Goal: Task Accomplishment & Management: Use online tool/utility

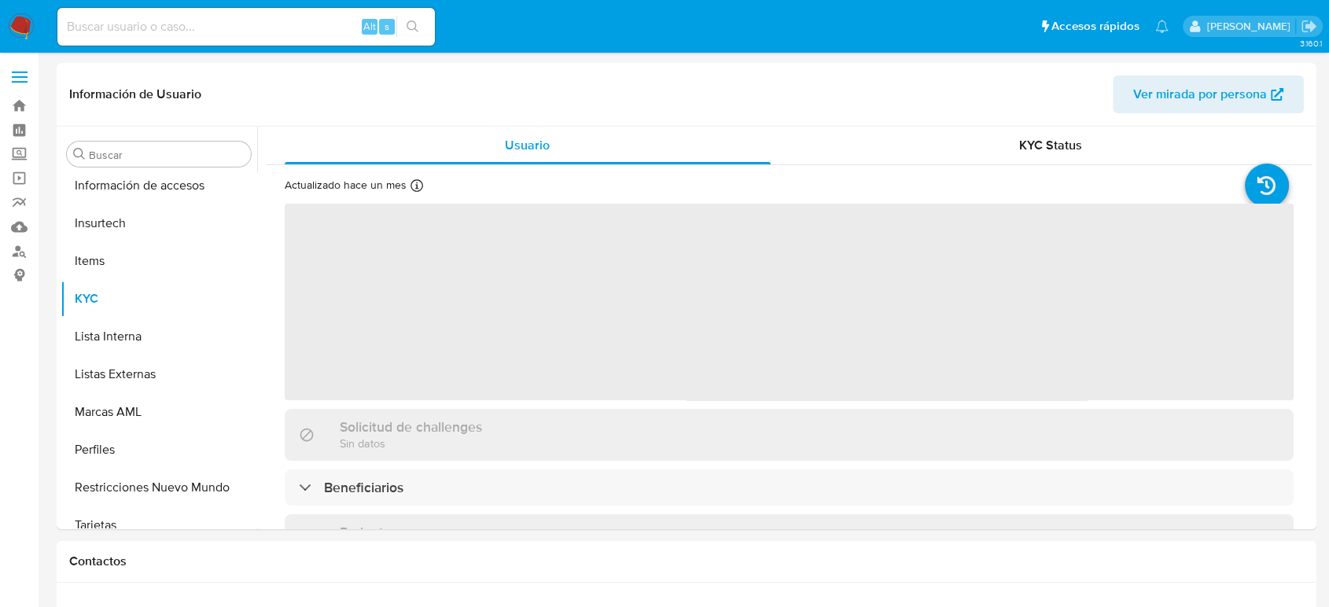
scroll to position [740, 0]
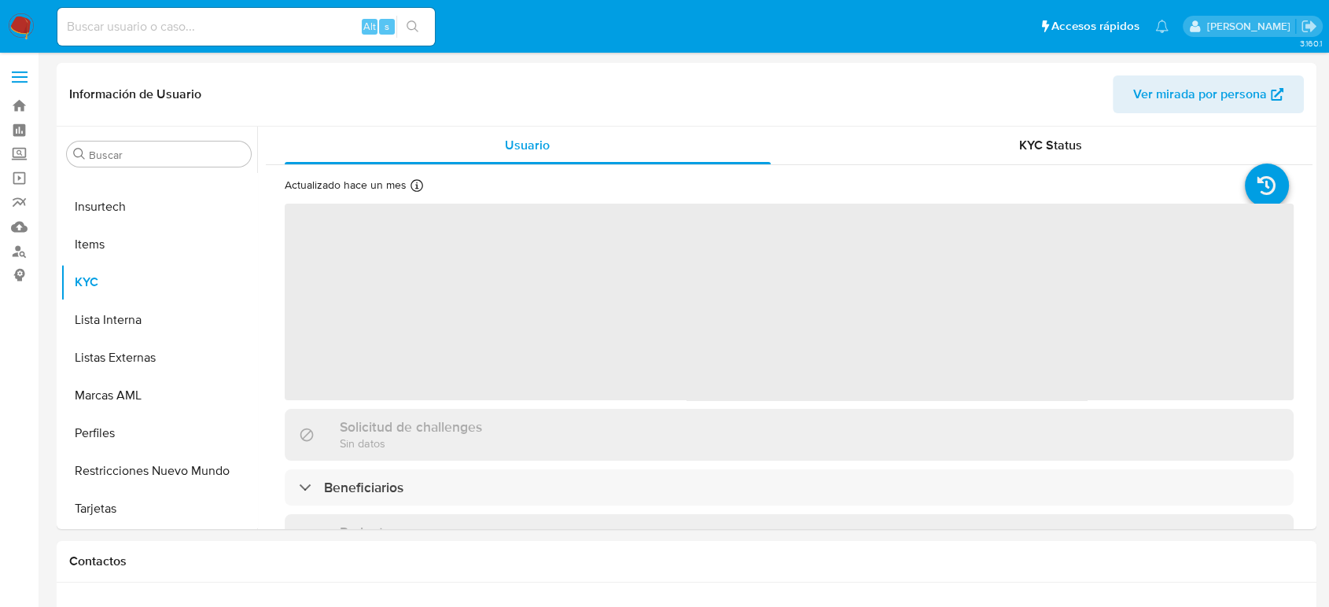
select select "10"
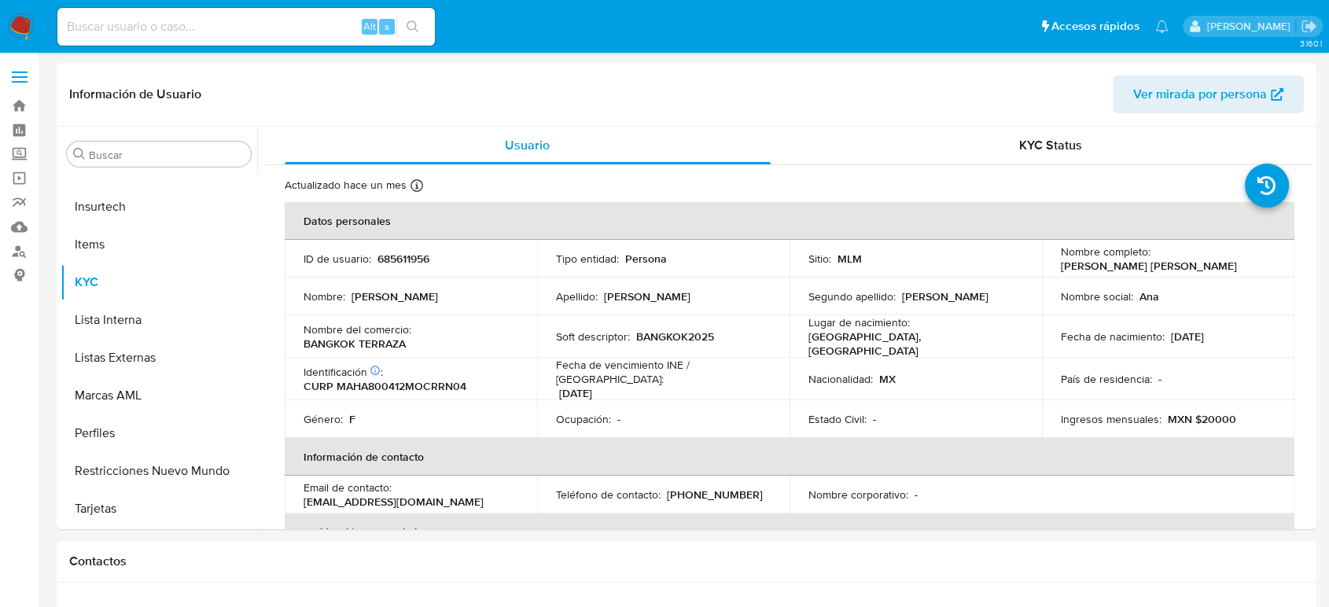
click at [13, 29] on img at bounding box center [21, 26] width 27 height 27
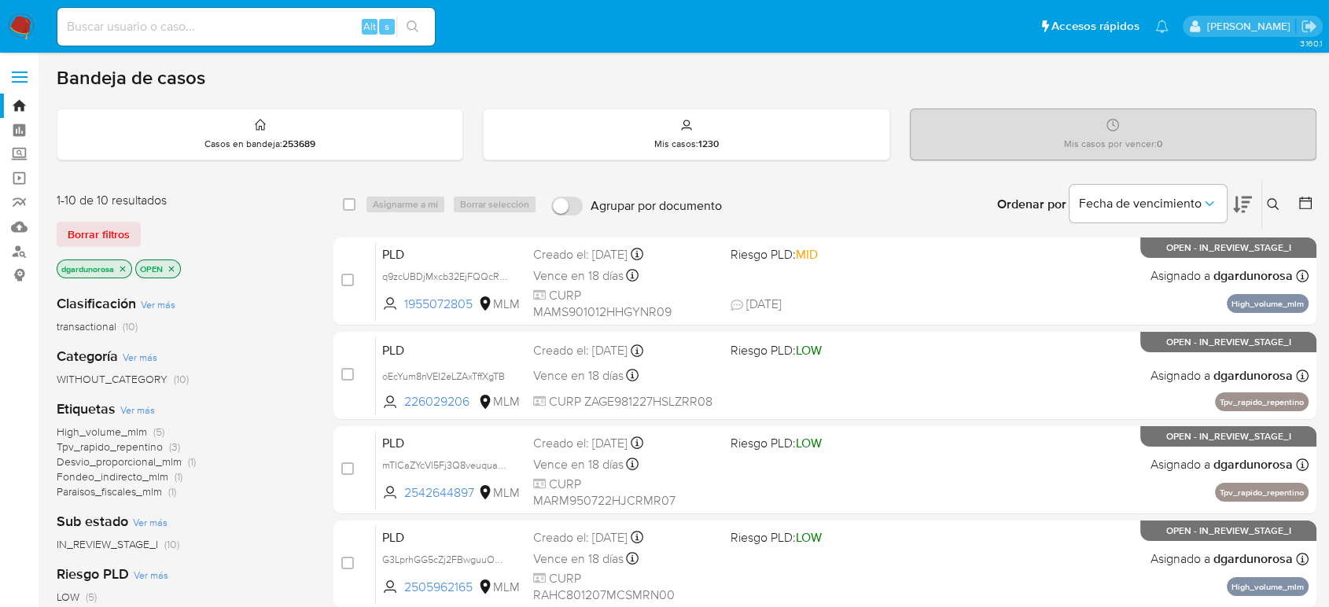
click at [1270, 204] on icon at bounding box center [1273, 204] width 13 height 13
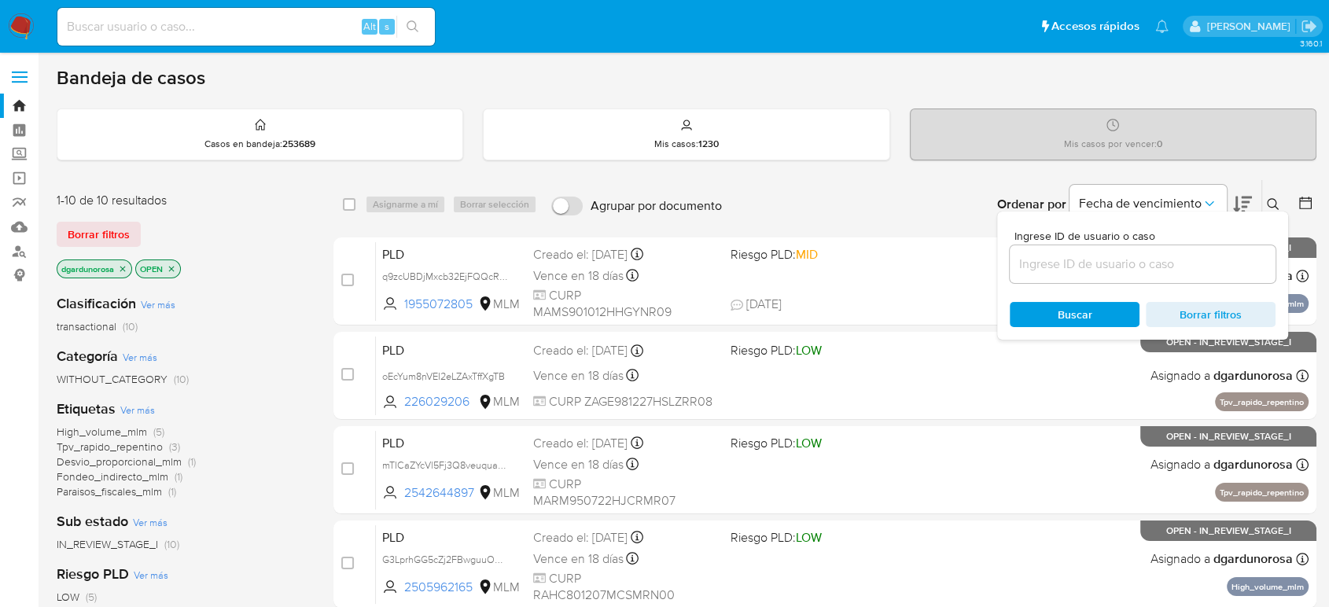
click at [1175, 258] on input at bounding box center [1143, 264] width 266 height 20
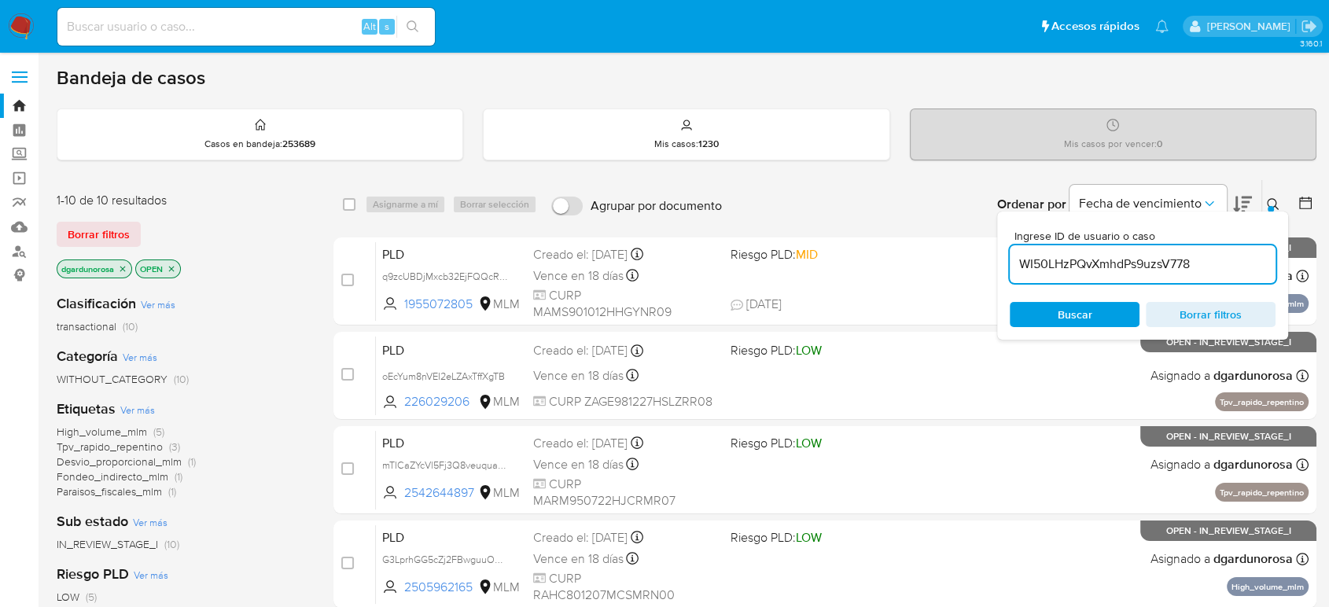
type input "WI50LHzPQvXmhdPs9uzsV778"
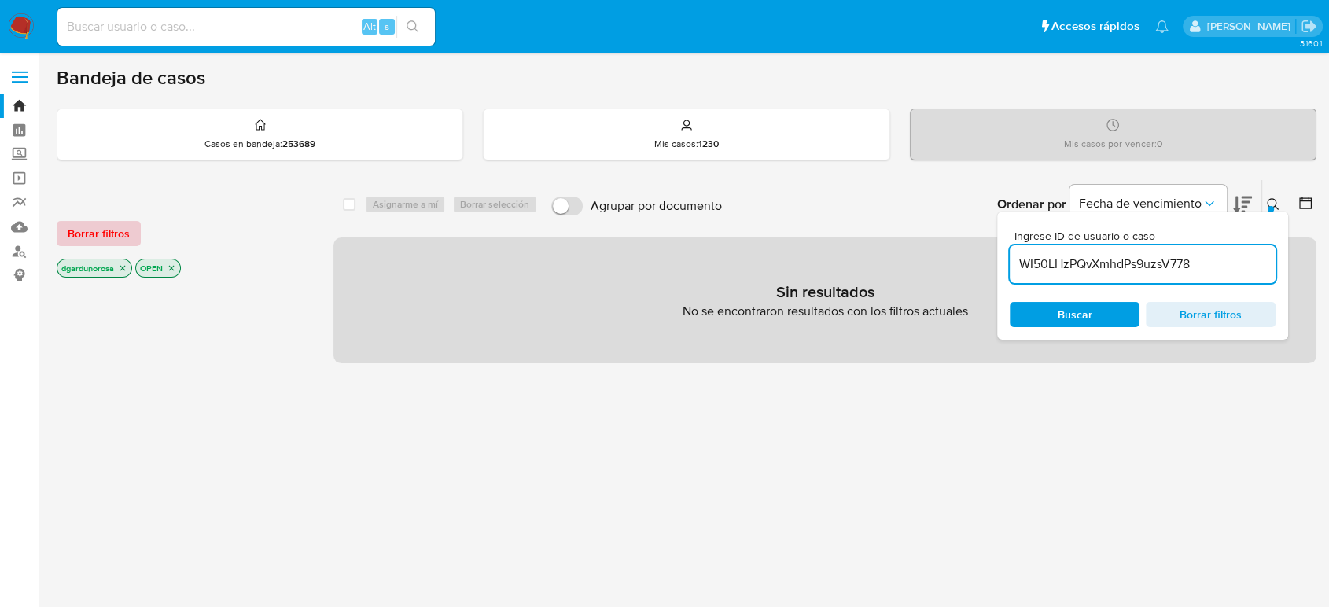
click at [99, 243] on span "Borrar filtros" at bounding box center [99, 234] width 62 height 22
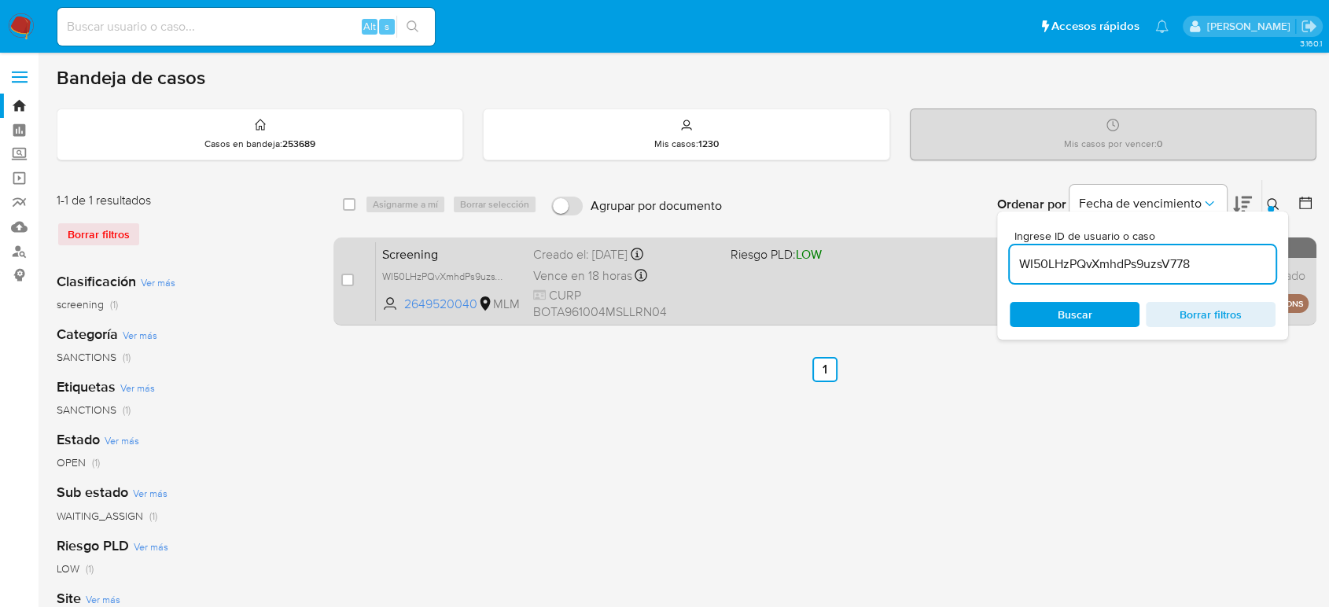
click at [350, 285] on div "case-item-checkbox" at bounding box center [347, 280] width 13 height 16
click at [351, 277] on input "checkbox" at bounding box center [347, 280] width 13 height 13
checkbox input "true"
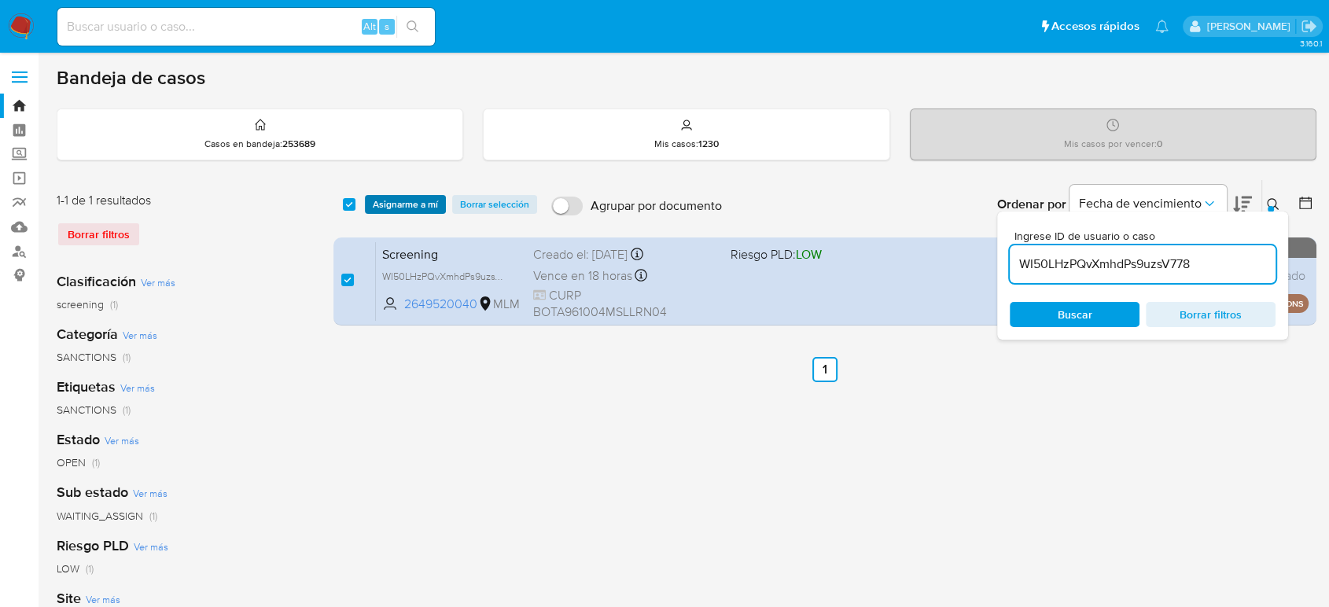
click at [408, 204] on span "Asignarme a mí" at bounding box center [405, 205] width 65 height 16
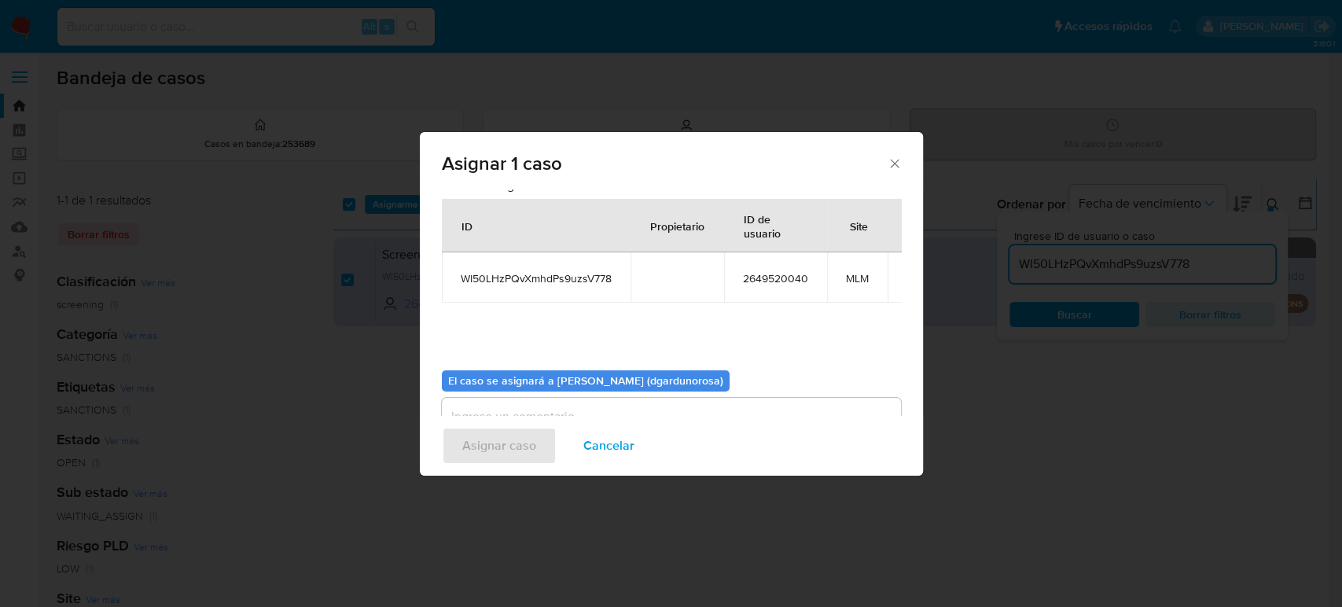
scroll to position [80, 0]
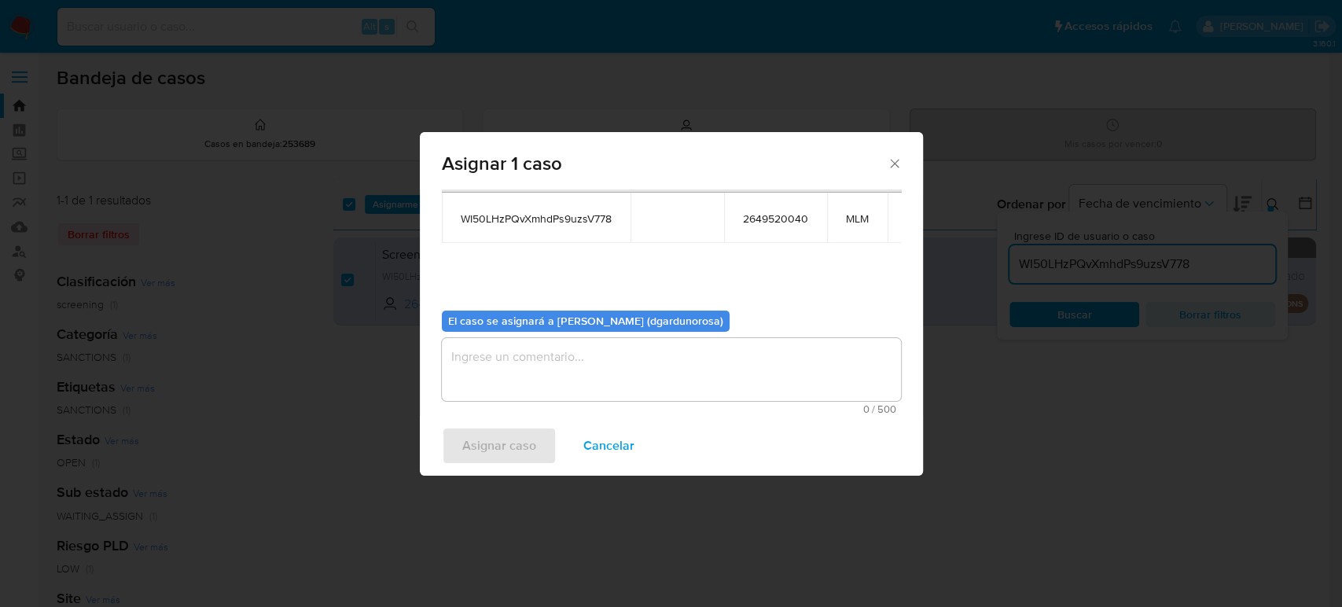
click at [612, 377] on textarea "assign-modal" at bounding box center [671, 369] width 459 height 63
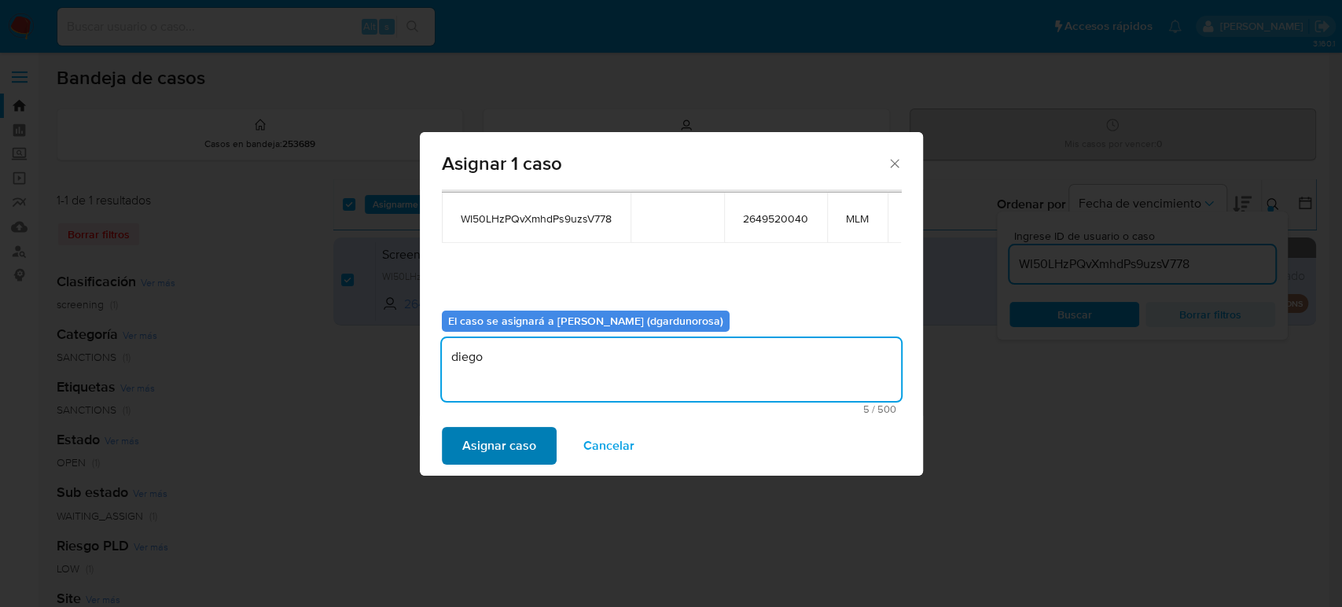
type textarea "diego"
click at [504, 443] on span "Asignar caso" at bounding box center [499, 446] width 74 height 35
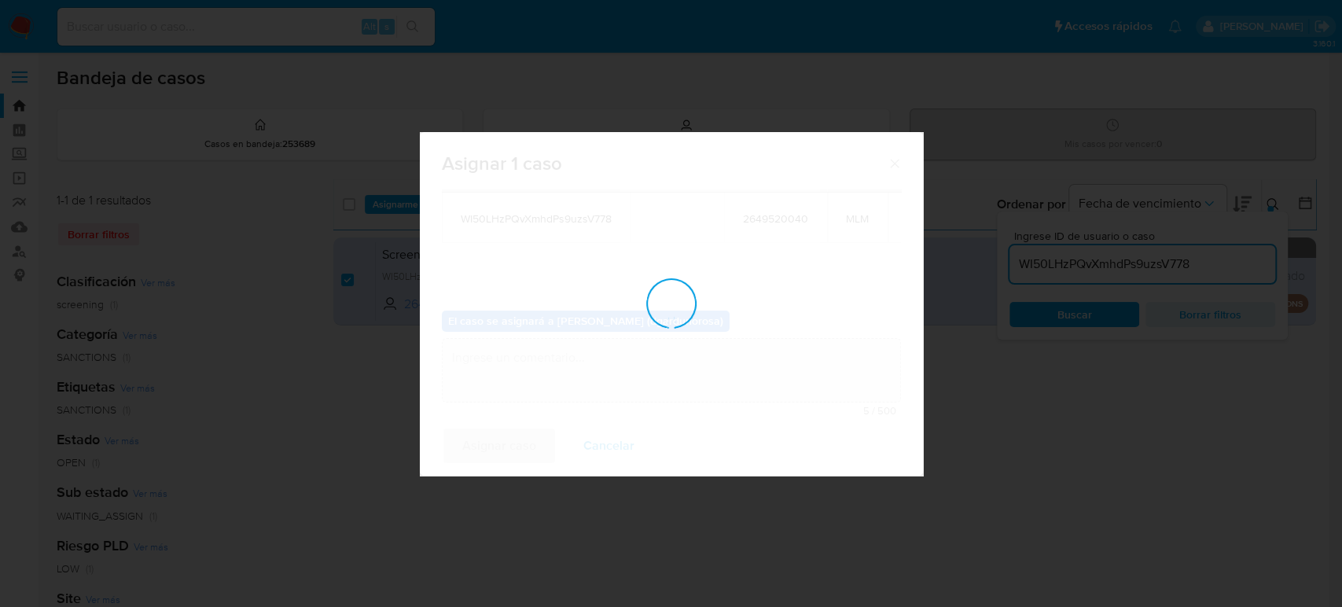
checkbox input "false"
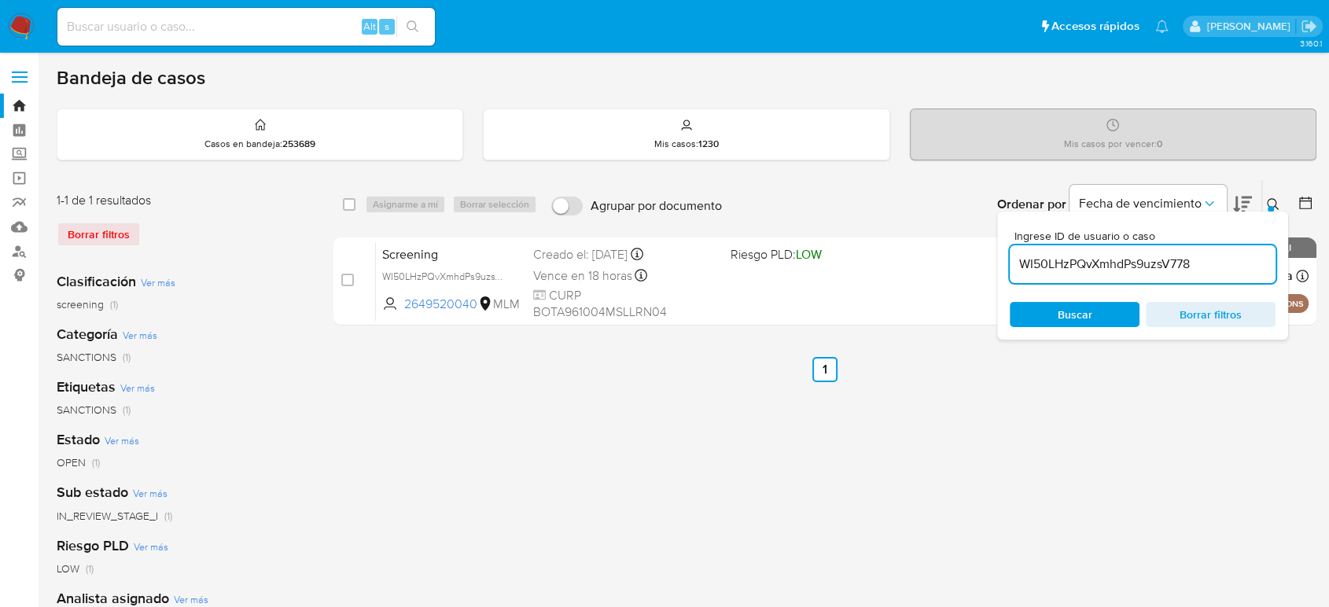
click at [1277, 198] on icon at bounding box center [1273, 204] width 13 height 13
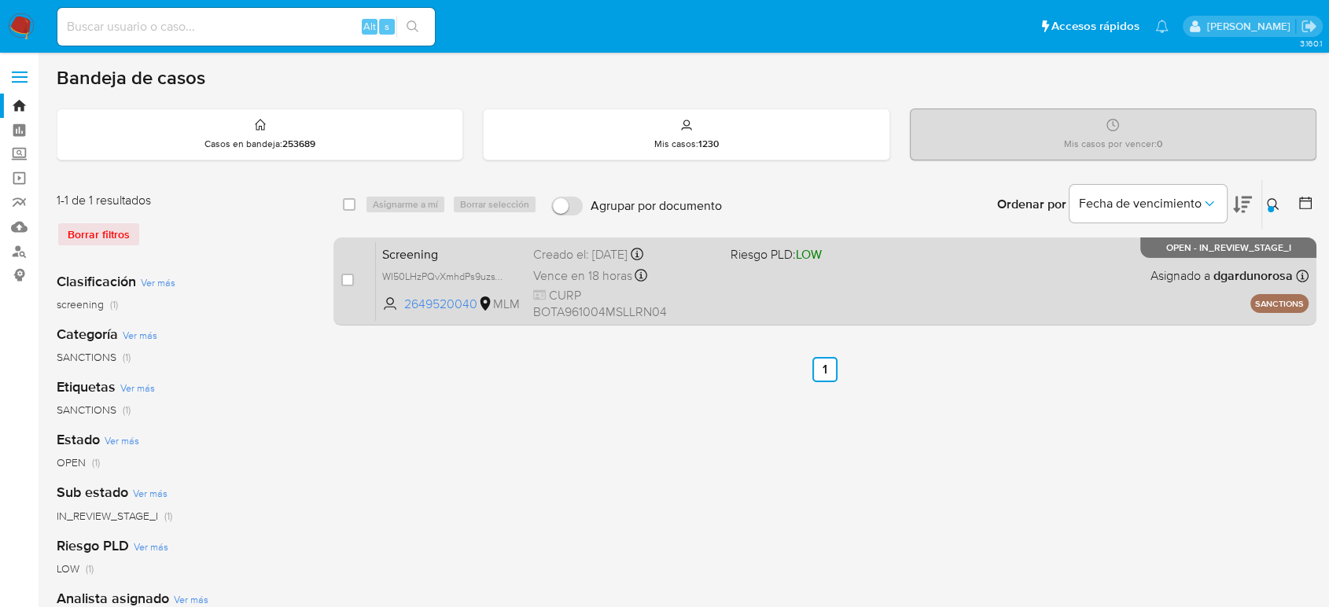
click at [1108, 279] on div "Screening WI50LHzPQvXmhdPs9uzsV778 2649520040 MLM Riesgo PLD: LOW Creado el: 22…" at bounding box center [842, 280] width 933 height 79
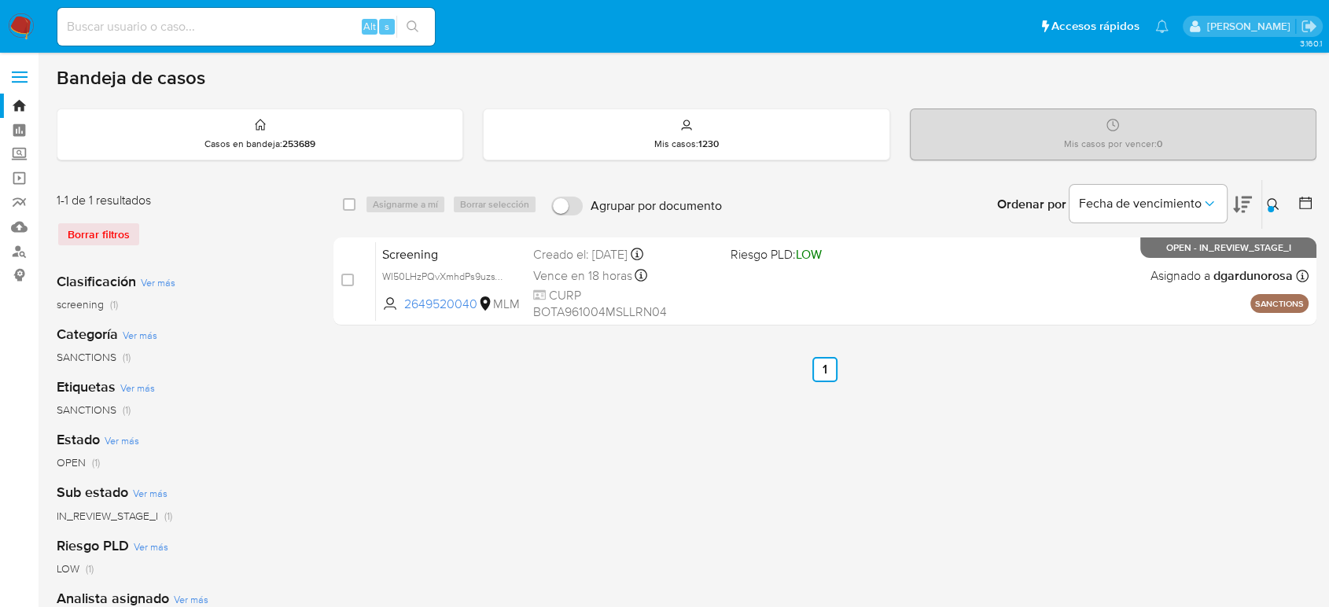
click at [1278, 201] on icon at bounding box center [1273, 204] width 13 height 13
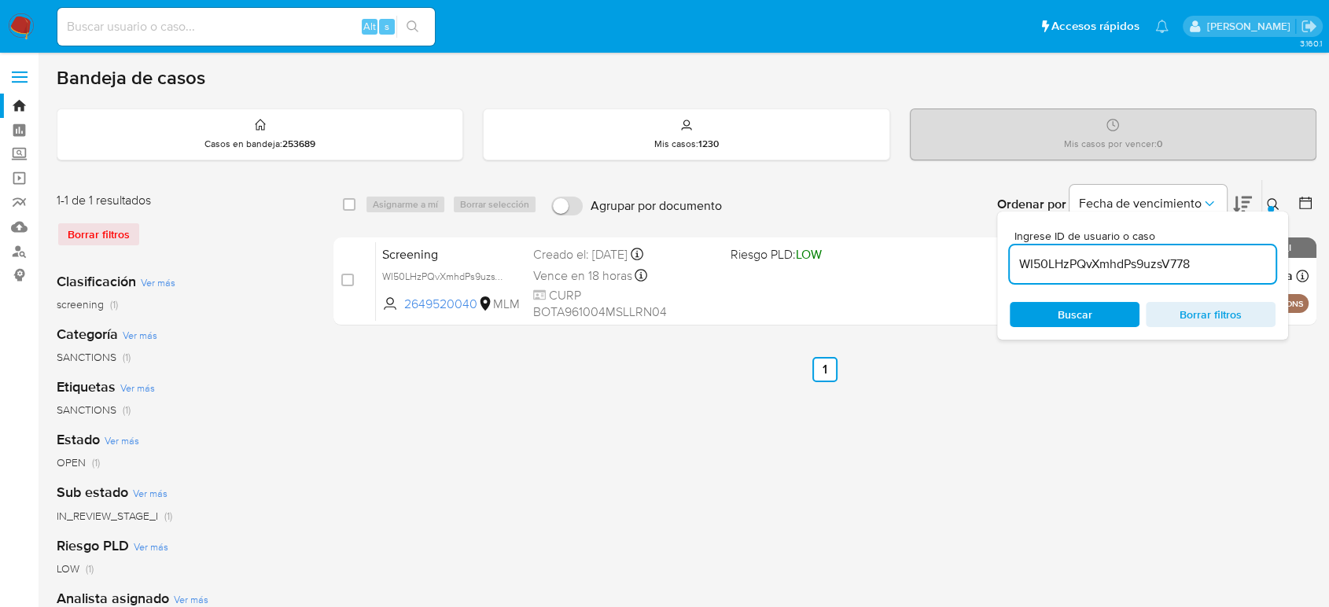
click at [1151, 270] on input "WI50LHzPQvXmhdPs9uzsV778" at bounding box center [1143, 264] width 266 height 20
type input "Bt4hb6w2dOwvpp3qWpjTXWrM"
click at [1272, 198] on icon at bounding box center [1273, 204] width 12 height 12
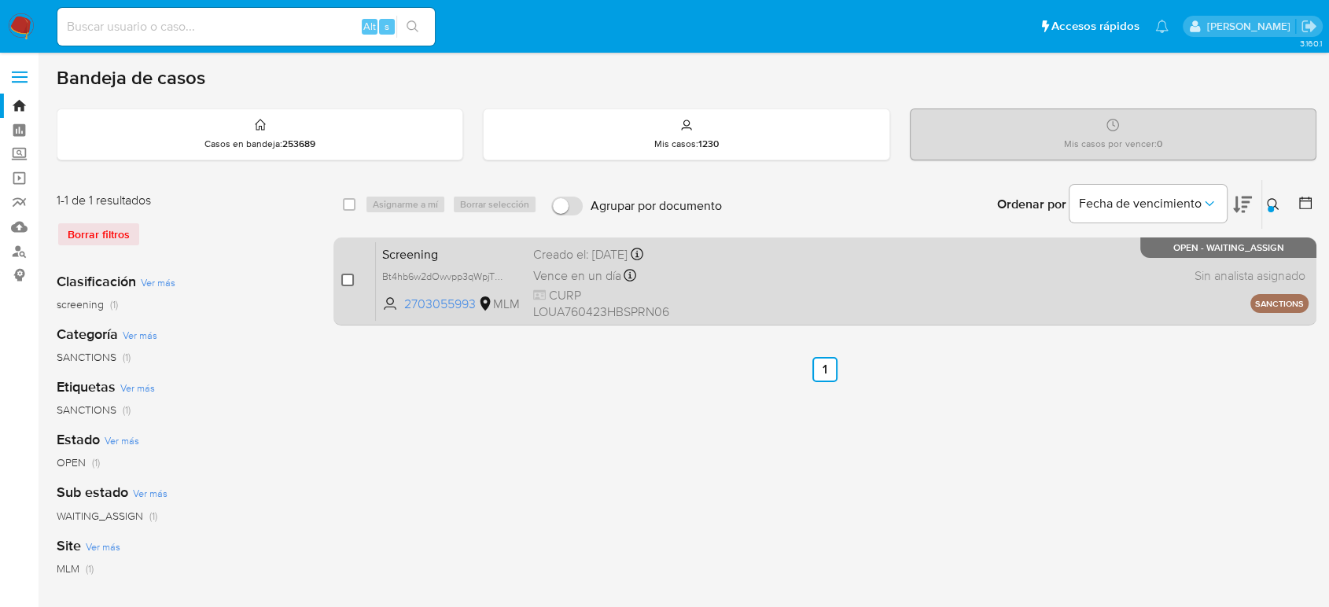
click at [349, 276] on input "checkbox" at bounding box center [347, 280] width 13 height 13
checkbox input "true"
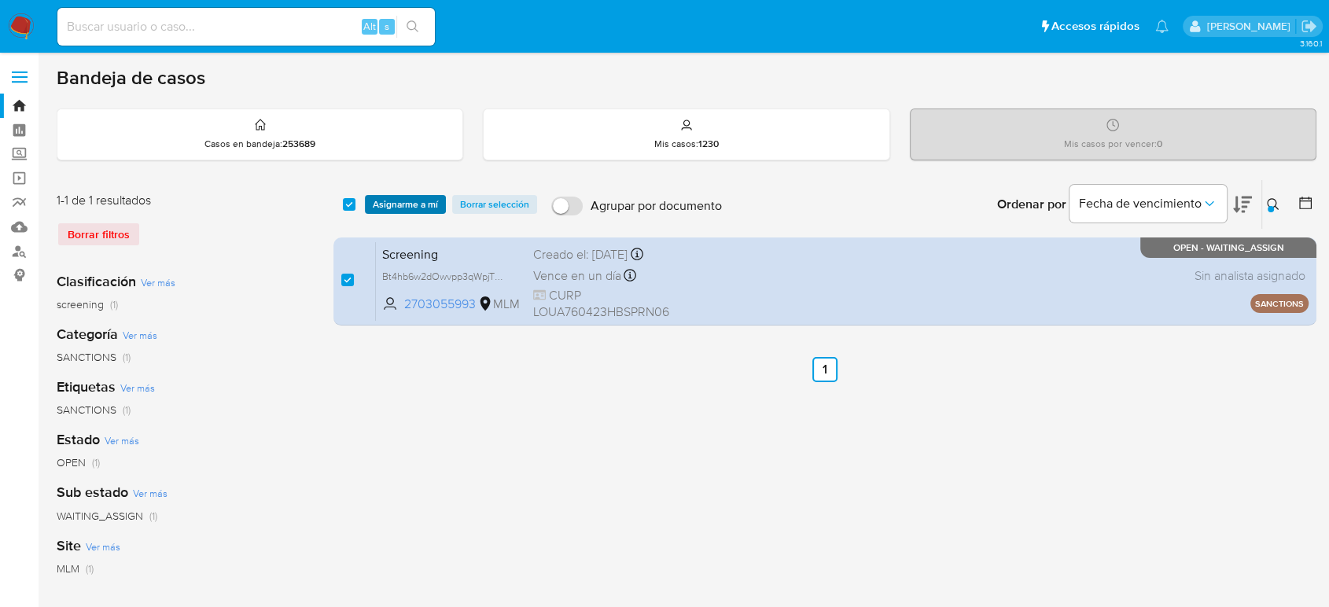
click at [409, 209] on span "Asignarme a mí" at bounding box center [405, 205] width 65 height 16
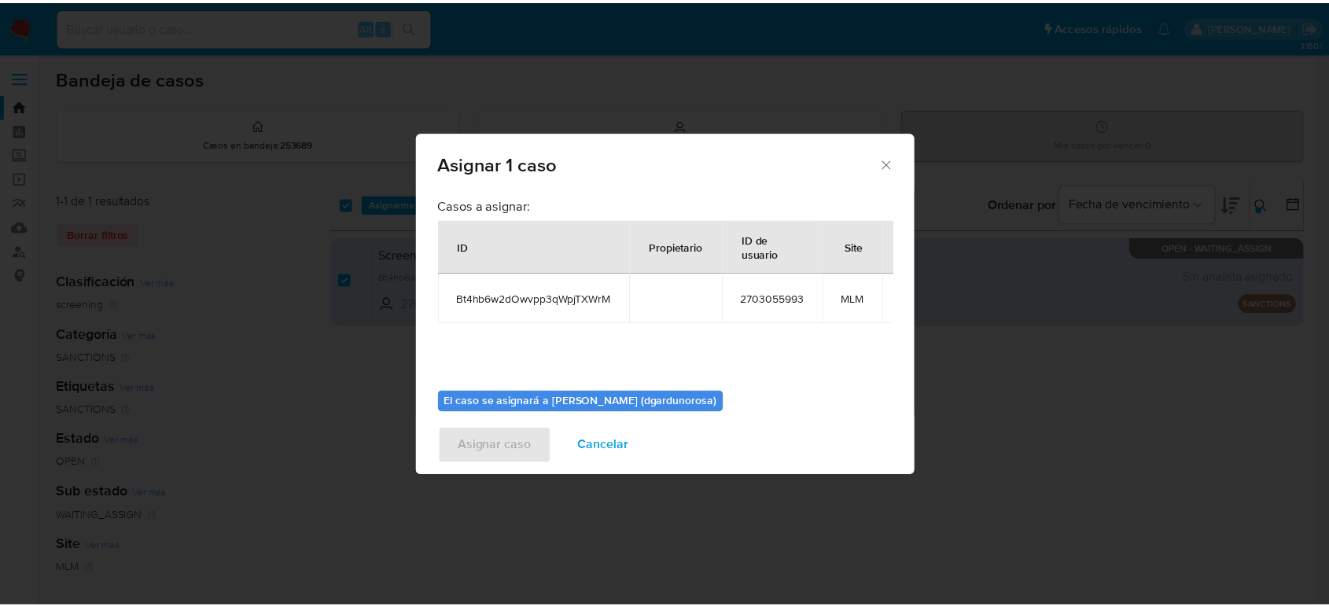
scroll to position [94, 0]
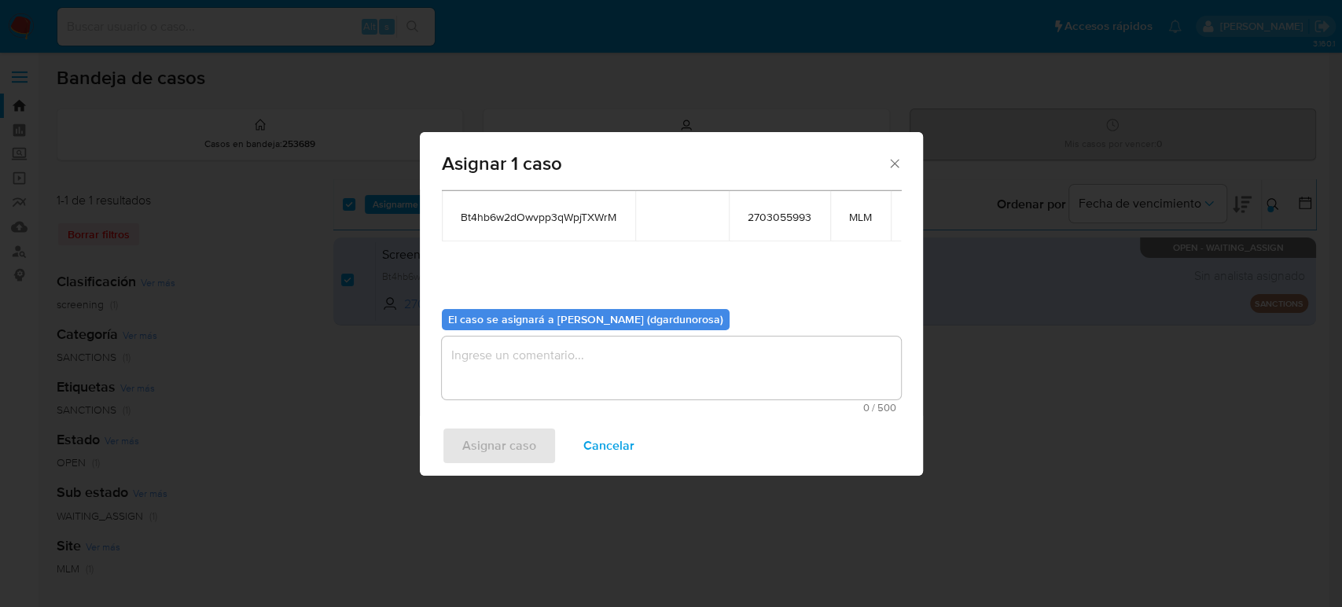
click at [687, 382] on textarea "assign-modal" at bounding box center [671, 368] width 459 height 63
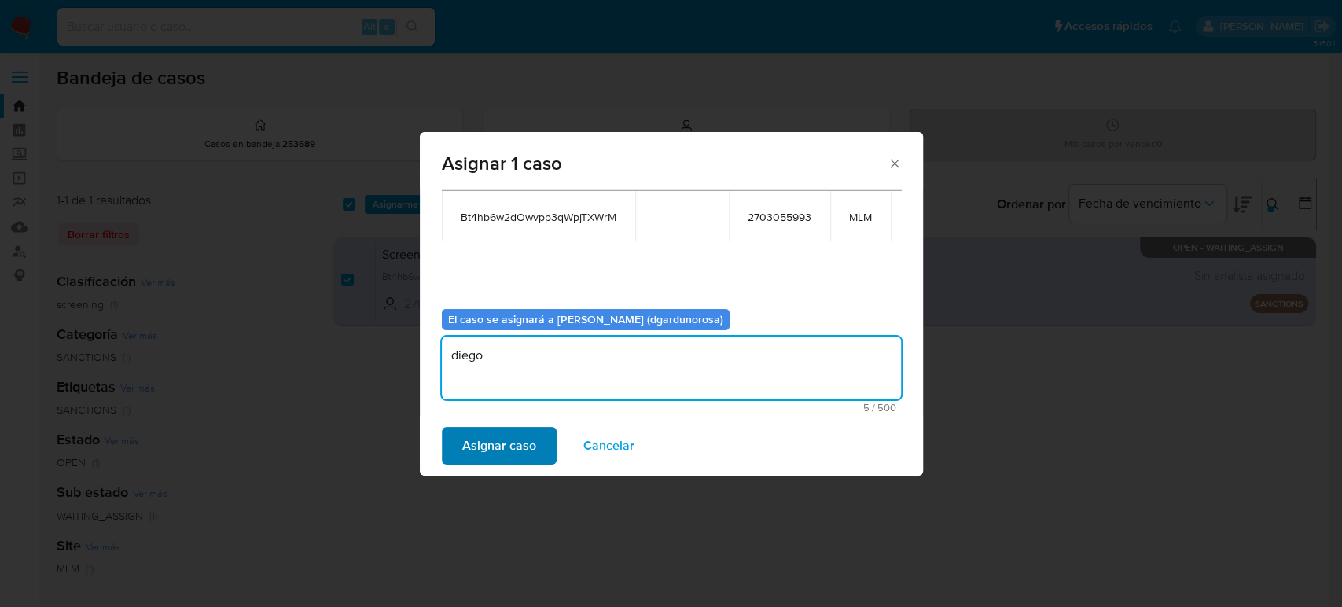
type textarea "diego"
click at [523, 441] on span "Asignar caso" at bounding box center [499, 446] width 74 height 35
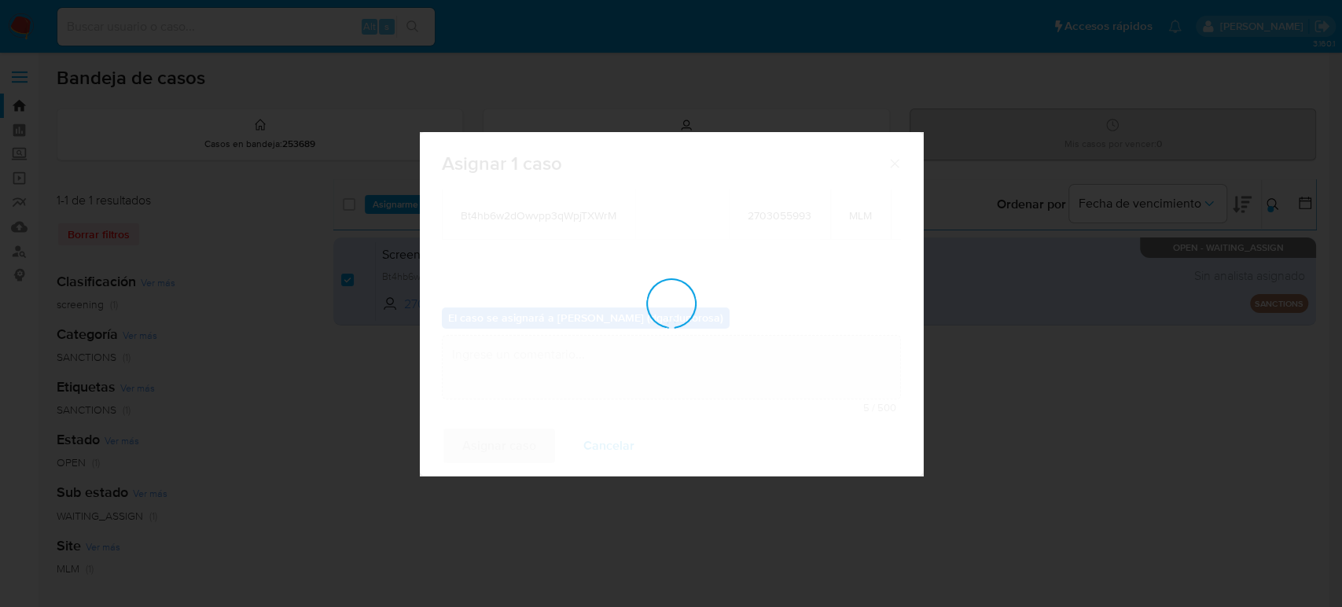
checkbox input "false"
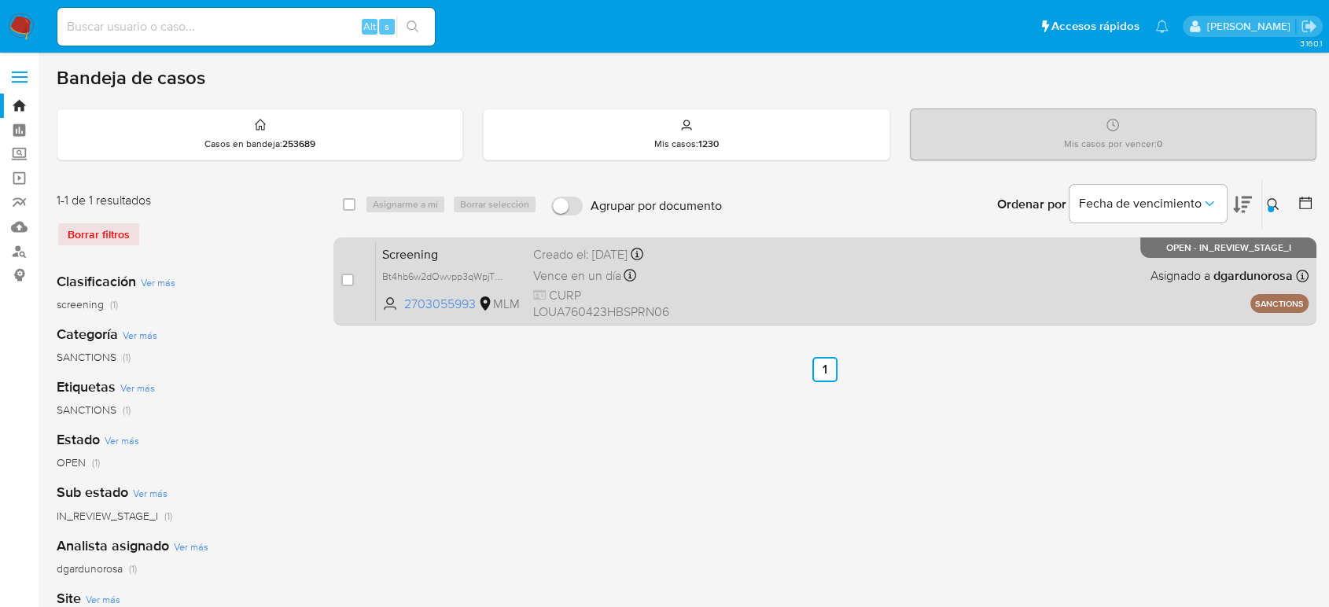
click at [794, 280] on div "Screening Bt4hb6w2dOwvpp3qWpjTXWrM 2703055993 MLM Creado el: 22/09/2025 Creado …" at bounding box center [842, 280] width 933 height 79
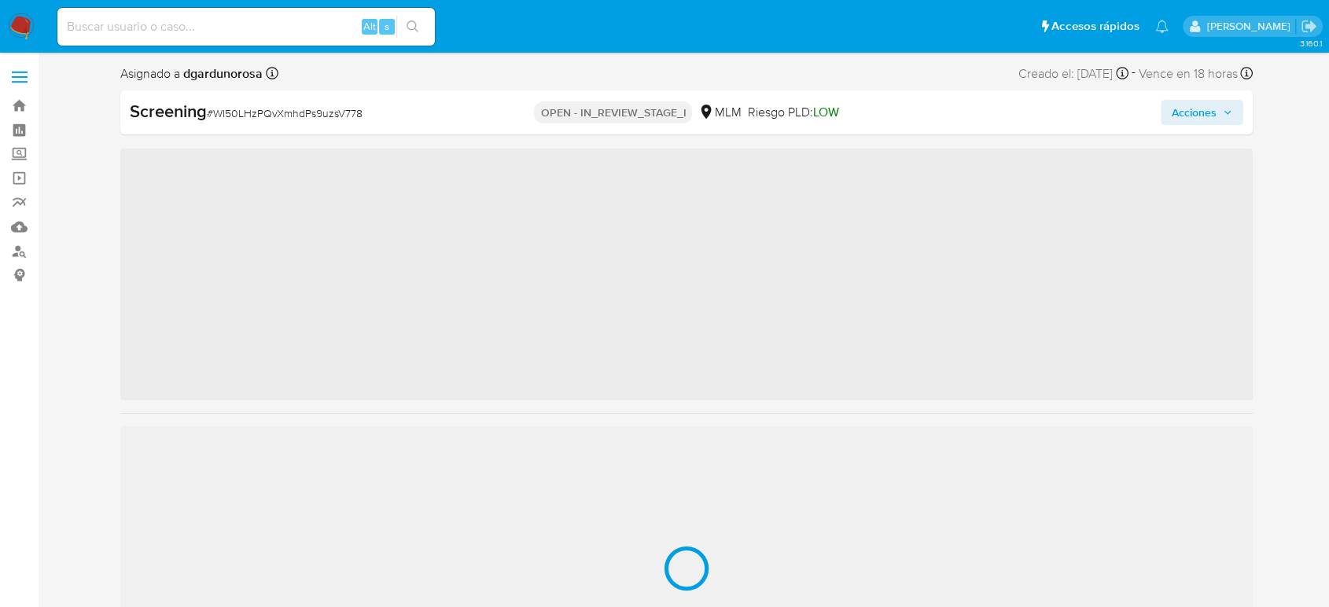
scroll to position [740, 0]
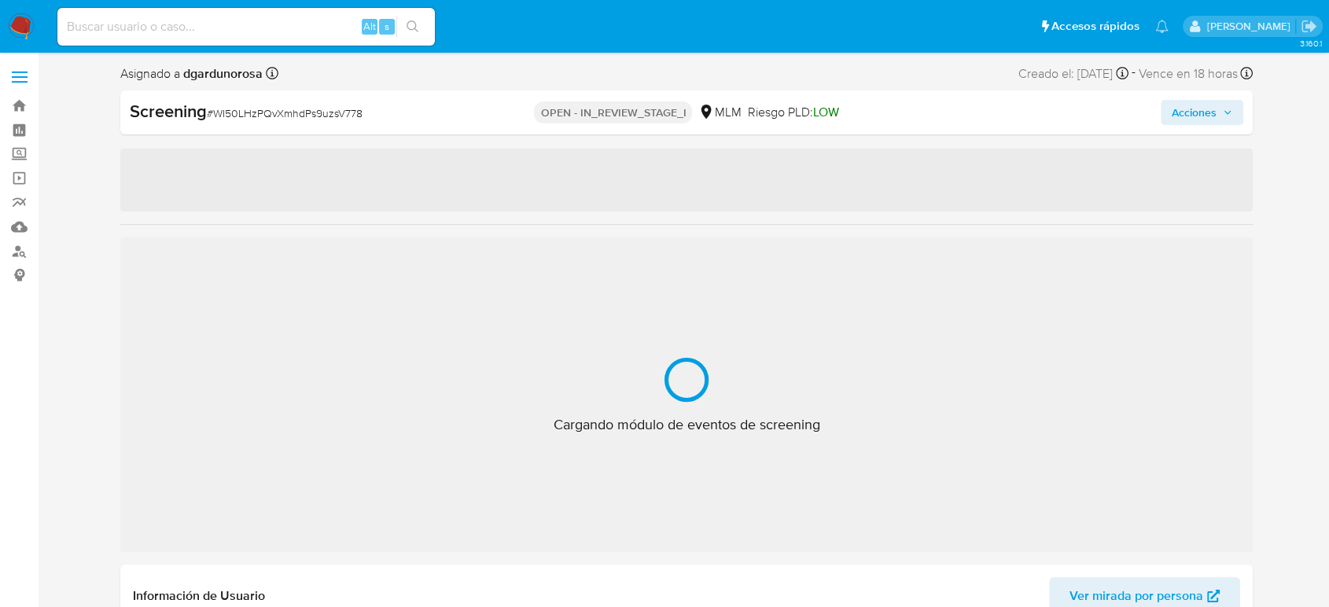
select select "10"
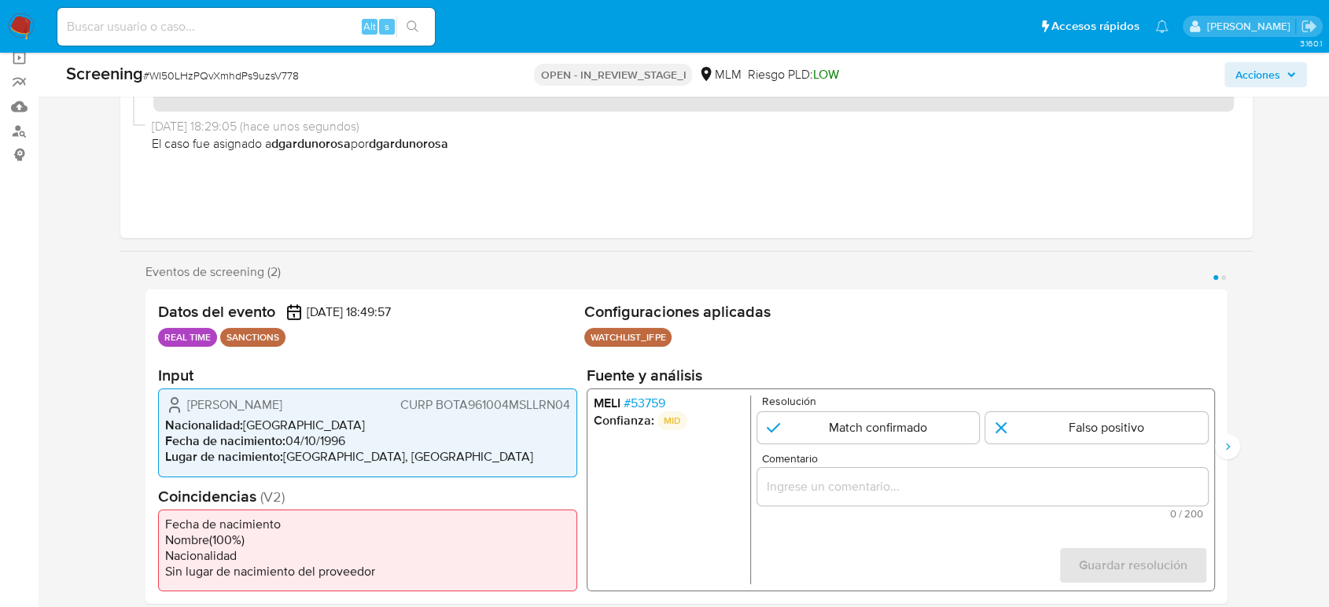
scroll to position [262, 0]
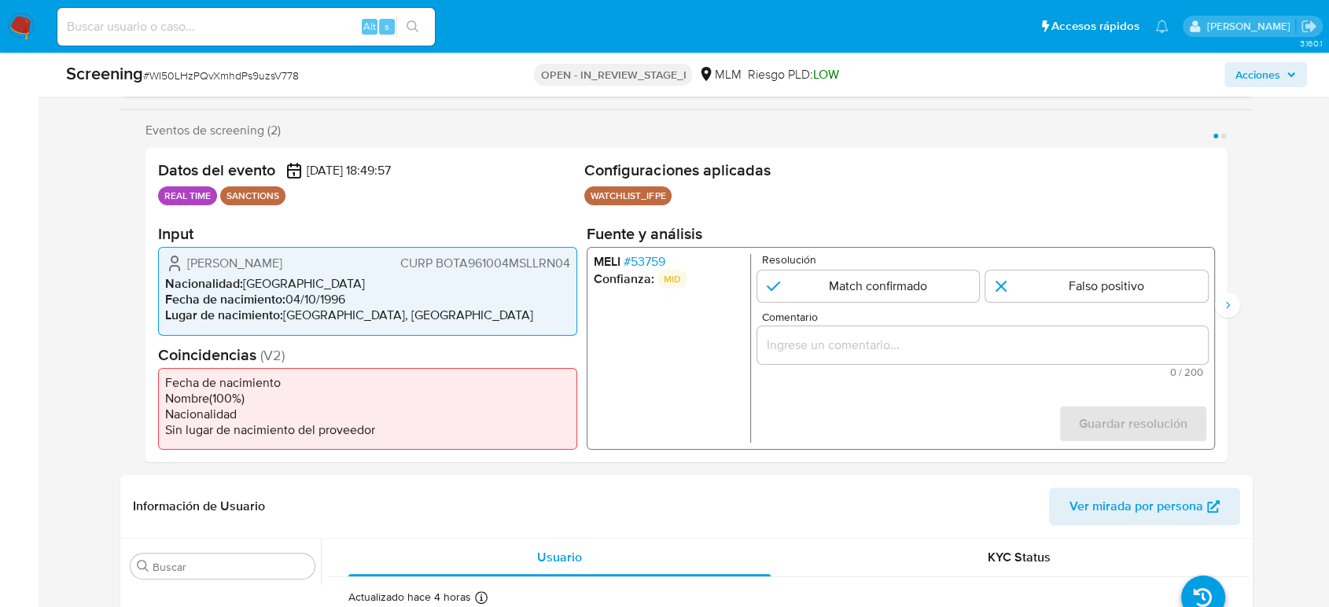
click at [643, 262] on span "# 53759" at bounding box center [645, 262] width 42 height 16
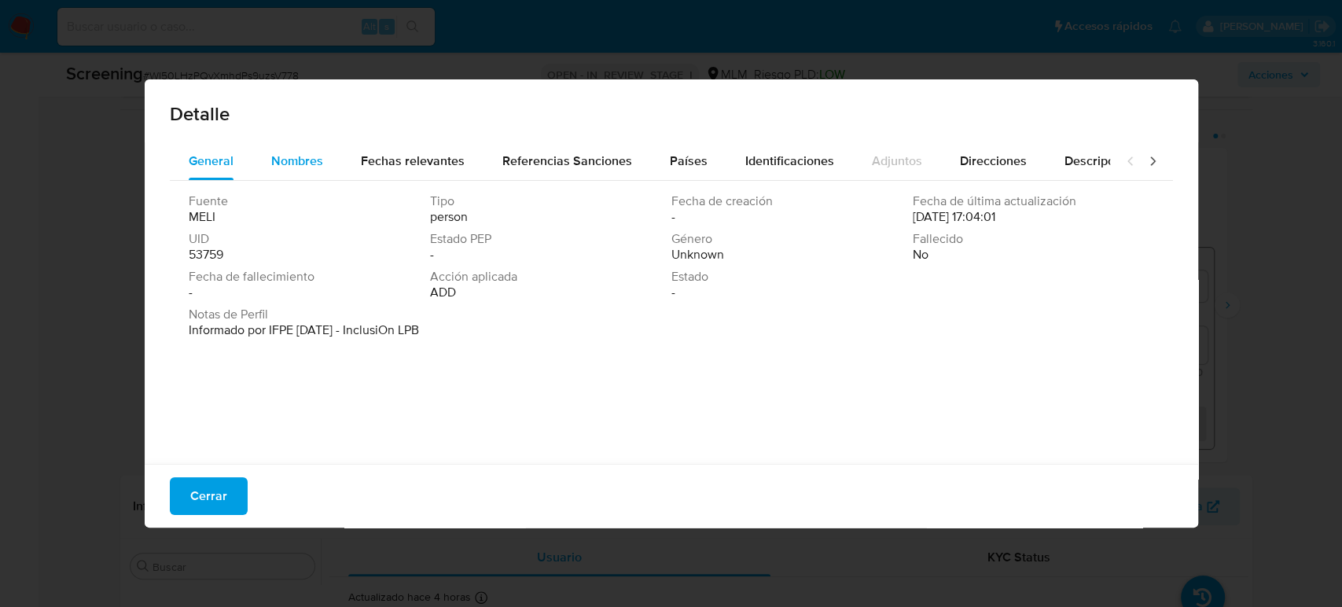
click at [283, 172] on div "Nombres" at bounding box center [297, 161] width 52 height 38
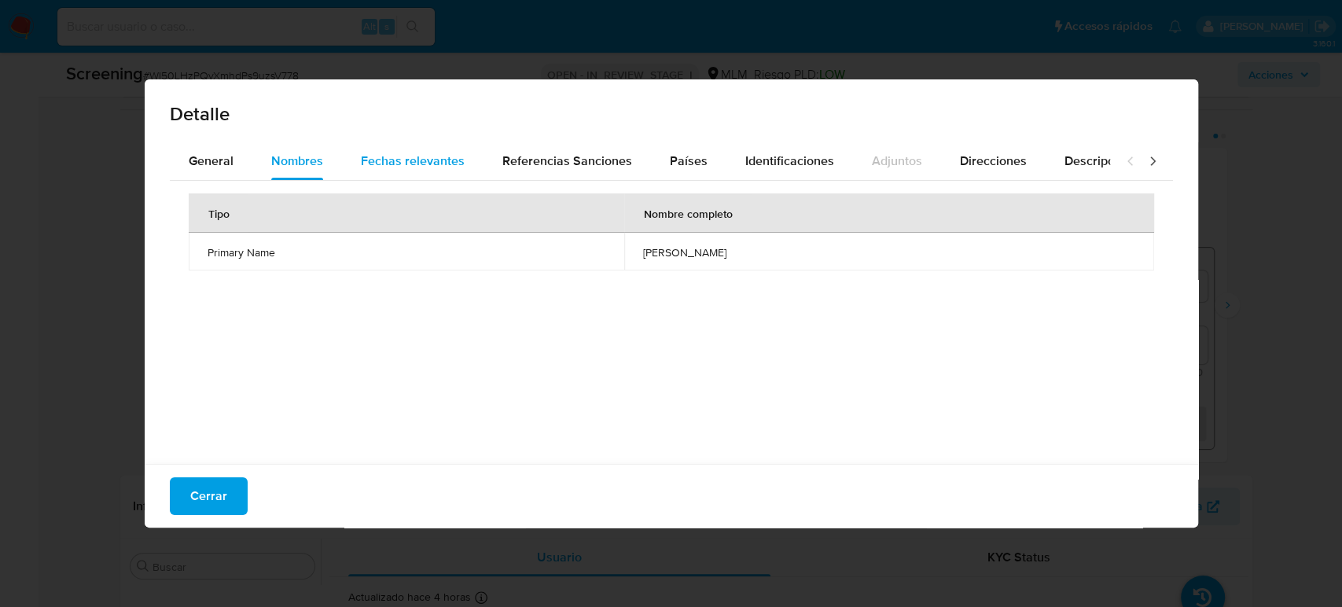
click at [420, 169] on span "Fechas relevantes" at bounding box center [413, 161] width 104 height 18
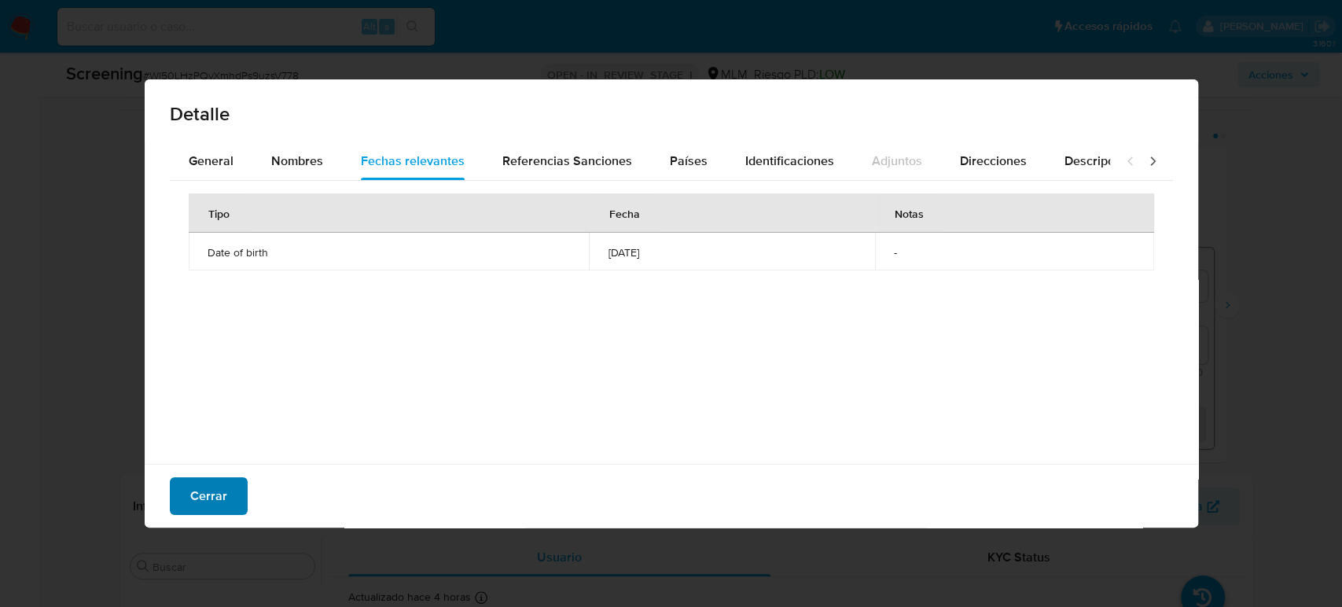
click at [197, 489] on span "Cerrar" at bounding box center [208, 496] width 37 height 35
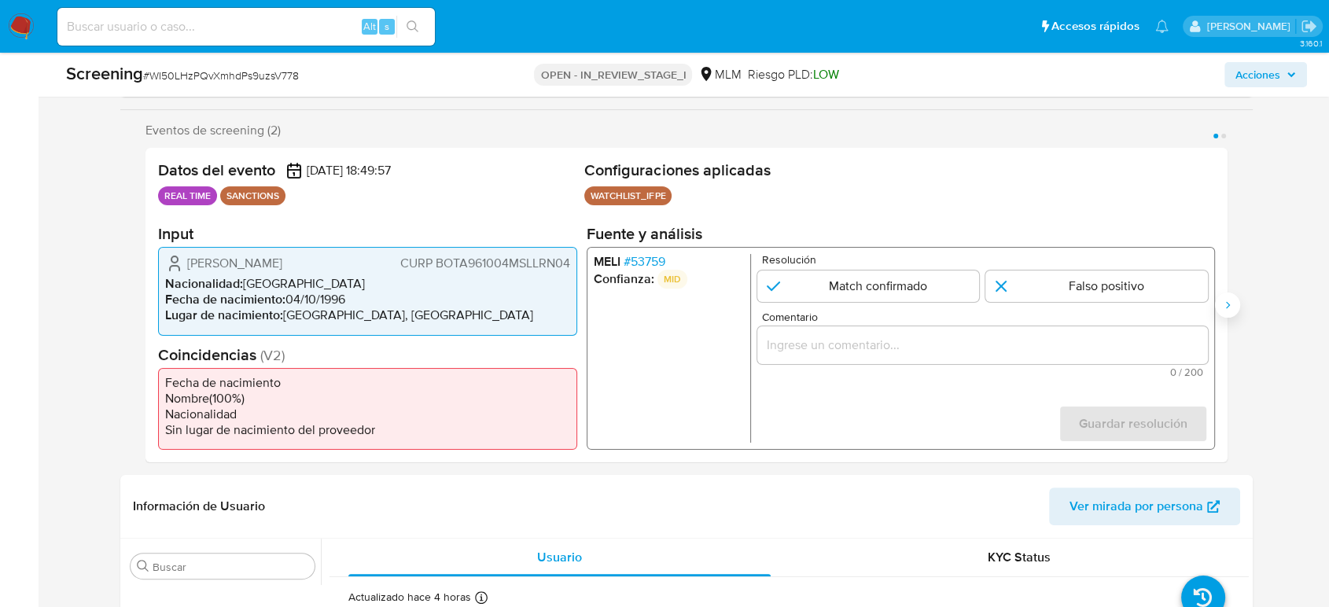
click at [1231, 310] on icon "Siguiente" at bounding box center [1227, 305] width 13 height 13
click at [645, 264] on span "# 53759" at bounding box center [645, 262] width 42 height 16
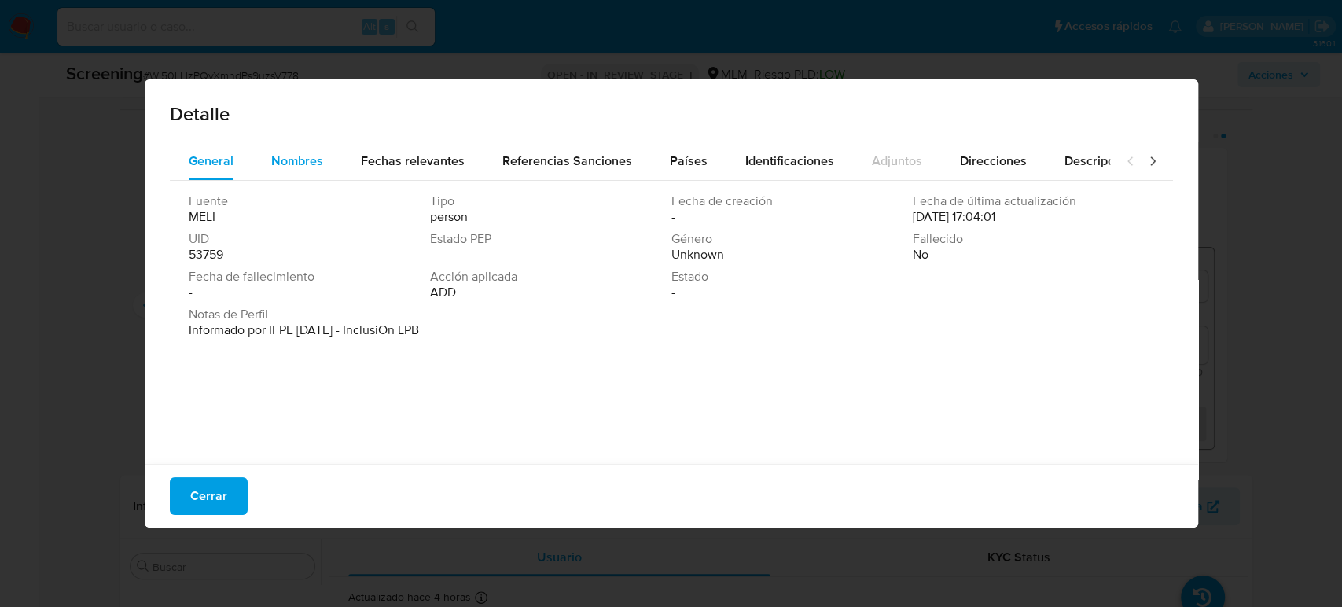
click at [321, 160] on span "Nombres" at bounding box center [297, 161] width 52 height 18
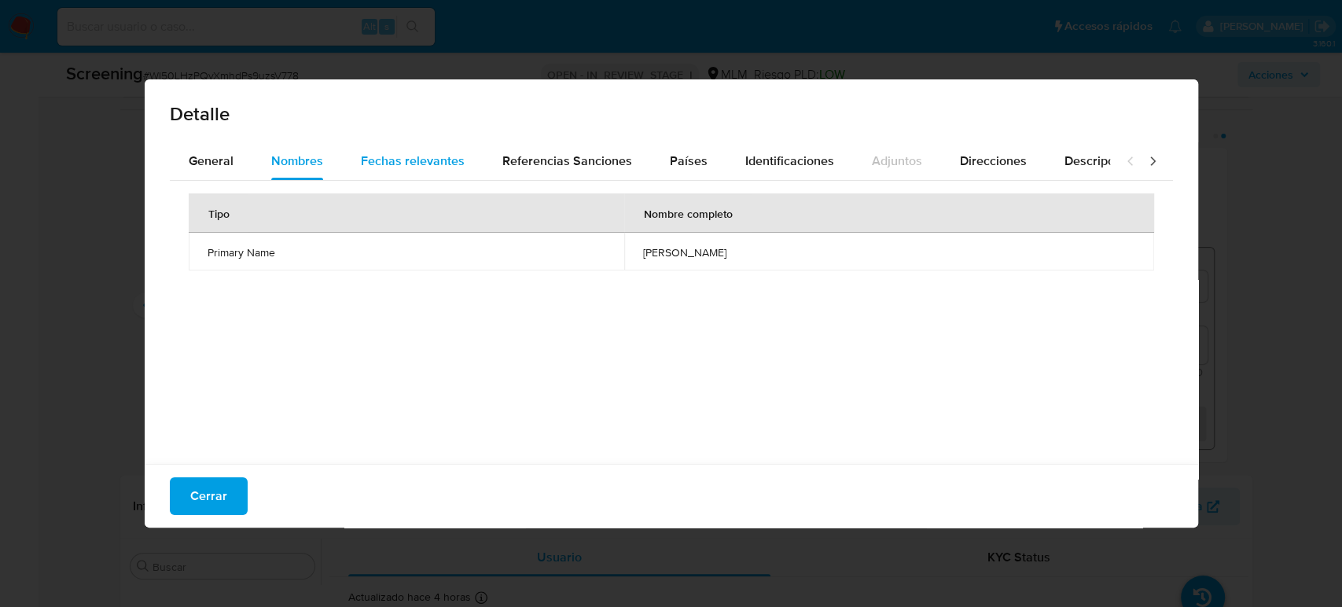
click at [429, 166] on span "Fechas relevantes" at bounding box center [413, 161] width 104 height 18
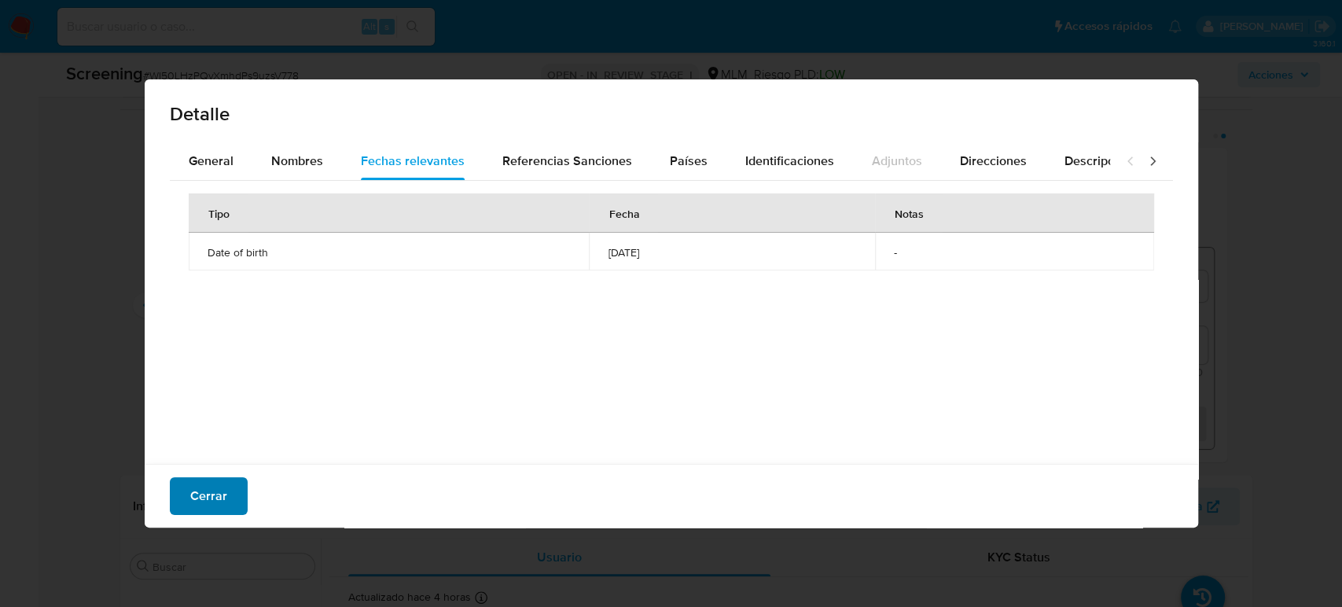
click at [219, 499] on span "Cerrar" at bounding box center [208, 496] width 37 height 35
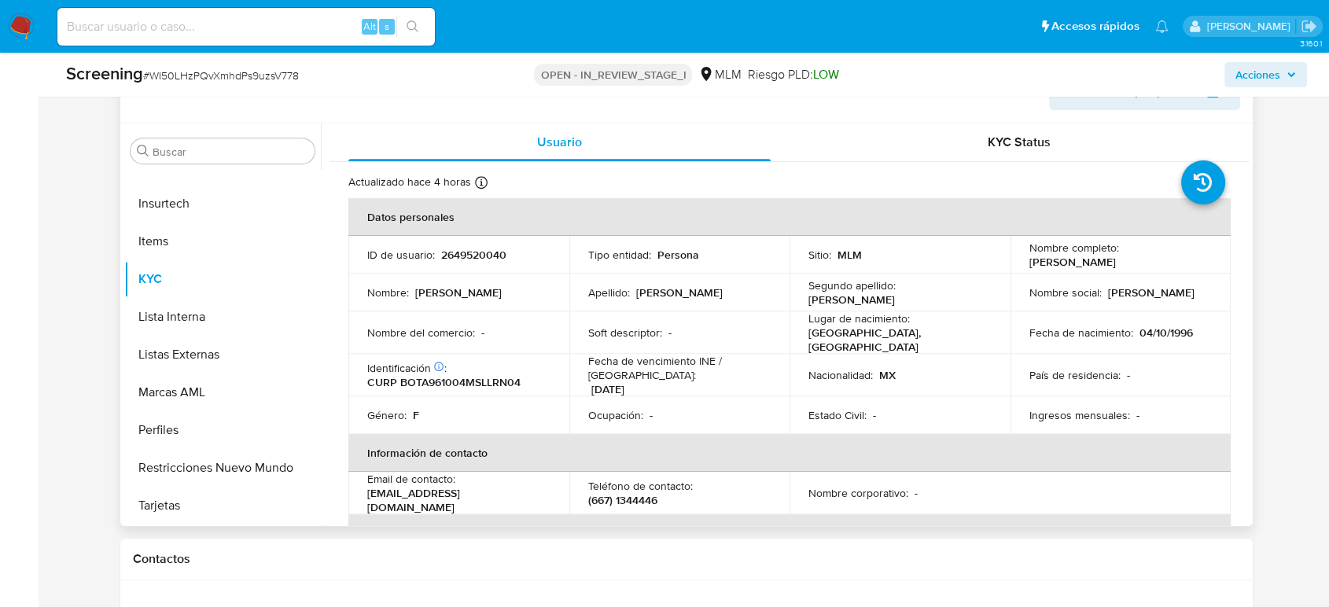
scroll to position [698, 0]
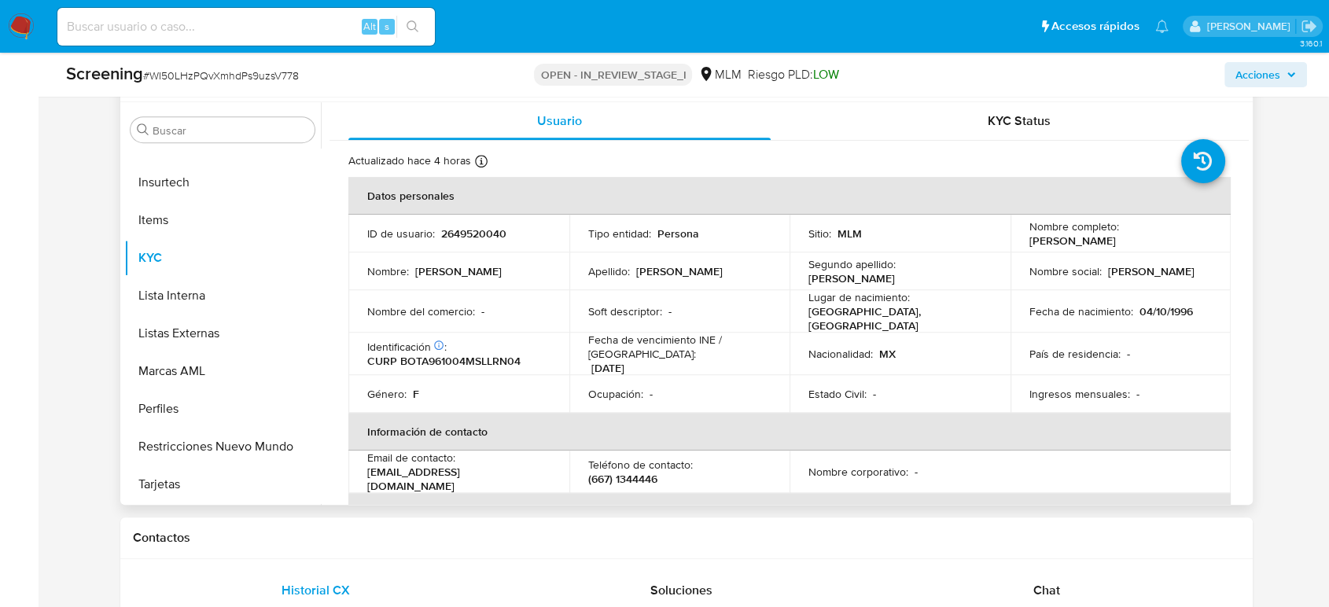
drag, startPoint x: 1171, startPoint y: 240, endPoint x: 1026, endPoint y: 239, distance: 145.5
click at [1029, 239] on div "Nombre completo : Ana Victoria Bolaños Torres" at bounding box center [1120, 233] width 183 height 28
copy p "[PERSON_NAME]"
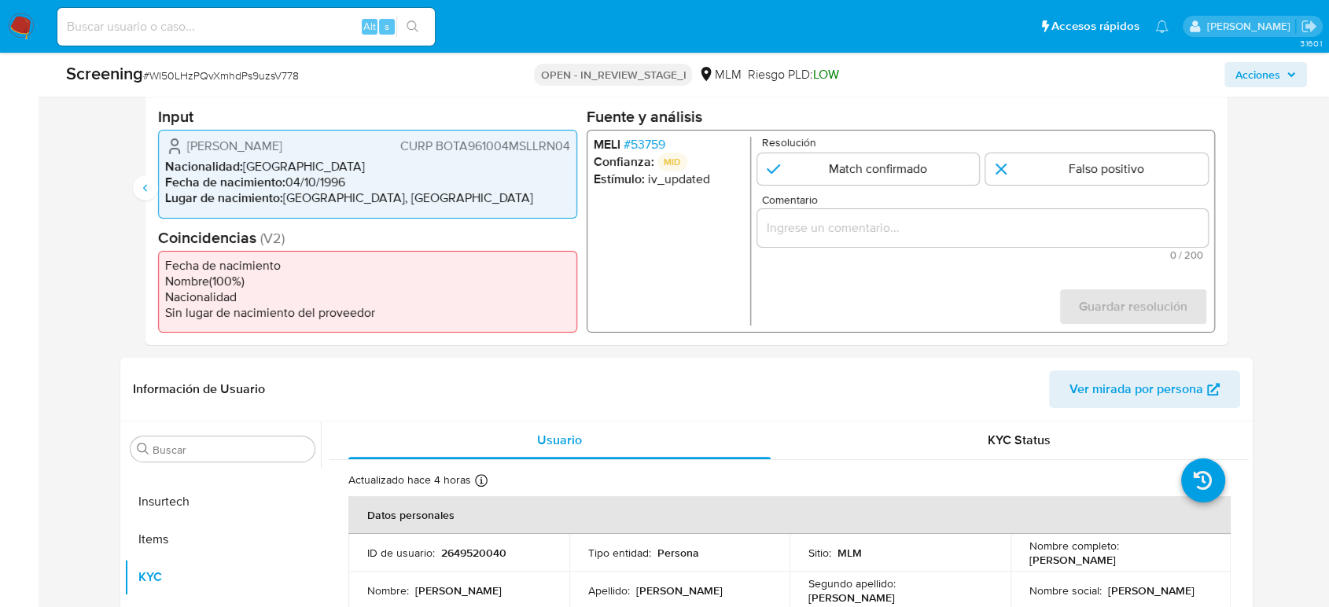
scroll to position [349, 0]
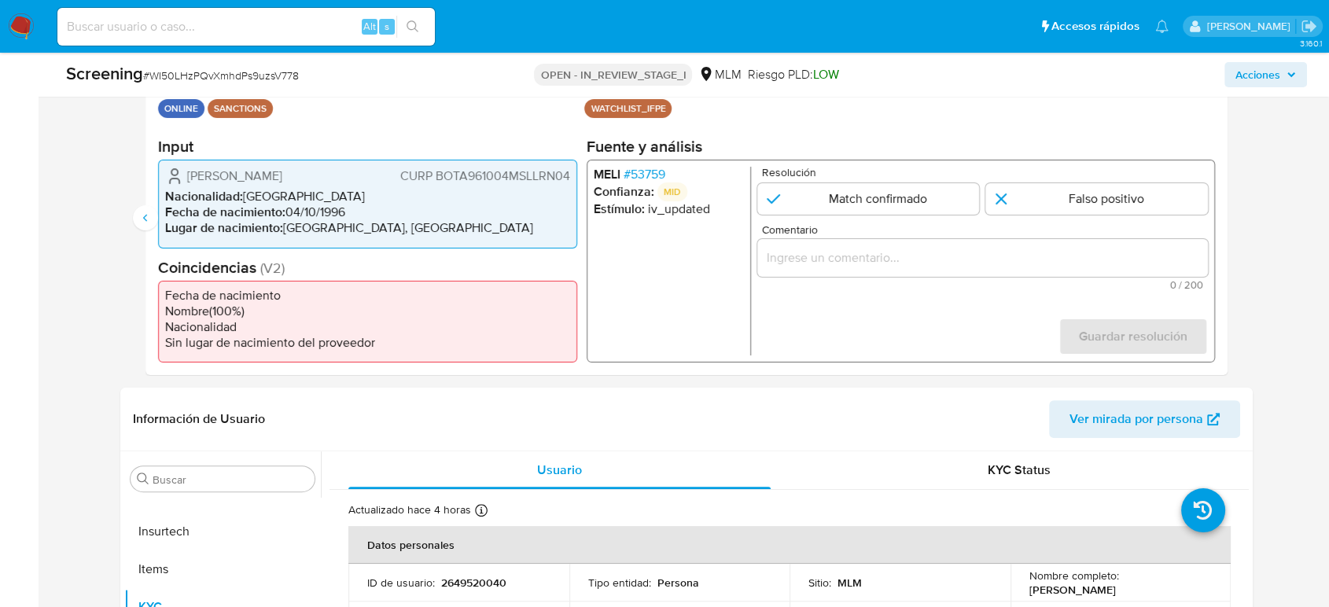
click at [515, 173] on span "CURP BOTA961004MSLLRN04" at bounding box center [485, 176] width 170 height 16
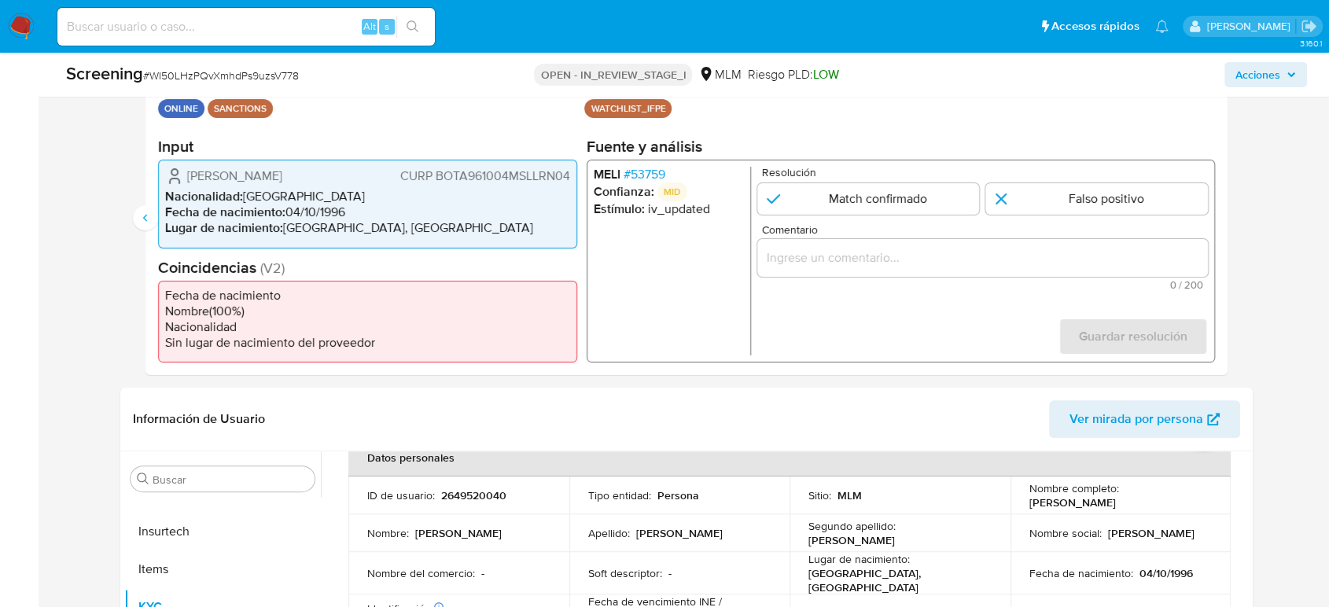
click at [359, 228] on li "Lugar de nacimiento : MEXICO, SINALOA" at bounding box center [367, 228] width 405 height 16
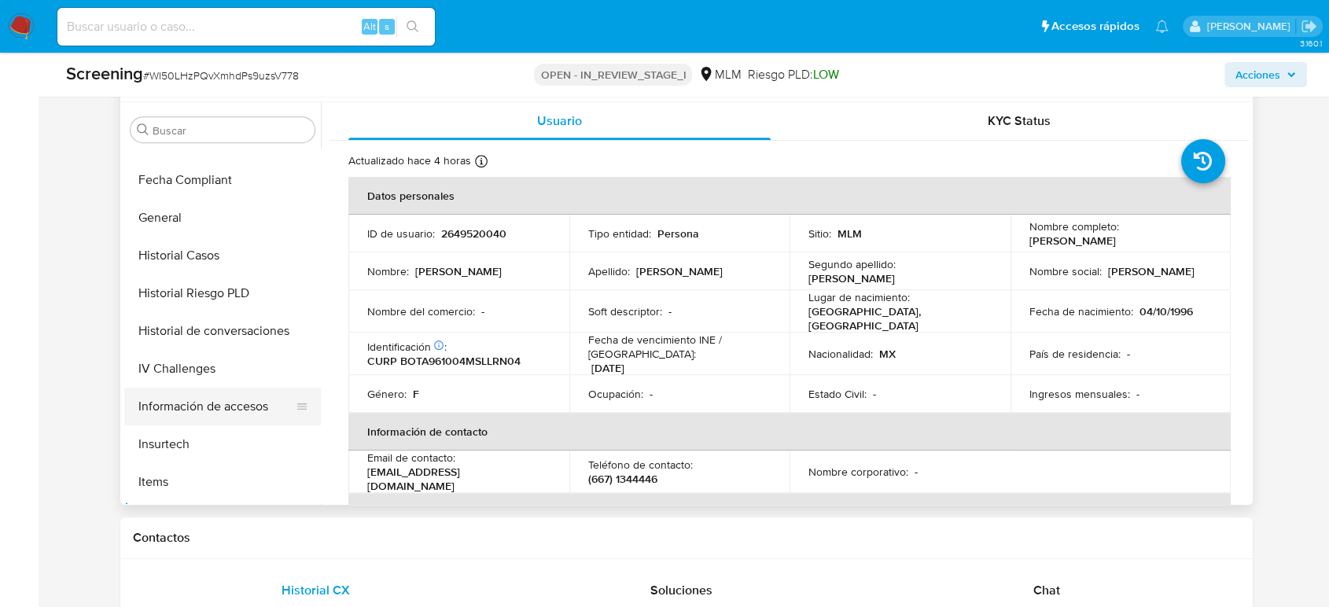
scroll to position [390, 0]
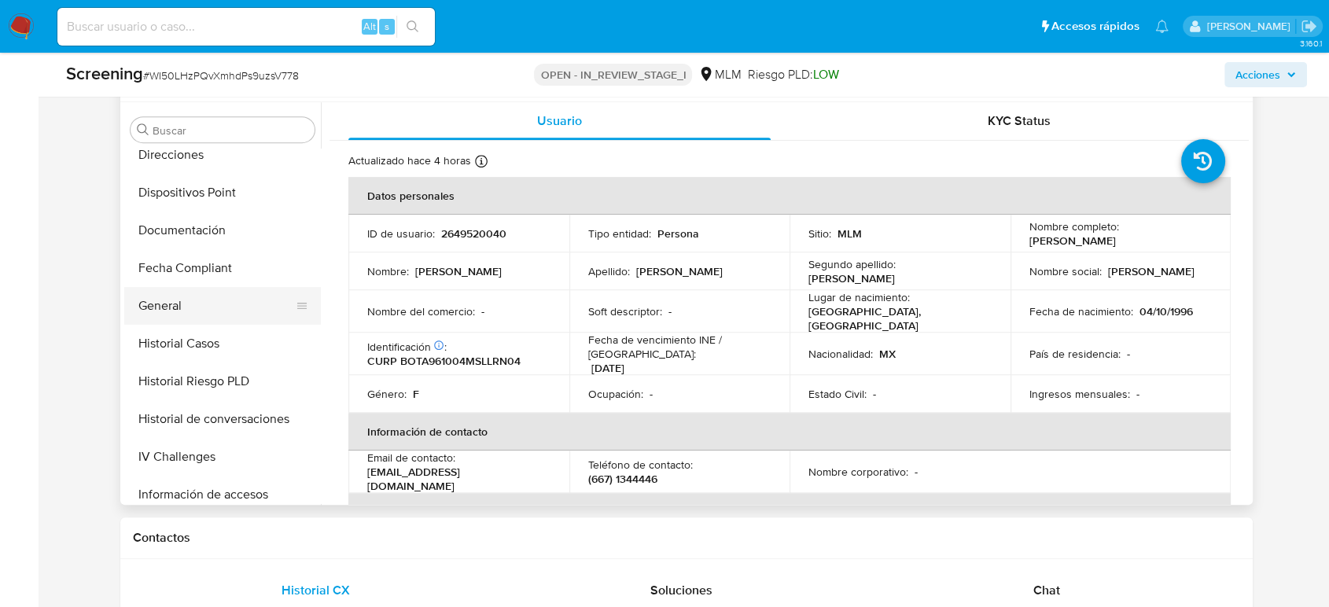
click at [175, 313] on button "General" at bounding box center [216, 306] width 184 height 38
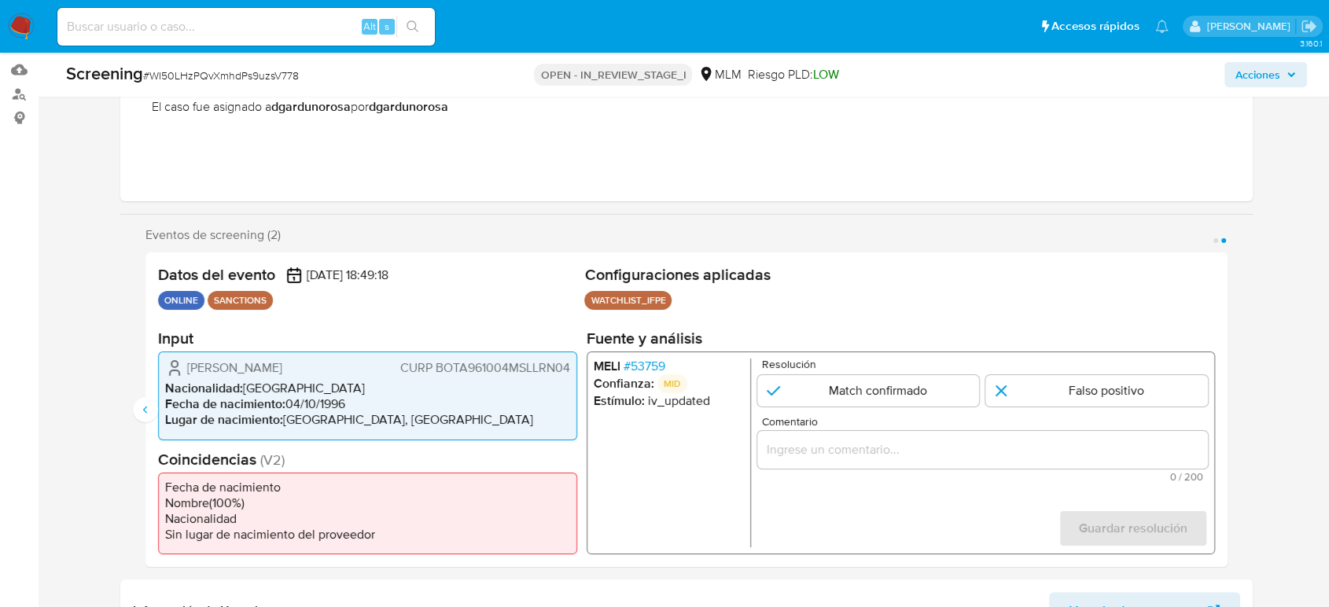
scroll to position [262, 0]
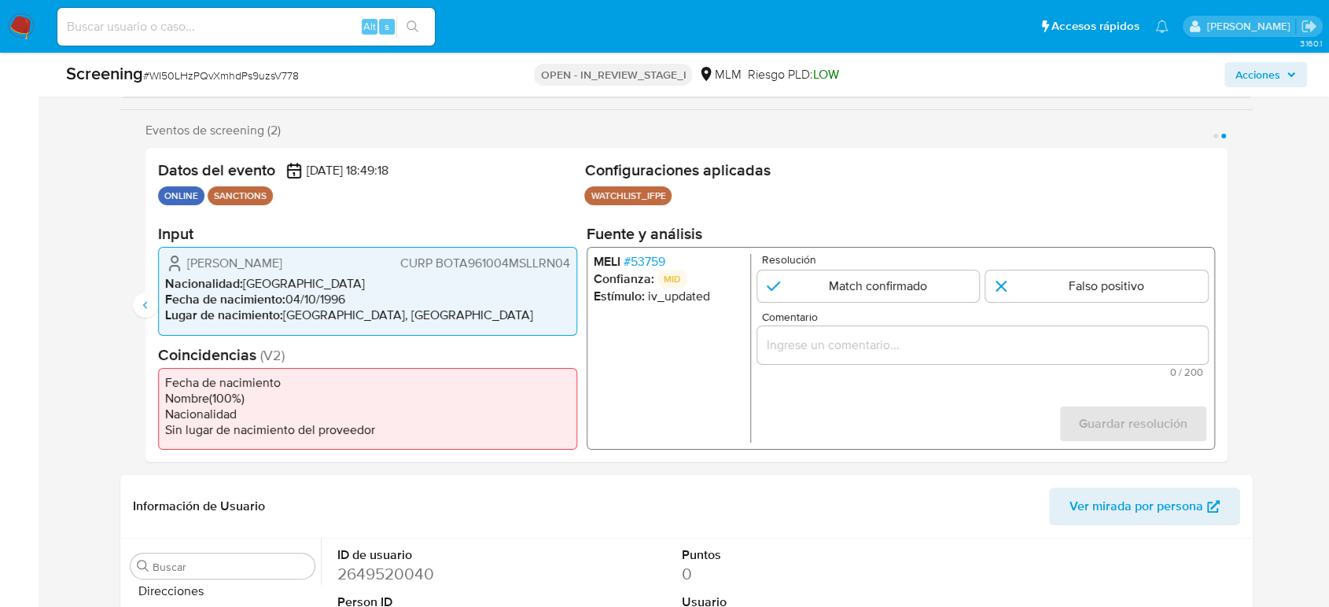
click at [635, 263] on span "# 53759" at bounding box center [645, 262] width 42 height 16
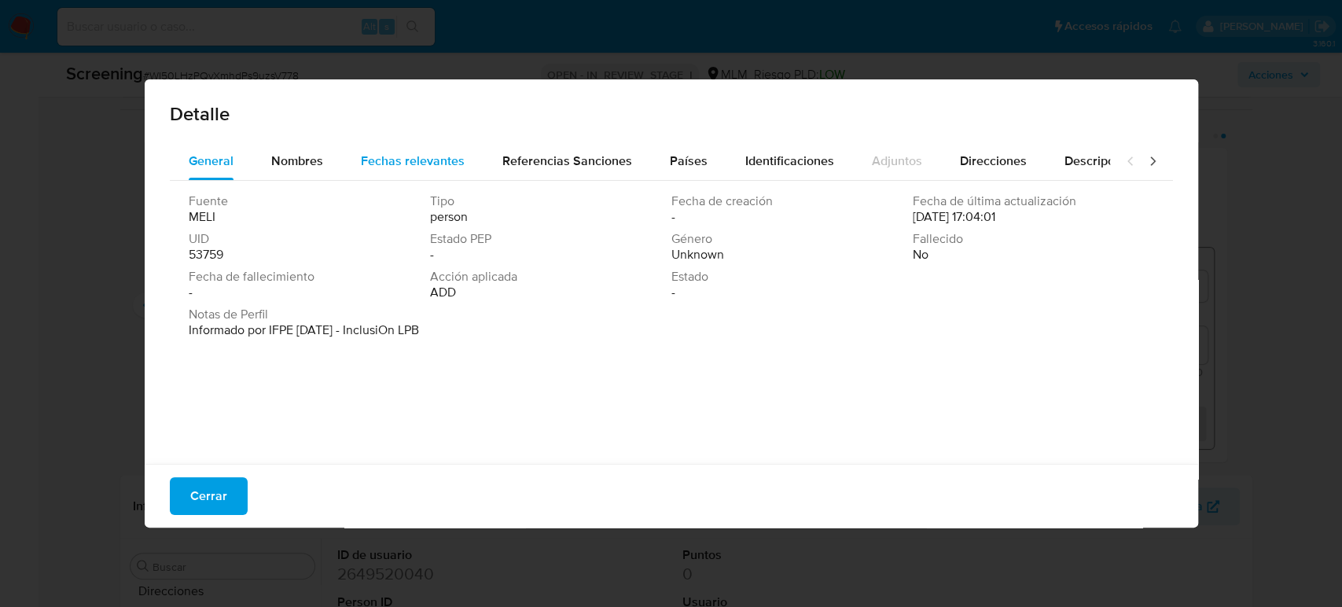
click at [436, 164] on span "Fechas relevantes" at bounding box center [413, 161] width 104 height 18
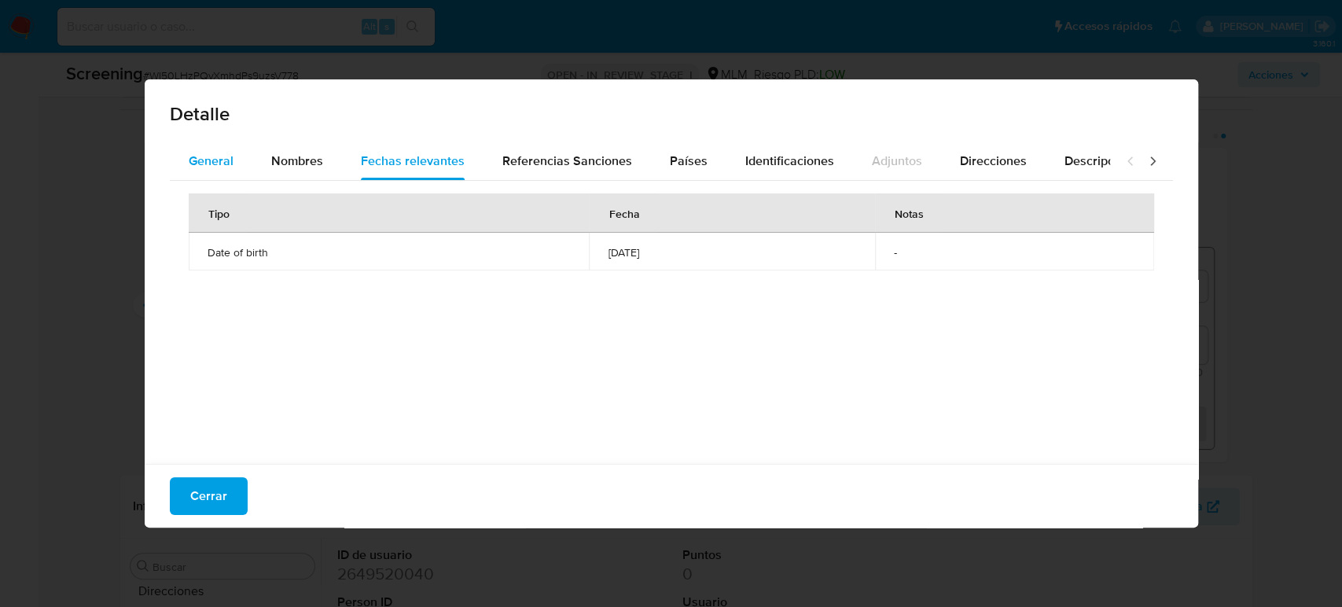
click at [211, 163] on span "General" at bounding box center [211, 161] width 45 height 18
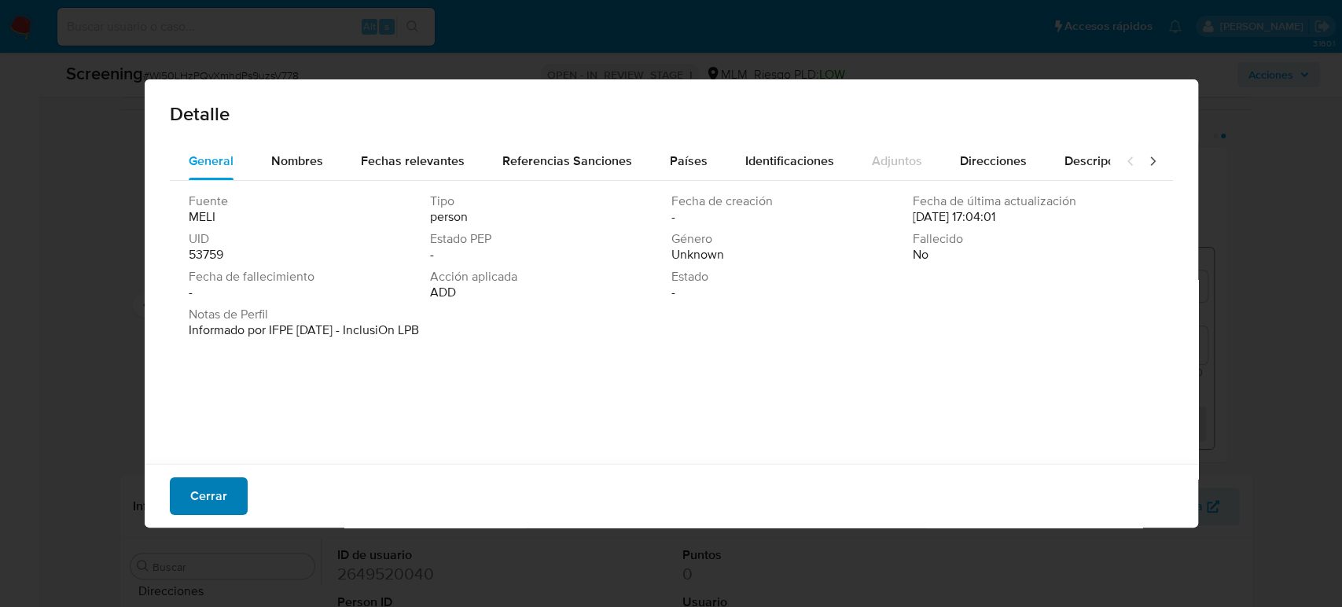
click at [212, 493] on span "Cerrar" at bounding box center [208, 496] width 37 height 35
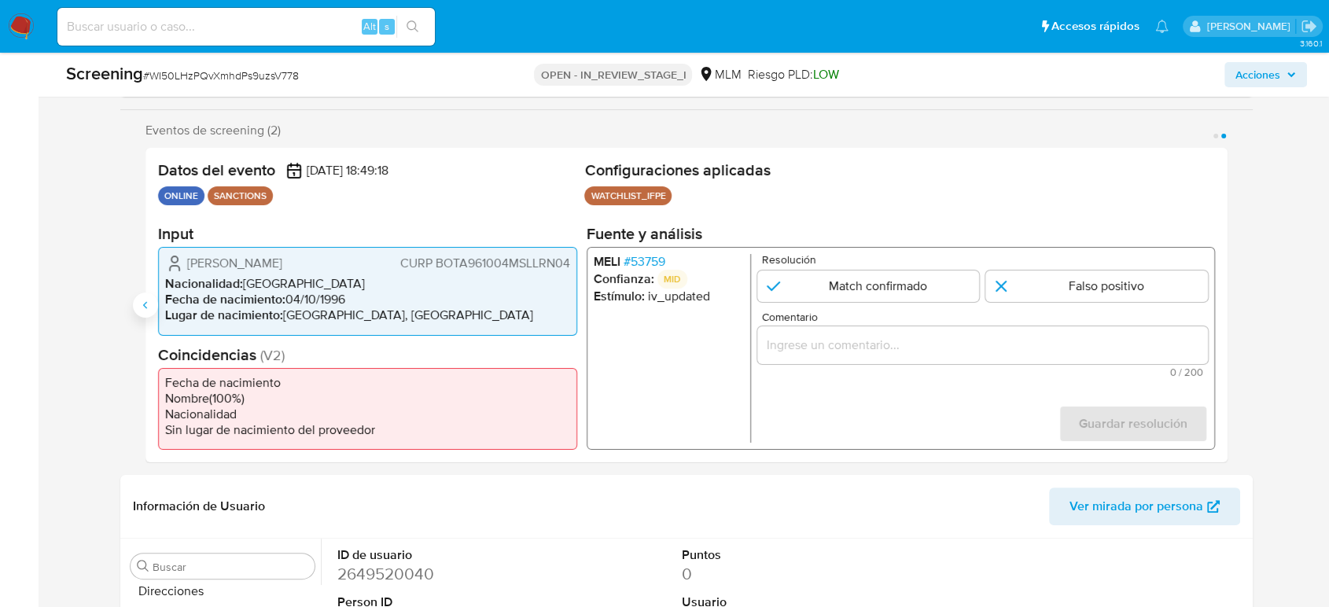
click at [147, 309] on icon "Anterior" at bounding box center [145, 305] width 13 height 13
click at [639, 263] on span "# 53759" at bounding box center [645, 262] width 42 height 16
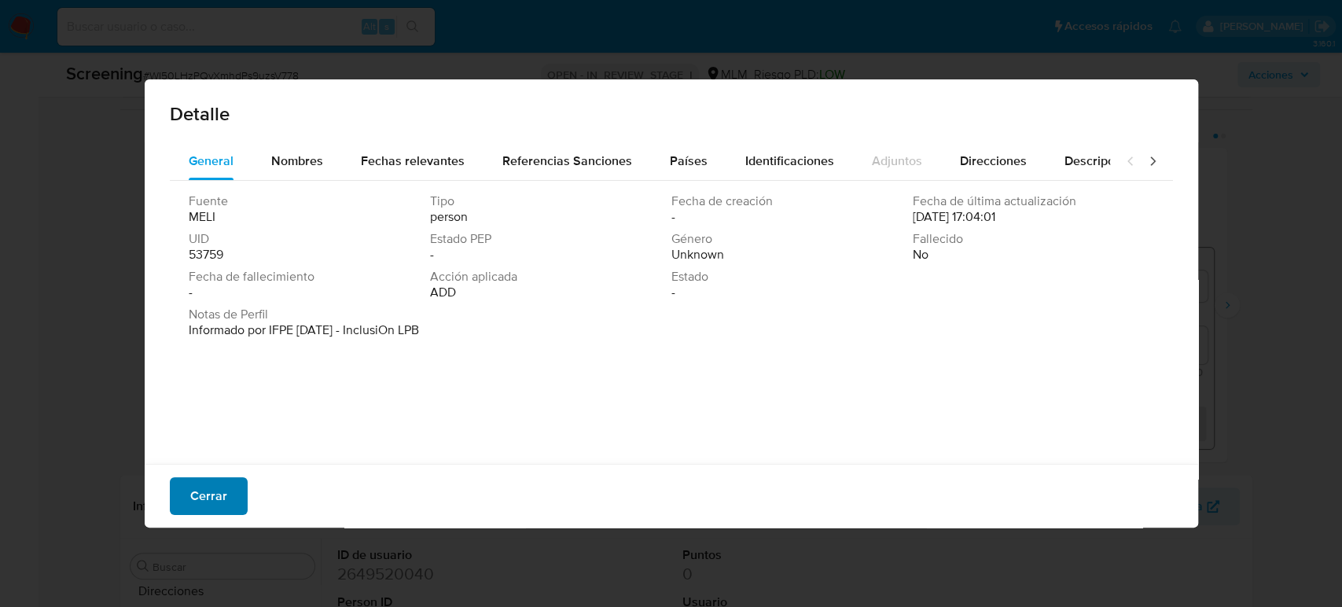
click at [226, 483] on button "Cerrar" at bounding box center [209, 496] width 78 height 38
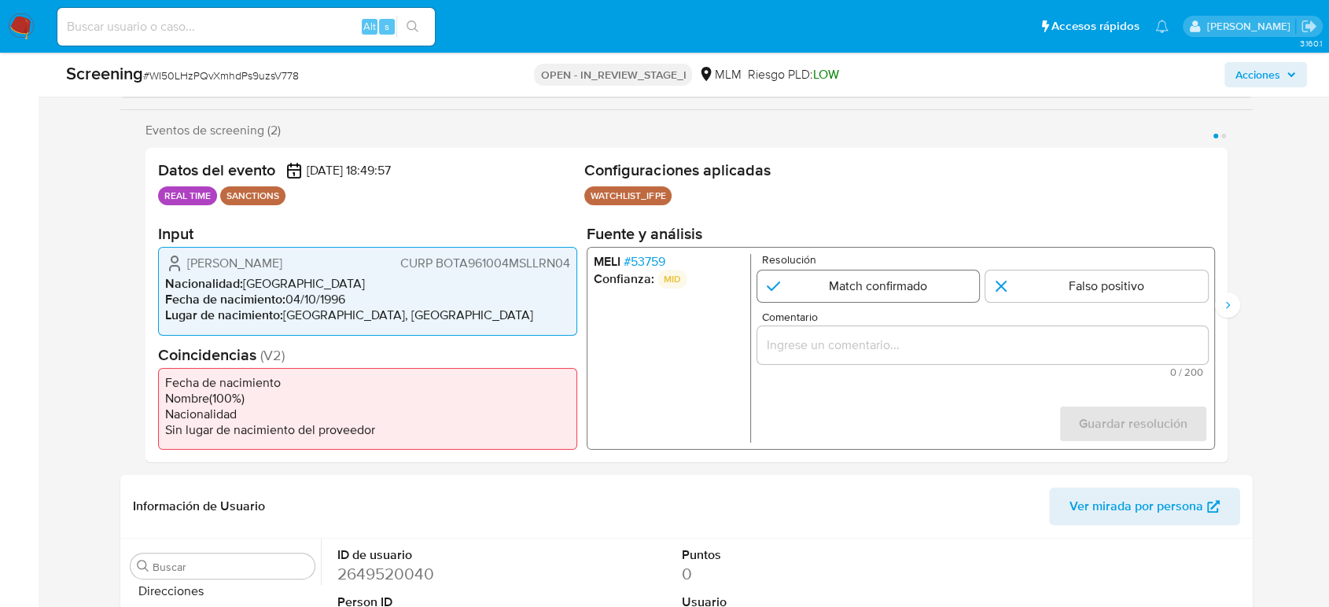
click at [838, 289] on input "1 de 2" at bounding box center [868, 286] width 223 height 31
radio input "true"
click at [837, 348] on input "Comentario" at bounding box center [982, 345] width 451 height 20
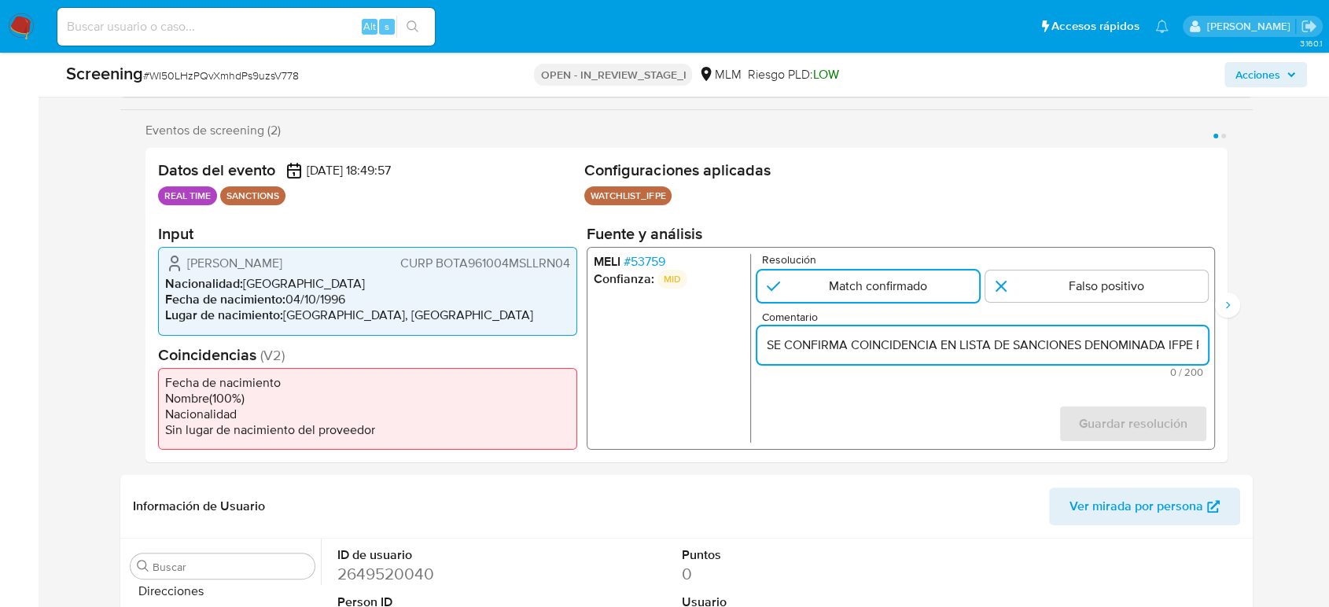
scroll to position [0, 570]
type input "SE CONFIRMA COINCIDENCIA EN LISTA DE SANCIONES DENOMINADA IFPE POR NOMBRE COMPL…"
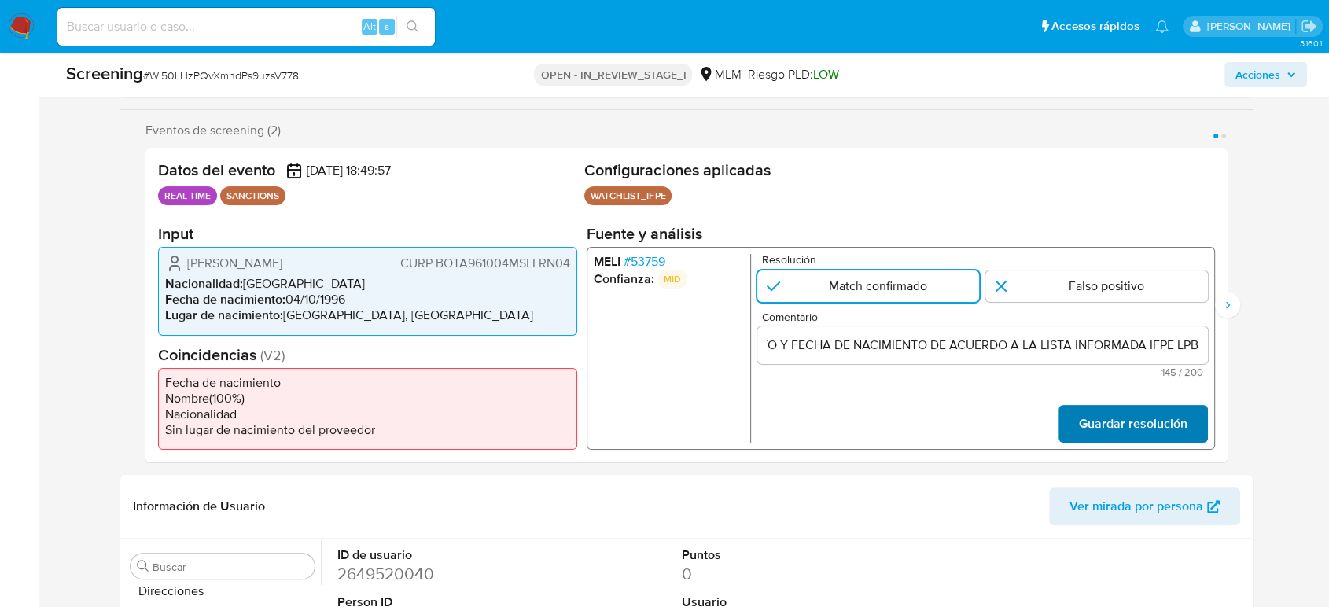
click at [1135, 429] on span "Guardar resolución" at bounding box center [1133, 424] width 109 height 35
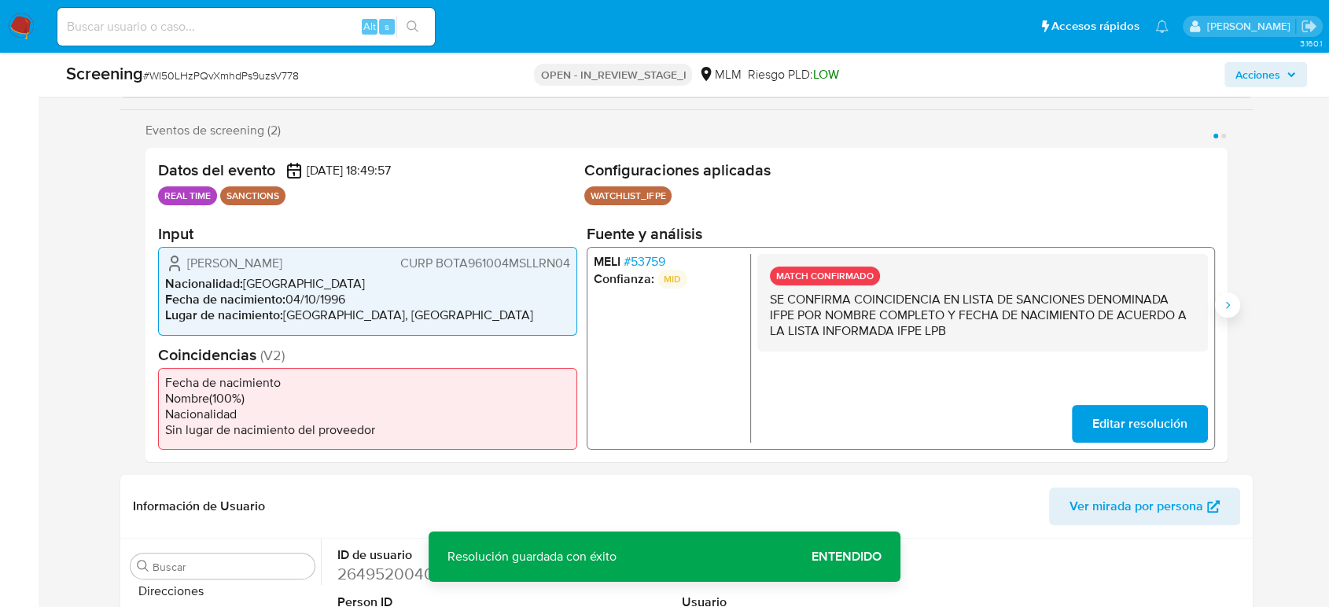
click at [1232, 307] on icon "Siguiente" at bounding box center [1227, 305] width 13 height 13
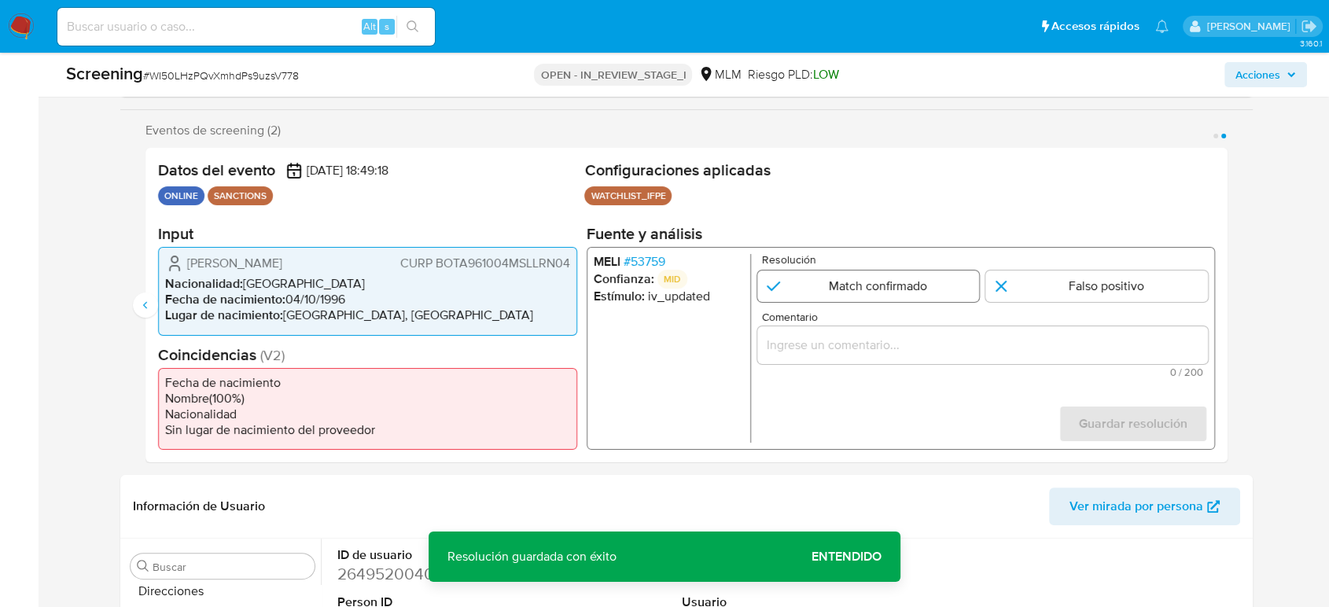
click at [822, 285] on input "2 de 2" at bounding box center [868, 286] width 223 height 31
radio input "true"
click at [818, 355] on div "2 de 2" at bounding box center [982, 345] width 451 height 38
click at [820, 348] on input "Comentario" at bounding box center [982, 345] width 451 height 20
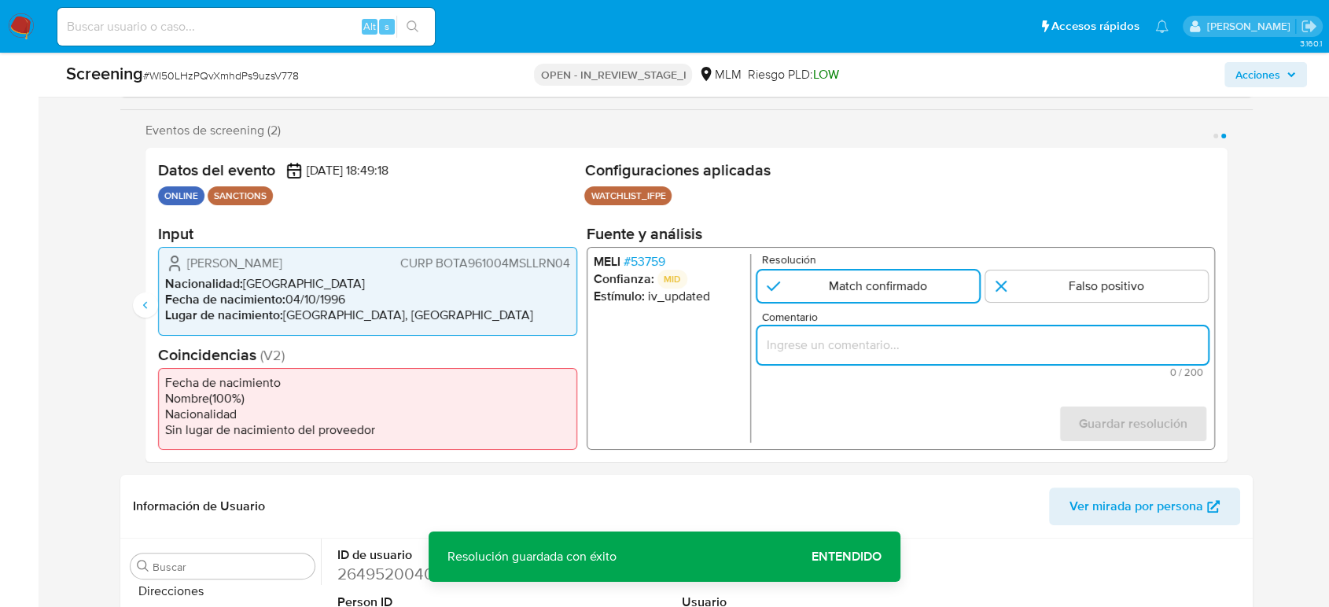
paste input "SE CONFIRMA COINCIDENCIA EN LISTA DE SANCIONES DENOMINADA IFPE POR NOMBRE COMPL…"
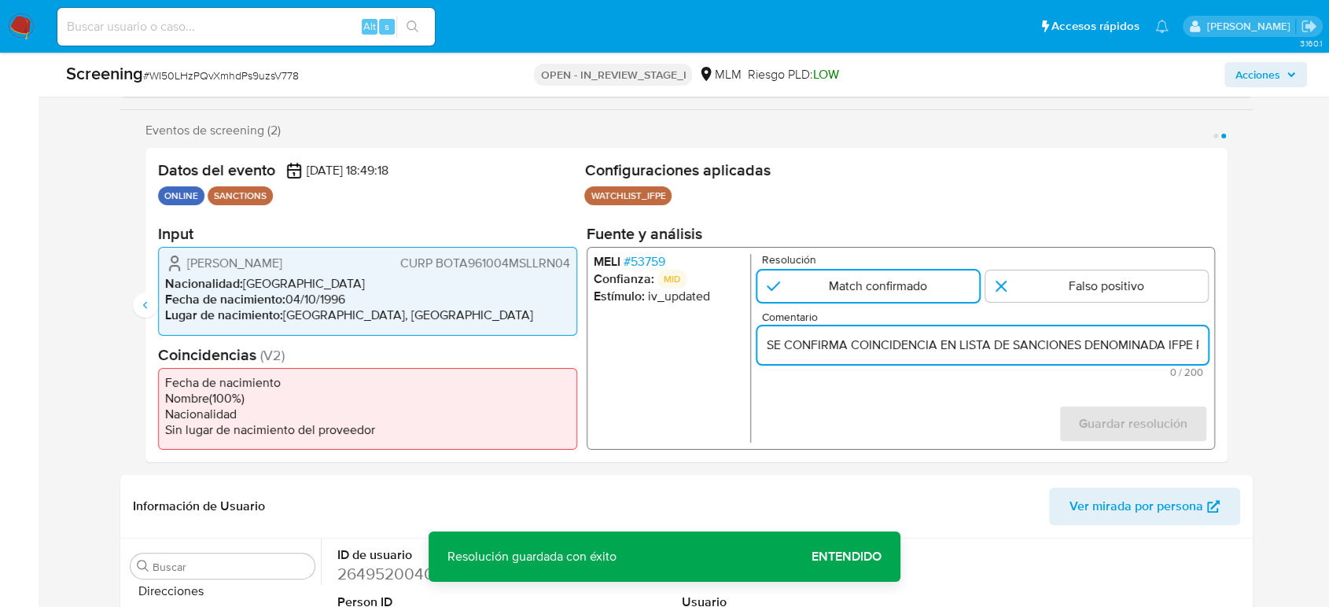
scroll to position [0, 570]
type input "SE CONFIRMA COINCIDENCIA EN LISTA DE SANCIONES DENOMINADA IFPE POR NOMBRE COMPL…"
click at [1146, 427] on span "Guardar resolución" at bounding box center [1133, 424] width 109 height 35
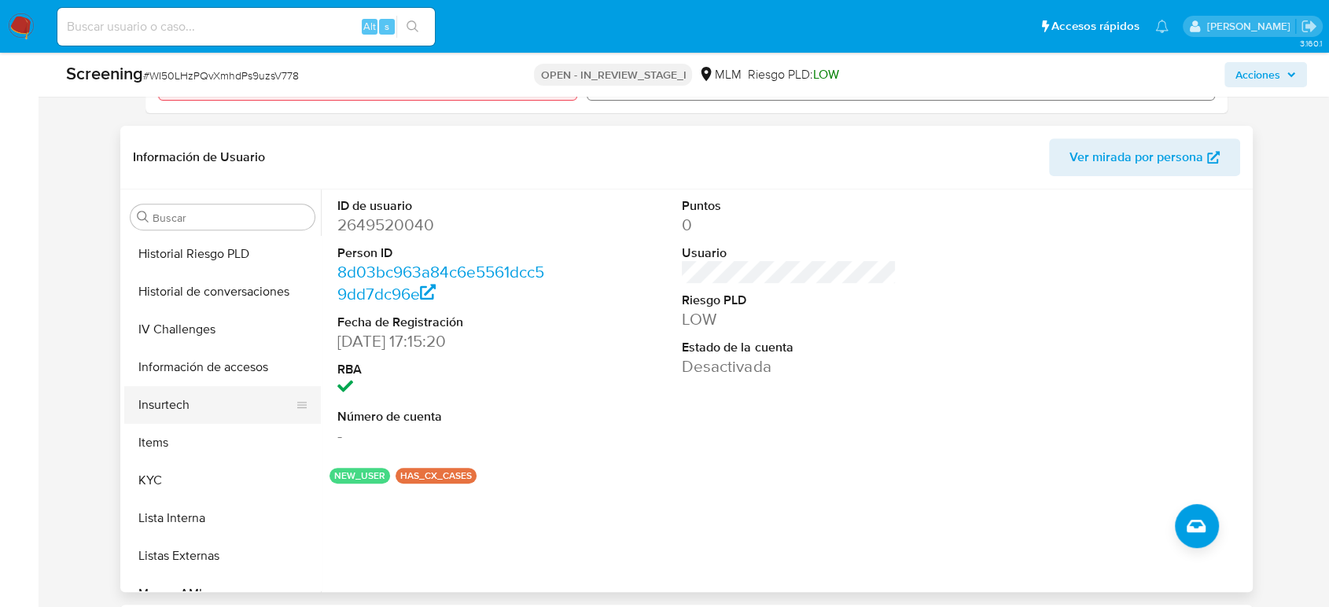
scroll to position [740, 0]
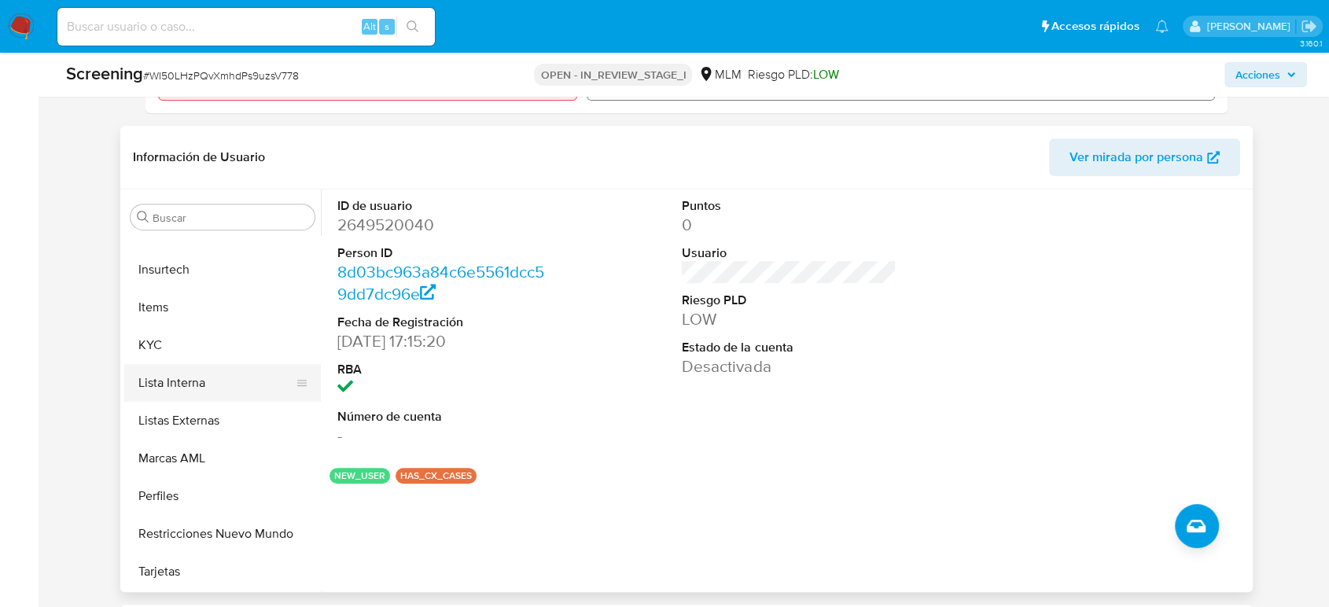
click at [192, 377] on button "Lista Interna" at bounding box center [216, 383] width 184 height 38
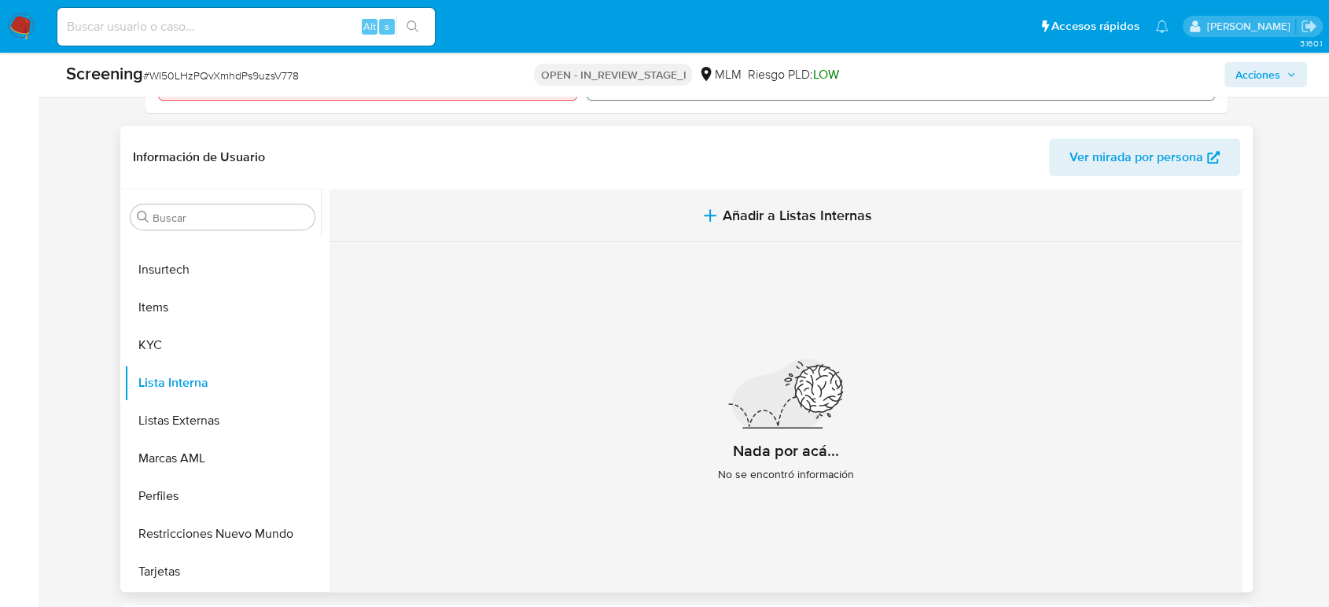
click at [744, 212] on span "Añadir a Listas Internas" at bounding box center [797, 215] width 149 height 17
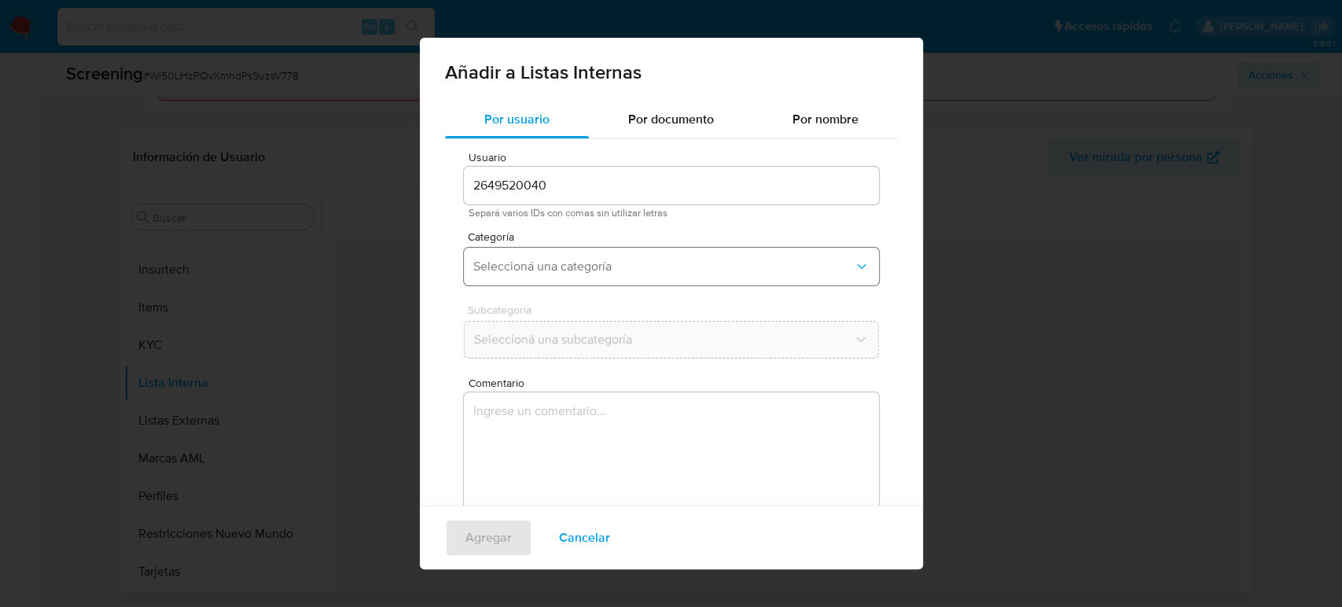
click at [619, 263] on span "Seleccioná una categoría" at bounding box center [663, 267] width 381 height 16
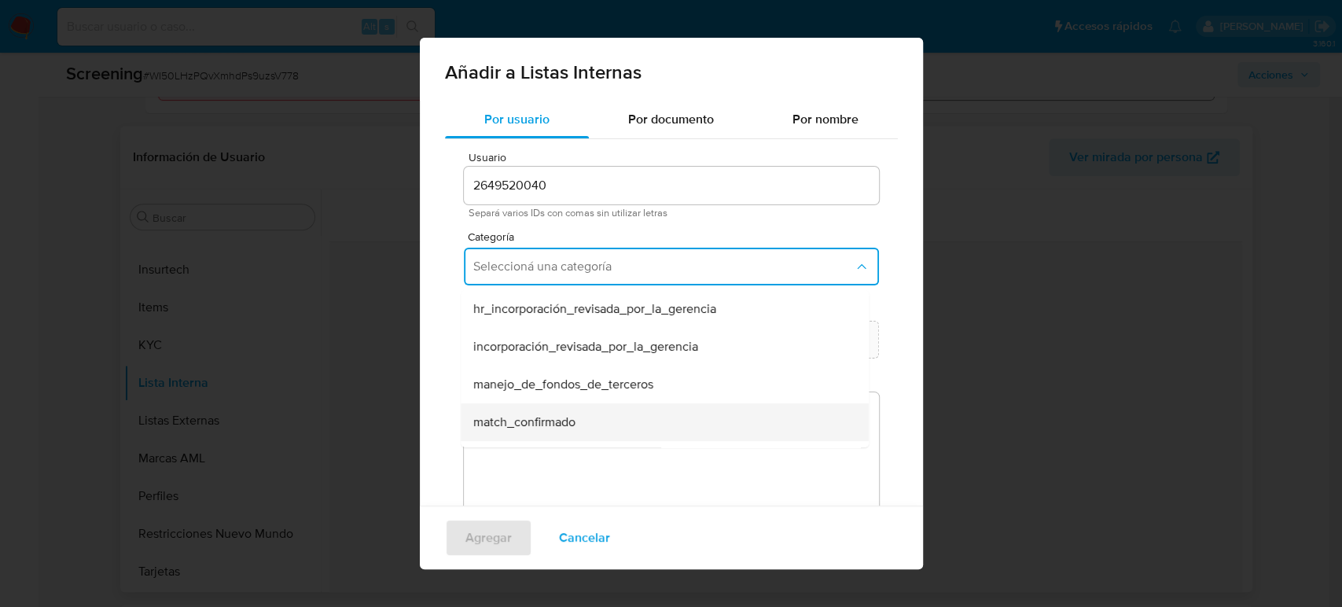
click at [606, 423] on div "match_confirmado" at bounding box center [660, 422] width 374 height 38
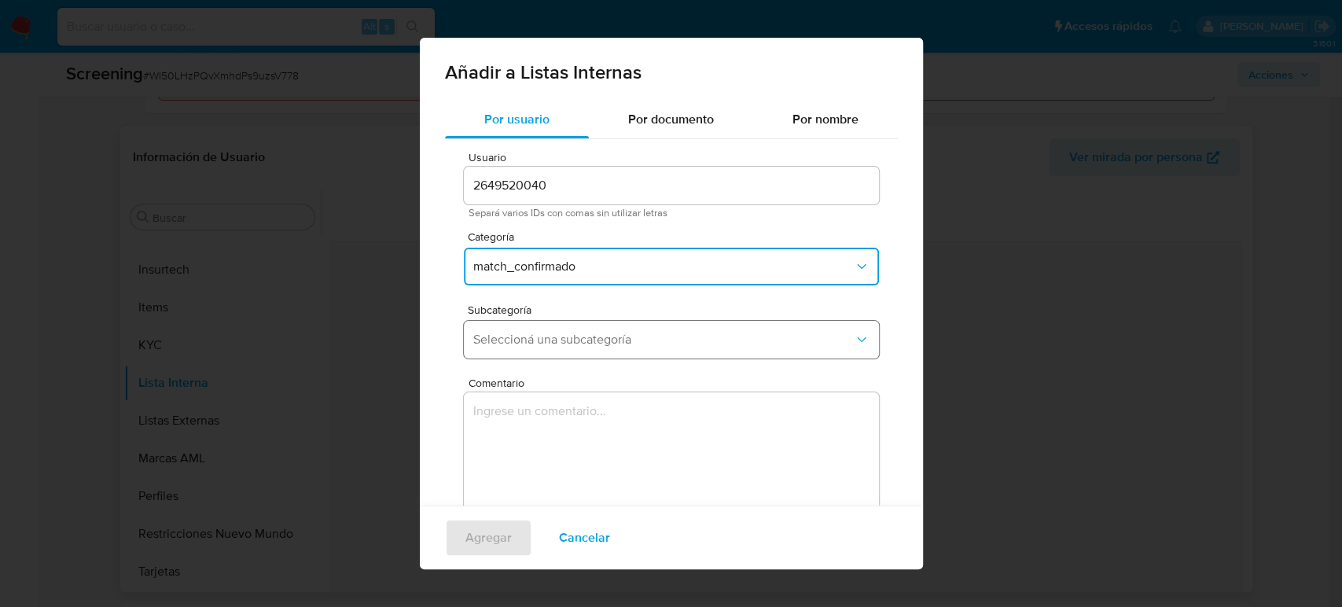
click at [613, 344] on span "Seleccioná una subcategoría" at bounding box center [663, 340] width 381 height 16
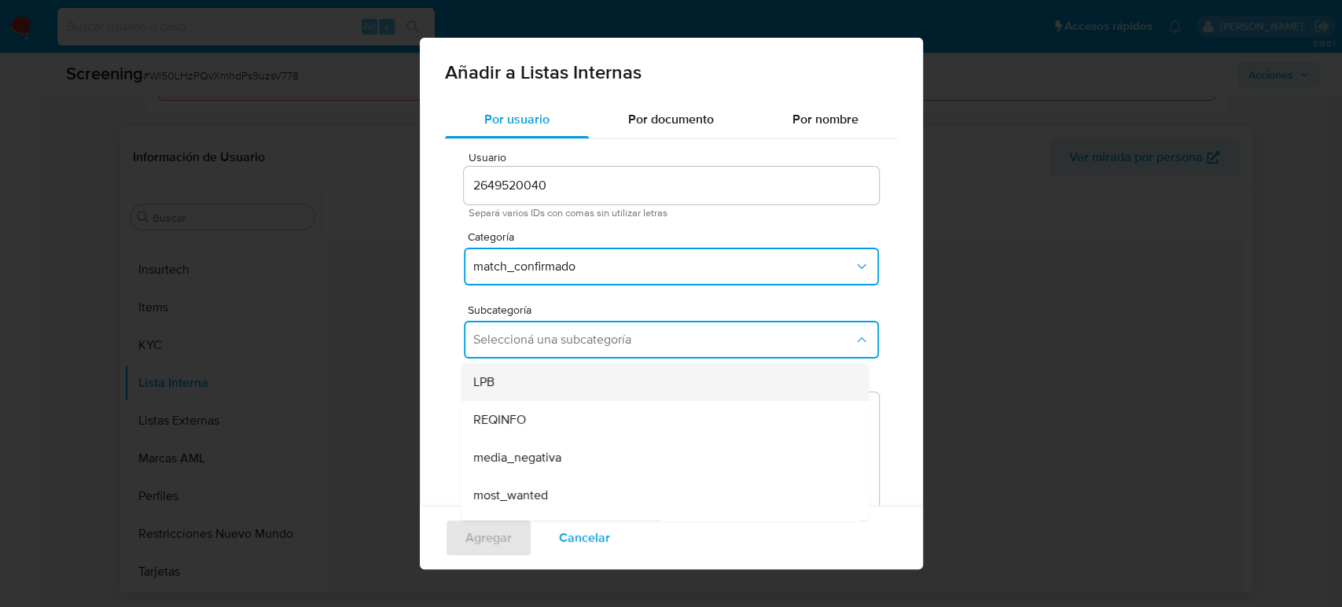
click at [628, 380] on div "LPB" at bounding box center [660, 382] width 374 height 38
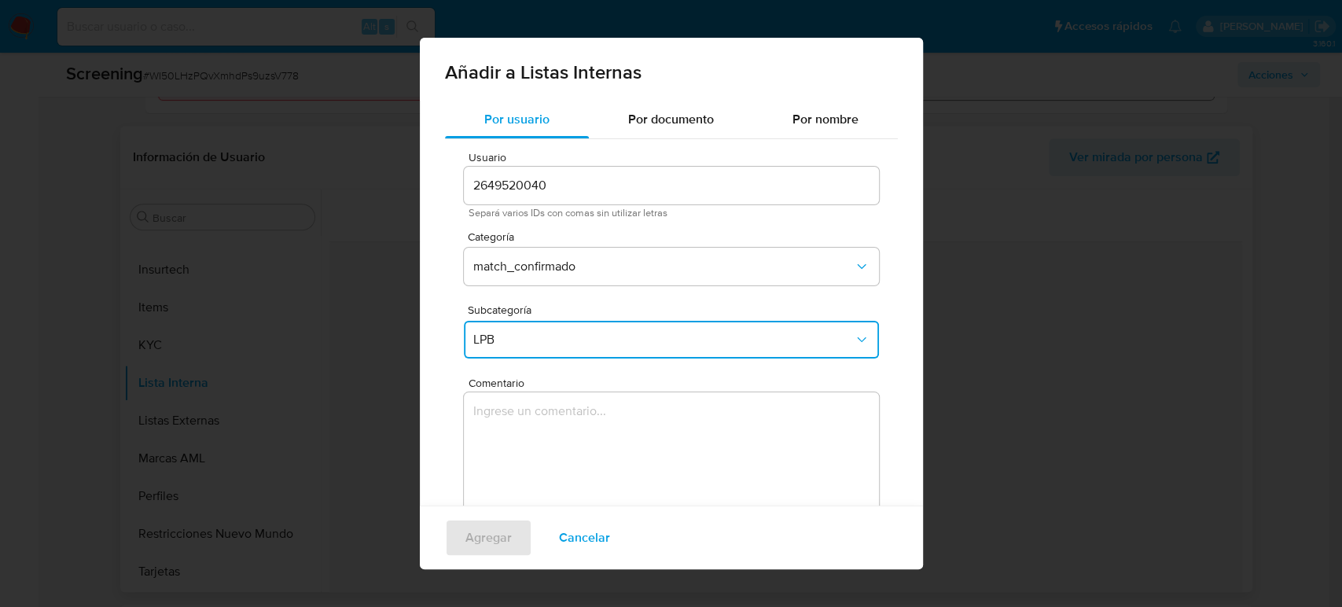
click at [629, 444] on textarea "Comentario" at bounding box center [671, 467] width 415 height 151
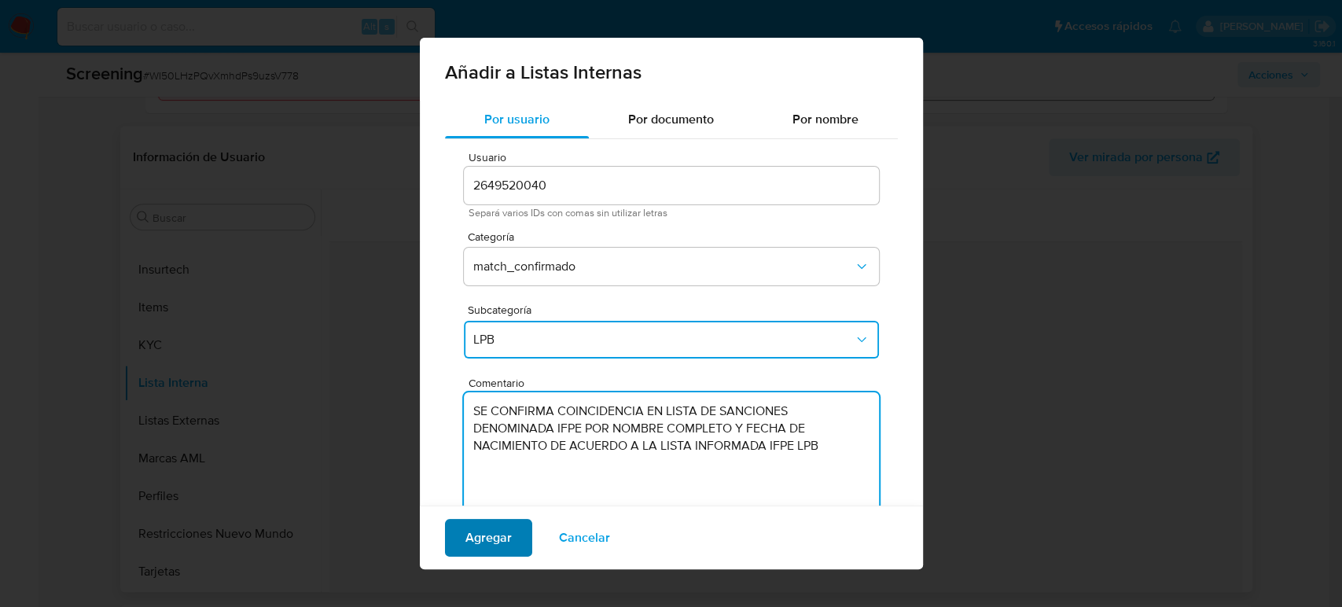
type textarea "SE CONFIRMA COINCIDENCIA EN LISTA DE SANCIONES DENOMINADA IFPE POR NOMBRE COMPL…"
click at [478, 541] on span "Agregar" at bounding box center [489, 538] width 46 height 35
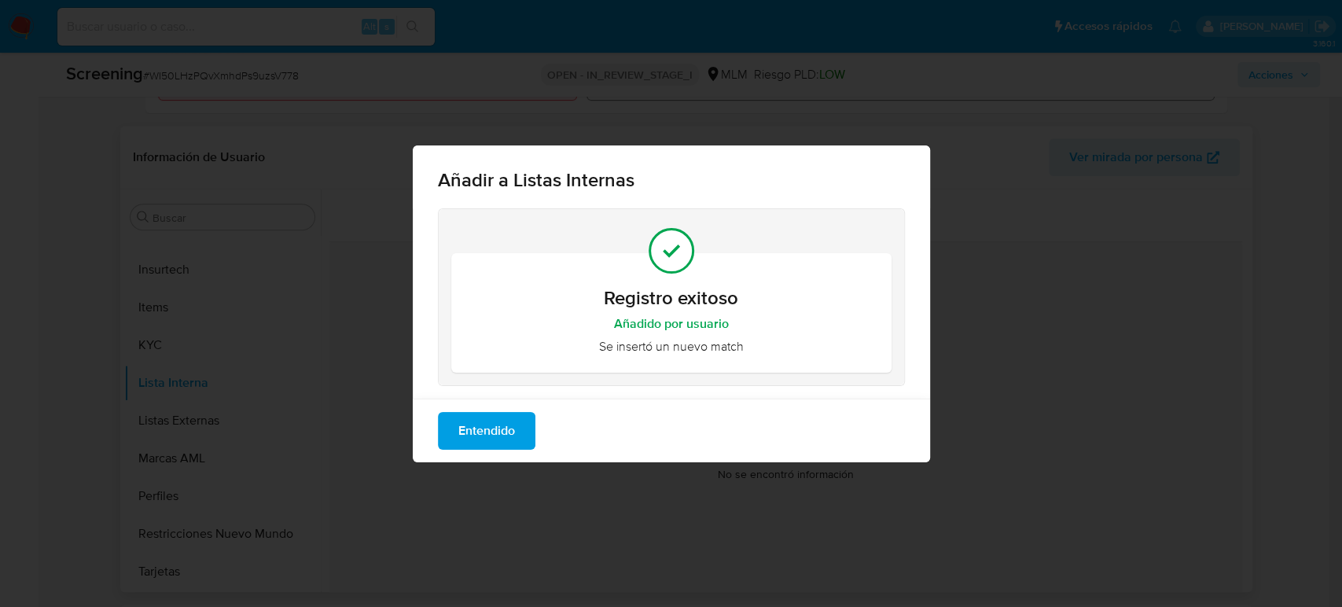
click at [490, 430] on span "Entendido" at bounding box center [486, 431] width 57 height 35
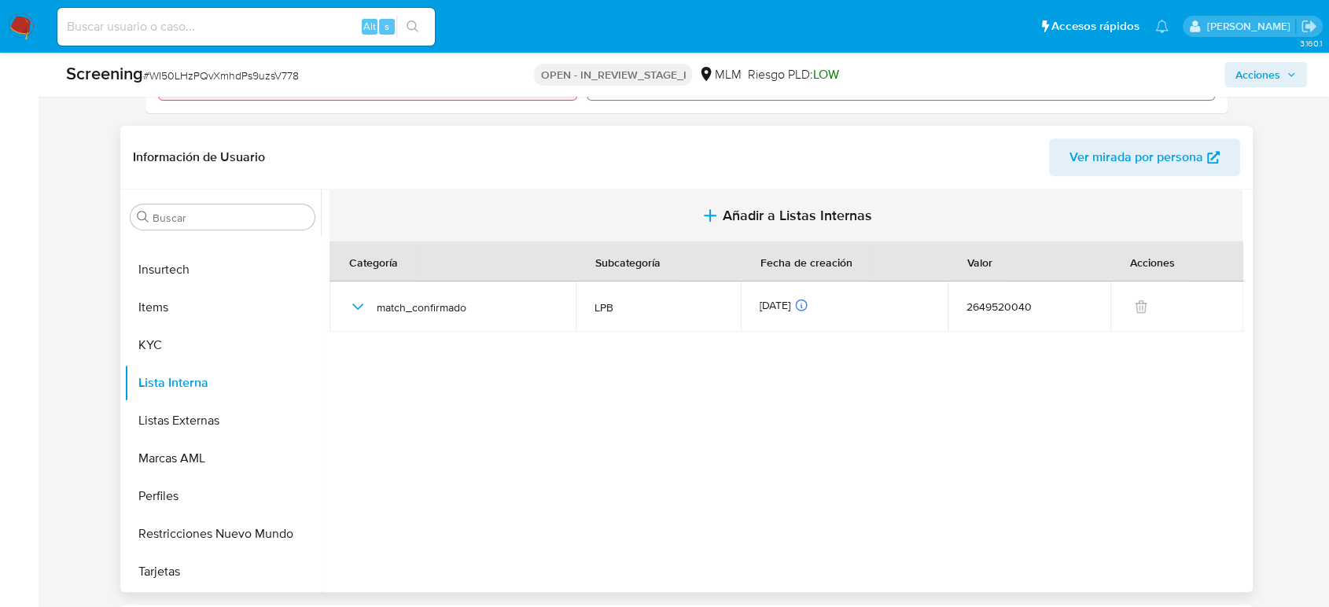
click at [708, 212] on icon "button" at bounding box center [710, 215] width 19 height 19
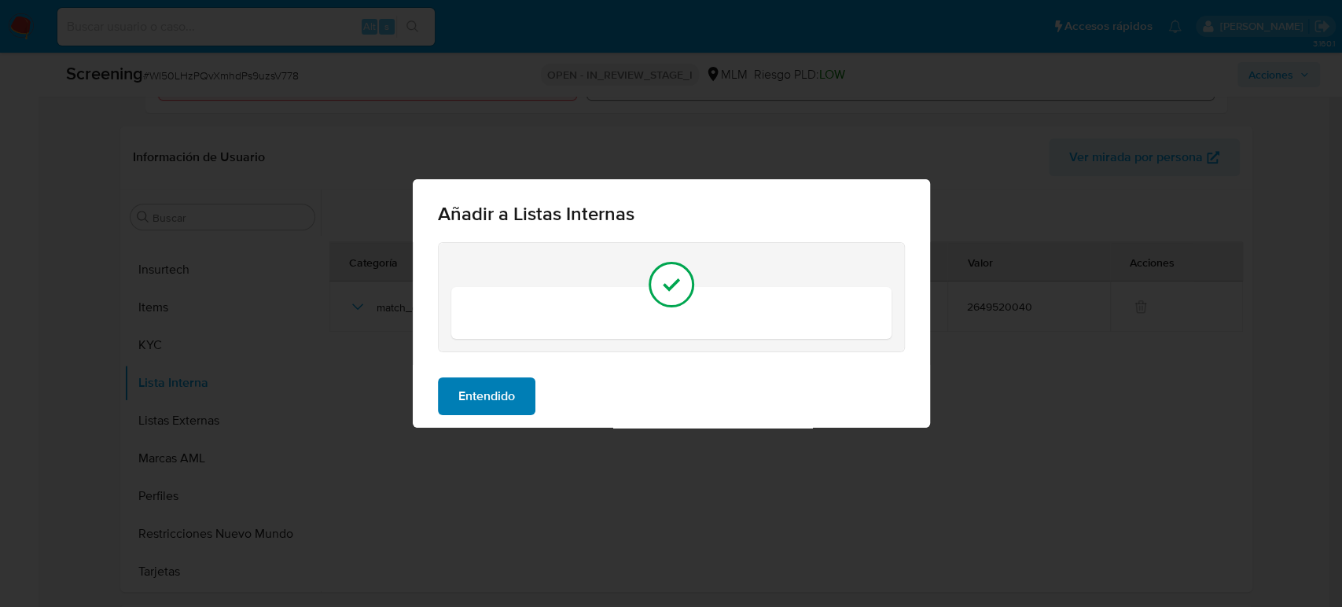
click at [492, 409] on span "Entendido" at bounding box center [486, 396] width 57 height 35
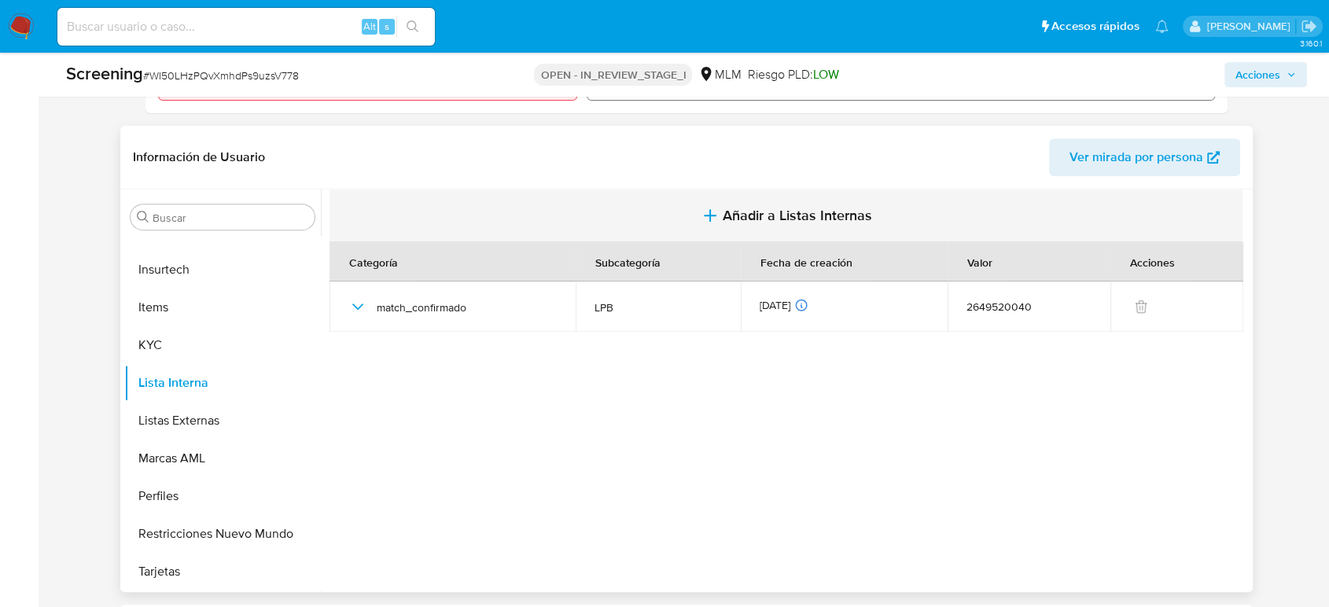
click at [755, 201] on button "Añadir a Listas Internas" at bounding box center [786, 216] width 913 height 53
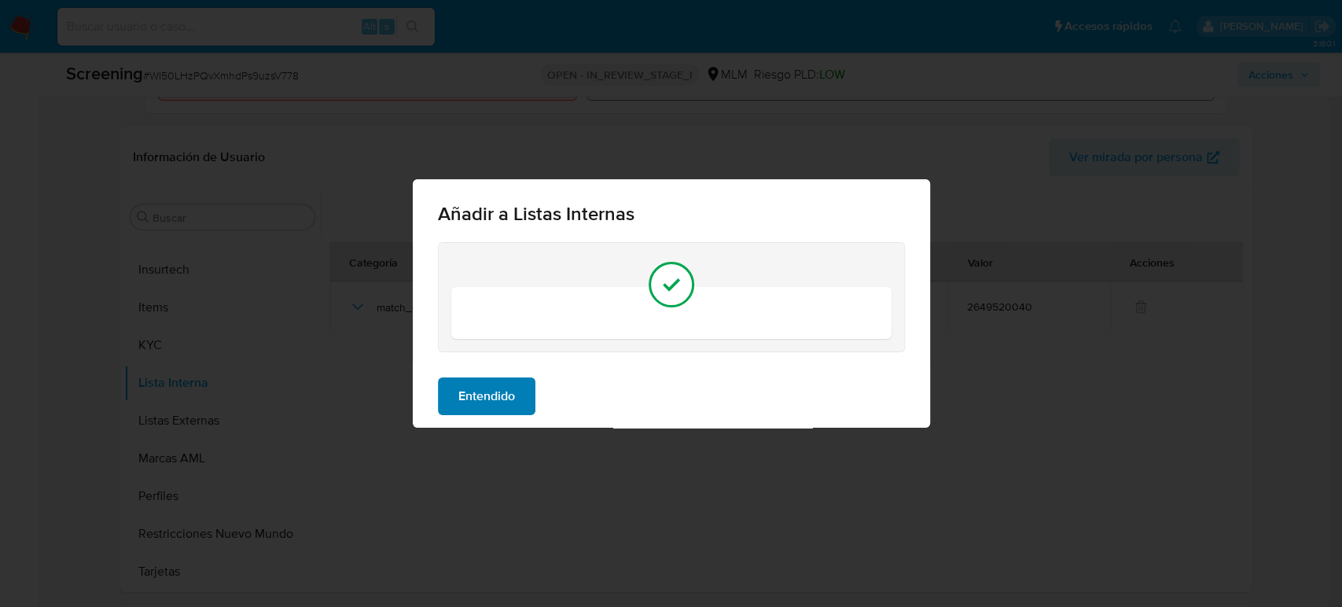
click at [512, 394] on span "Entendido" at bounding box center [486, 396] width 57 height 35
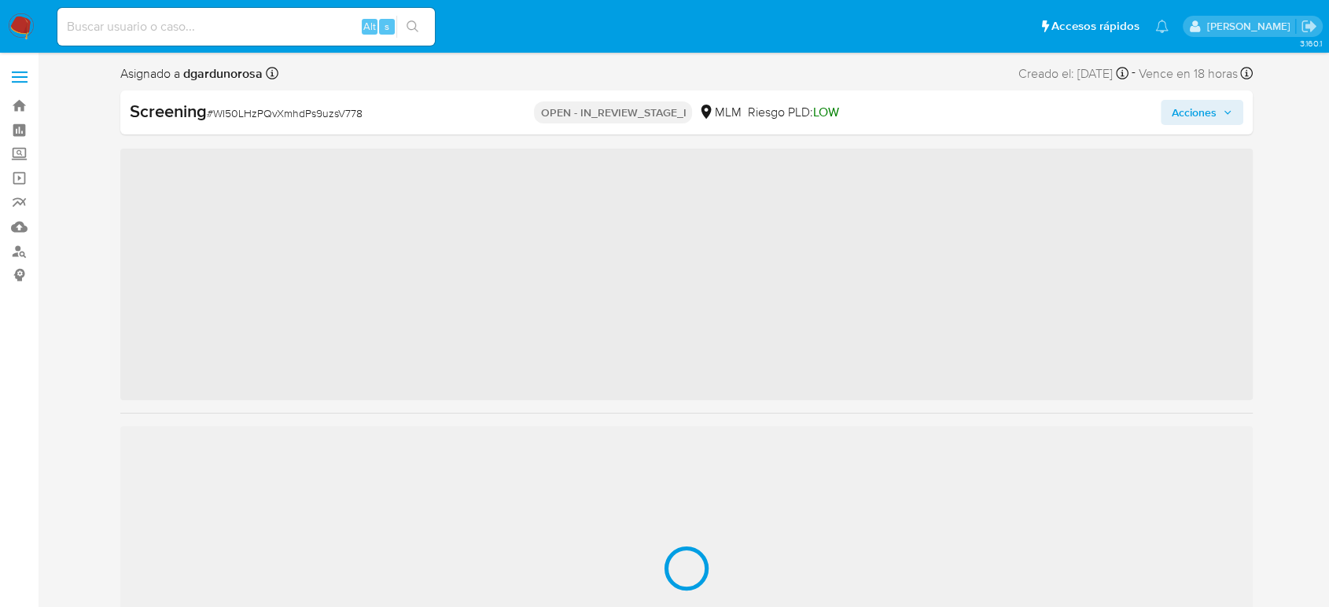
scroll to position [740, 0]
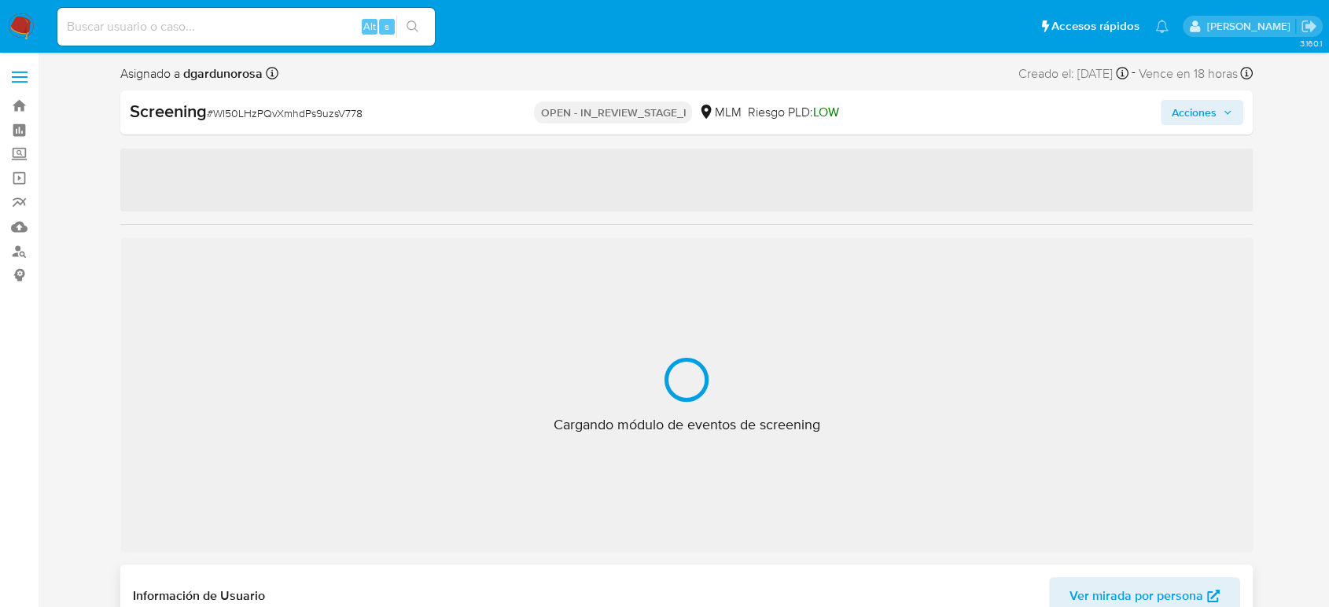
select select "10"
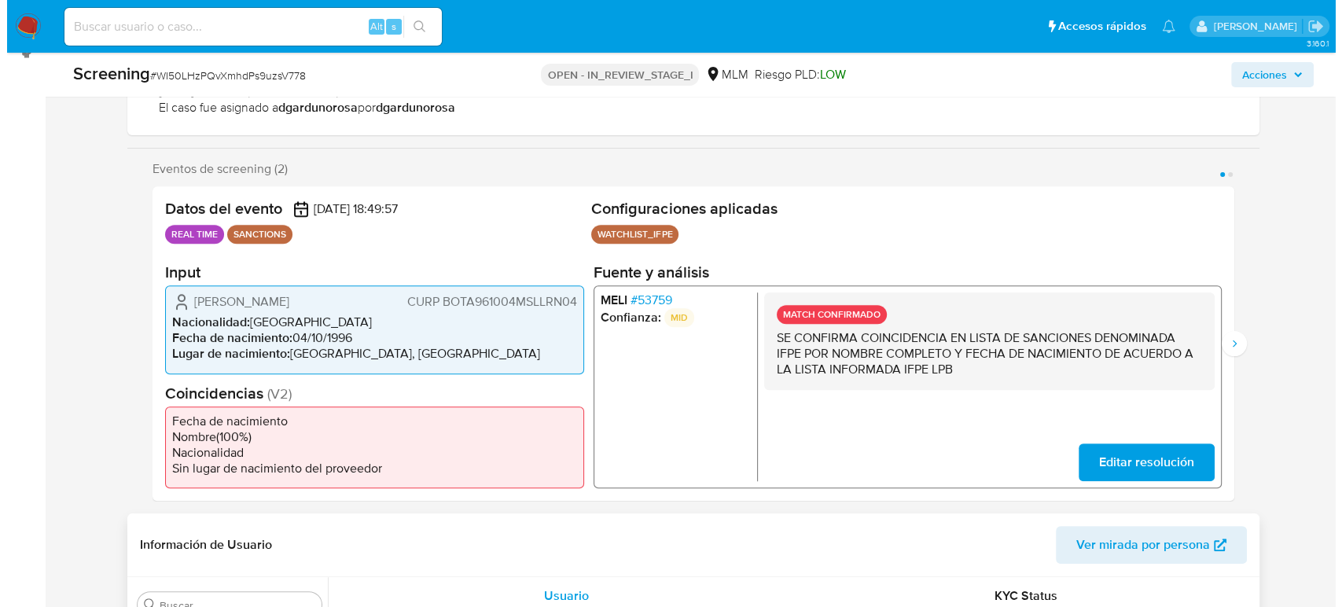
scroll to position [524, 0]
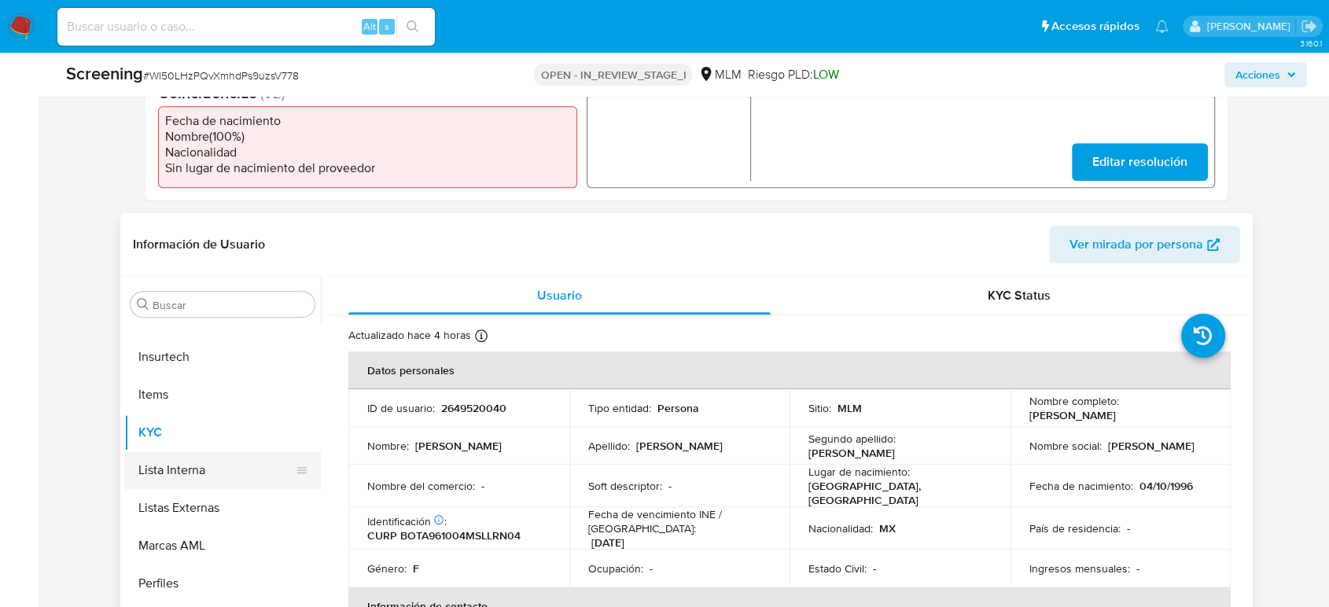
click at [192, 468] on button "Lista Interna" at bounding box center [216, 470] width 184 height 38
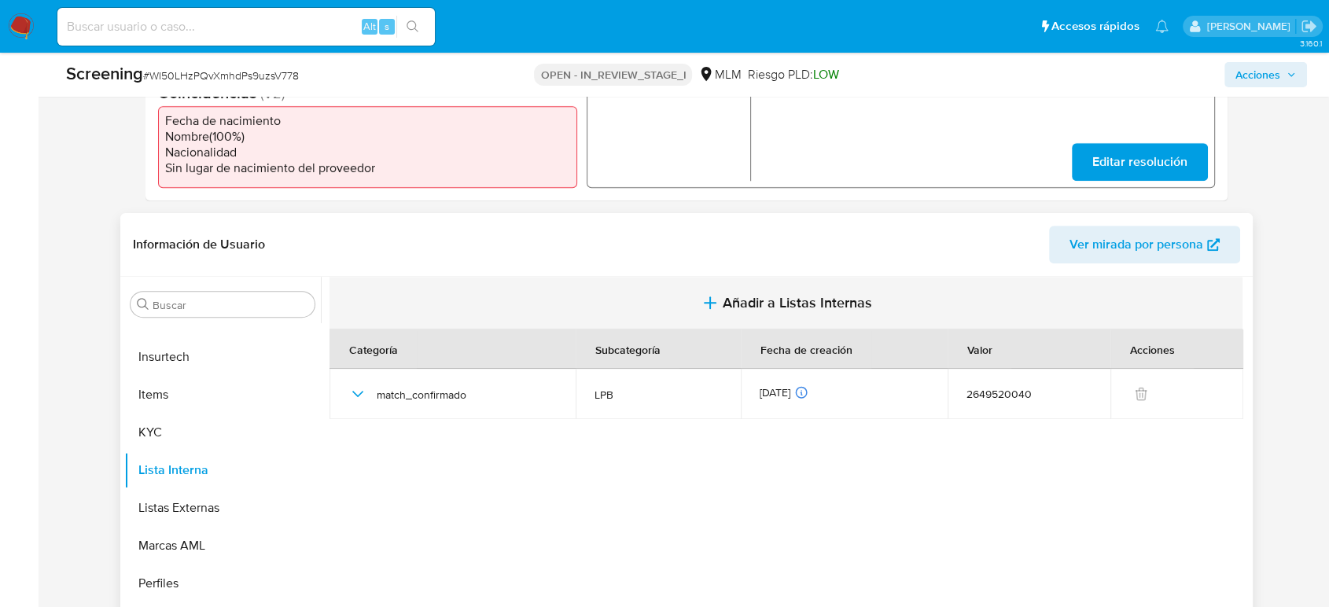
click at [749, 282] on button "Añadir a Listas Internas" at bounding box center [786, 303] width 913 height 53
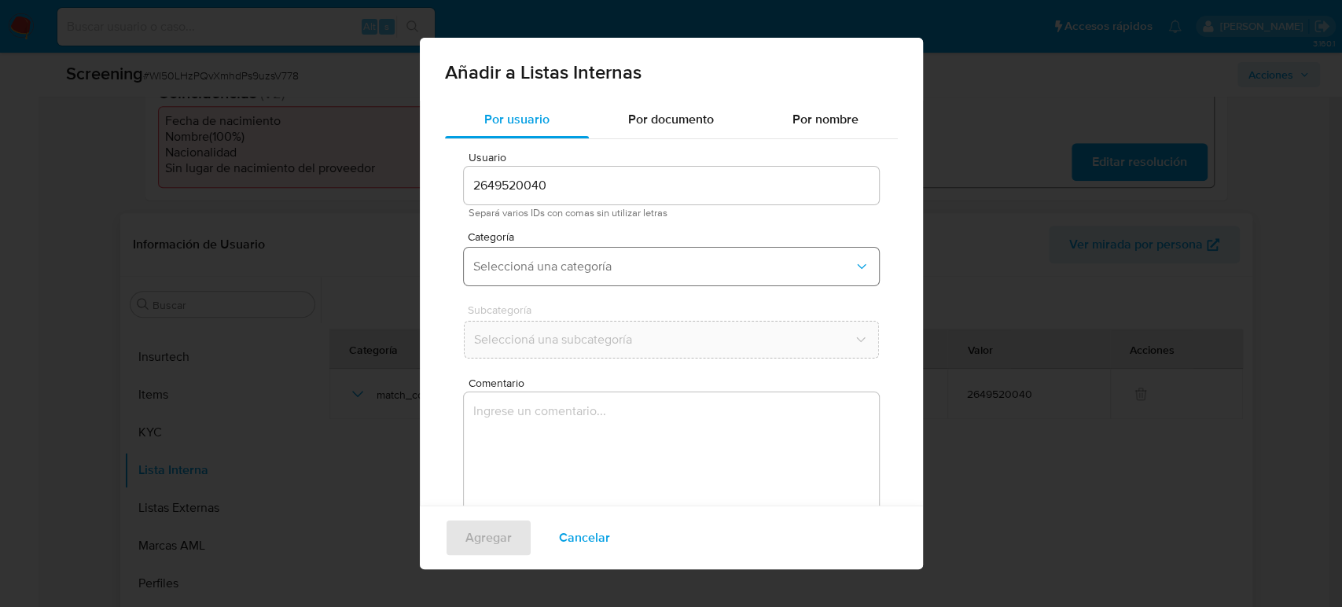
click at [606, 272] on span "Seleccioná una categoría" at bounding box center [663, 267] width 381 height 16
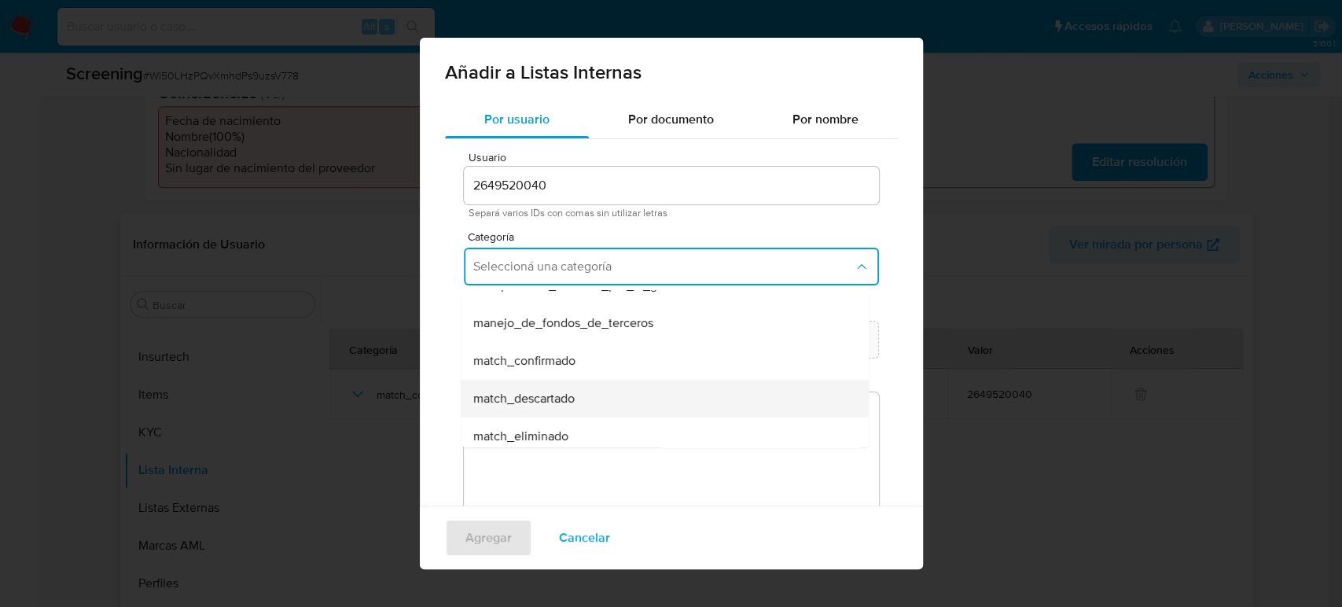
scroll to position [87, 0]
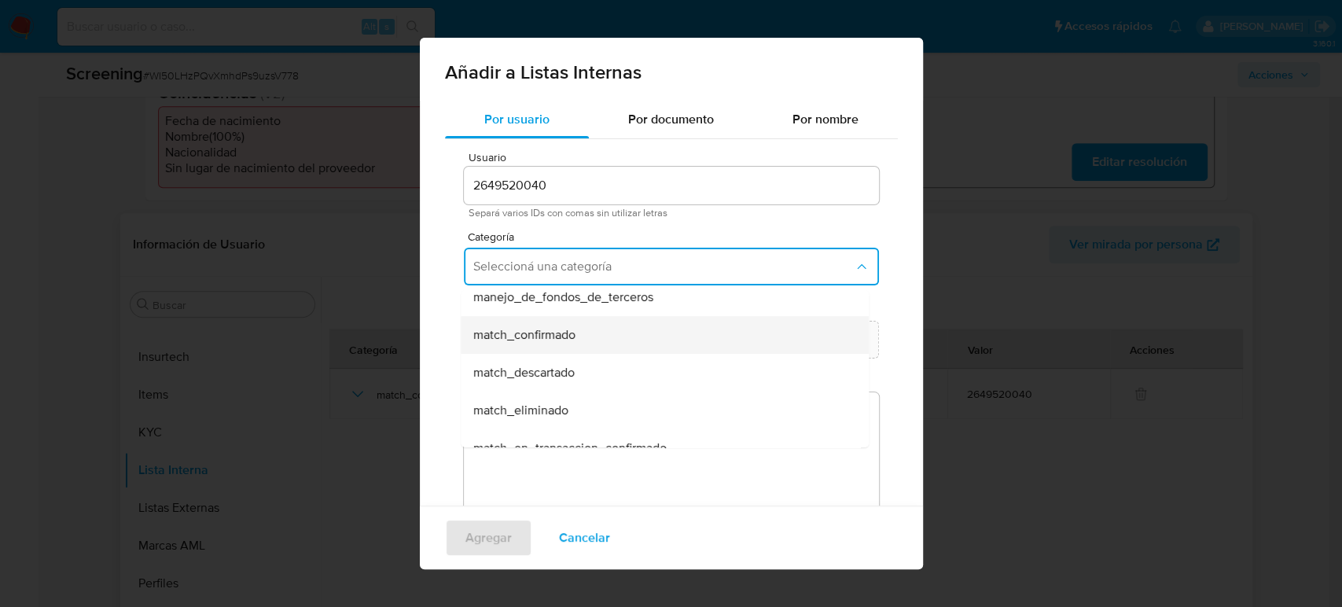
click at [582, 336] on div "match_confirmado" at bounding box center [660, 335] width 374 height 38
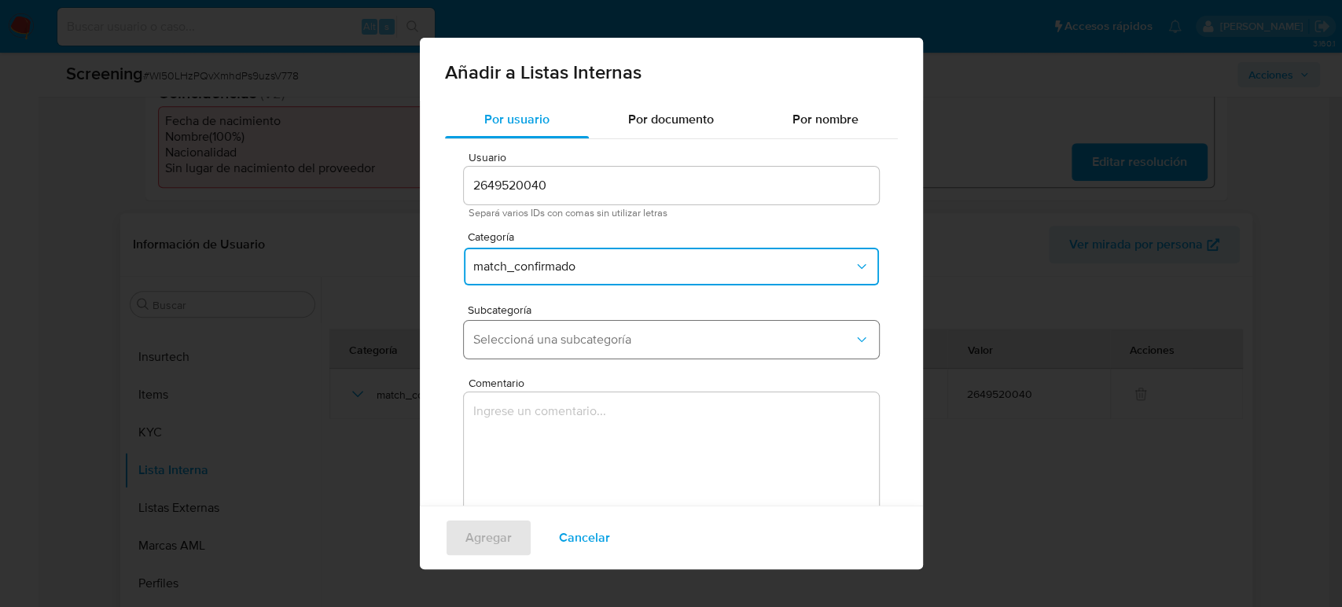
click at [573, 332] on span "Seleccioná una subcategoría" at bounding box center [663, 340] width 381 height 16
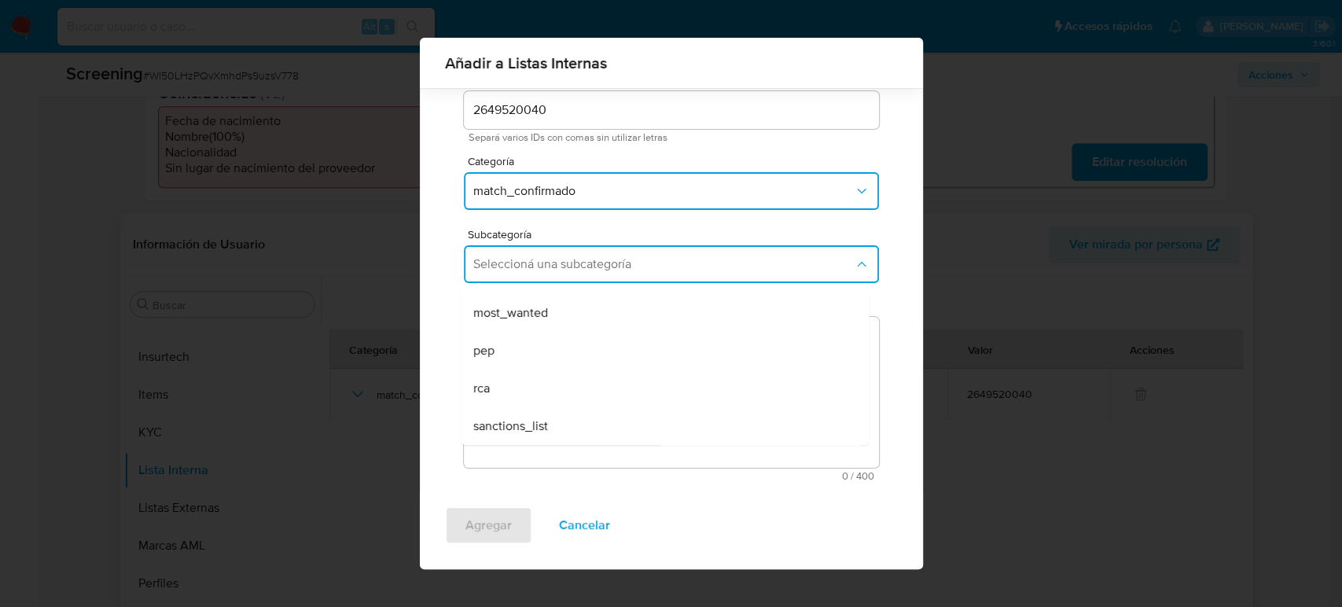
scroll to position [63, 0]
click at [579, 425] on div "sanctions_list" at bounding box center [660, 426] width 374 height 38
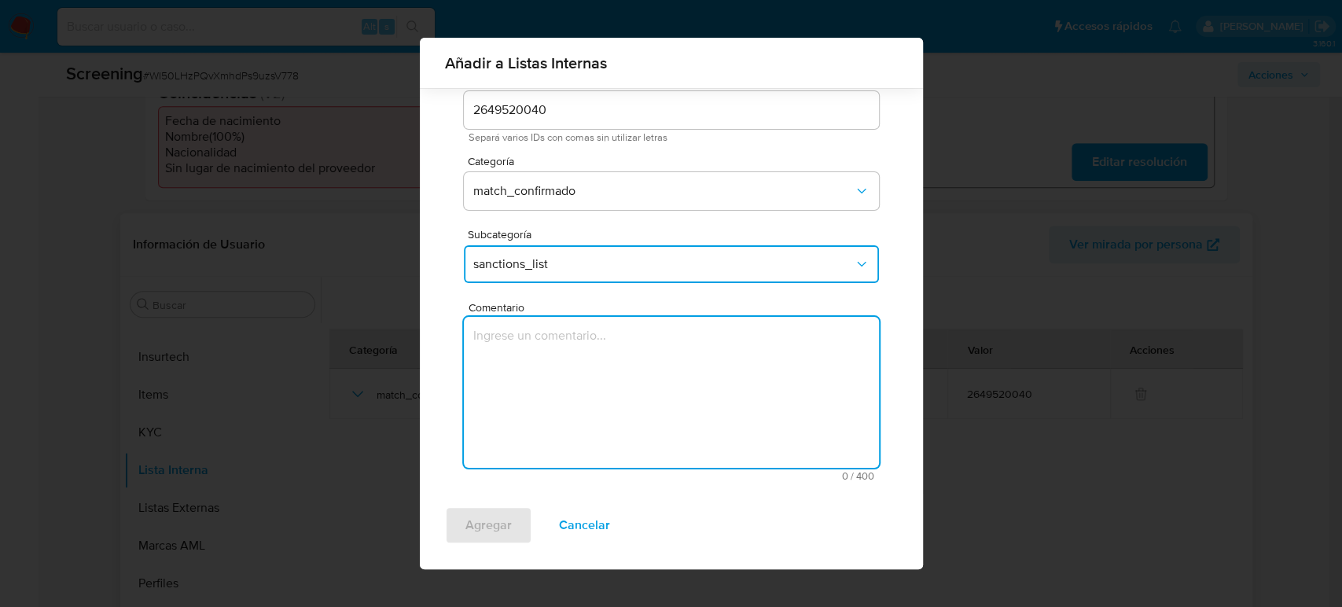
click at [575, 418] on textarea "Comentario" at bounding box center [671, 392] width 415 height 151
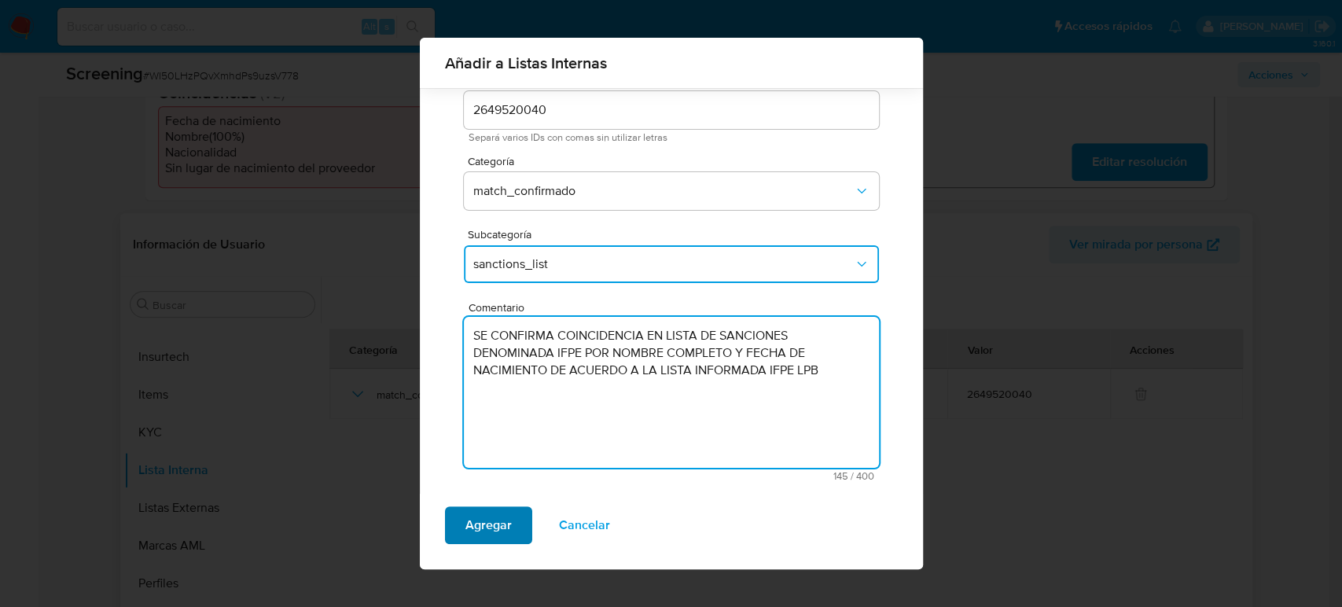
type textarea "SE CONFIRMA COINCIDENCIA EN LISTA DE SANCIONES DENOMINADA IFPE POR NOMBRE COMPL…"
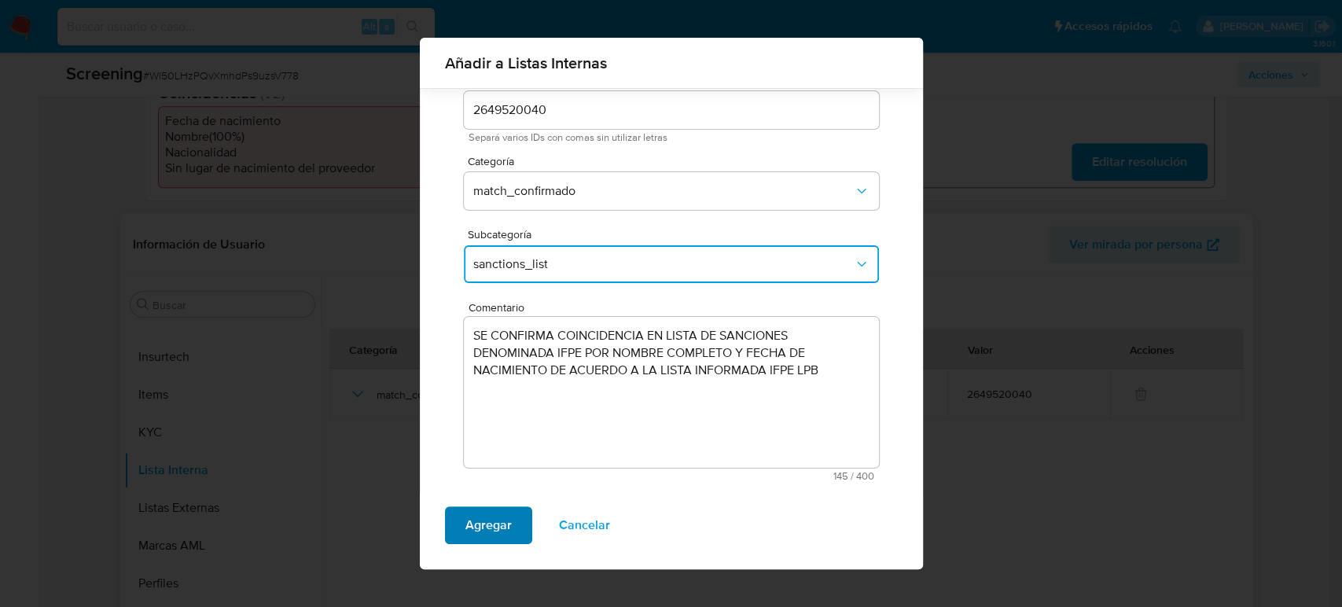
click at [499, 527] on span "Agregar" at bounding box center [489, 525] width 46 height 35
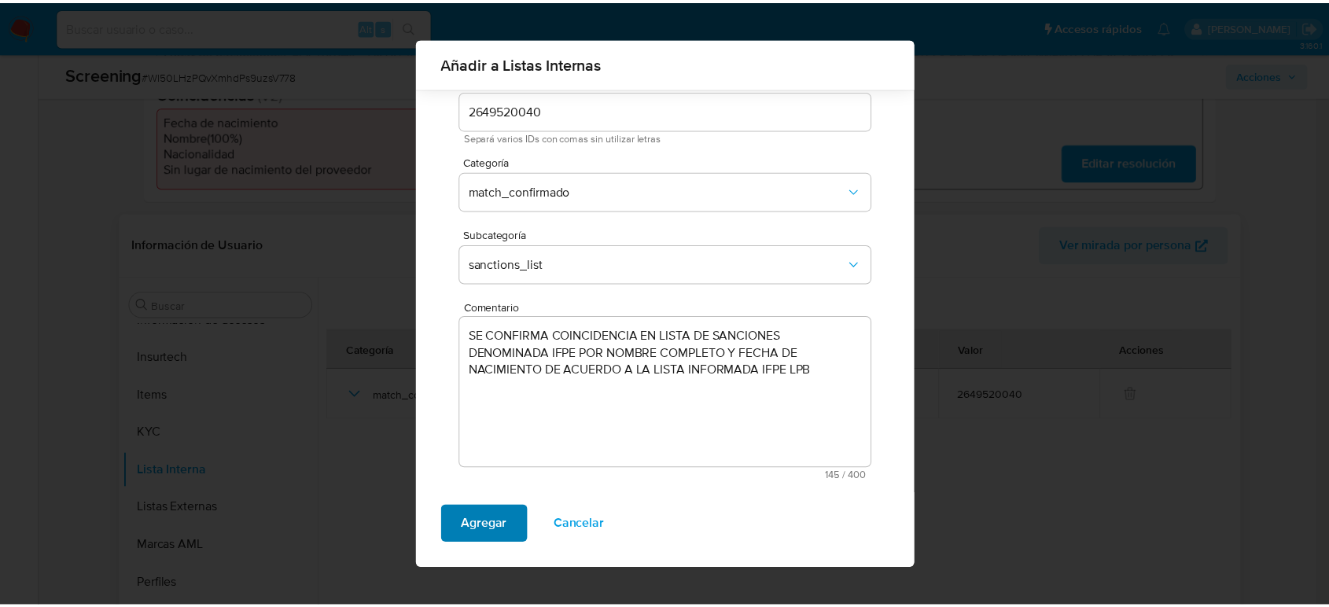
scroll to position [0, 0]
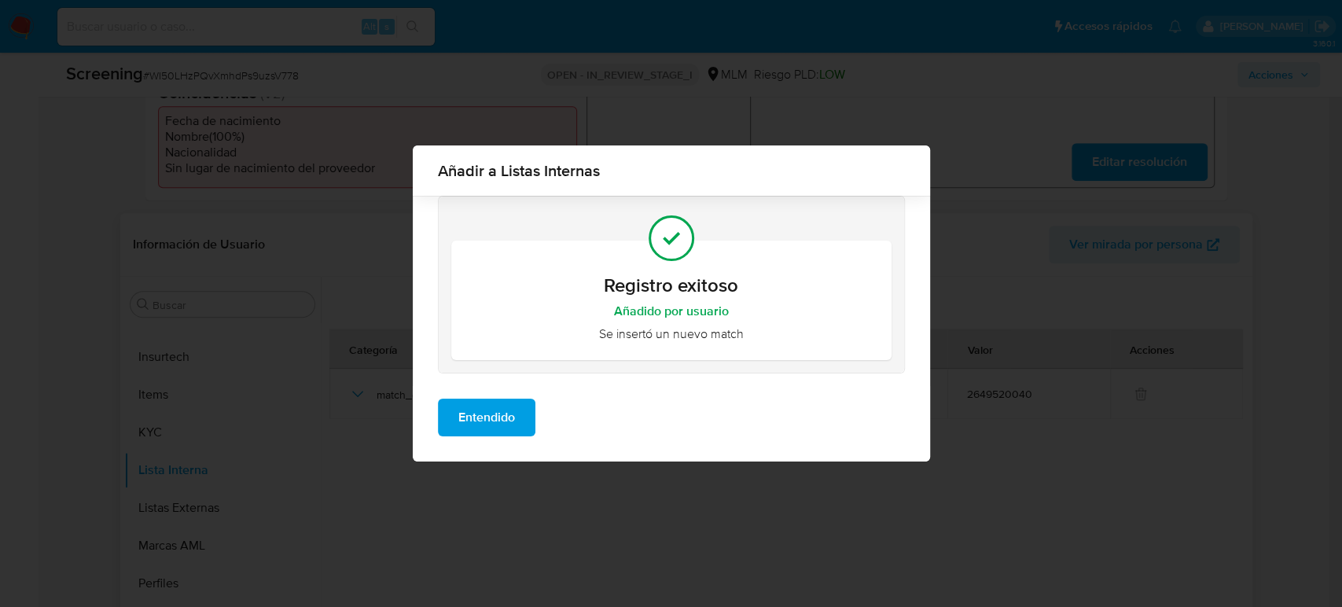
click at [436, 428] on div "Entendido" at bounding box center [671, 423] width 517 height 75
click at [456, 418] on button "Entendido" at bounding box center [487, 418] width 98 height 38
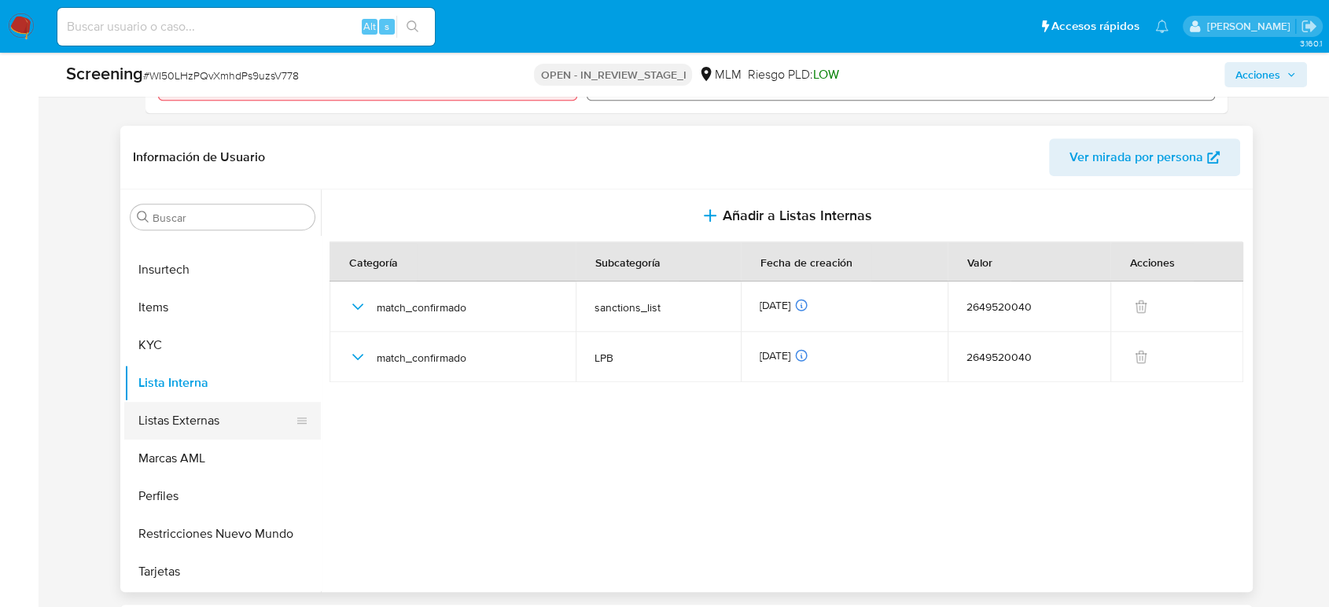
scroll to position [698, 0]
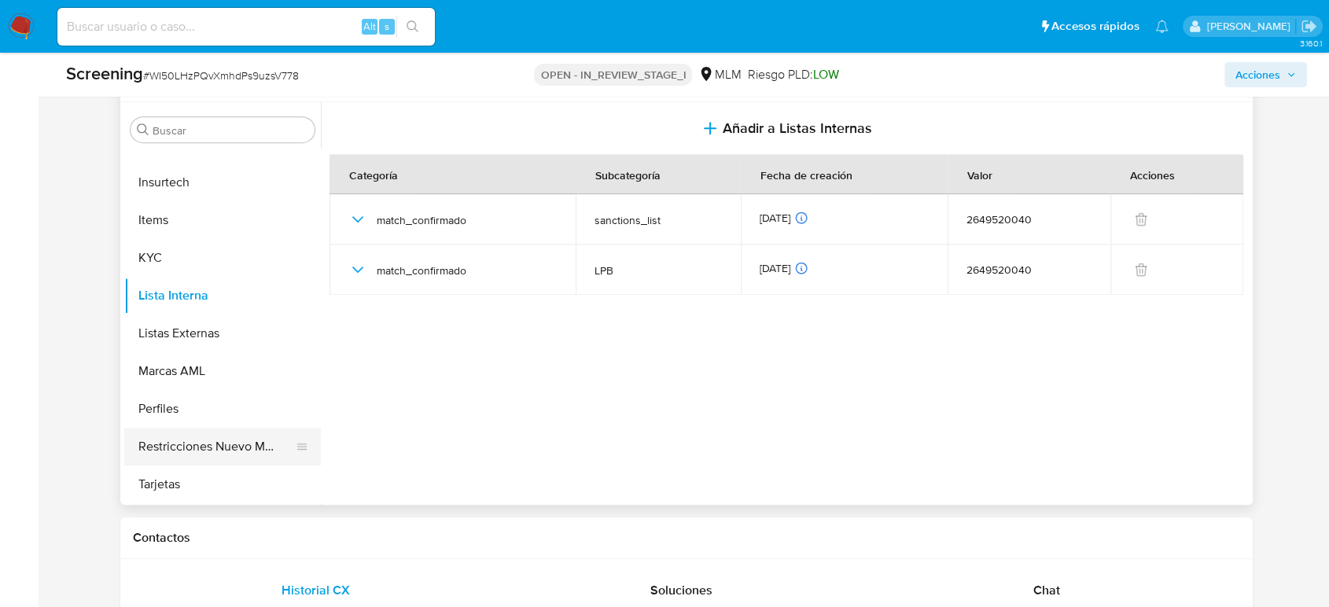
click at [233, 441] on button "Restricciones Nuevo Mundo" at bounding box center [216, 447] width 184 height 38
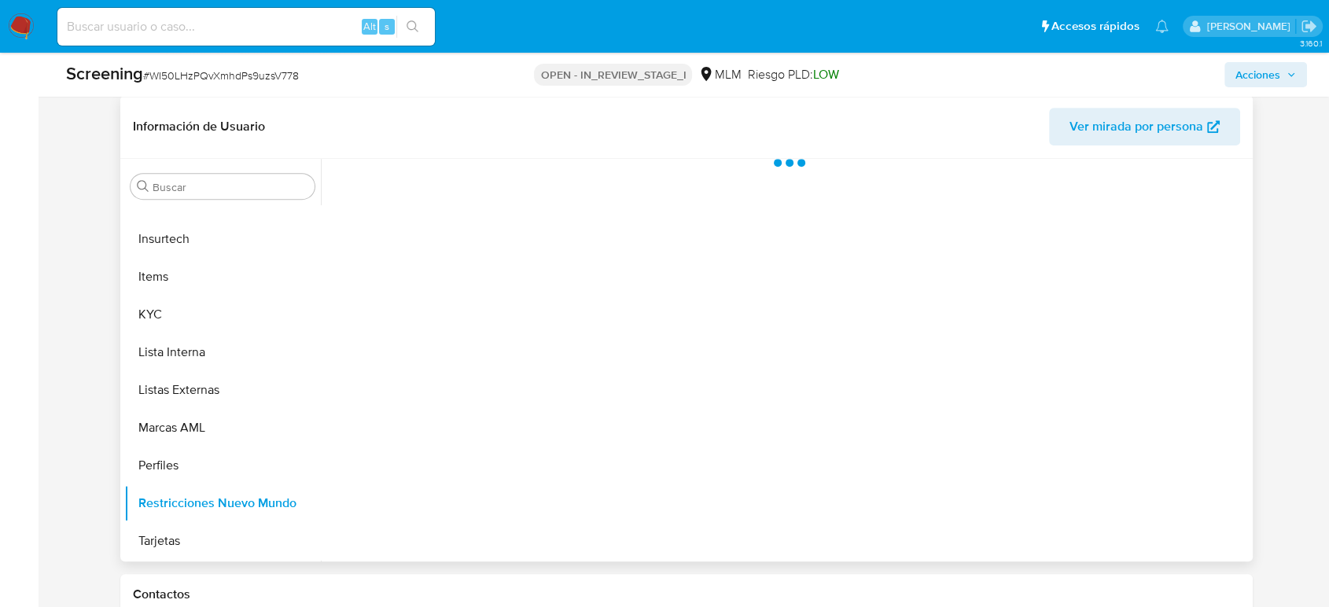
scroll to position [611, 0]
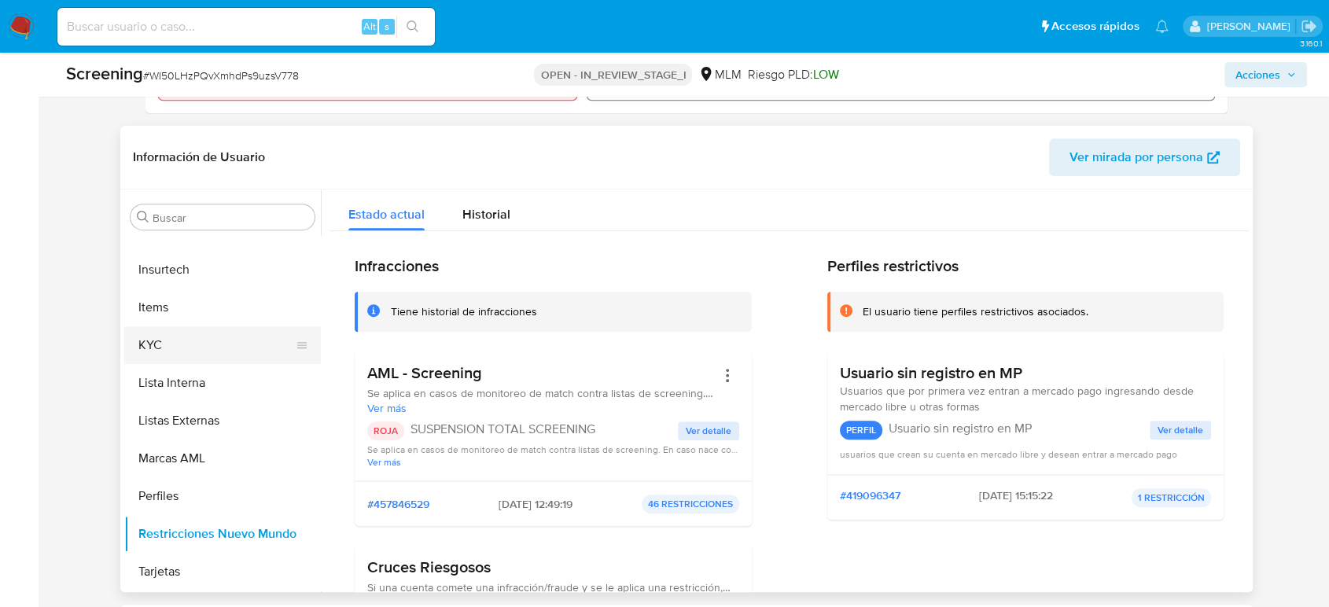
click at [171, 341] on button "KYC" at bounding box center [216, 345] width 184 height 38
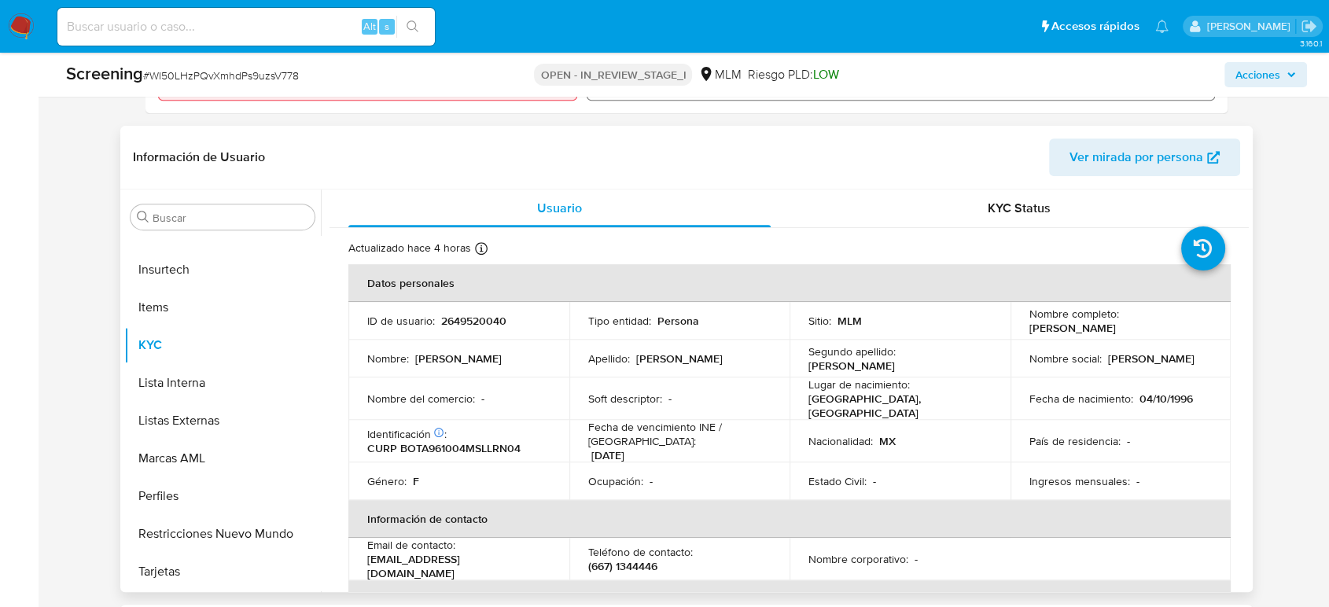
drag, startPoint x: 1162, startPoint y: 337, endPoint x: 1027, endPoint y: 332, distance: 134.6
click at [1027, 332] on td "Nombre completo : Ana Victoria Bolaños Torres" at bounding box center [1121, 321] width 221 height 38
copy p "Ana Victoria Bolaños Torres"
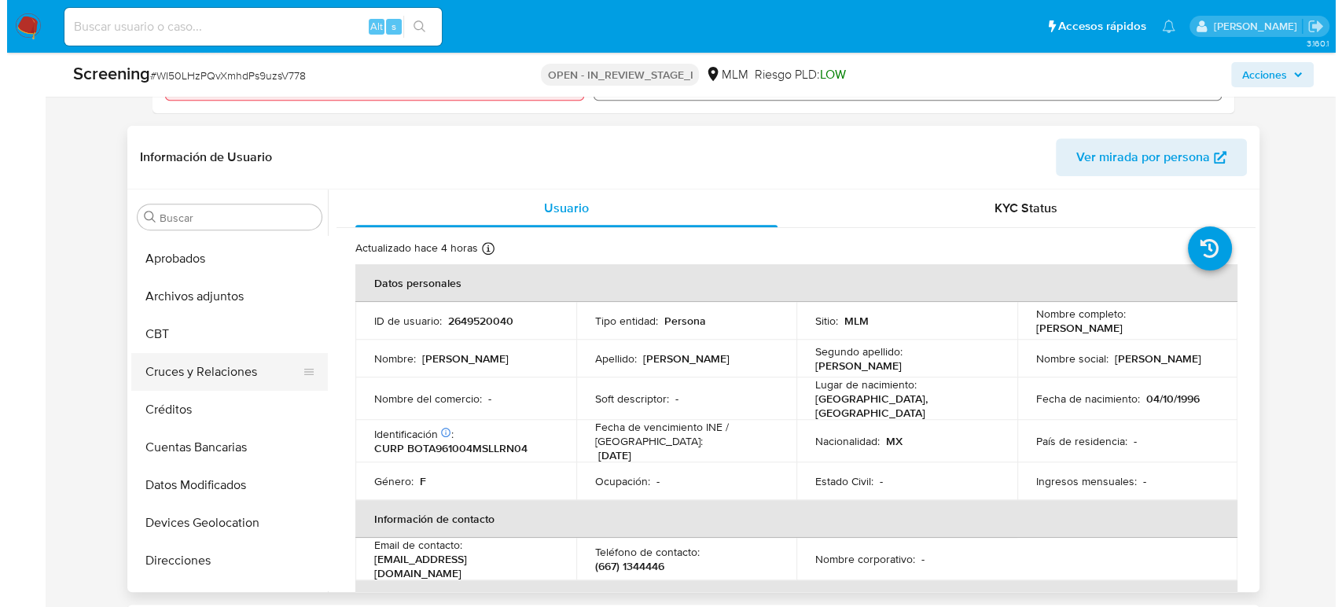
scroll to position [41, 0]
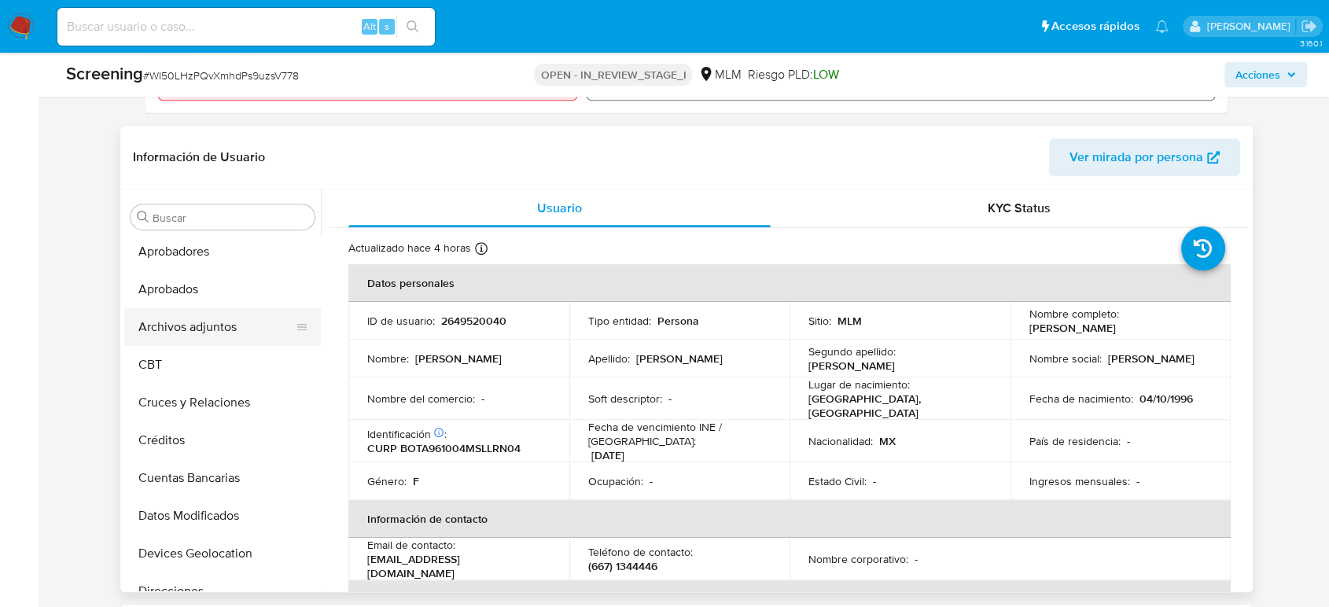
click at [212, 331] on button "Archivos adjuntos" at bounding box center [216, 327] width 184 height 38
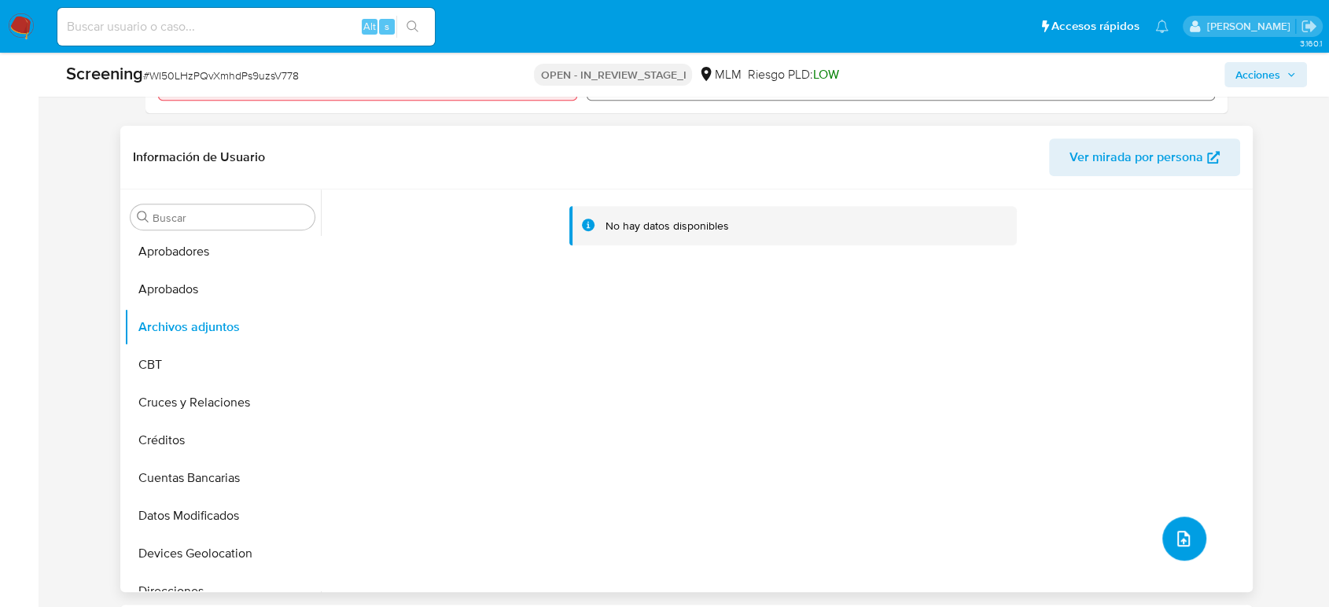
click at [1183, 554] on button "upload-file" at bounding box center [1184, 539] width 44 height 44
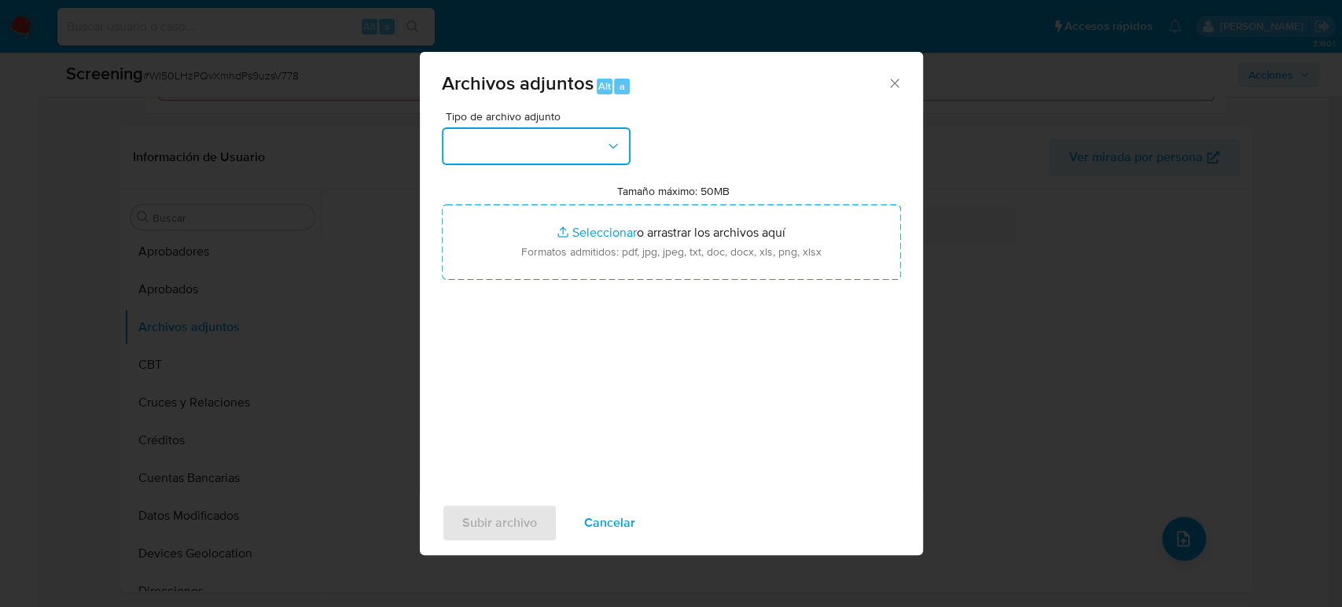
click at [565, 137] on button "button" at bounding box center [536, 146] width 189 height 38
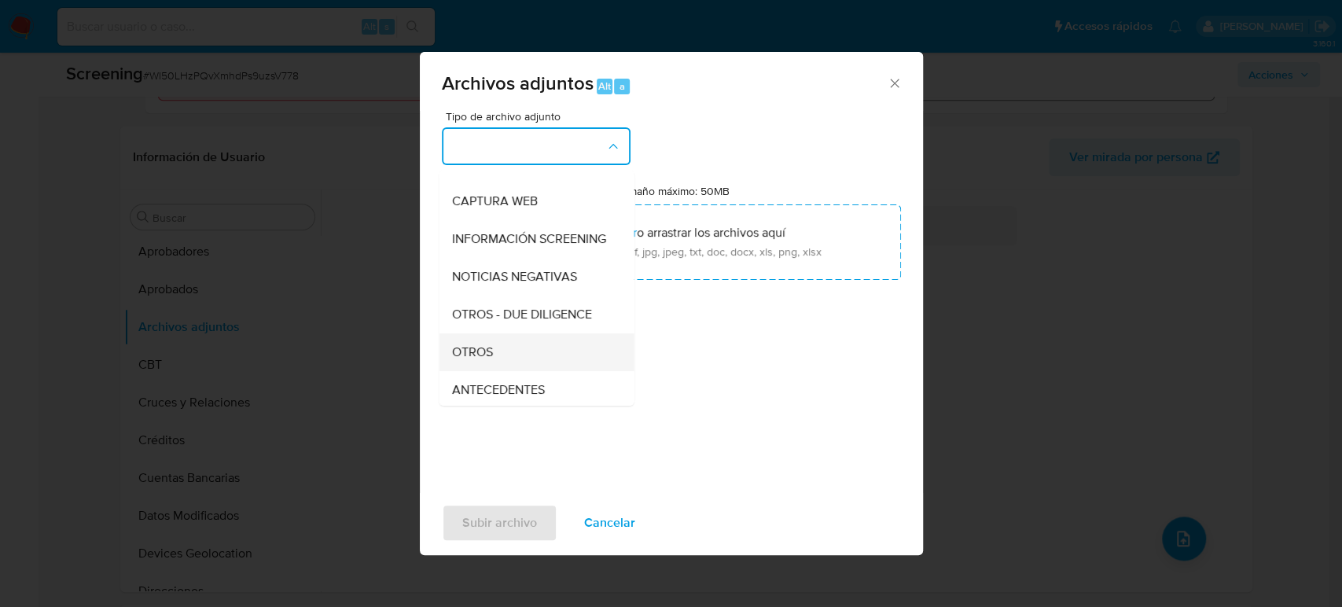
scroll to position [175, 0]
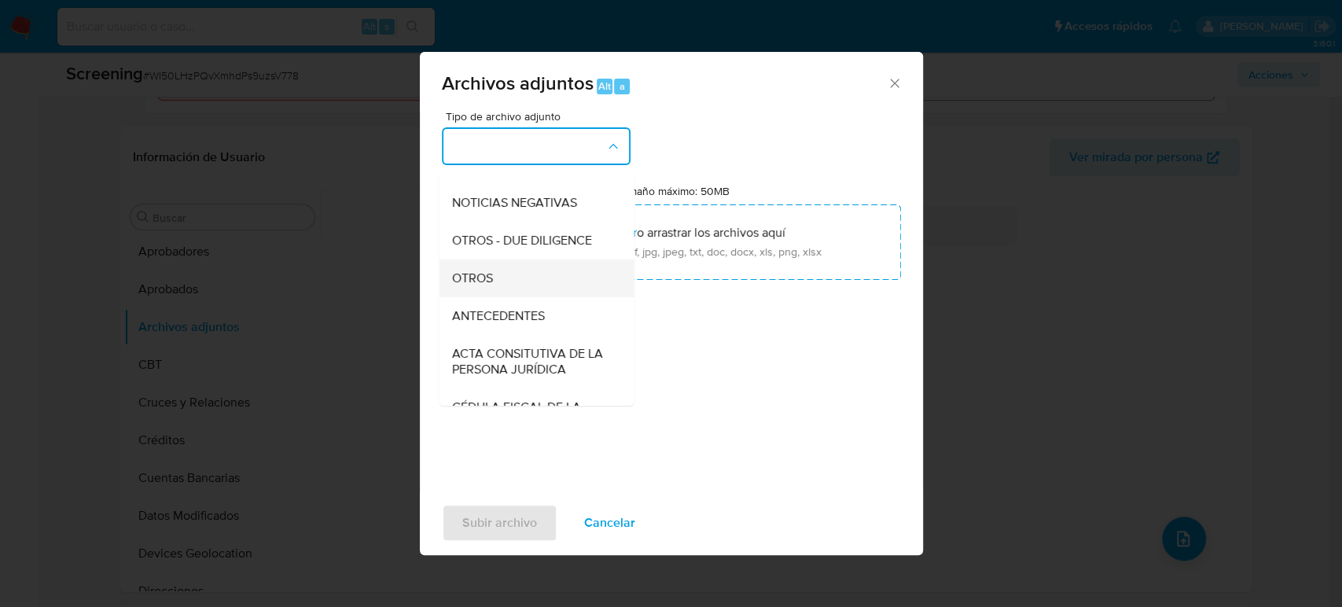
click at [510, 293] on div "OTROS" at bounding box center [531, 279] width 160 height 38
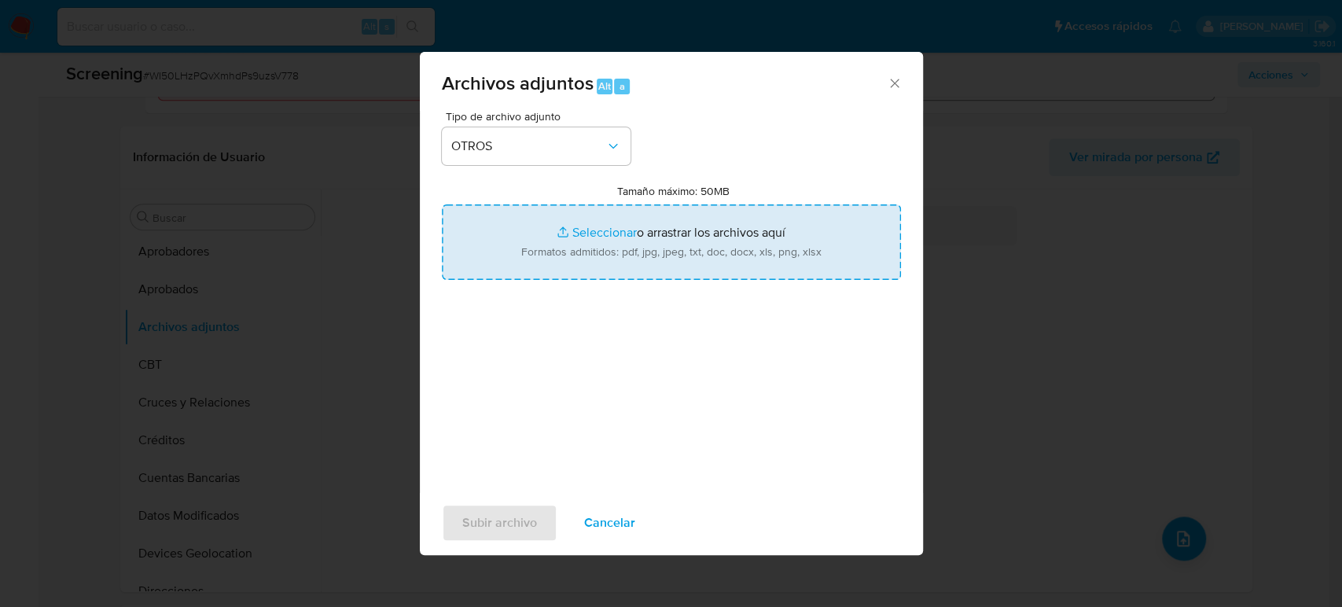
type input "C:\fakepath\Ana Victoria Bolaños Torres.pdf"
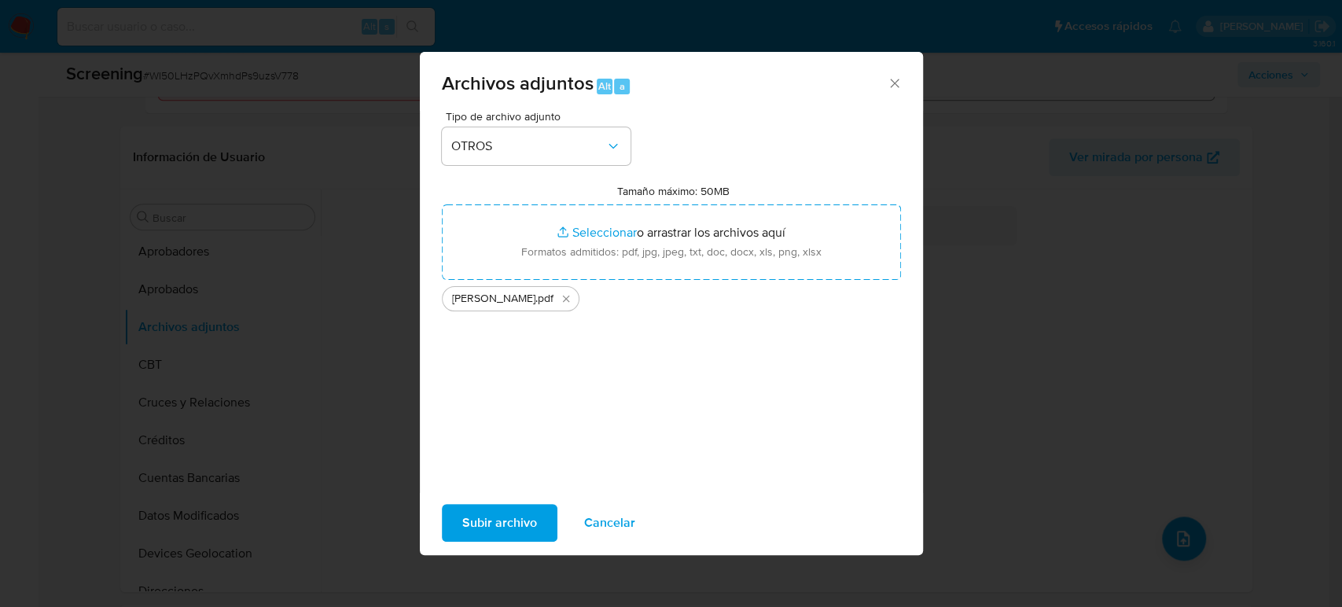
click at [492, 536] on span "Subir archivo" at bounding box center [499, 523] width 75 height 35
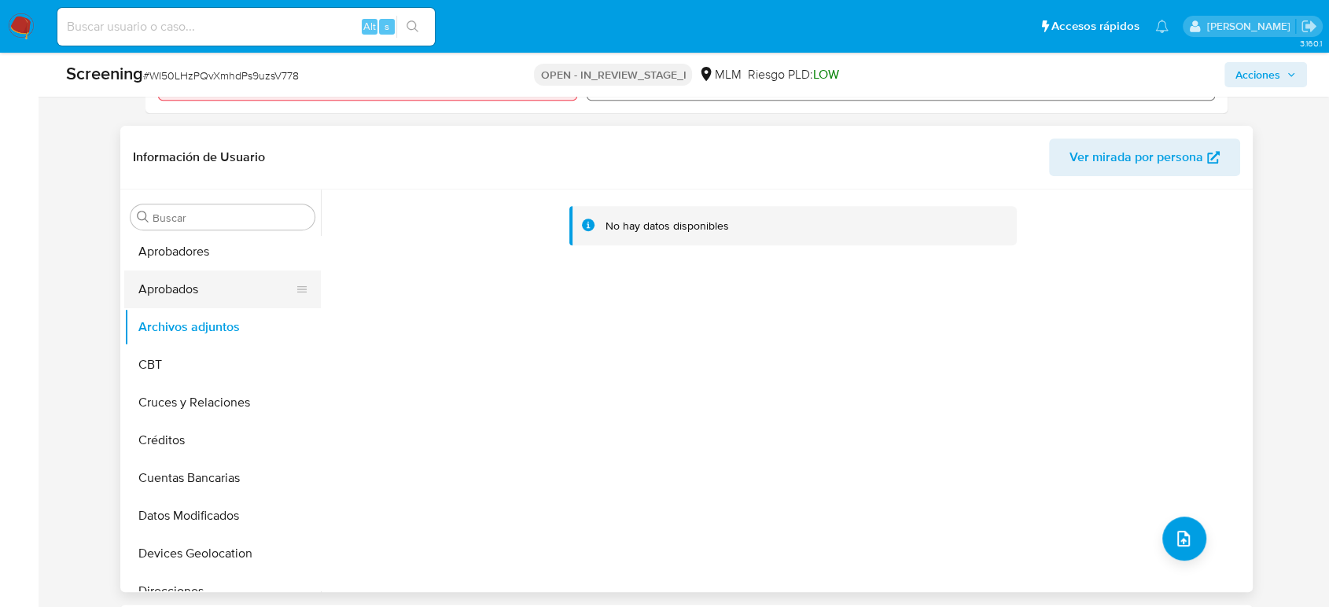
click at [208, 271] on button "Aprobados" at bounding box center [216, 290] width 184 height 38
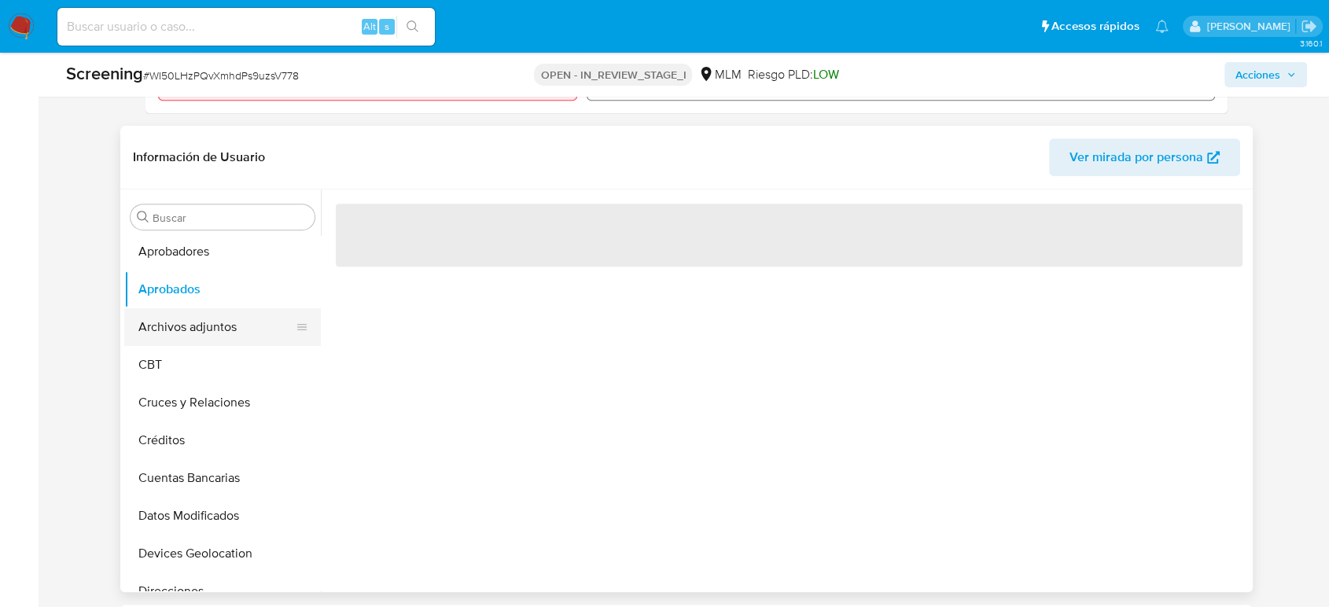
click at [193, 324] on button "Archivos adjuntos" at bounding box center [216, 327] width 184 height 38
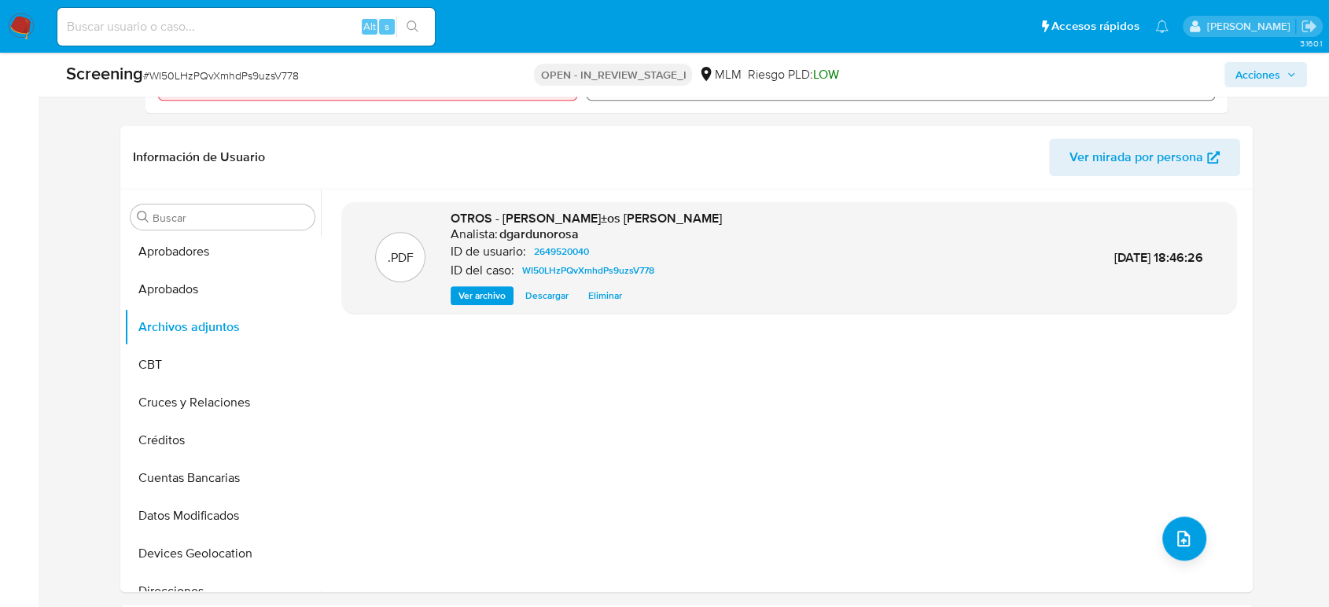
click at [1261, 73] on span "Acciones" at bounding box center [1257, 74] width 45 height 25
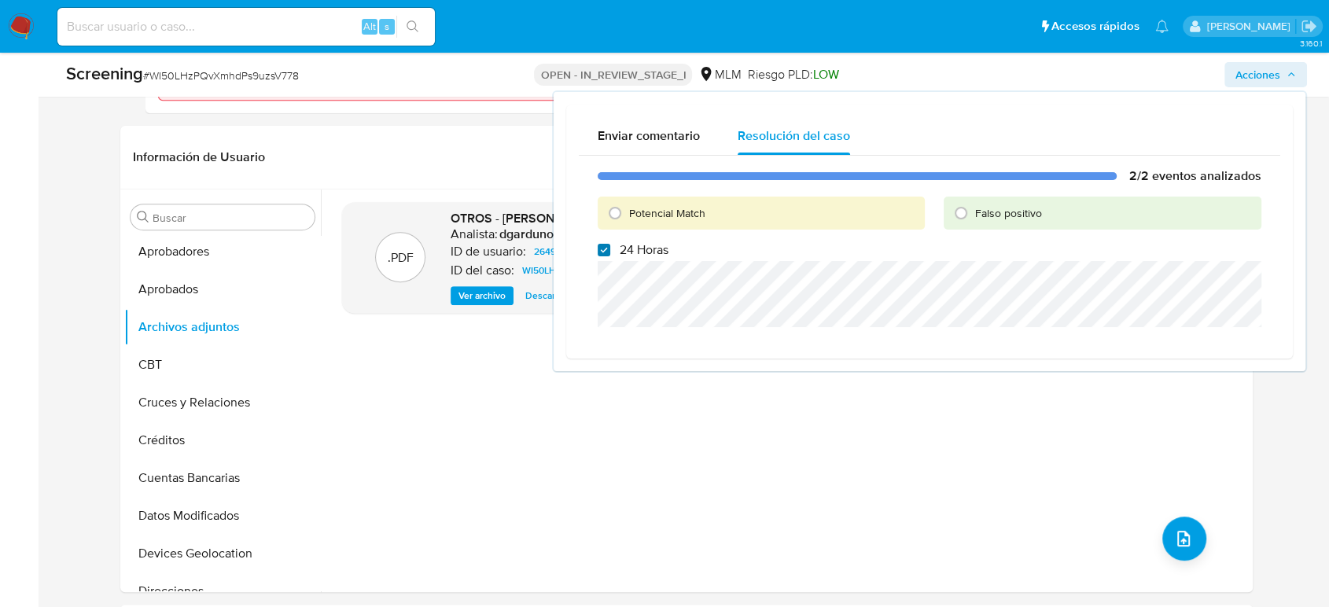
click at [608, 251] on input "24 Horas" at bounding box center [604, 250] width 13 height 13
checkbox input "false"
click at [610, 219] on input "Potencial Match" at bounding box center [614, 213] width 25 height 25
radio input "true"
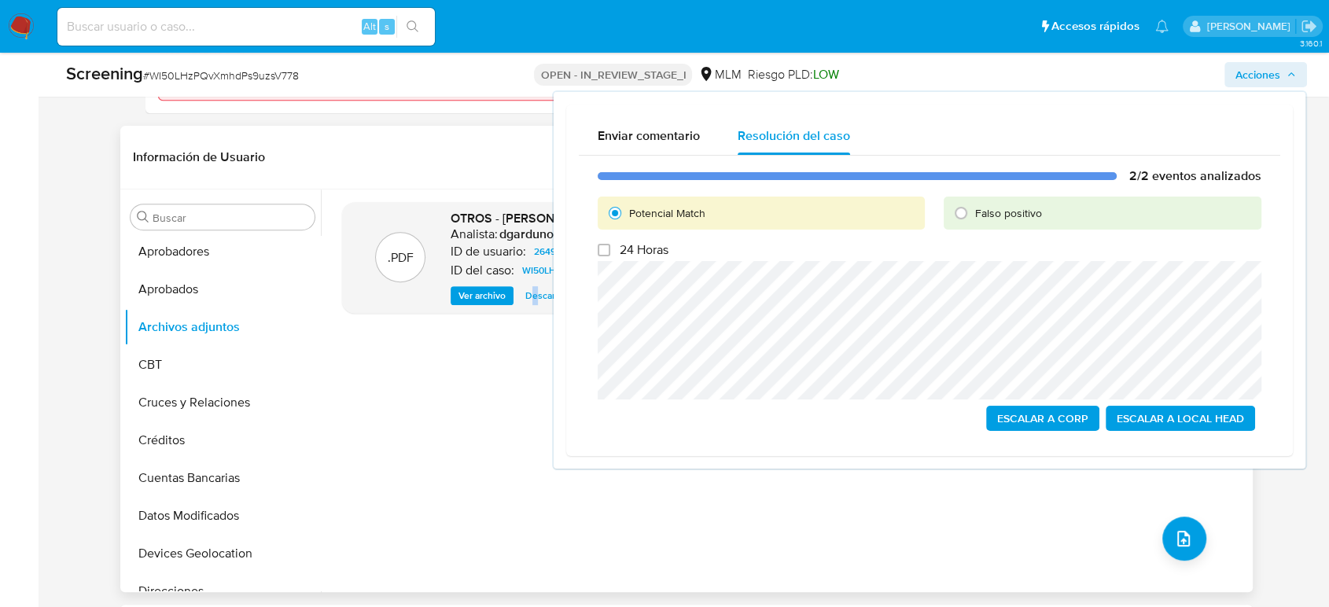
click at [535, 344] on div ".PDF OTROS - Ana Victoria BolaÃ±os Torres Analista: dgardunorosa ID de usuario:…" at bounding box center [789, 390] width 894 height 377
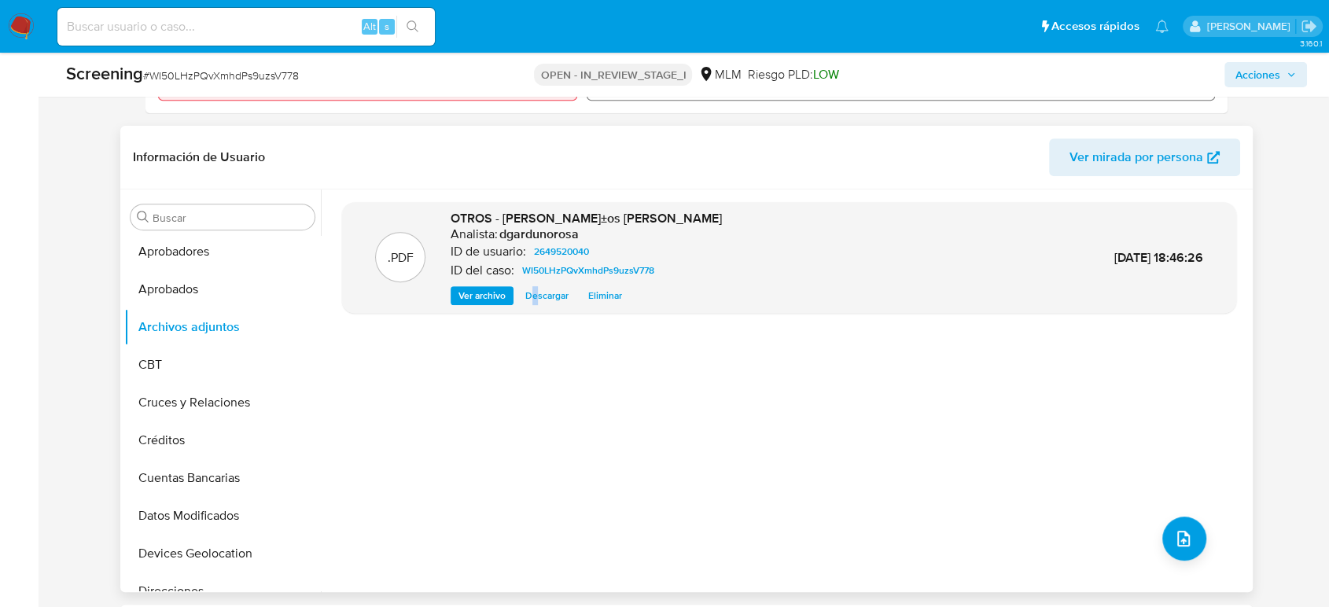
click at [596, 296] on span "Eliminar" at bounding box center [605, 296] width 34 height 16
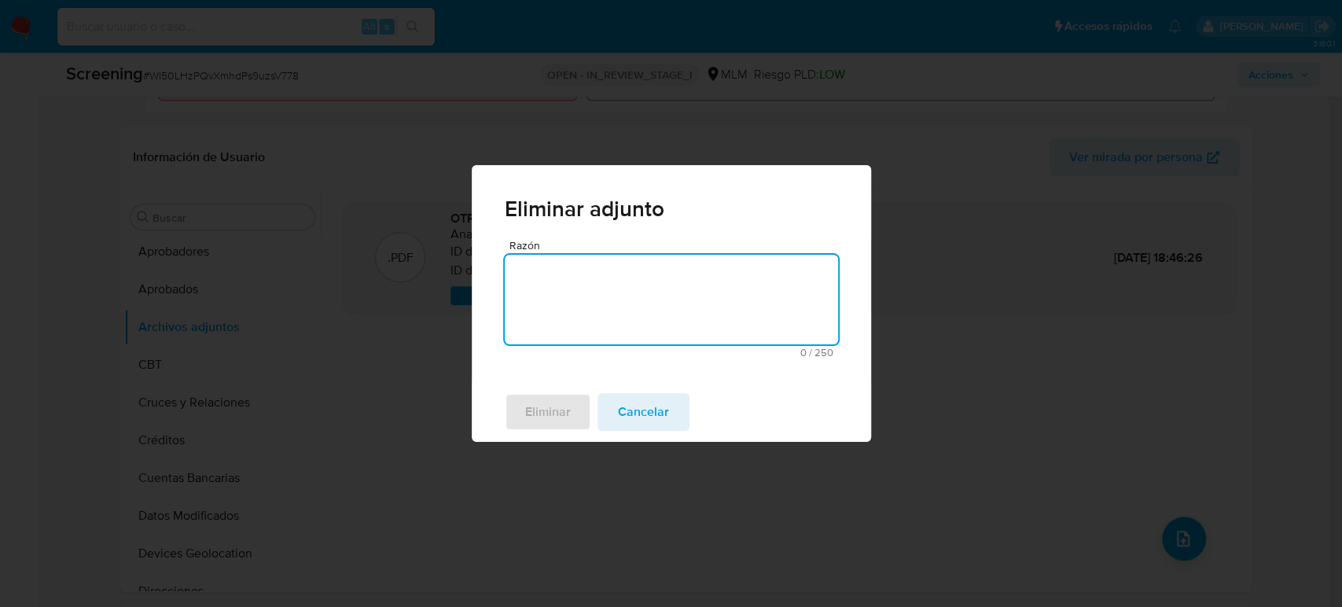
drag, startPoint x: 627, startPoint y: 308, endPoint x: 632, endPoint y: 316, distance: 9.6
click at [633, 312] on textarea "Razón" at bounding box center [671, 300] width 333 height 90
type textarea "A"
type textarea "Actualización de archvio"
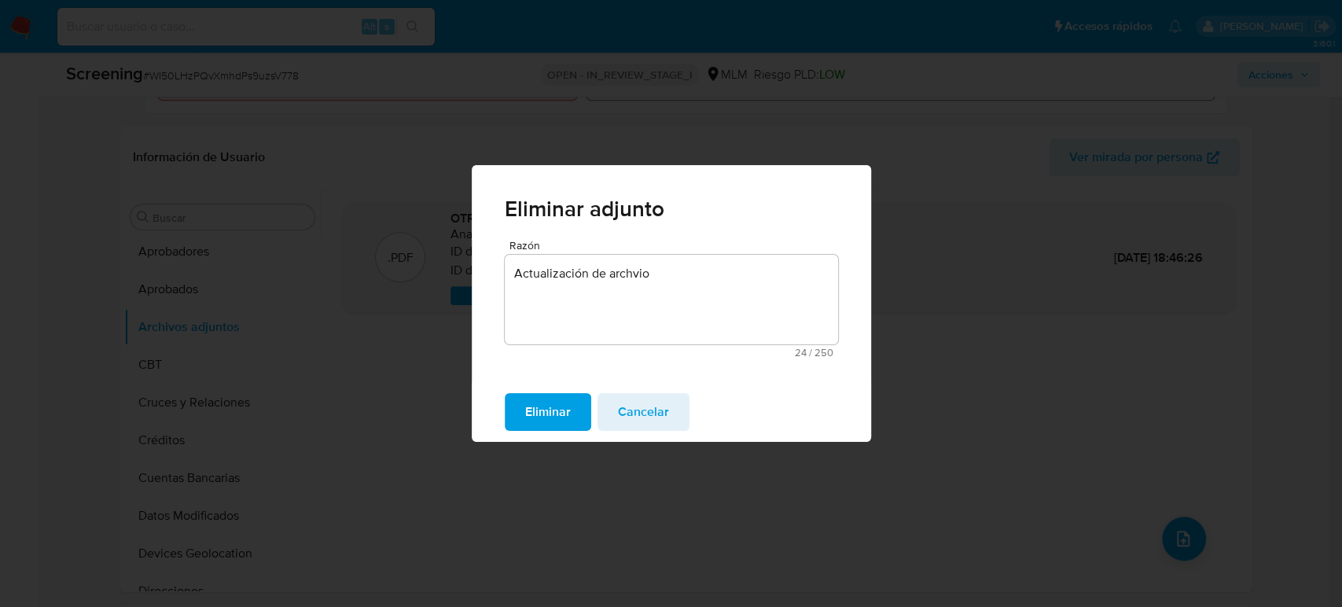
click at [545, 420] on span "Eliminar" at bounding box center [548, 412] width 46 height 35
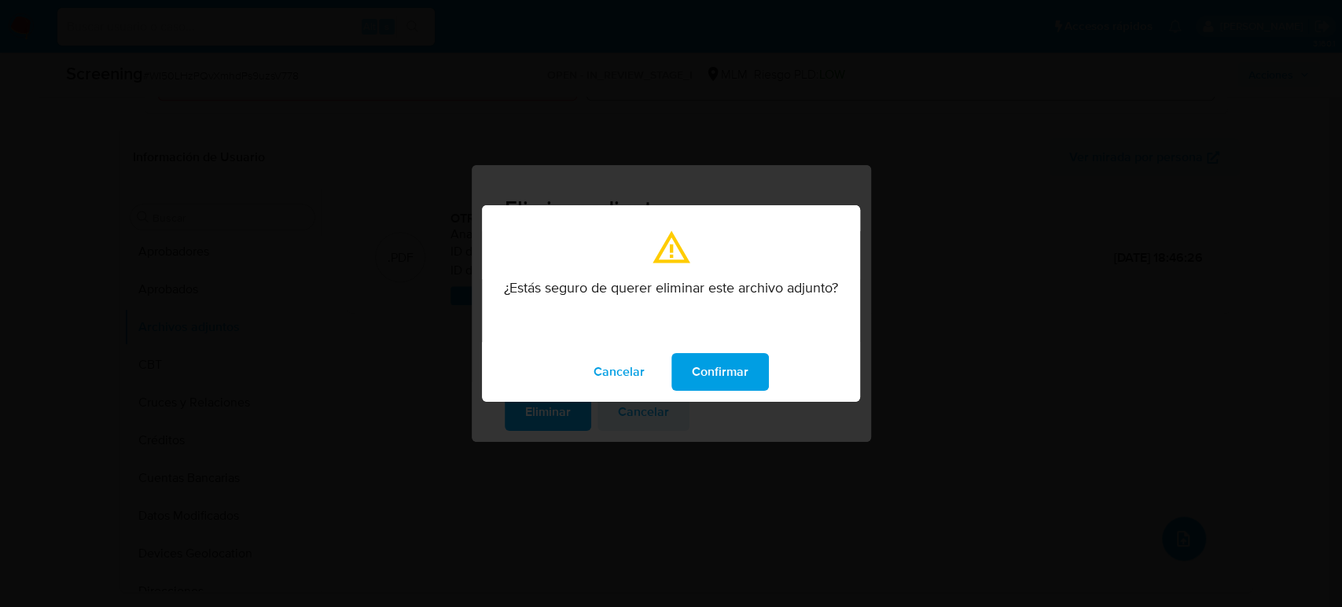
click at [746, 372] on span "Confirmar" at bounding box center [720, 372] width 57 height 35
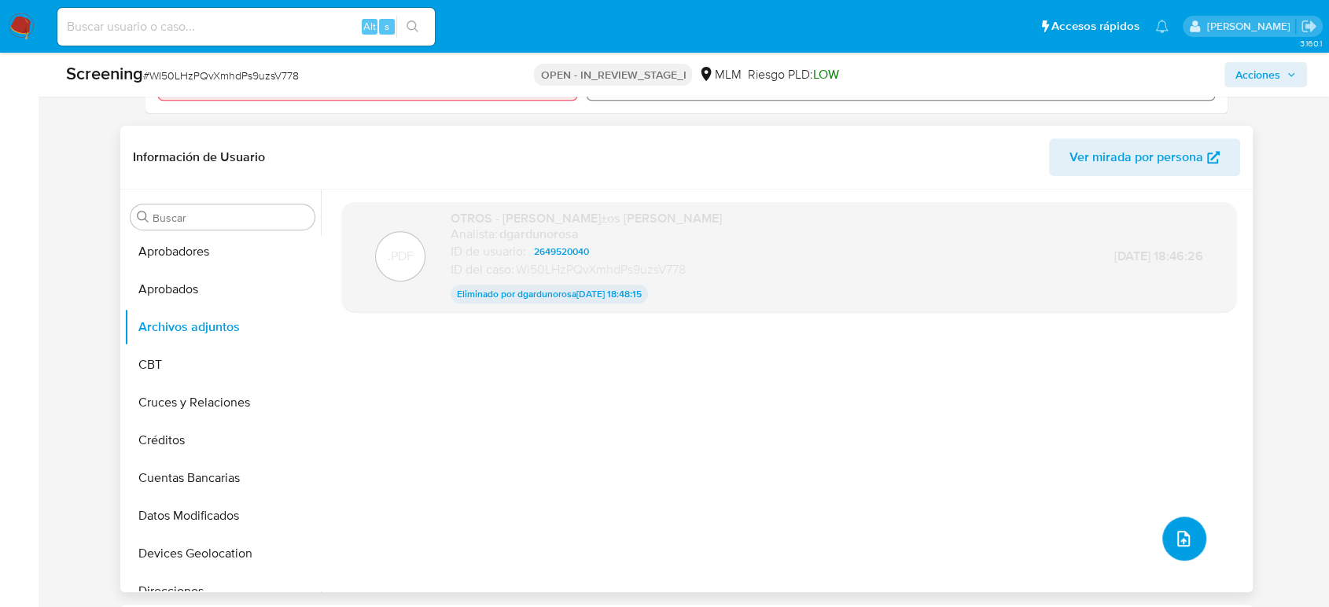
click at [1168, 527] on button "upload-file" at bounding box center [1184, 539] width 44 height 44
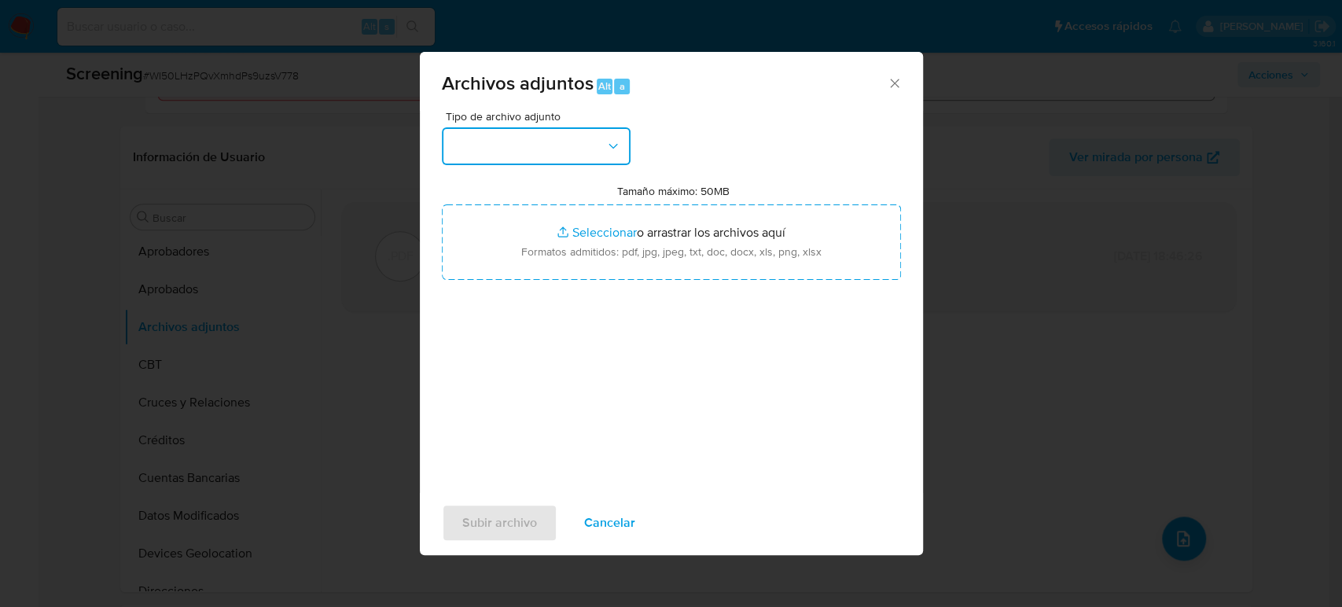
click at [513, 145] on button "button" at bounding box center [536, 146] width 189 height 38
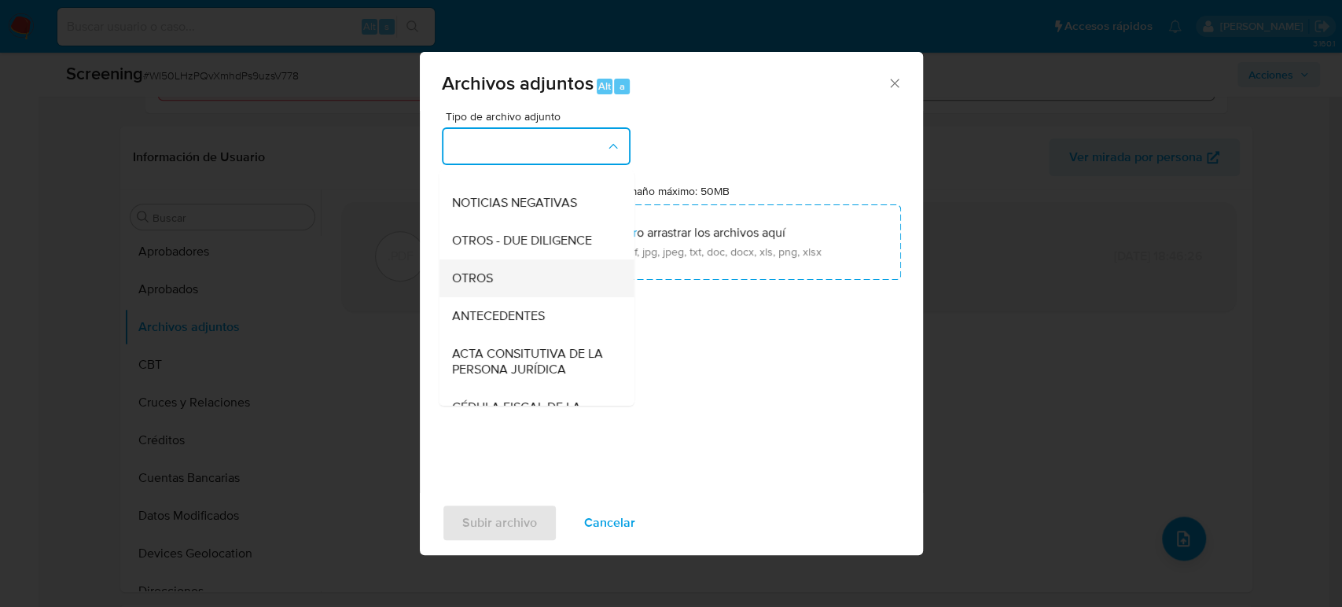
click at [502, 296] on div "OTROS" at bounding box center [531, 279] width 160 height 38
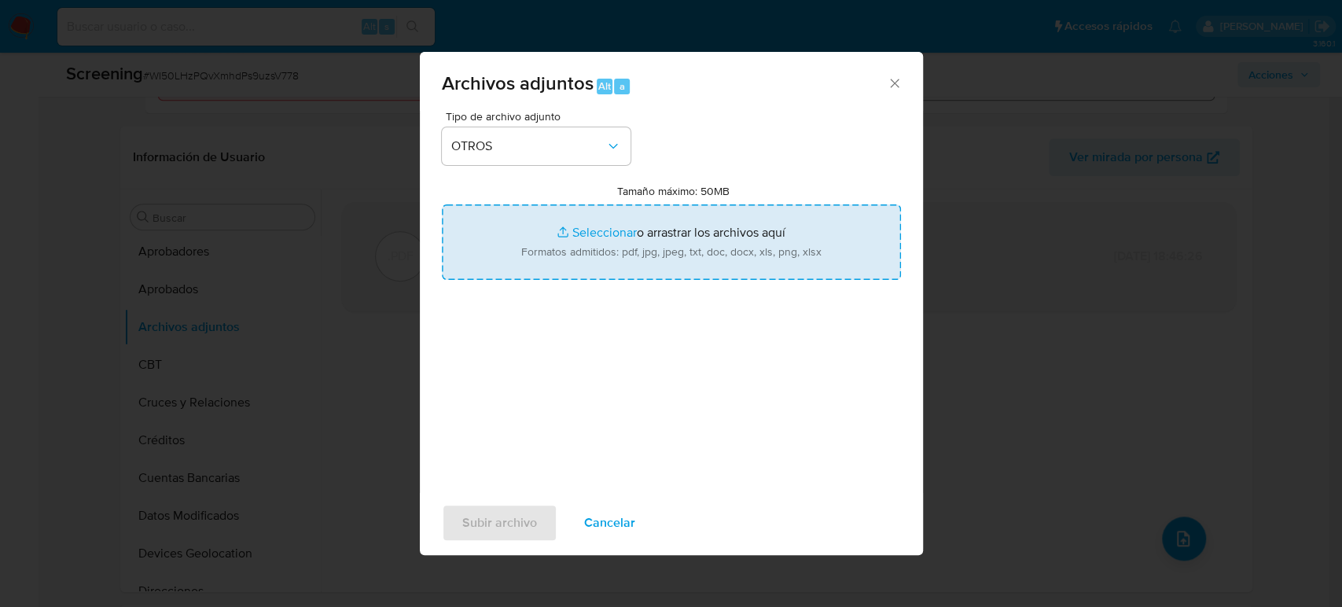
type input "C:\fakepath\ANA VICTORIA BOLAÑOS TORRES_.pdf"
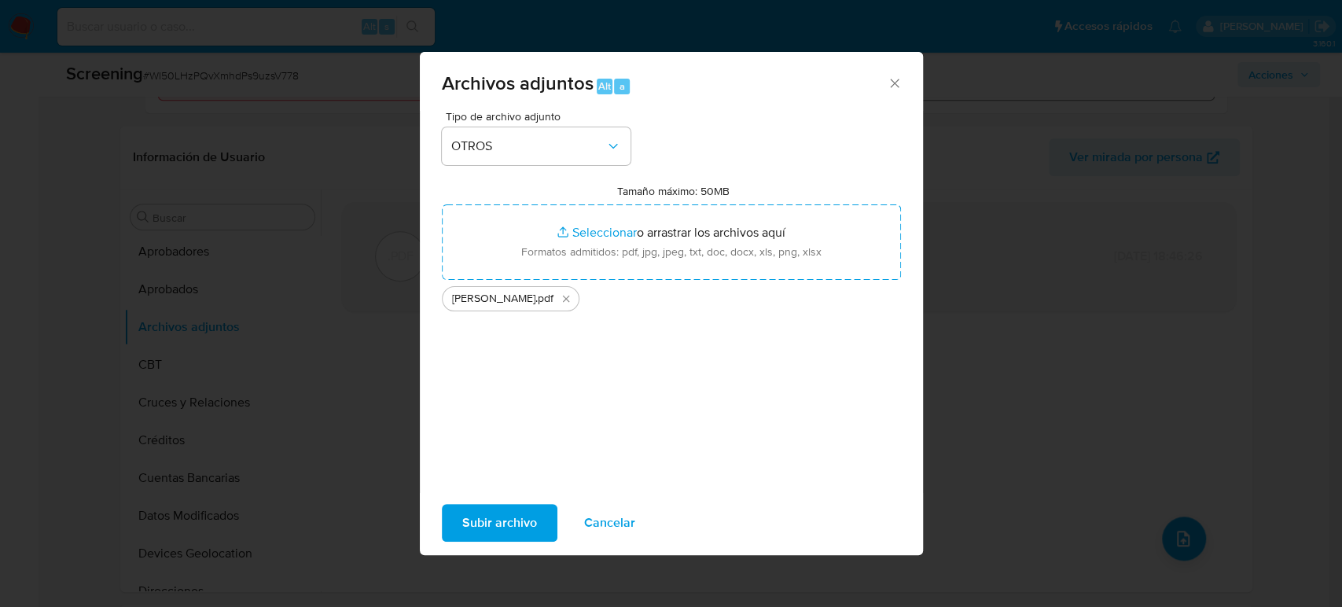
click at [514, 515] on span "Subir archivo" at bounding box center [499, 523] width 75 height 35
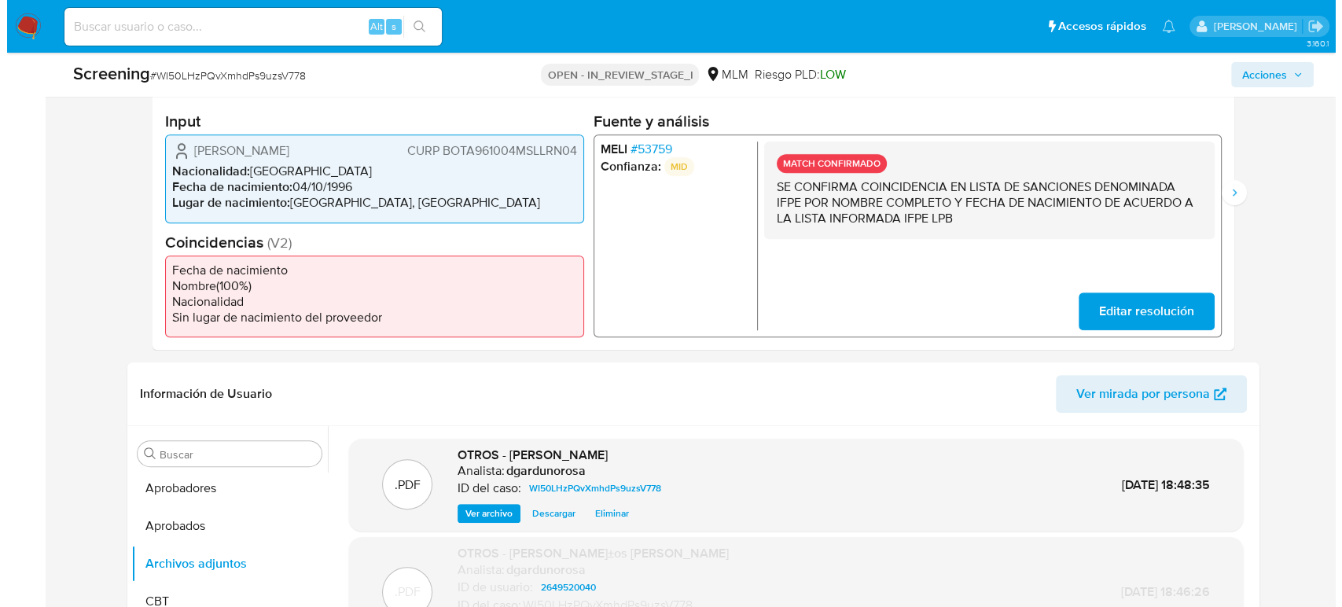
scroll to position [349, 0]
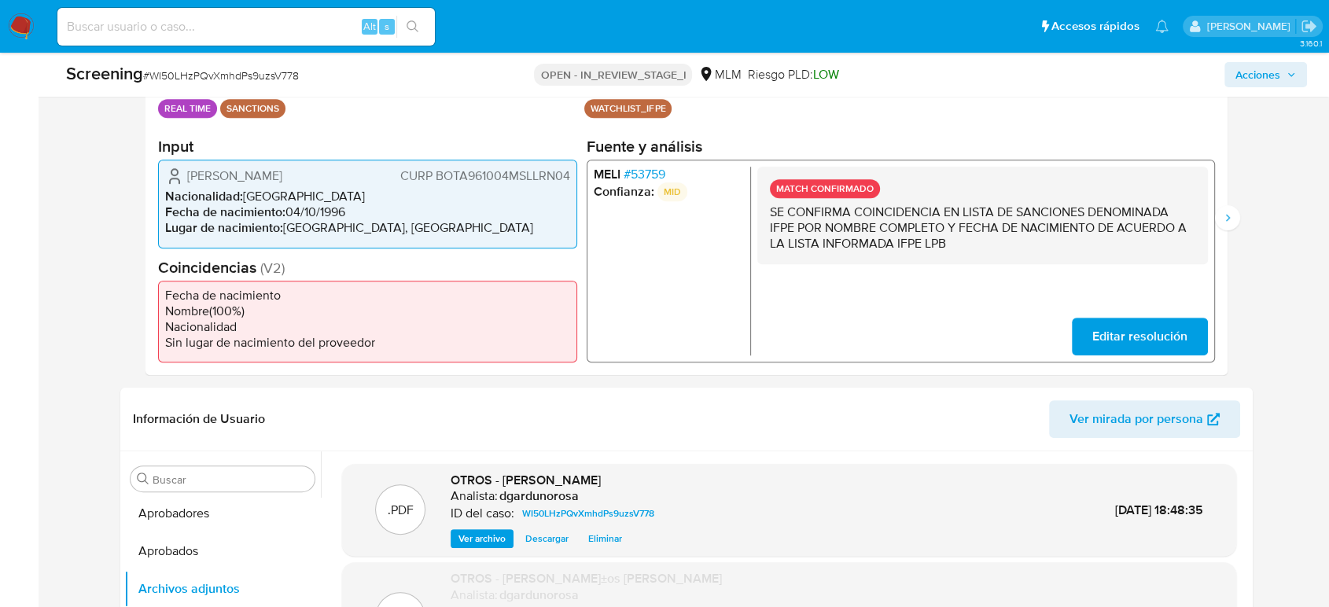
click at [1290, 72] on icon "button" at bounding box center [1291, 74] width 9 height 9
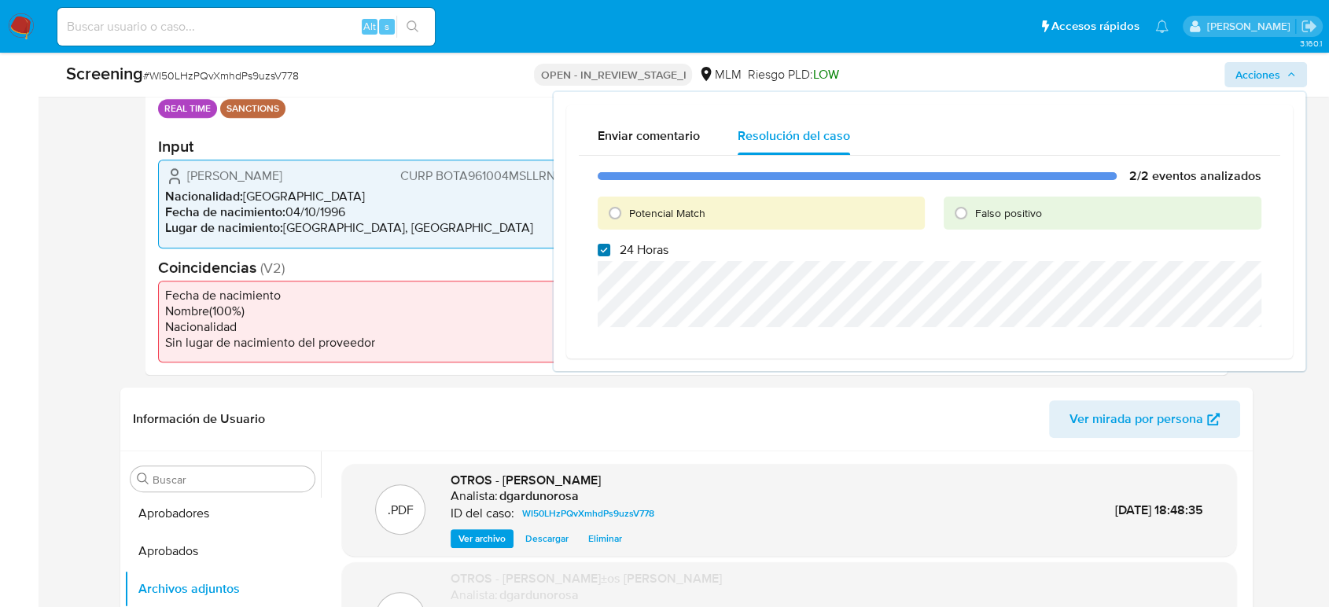
click at [607, 248] on input "24 Horas" at bounding box center [604, 250] width 13 height 13
checkbox input "false"
click at [613, 212] on input "Potencial Match" at bounding box center [614, 213] width 25 height 25
radio input "true"
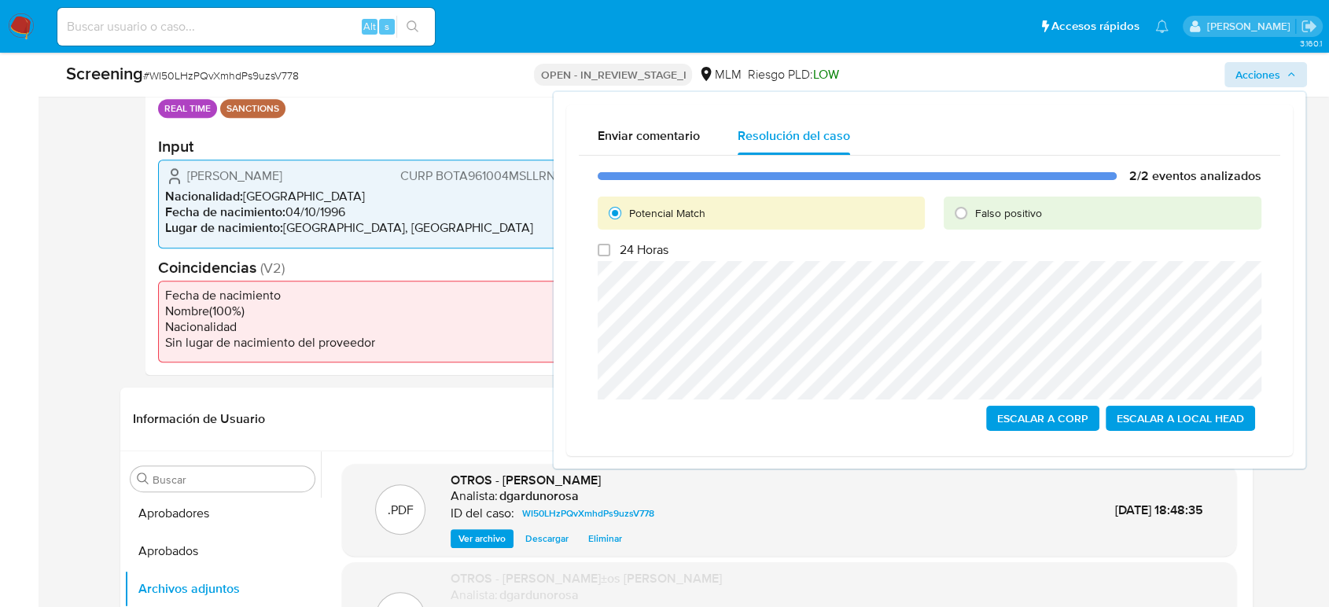
click at [1187, 415] on span "Escalar a Local Head" at bounding box center [1180, 418] width 127 height 22
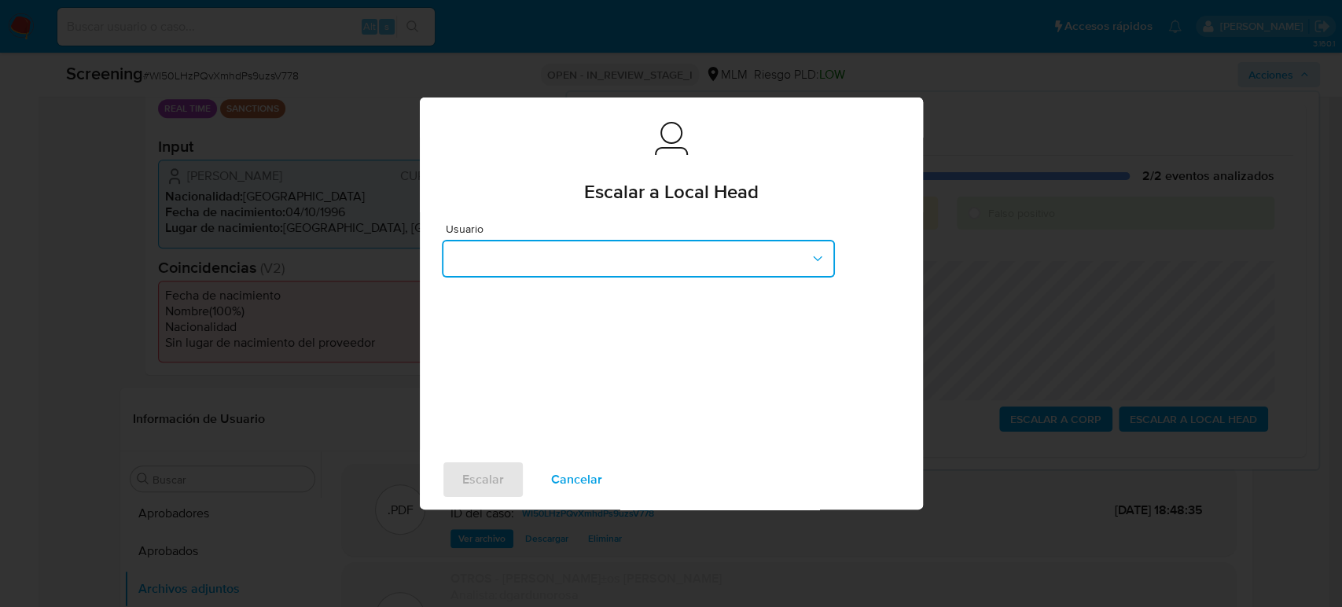
click at [607, 251] on button "button" at bounding box center [638, 259] width 393 height 38
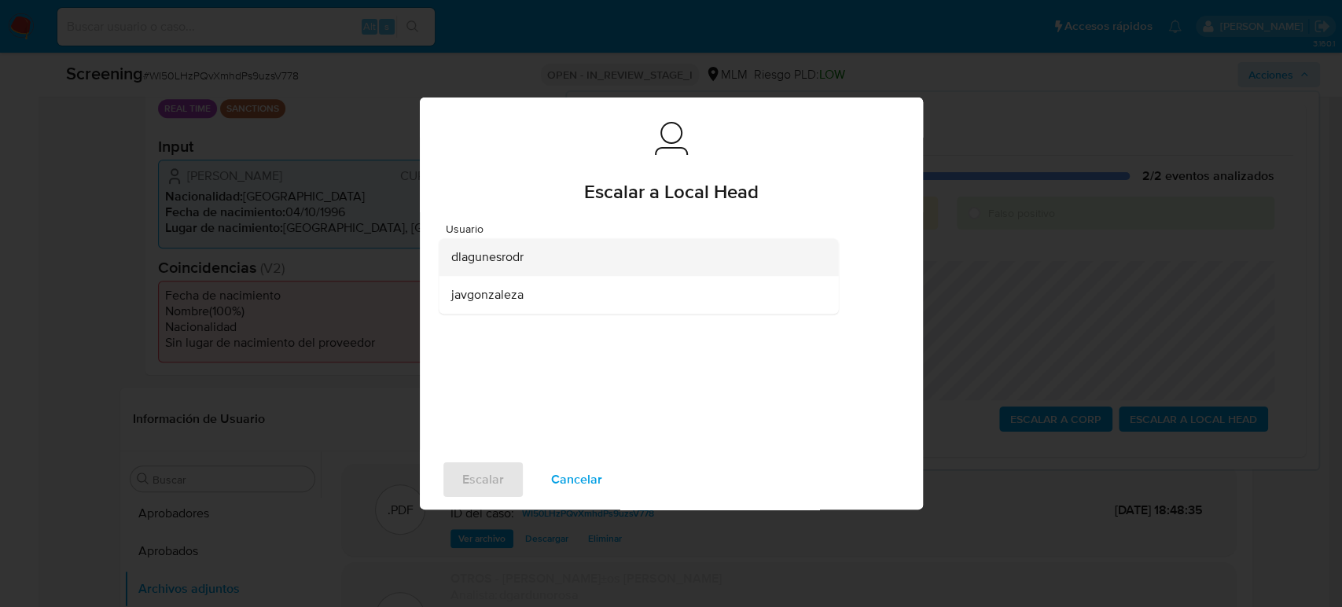
click at [568, 266] on div "dlagunesrodr" at bounding box center [633, 257] width 365 height 38
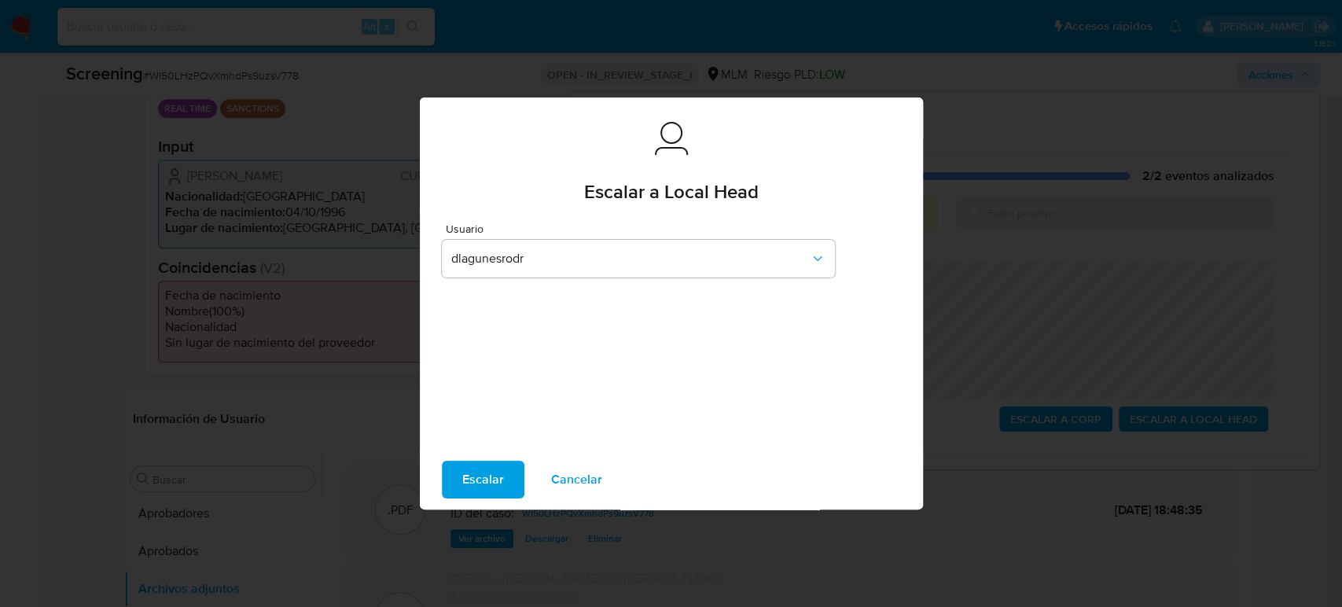
click at [478, 489] on span "Escalar" at bounding box center [483, 479] width 42 height 35
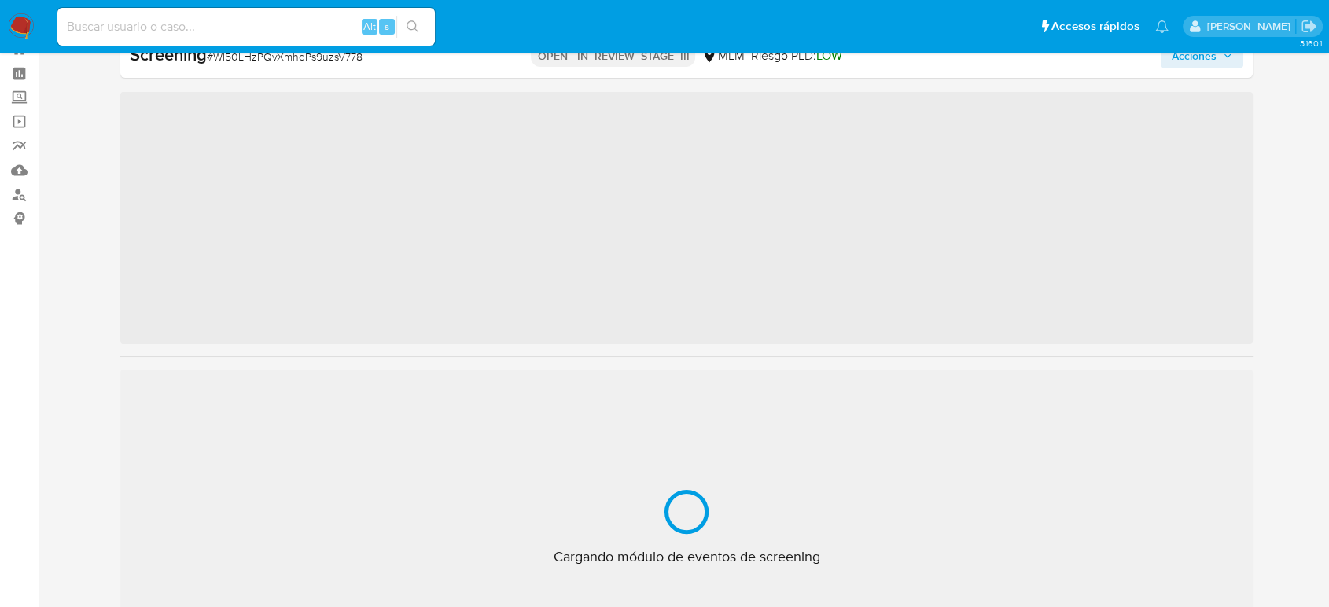
scroll to position [740, 0]
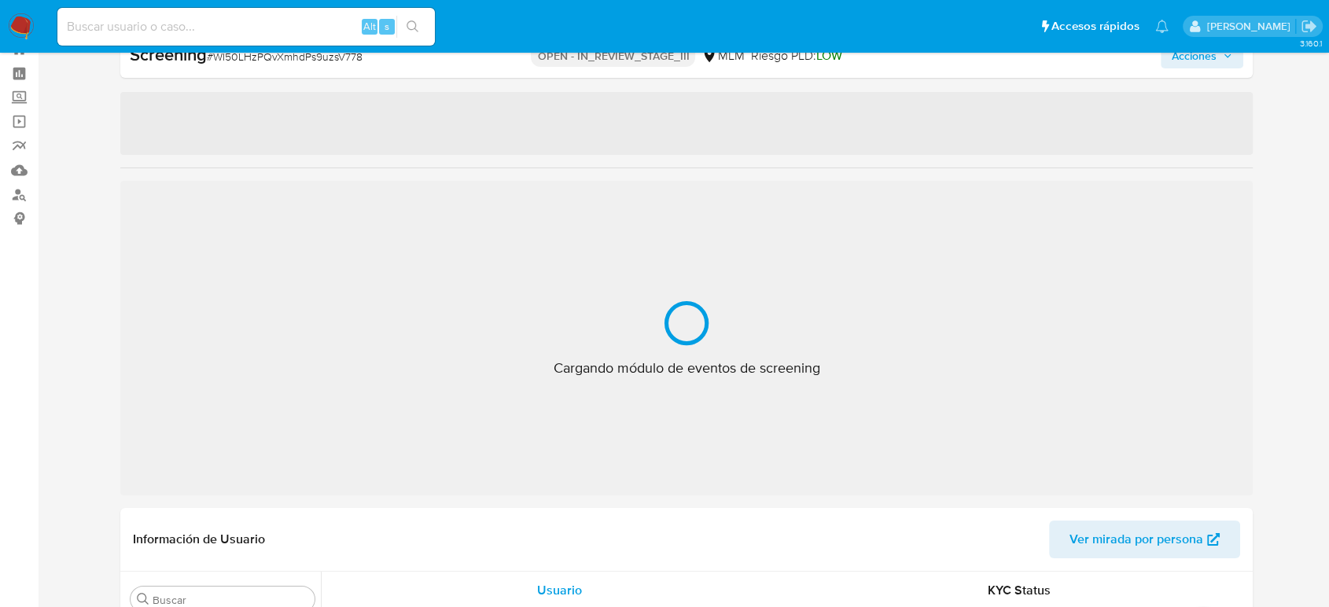
select select "10"
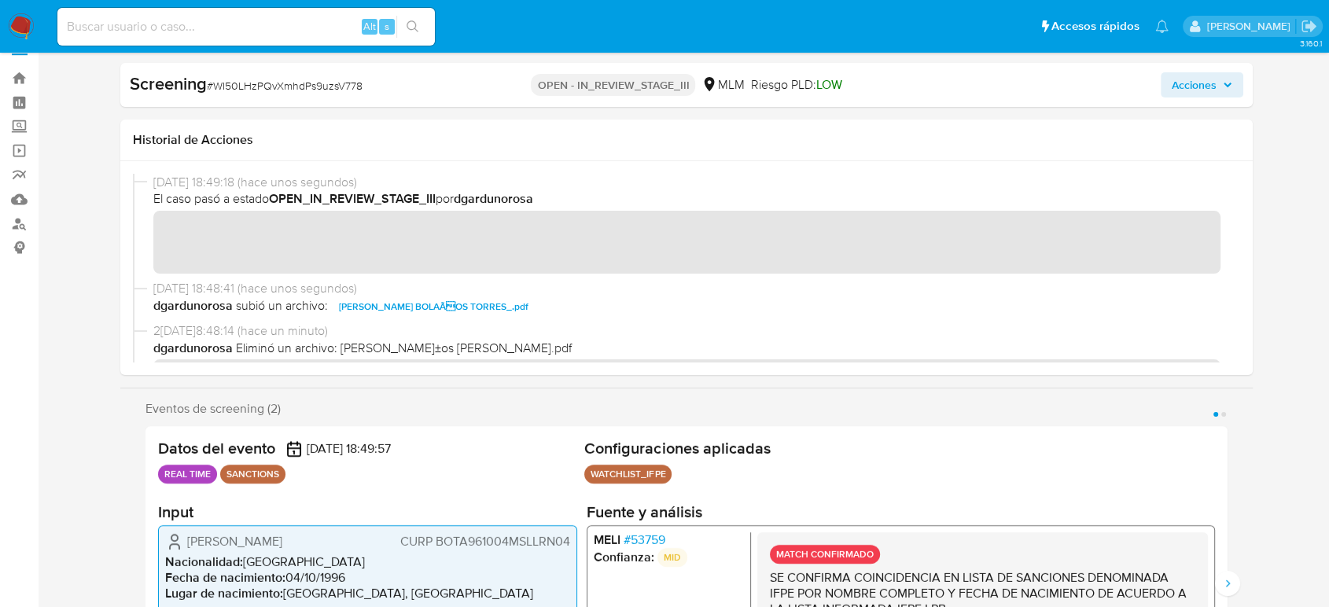
scroll to position [0, 0]
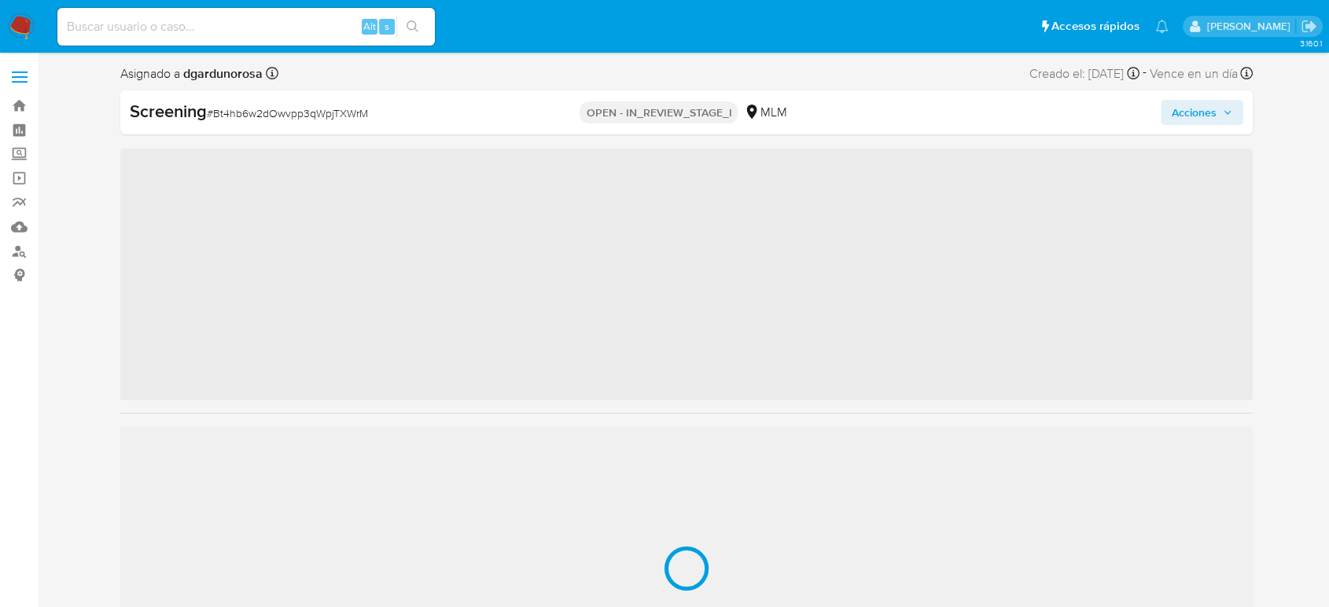
scroll to position [740, 0]
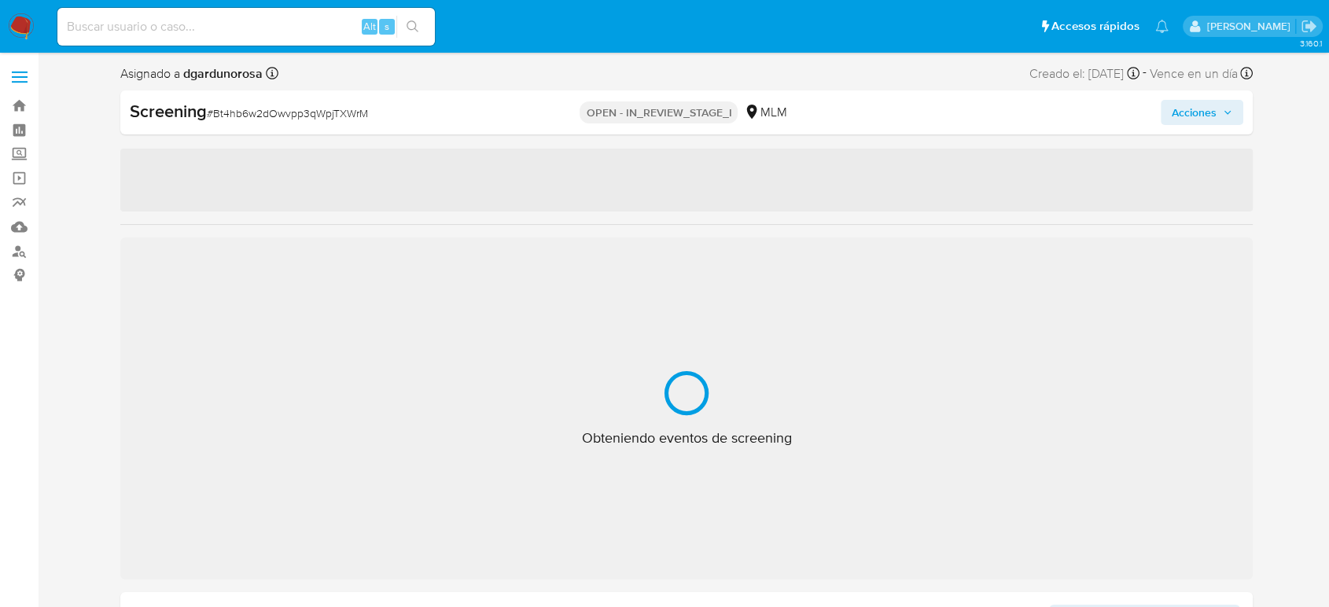
select select "10"
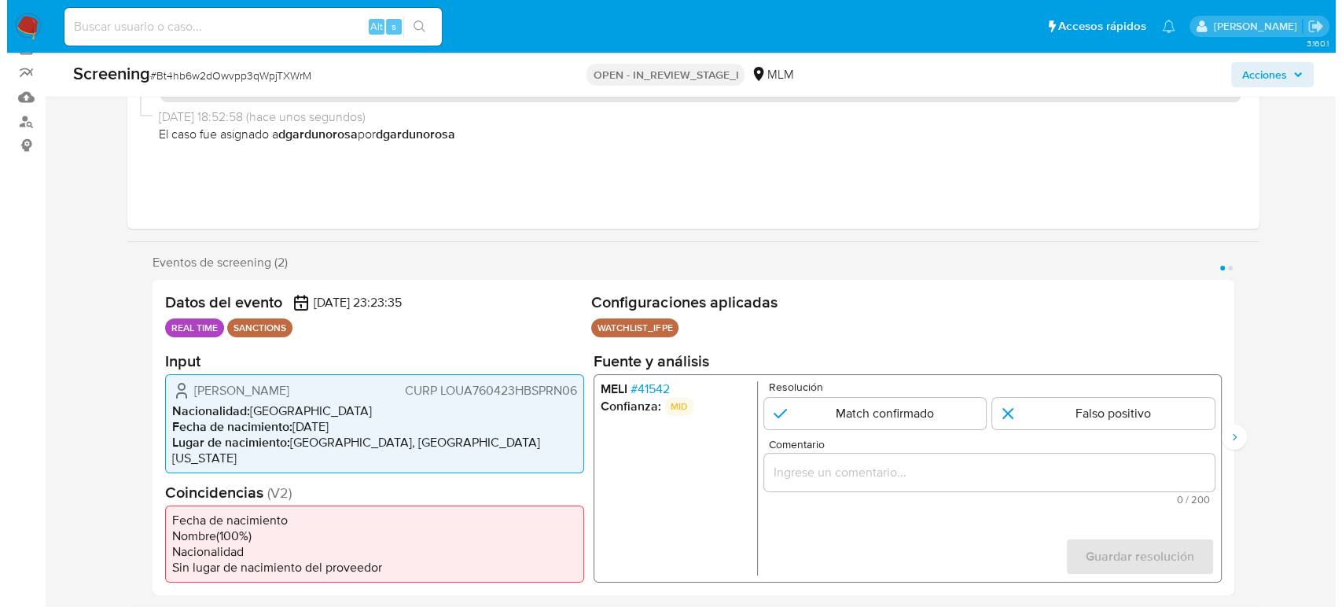
scroll to position [262, 0]
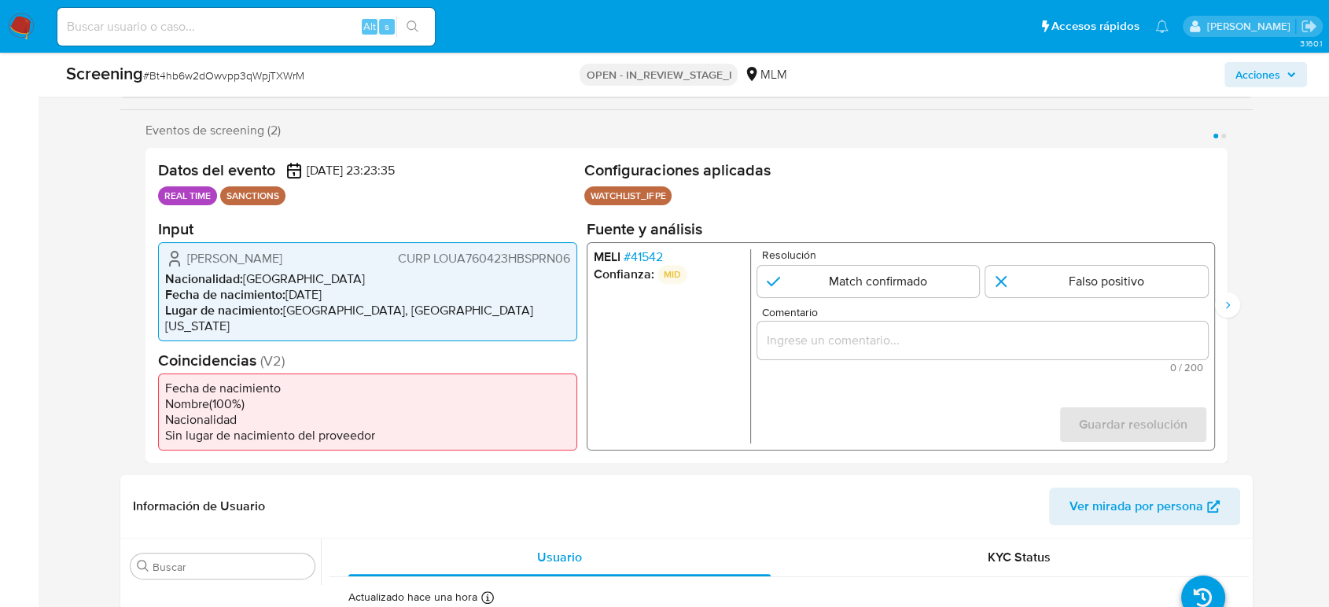
click at [643, 261] on span "# 41542" at bounding box center [643, 257] width 39 height 16
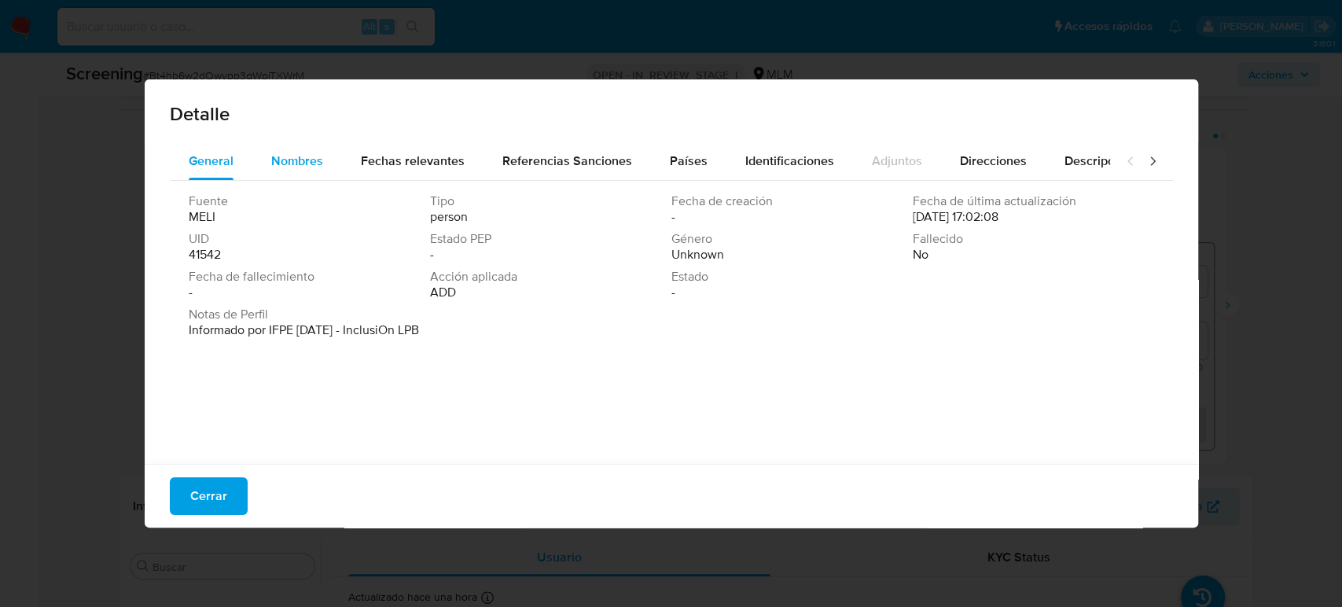
click at [305, 153] on span "Nombres" at bounding box center [297, 161] width 52 height 18
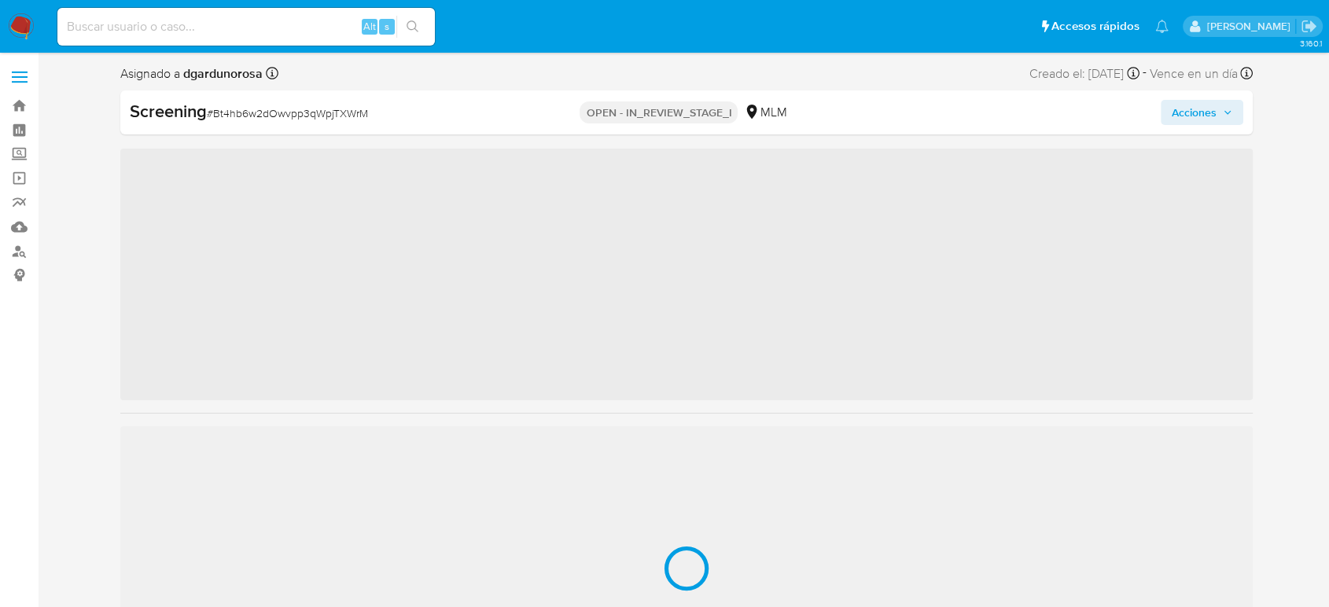
scroll to position [740, 0]
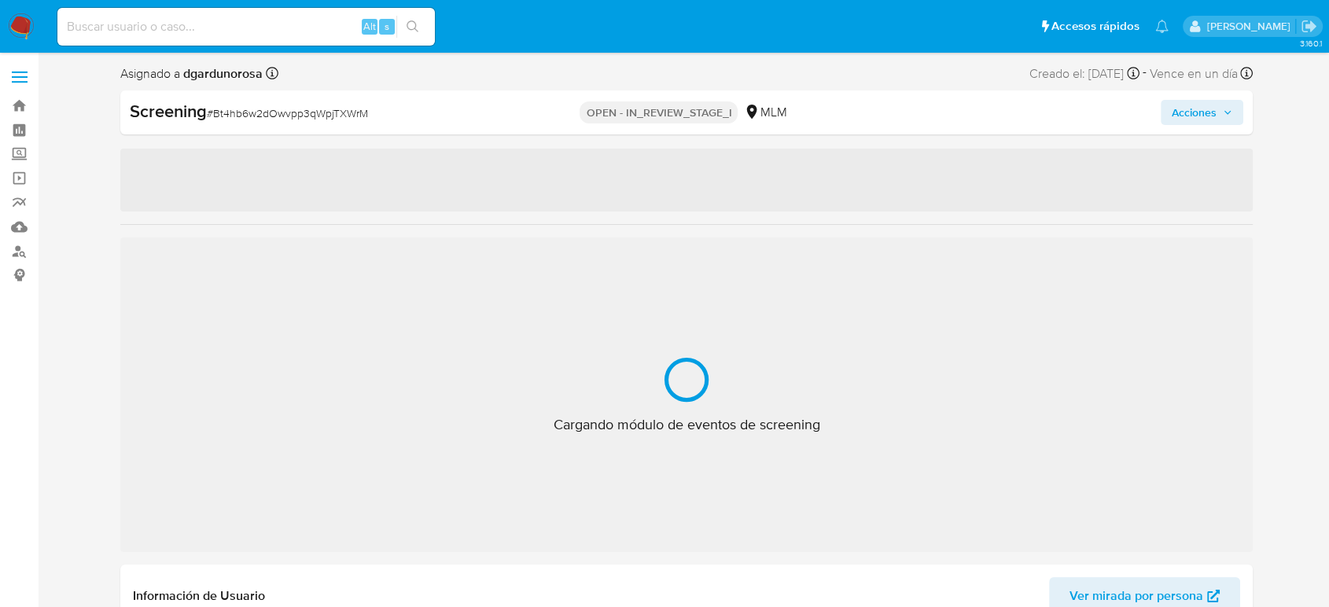
select select "10"
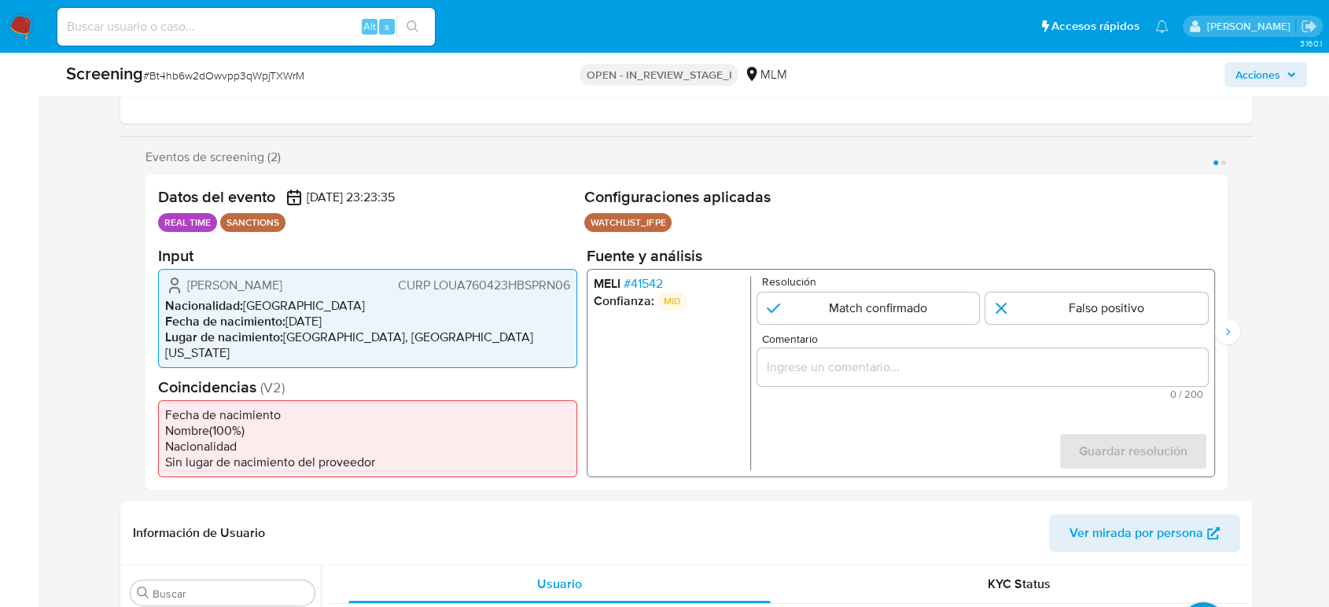
scroll to position [262, 0]
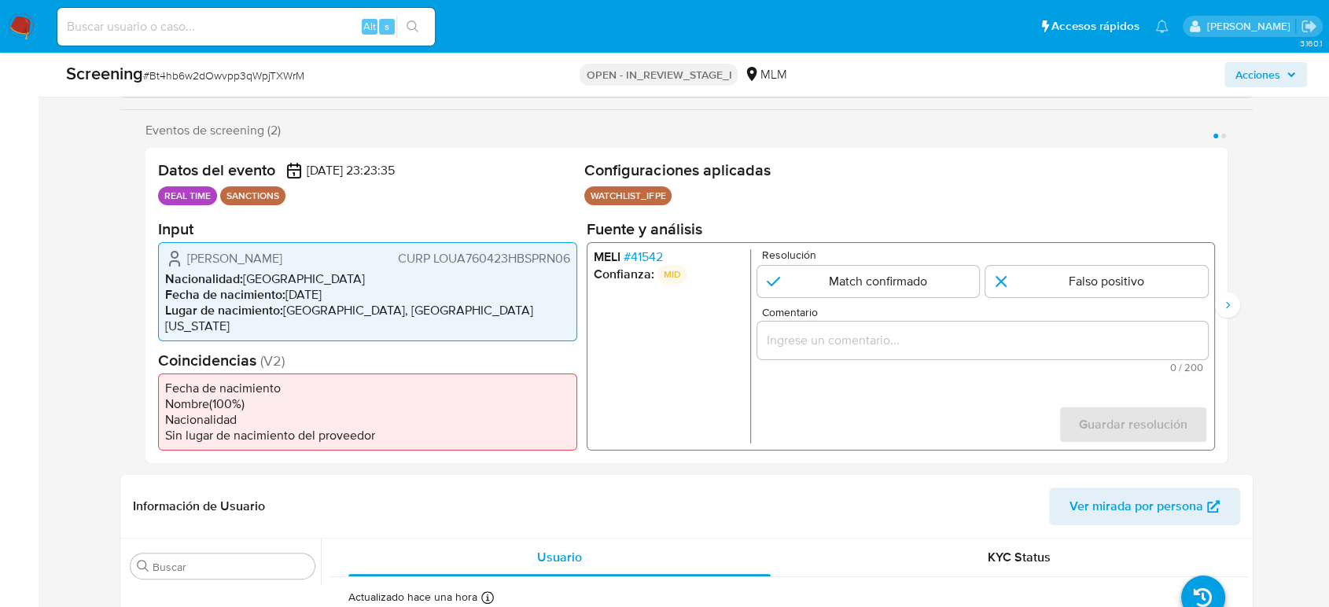
click at [646, 259] on span "# 41542" at bounding box center [643, 257] width 39 height 16
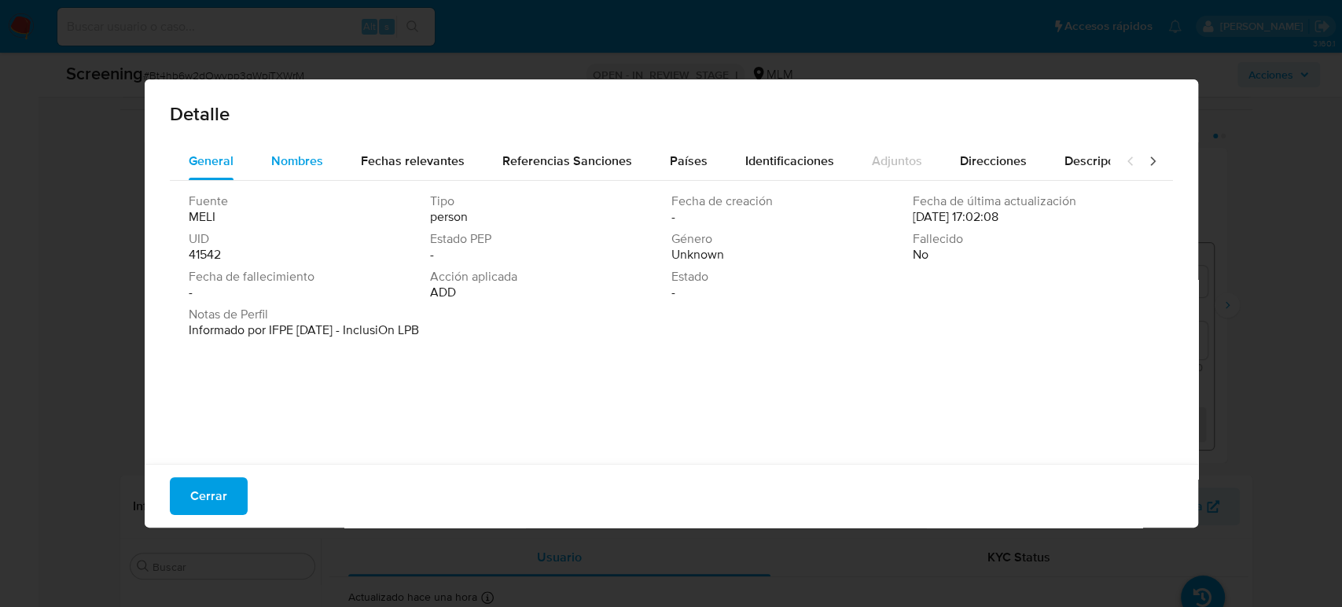
click at [296, 168] on span "Nombres" at bounding box center [297, 161] width 52 height 18
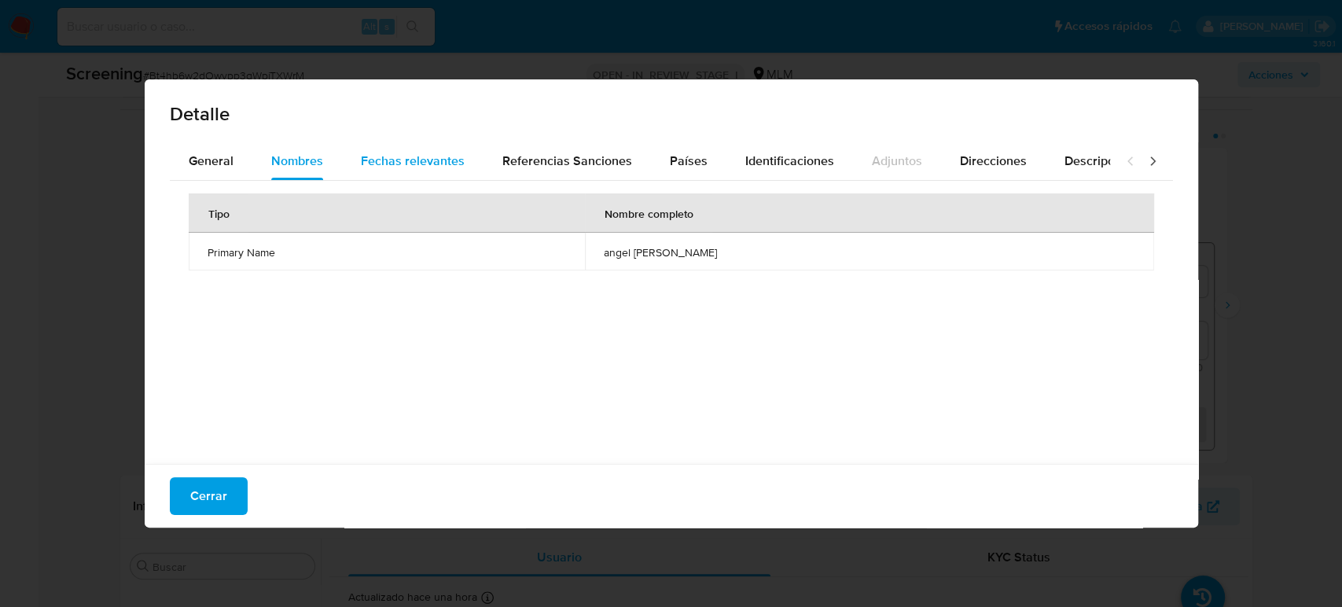
click at [412, 156] on span "Fechas relevantes" at bounding box center [413, 161] width 104 height 18
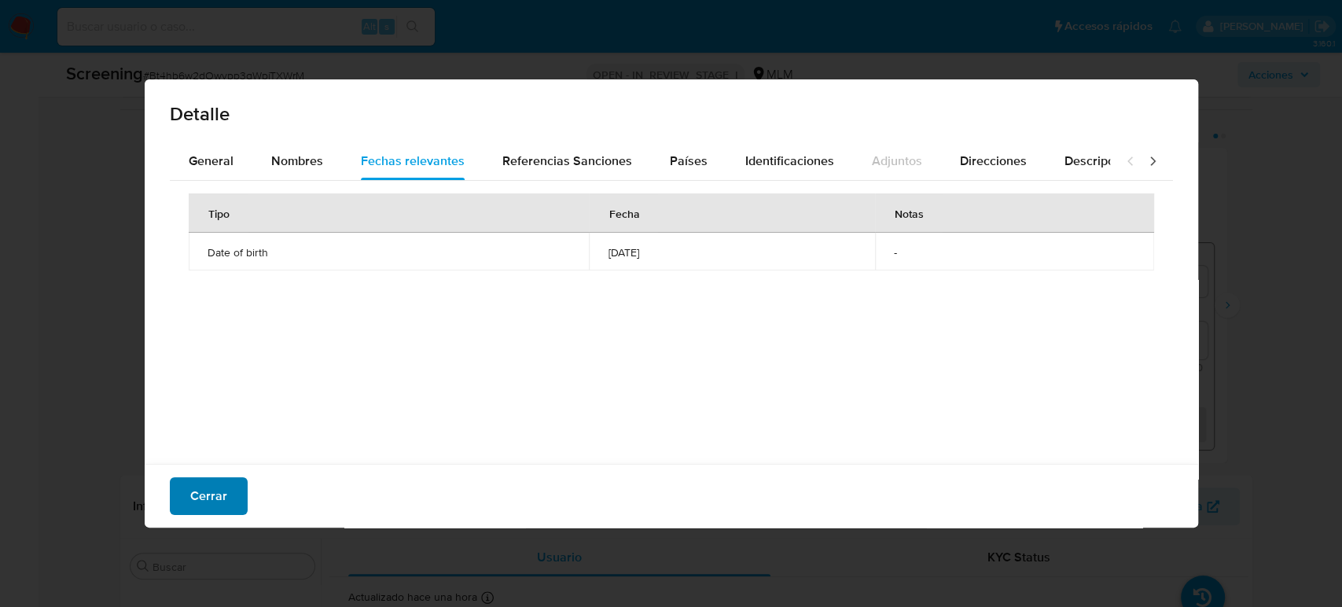
click at [225, 501] on span "Cerrar" at bounding box center [208, 496] width 37 height 35
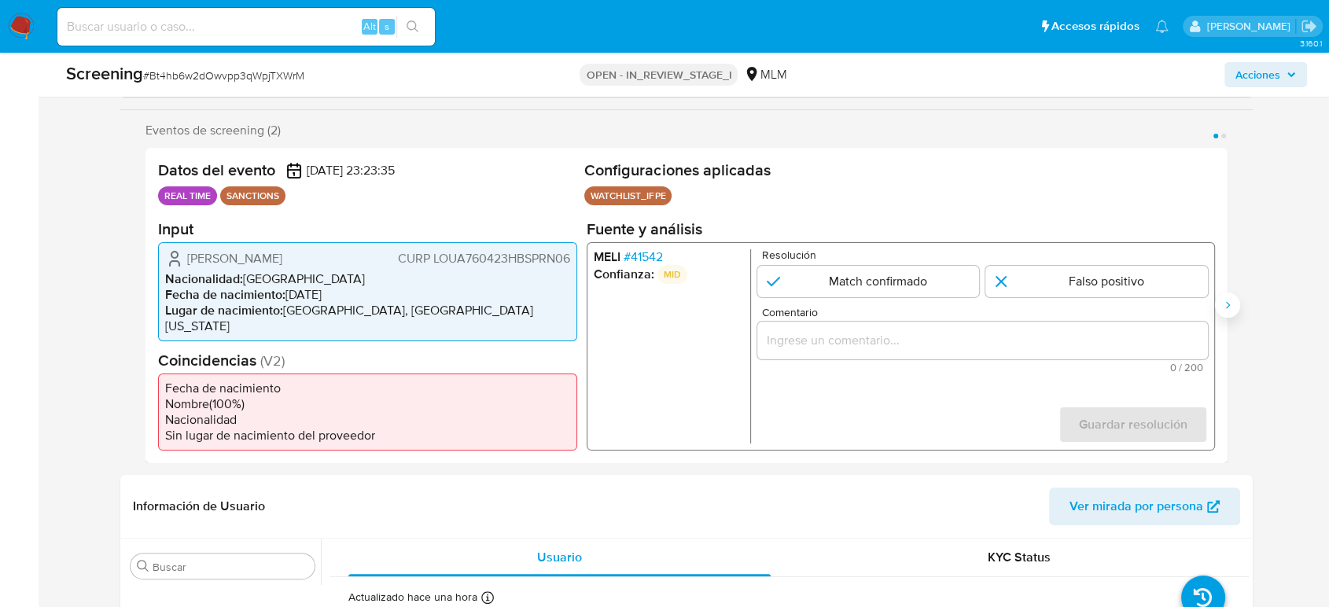
click at [1227, 304] on icon "Siguiente" at bounding box center [1227, 305] width 13 height 13
click at [642, 264] on span "# 41542" at bounding box center [643, 257] width 39 height 16
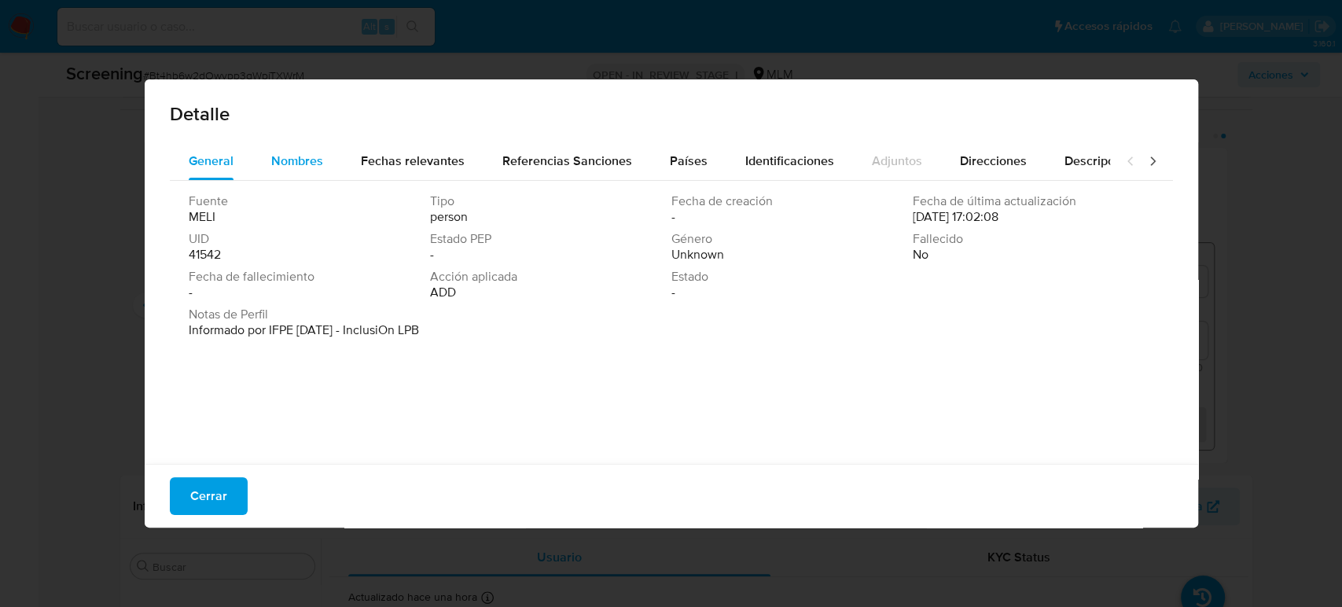
drag, startPoint x: 304, startPoint y: 162, endPoint x: 316, endPoint y: 161, distance: 11.8
click at [303, 162] on span "Nombres" at bounding box center [297, 161] width 52 height 18
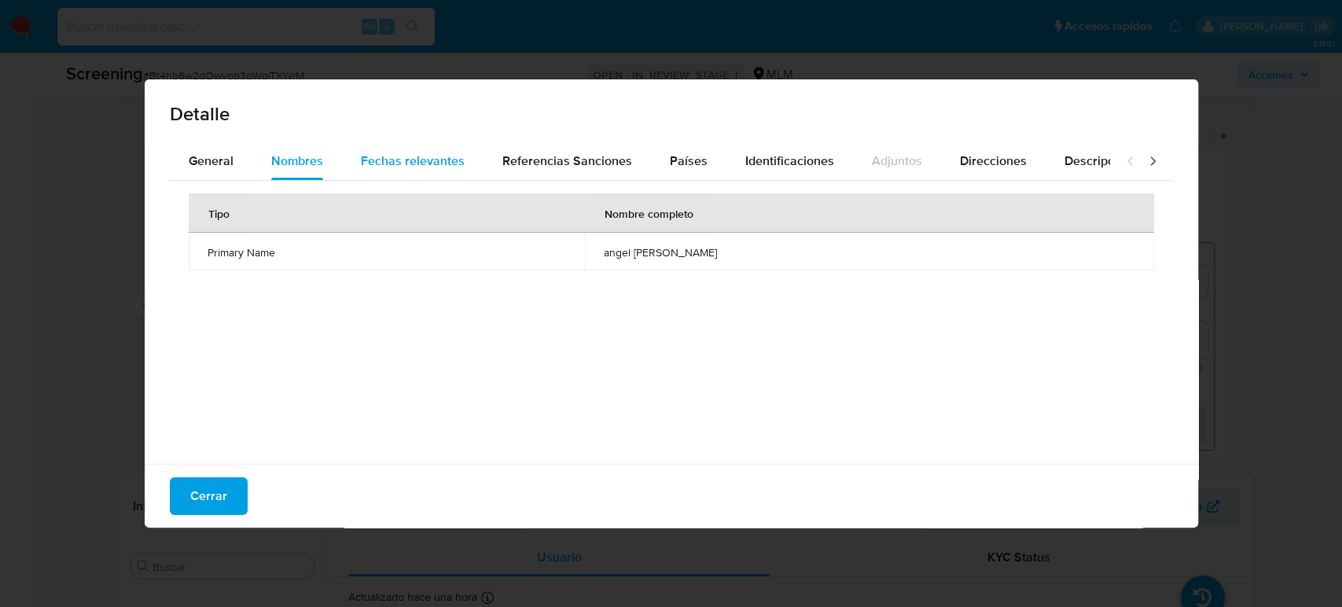
click at [449, 162] on span "Fechas relevantes" at bounding box center [413, 161] width 104 height 18
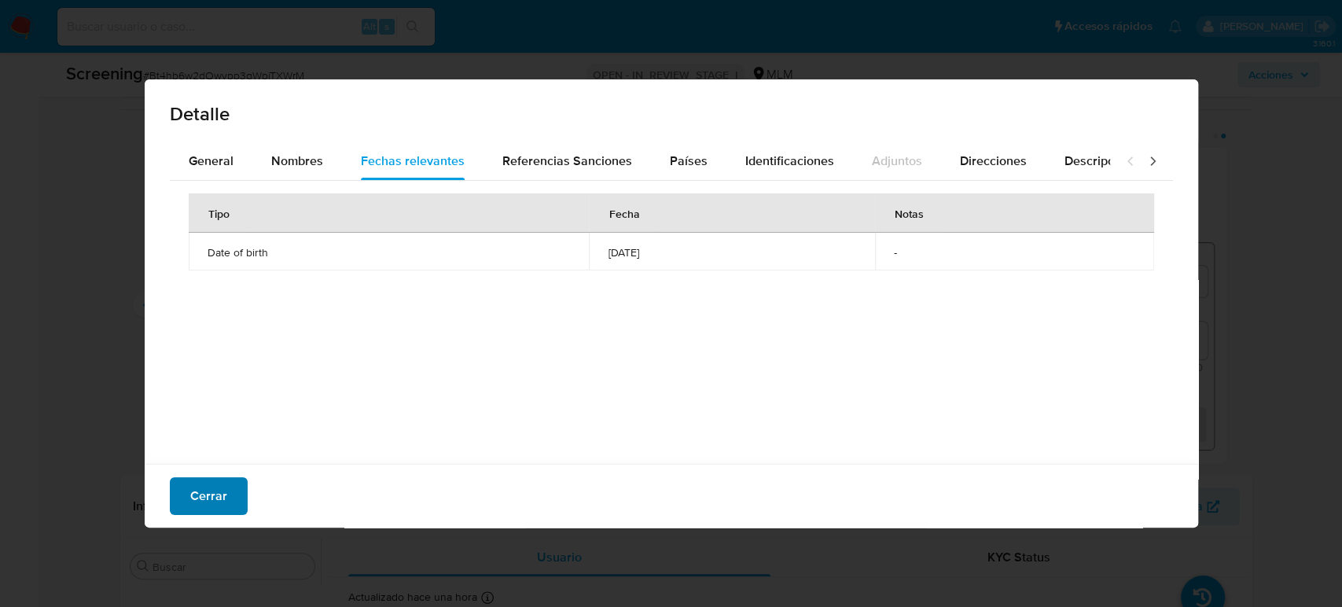
click at [205, 499] on span "Cerrar" at bounding box center [208, 496] width 37 height 35
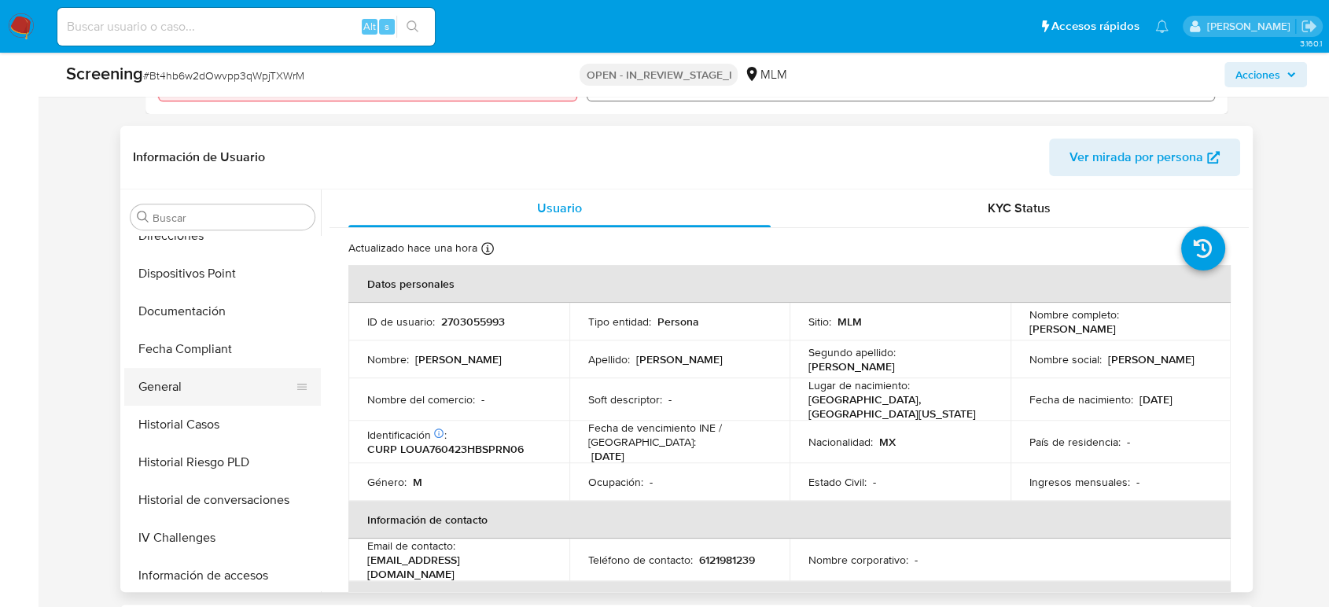
scroll to position [390, 0]
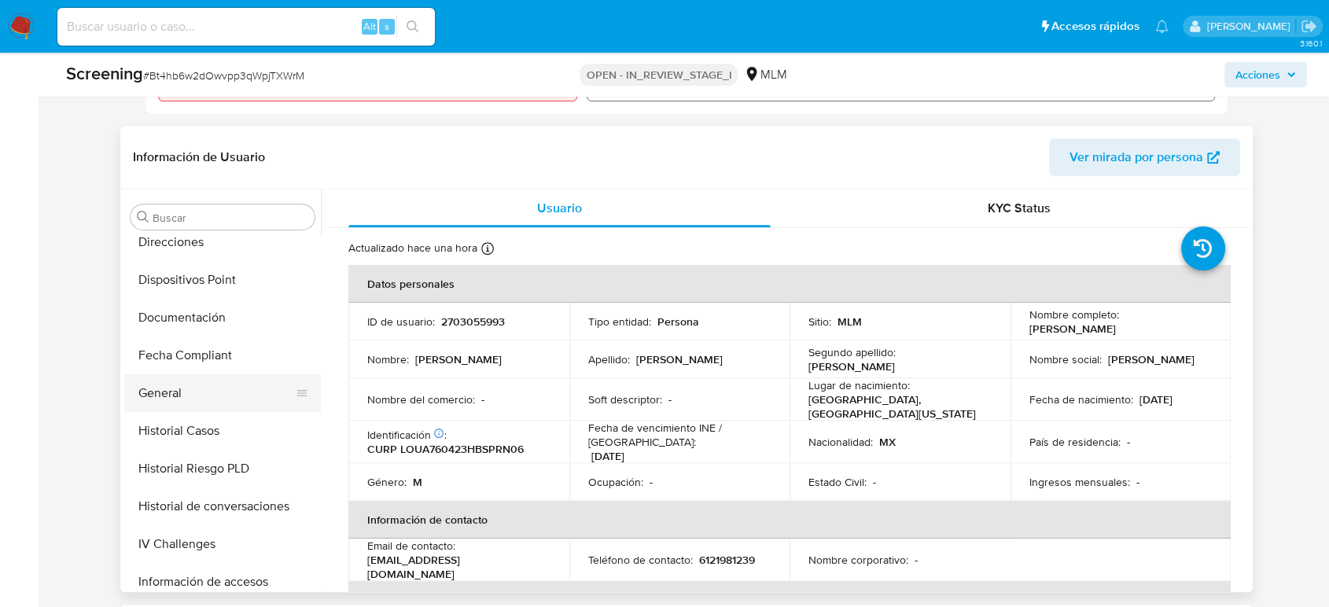
click at [191, 391] on button "General" at bounding box center [216, 393] width 184 height 38
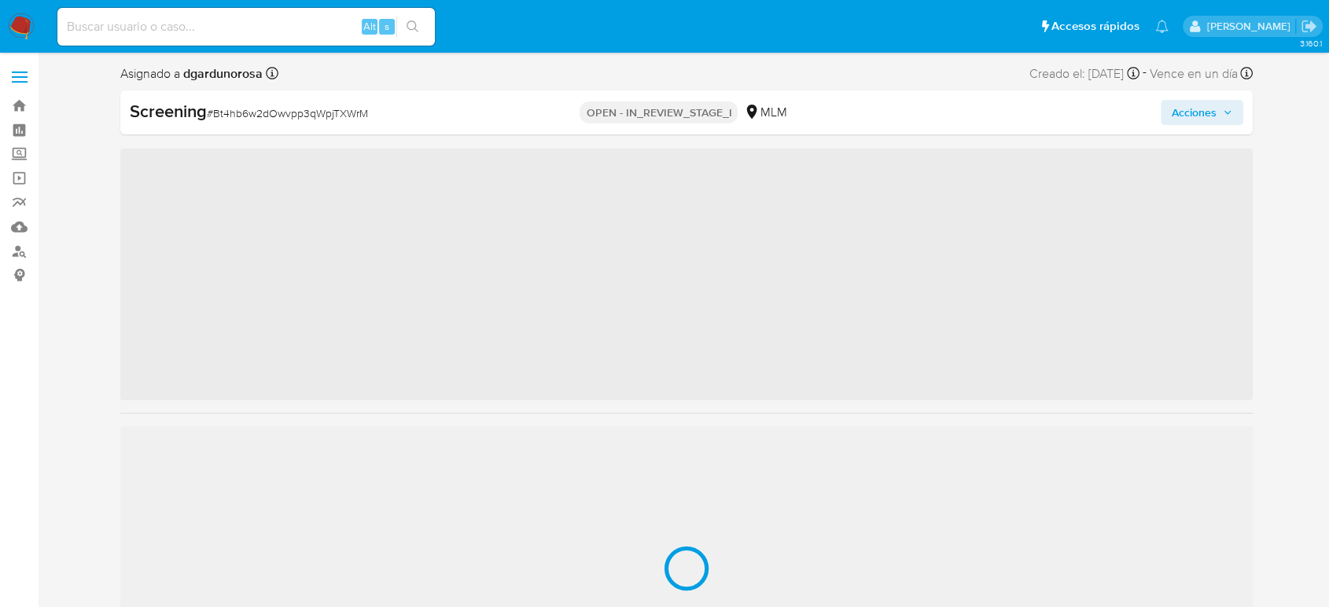
scroll to position [740, 0]
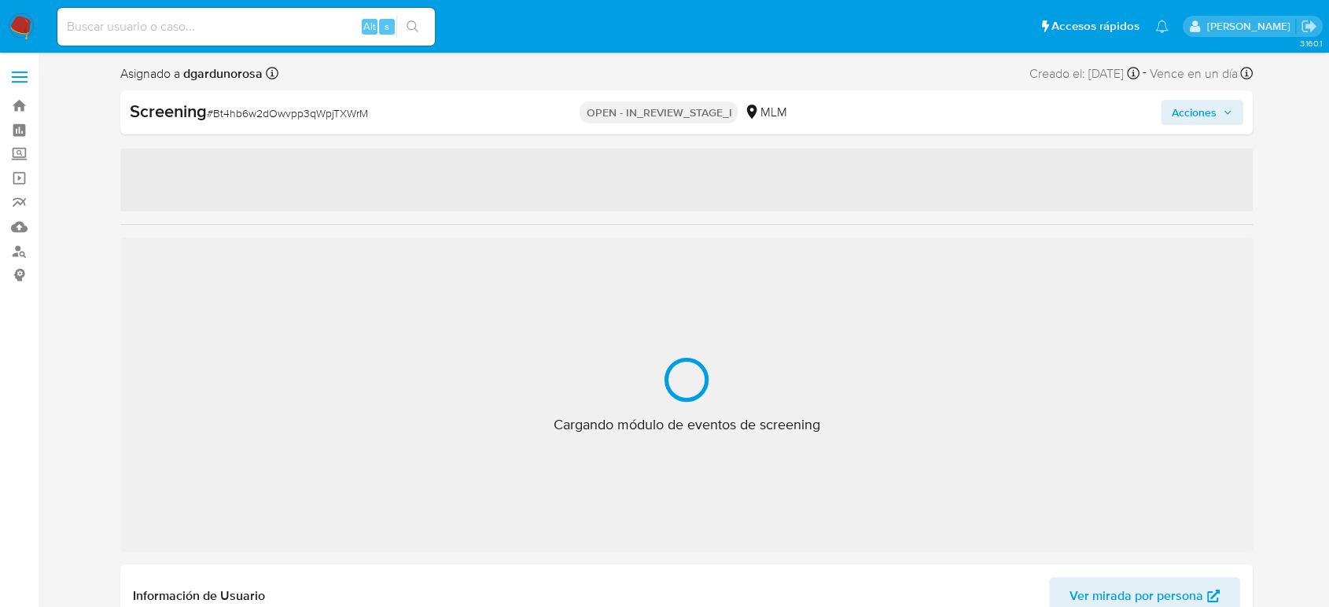
select select "10"
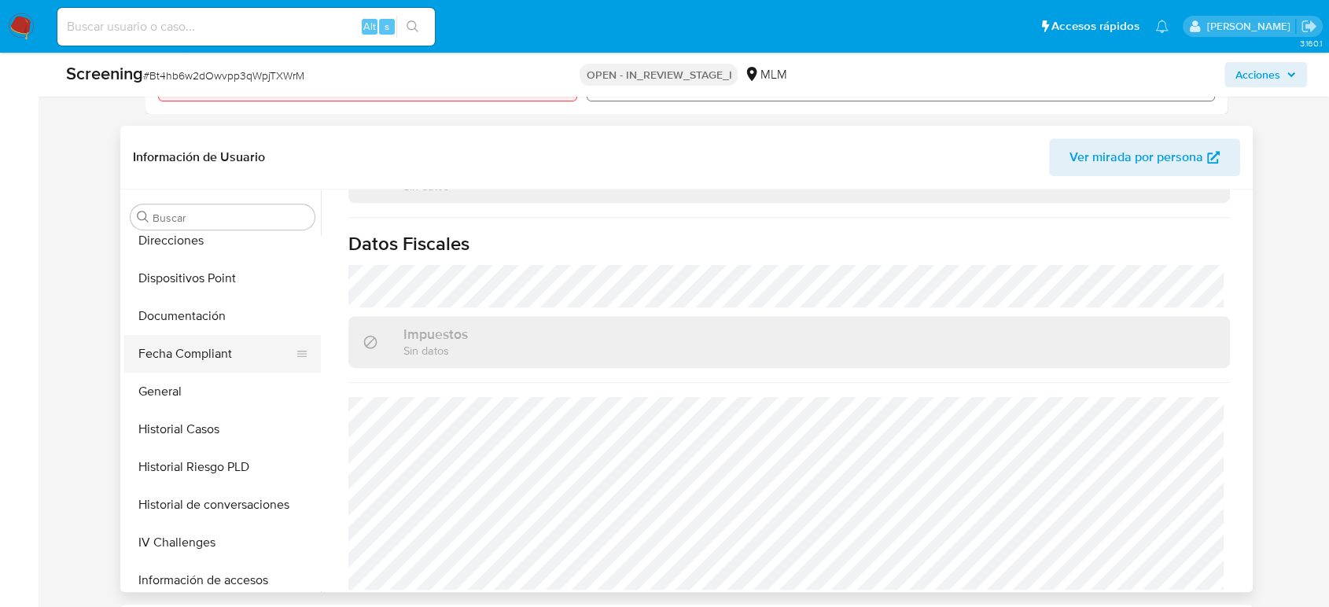
scroll to position [390, 0]
click at [170, 404] on button "General" at bounding box center [216, 393] width 184 height 38
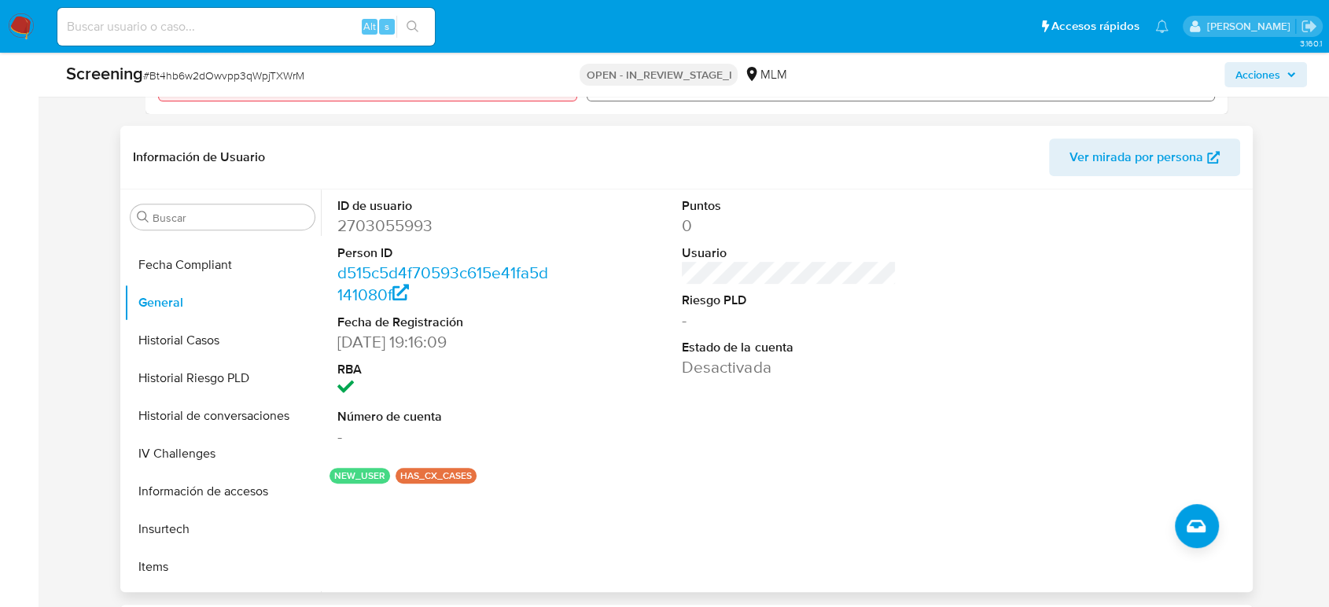
scroll to position [653, 0]
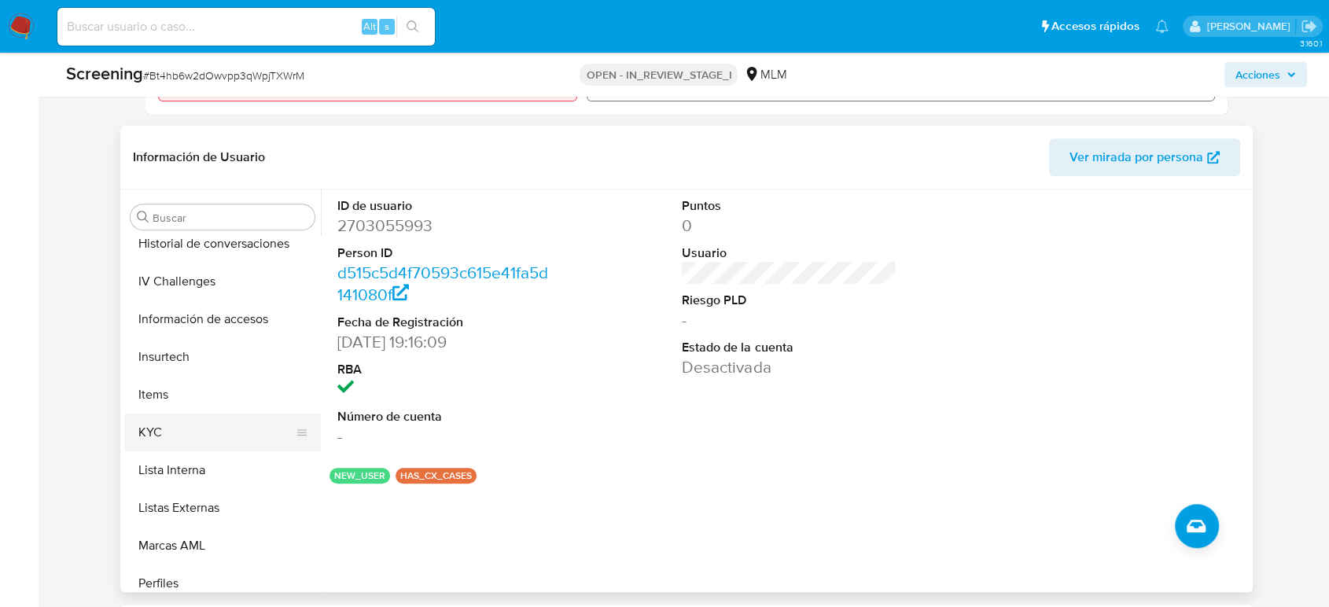
click at [201, 426] on button "KYC" at bounding box center [216, 433] width 184 height 38
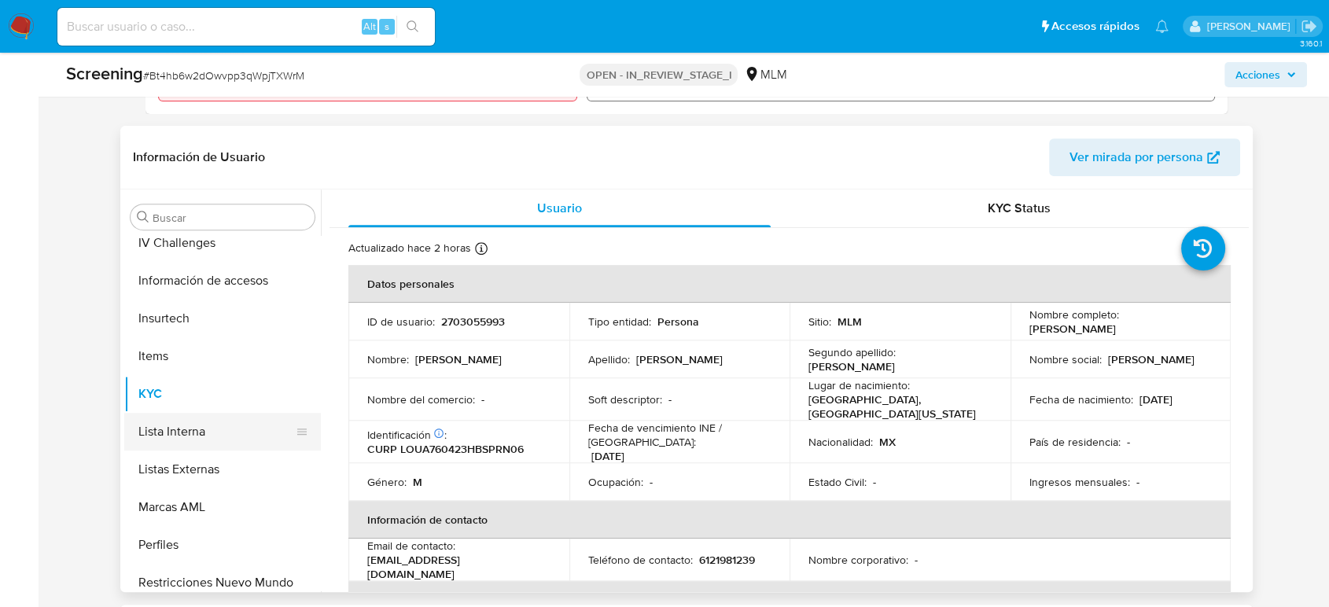
scroll to position [740, 0]
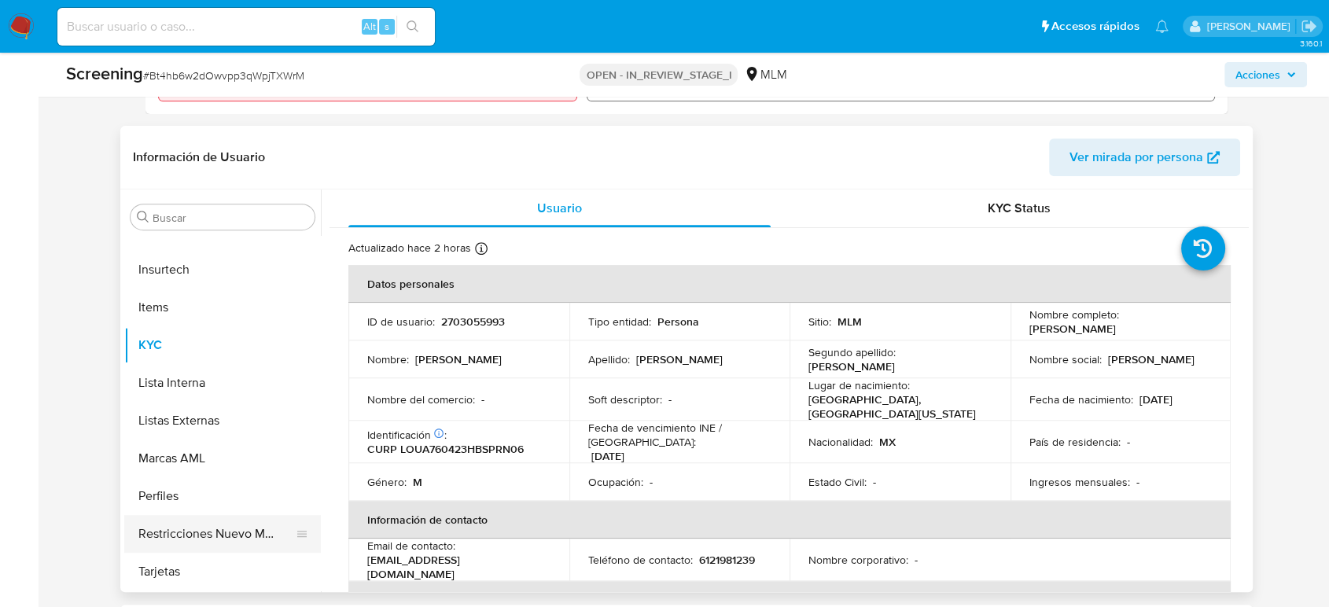
click at [233, 525] on button "Restricciones Nuevo Mundo" at bounding box center [216, 534] width 184 height 38
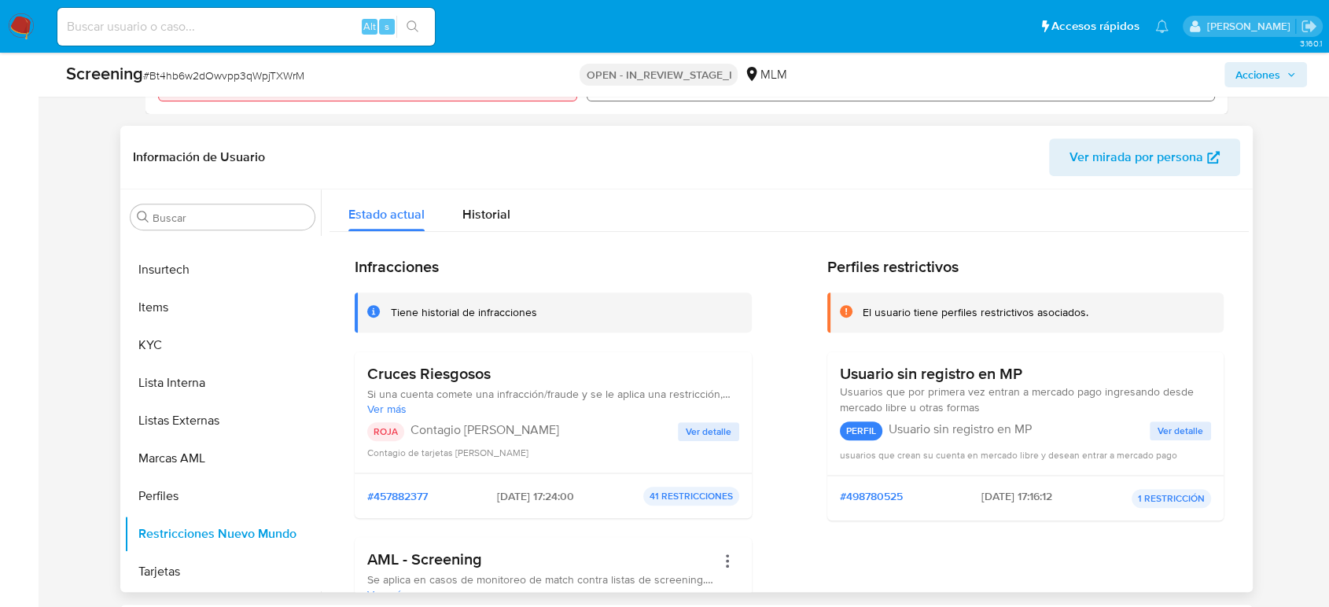
click at [708, 425] on span "Ver detalle" at bounding box center [709, 432] width 46 height 16
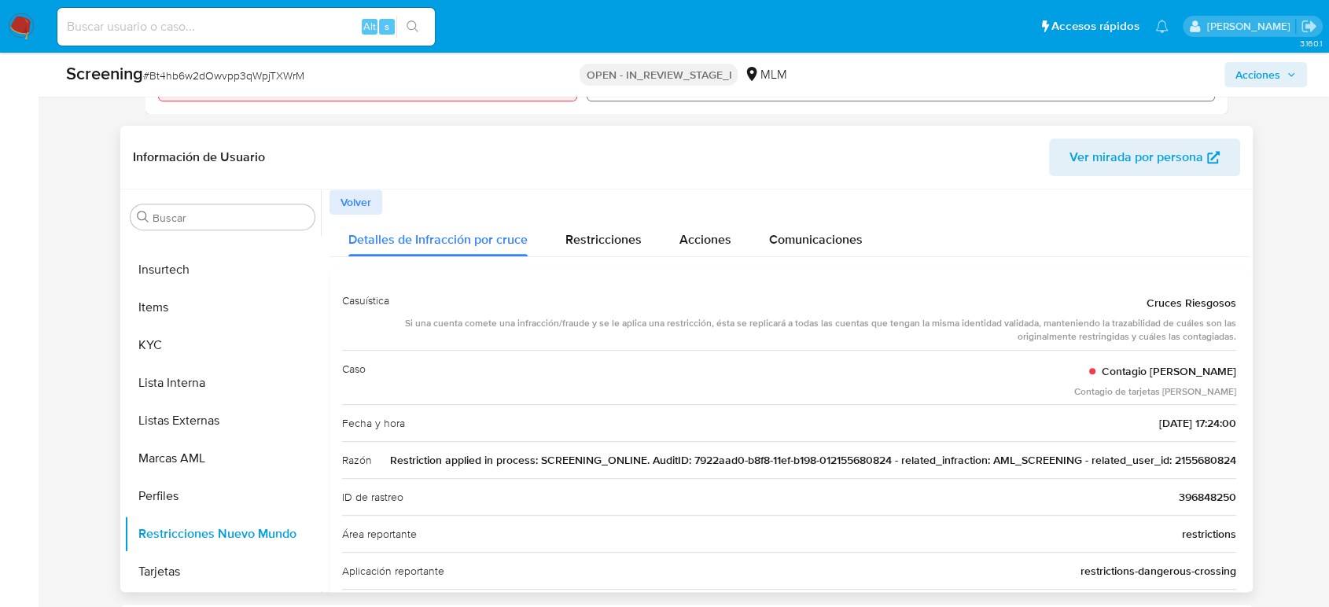
click at [359, 205] on span "Volver" at bounding box center [356, 202] width 31 height 22
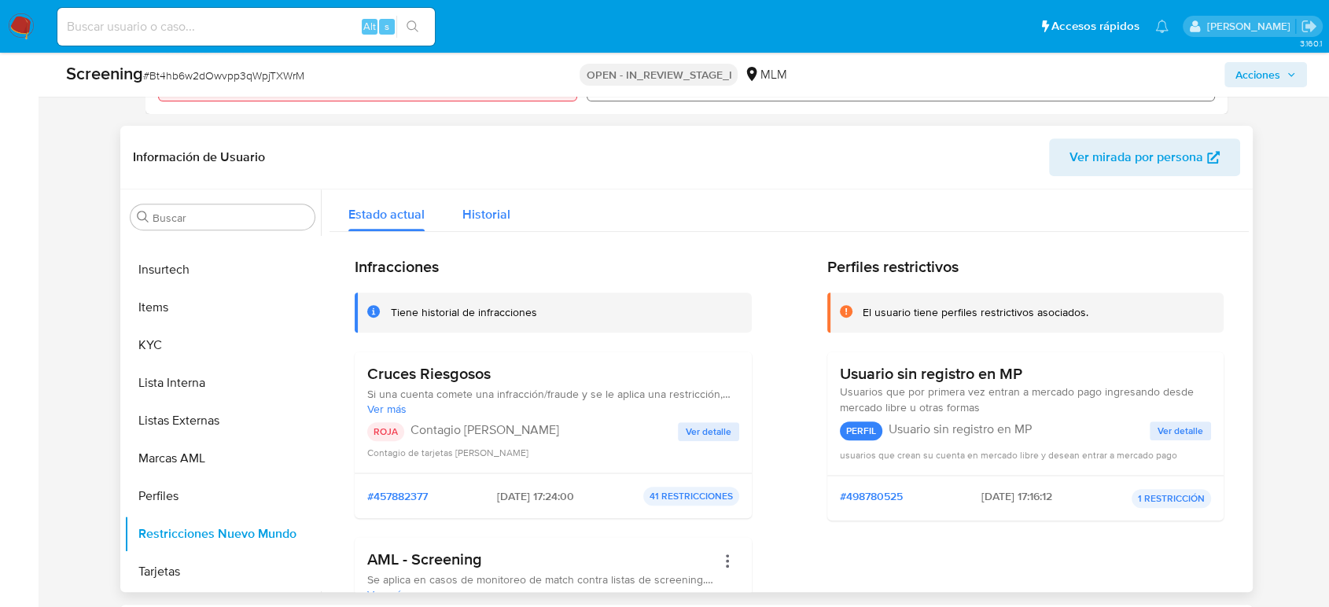
click at [484, 229] on div "Historial" at bounding box center [486, 211] width 48 height 42
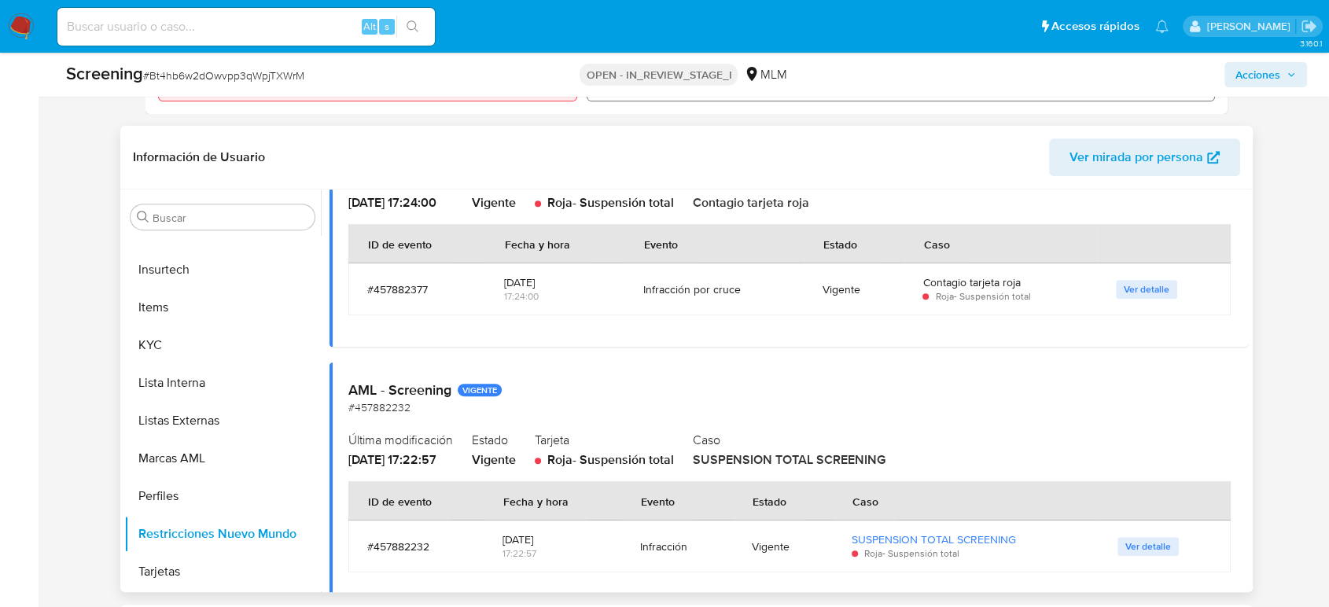
scroll to position [730, 0]
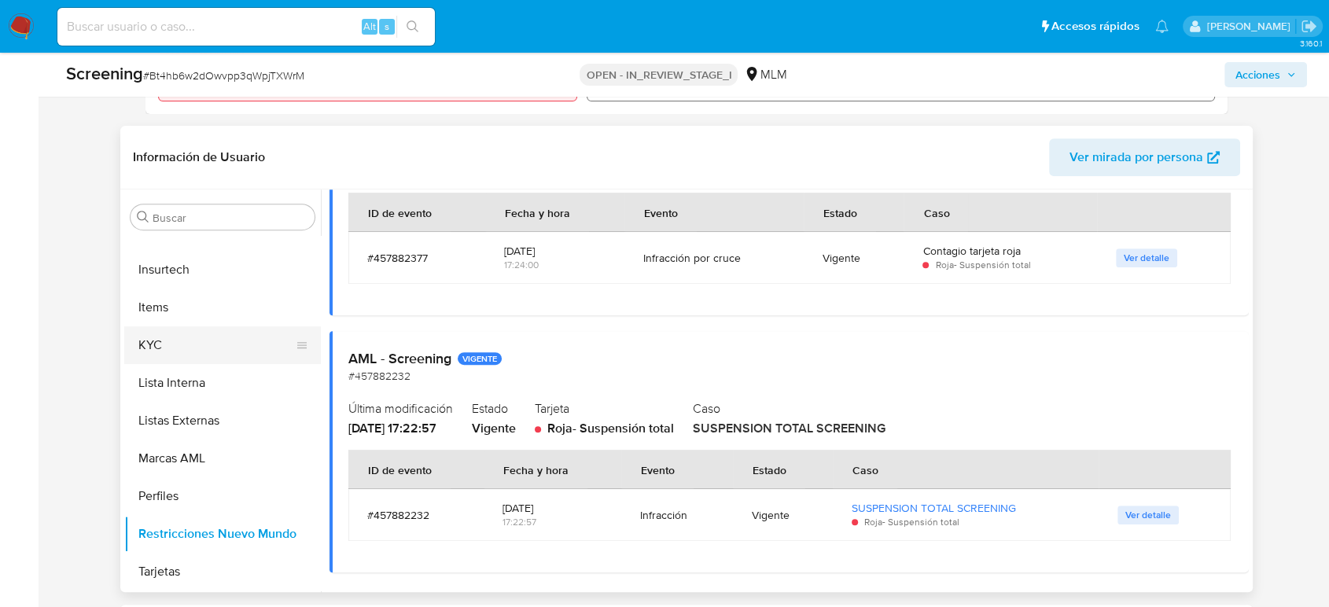
click at [156, 333] on button "KYC" at bounding box center [216, 345] width 184 height 38
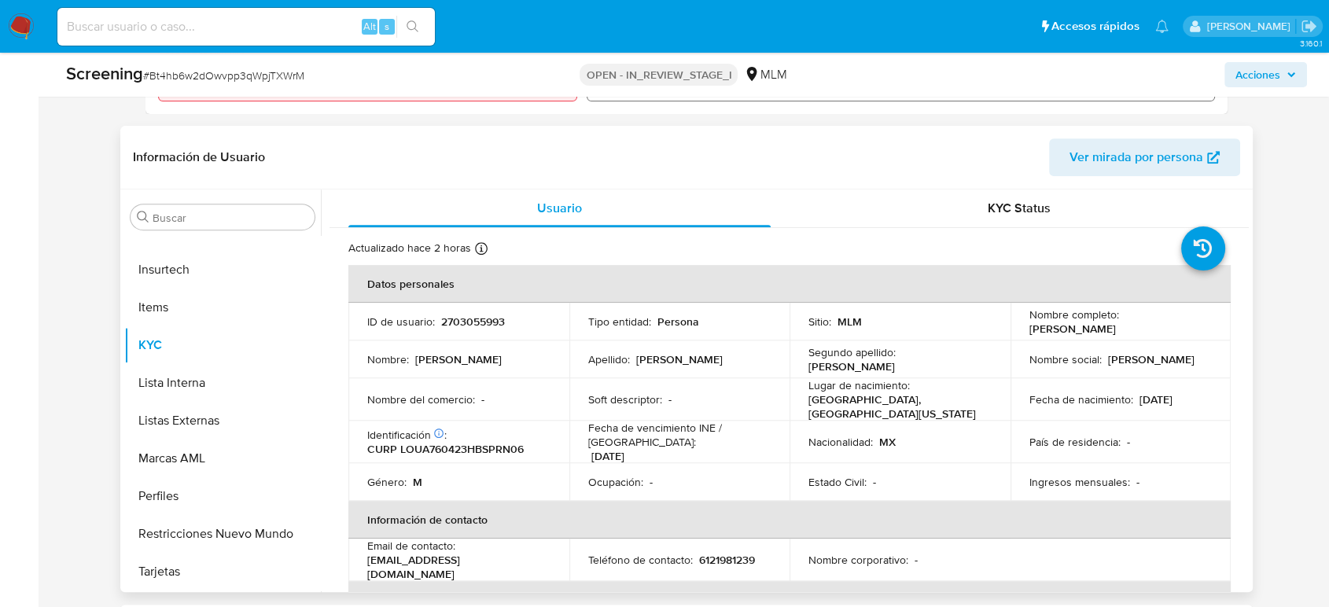
drag, startPoint x: 1151, startPoint y: 332, endPoint x: 1018, endPoint y: 336, distance: 133.0
click at [1018, 336] on td "Nombre completo : Angel Jorge Lopez Urias" at bounding box center [1121, 322] width 221 height 38
copy p "[PERSON_NAME]"
click at [476, 445] on p "CURP LOUA760423HBSPRN06" at bounding box center [445, 449] width 156 height 14
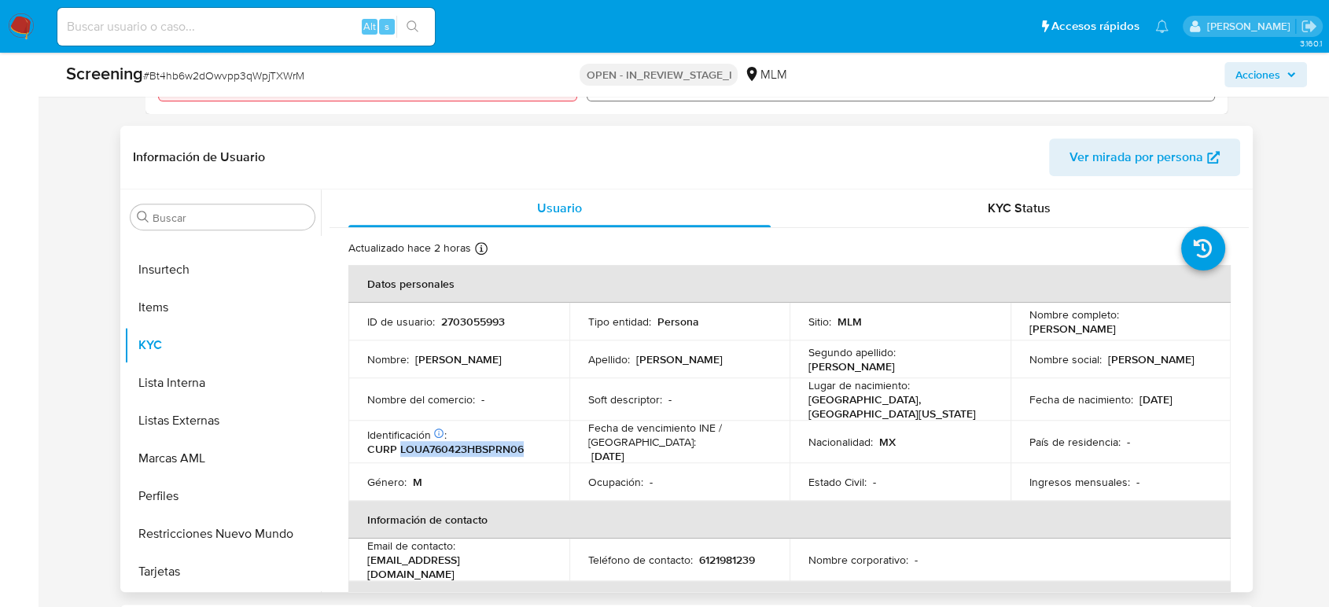
copy p "LOUA760423HBSPRN06"
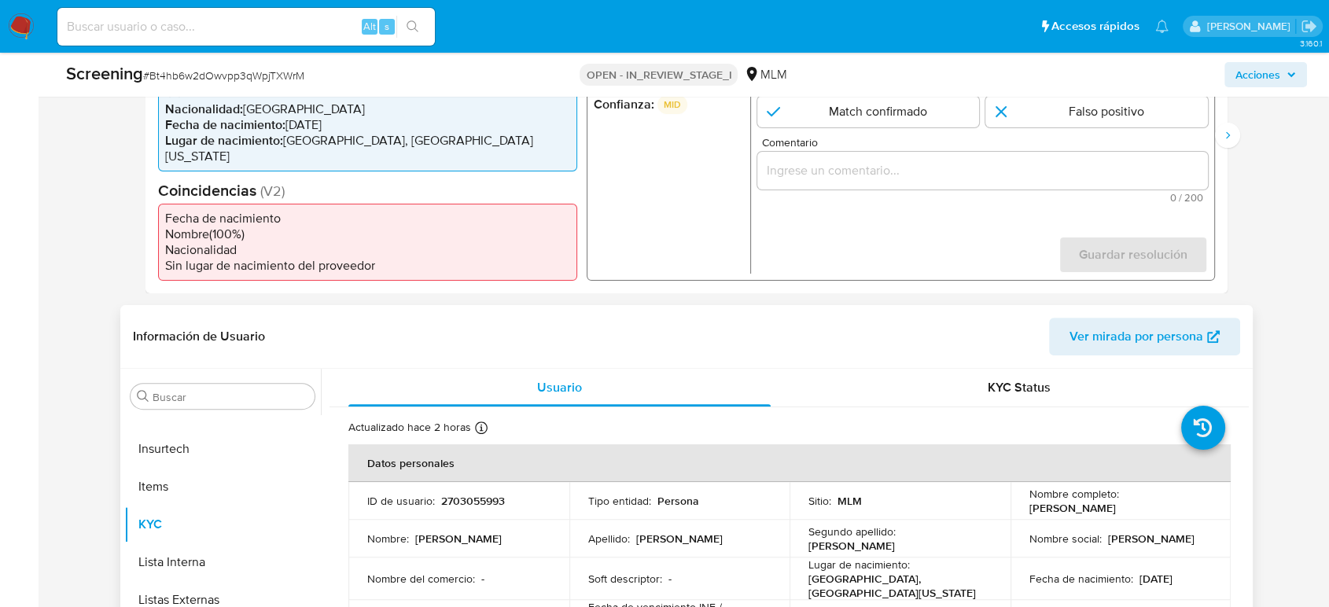
scroll to position [262, 0]
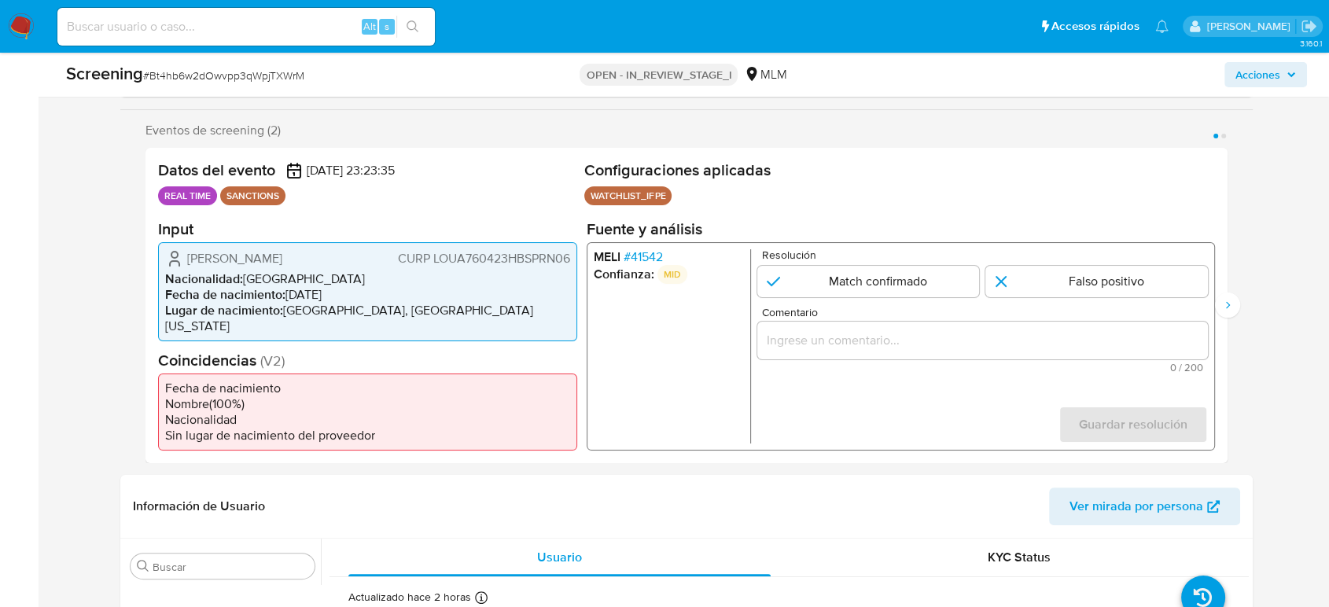
drag, startPoint x: 470, startPoint y: 324, endPoint x: 337, endPoint y: 320, distance: 133.0
click at [337, 320] on div "Angel Jorge Lopez Urias CURP LOUA760423HBSPRN06 Nacionalidad : México Fecha de …" at bounding box center [367, 290] width 419 height 99
click at [666, 261] on li "MELI # 41542" at bounding box center [669, 257] width 150 height 16
click at [658, 264] on span "# 41542" at bounding box center [643, 257] width 39 height 16
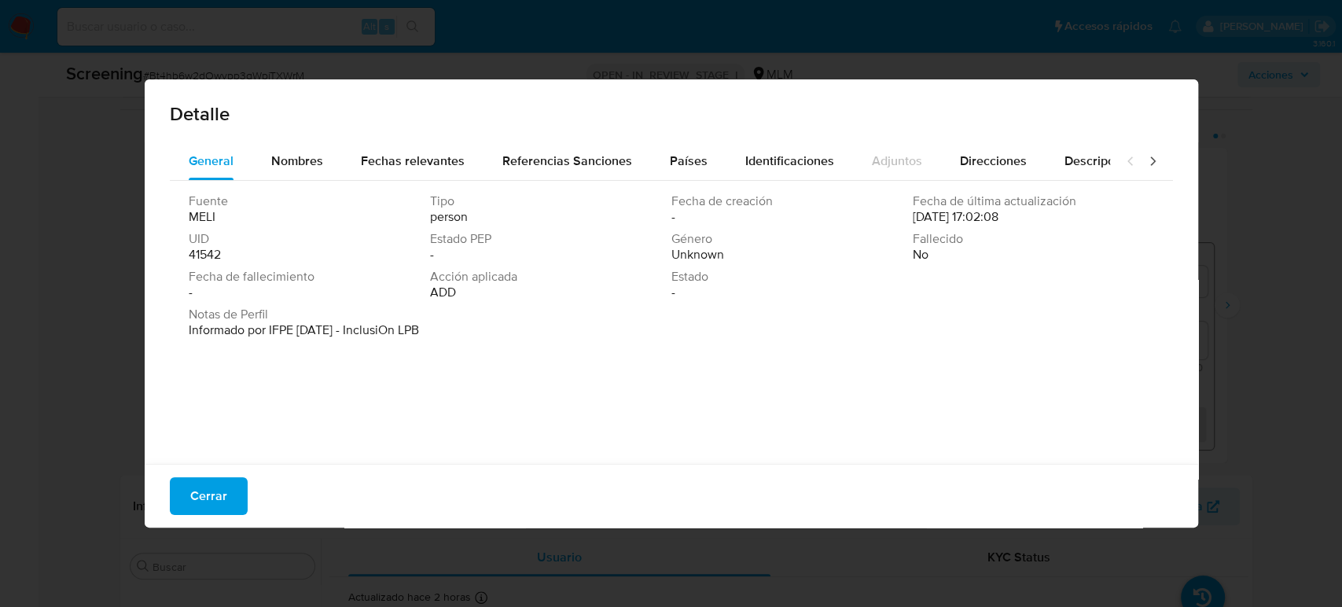
click at [1306, 263] on div "Detalle General Nombres Fechas relevantes Referencias Sanciones Países Identifi…" at bounding box center [671, 303] width 1342 height 607
drag, startPoint x: 223, startPoint y: 488, endPoint x: 392, endPoint y: 381, distance: 200.1
click at [223, 489] on button "Cerrar" at bounding box center [209, 496] width 78 height 38
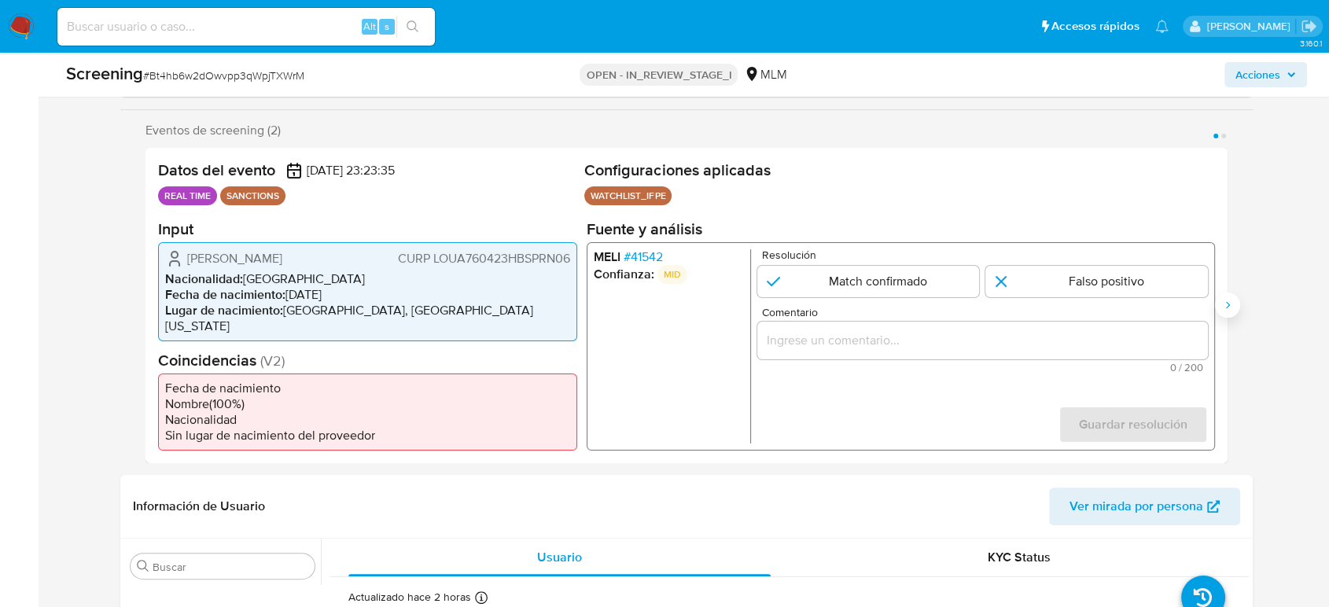
click at [1232, 308] on icon "Siguiente" at bounding box center [1227, 305] width 13 height 13
click at [648, 260] on span "# 41542" at bounding box center [643, 257] width 39 height 16
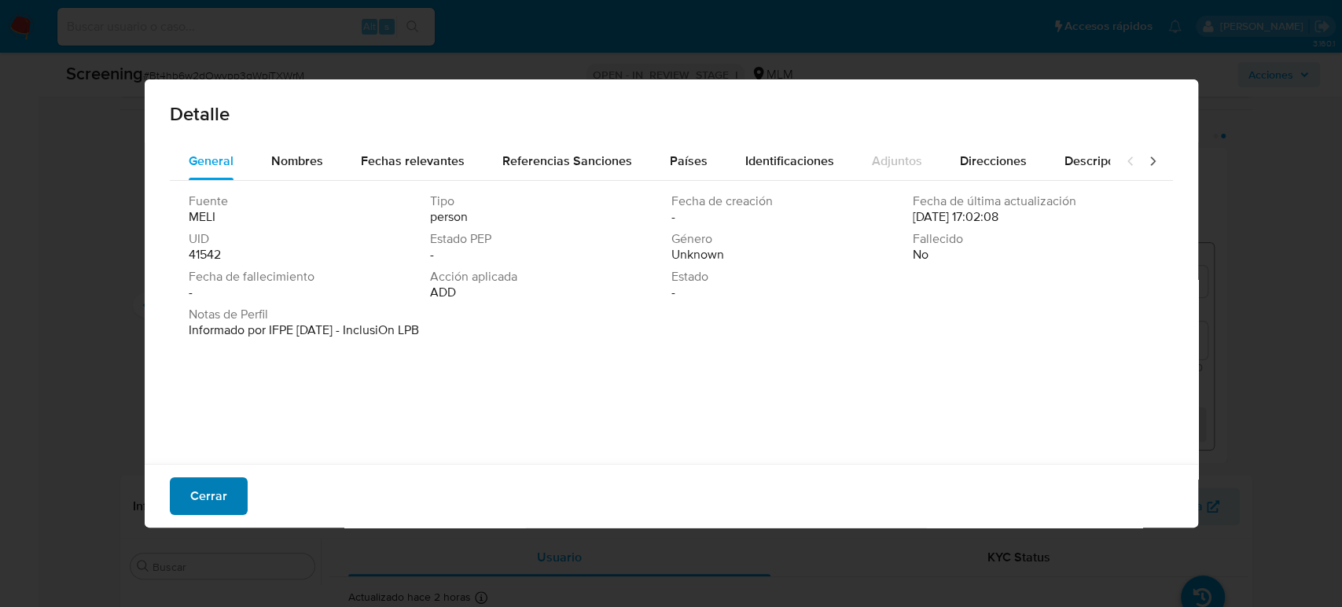
click at [195, 497] on span "Cerrar" at bounding box center [208, 496] width 37 height 35
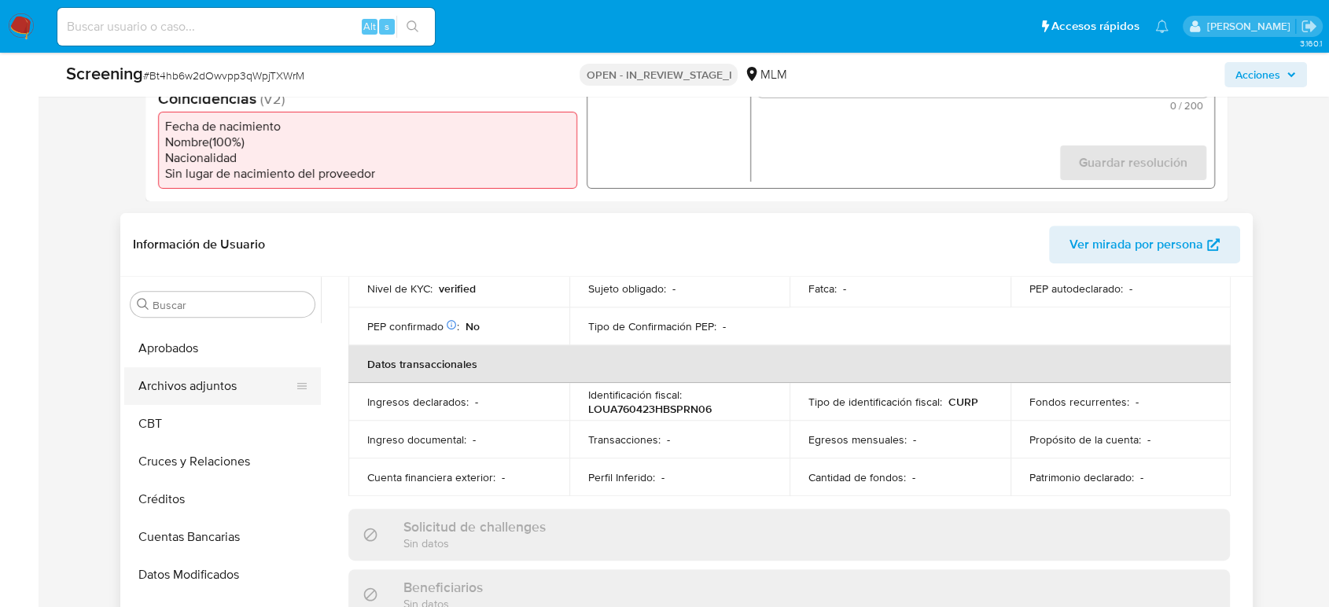
scroll to position [0, 0]
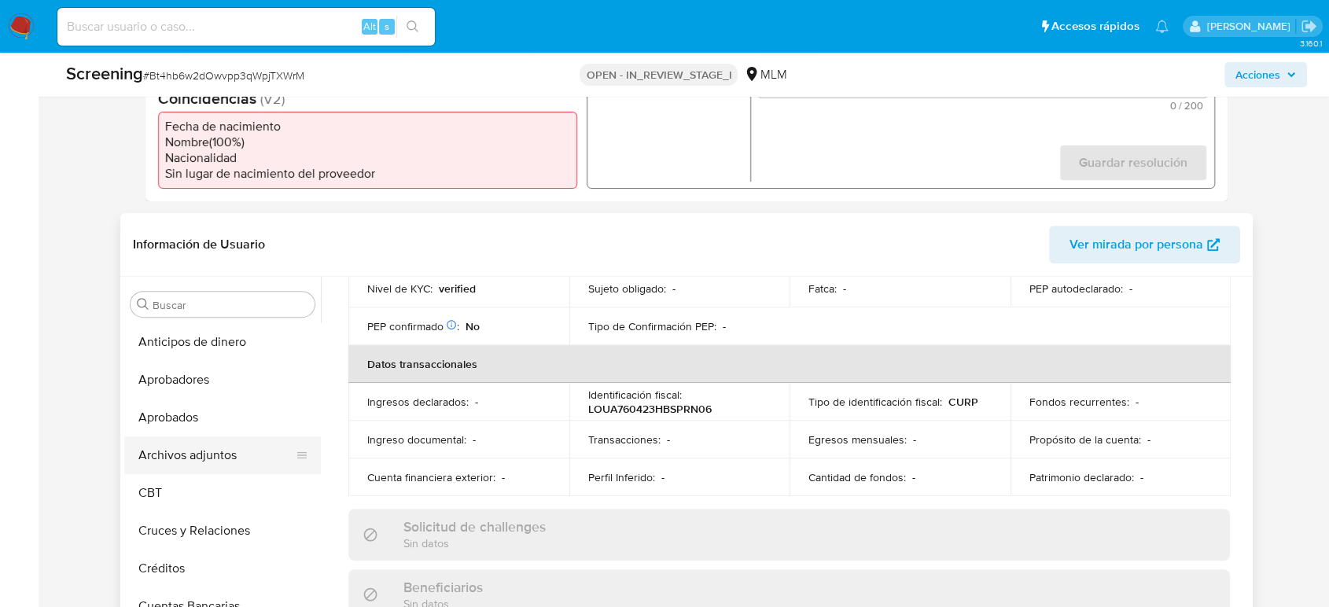
click at [196, 451] on button "Archivos adjuntos" at bounding box center [216, 455] width 184 height 38
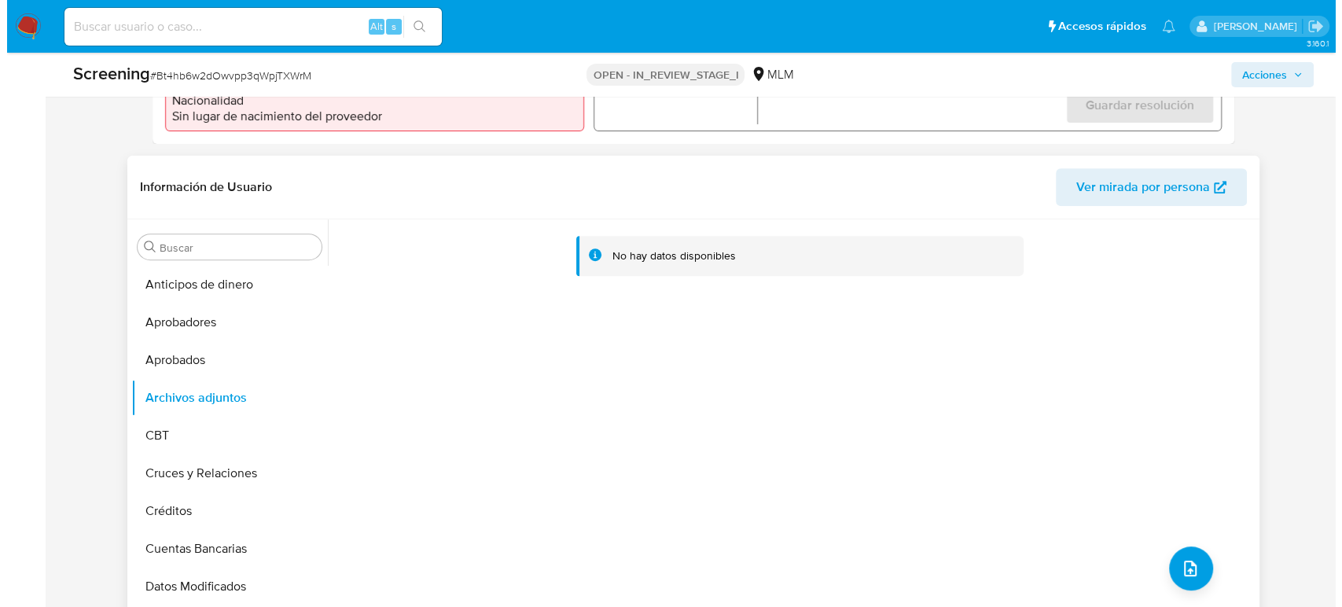
scroll to position [611, 0]
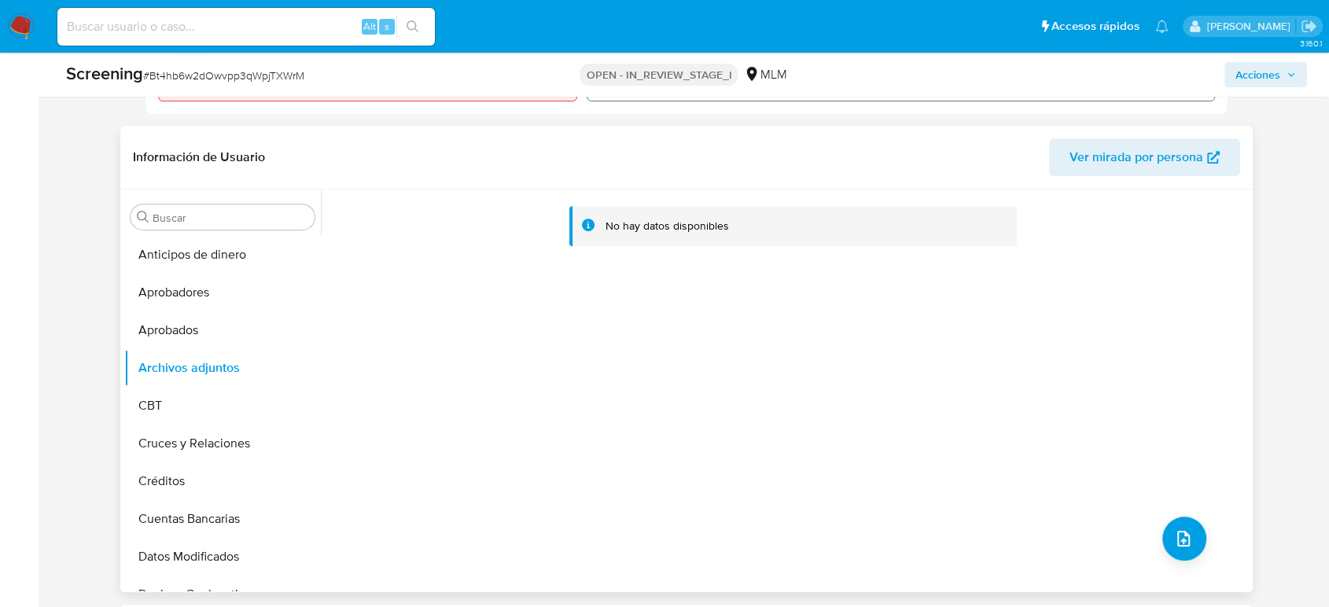
click at [1174, 559] on div "No hay datos disponibles" at bounding box center [785, 391] width 928 height 403
click at [1175, 547] on button "upload-file" at bounding box center [1184, 539] width 44 height 44
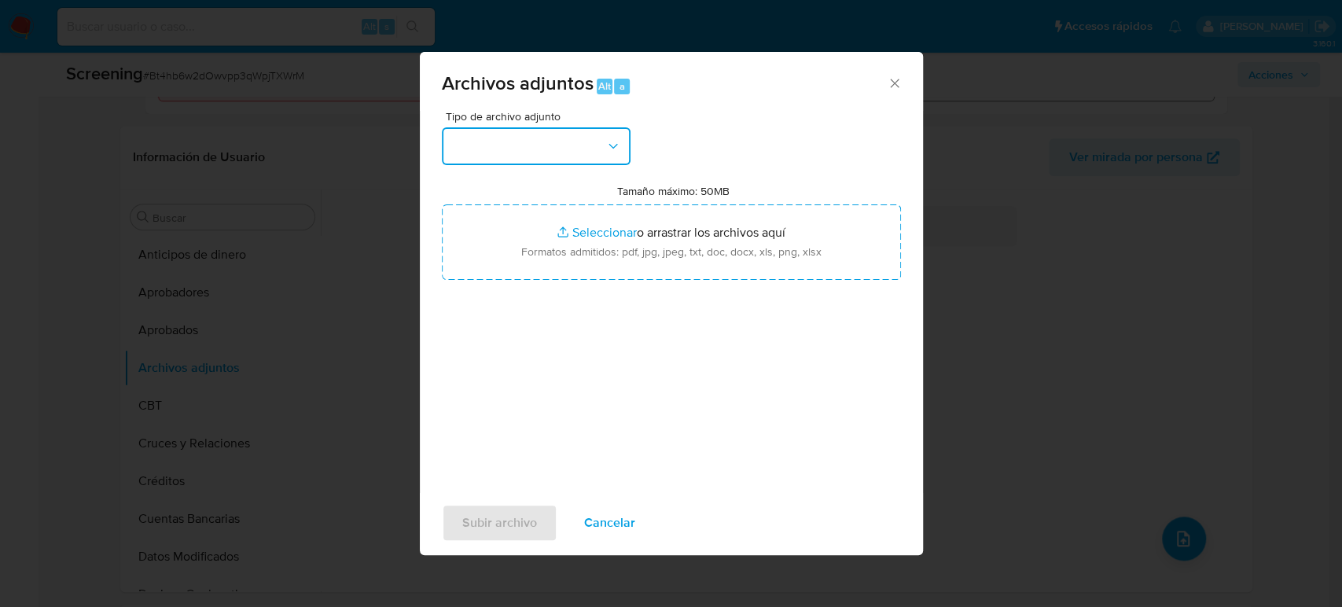
click at [539, 156] on button "button" at bounding box center [536, 146] width 189 height 38
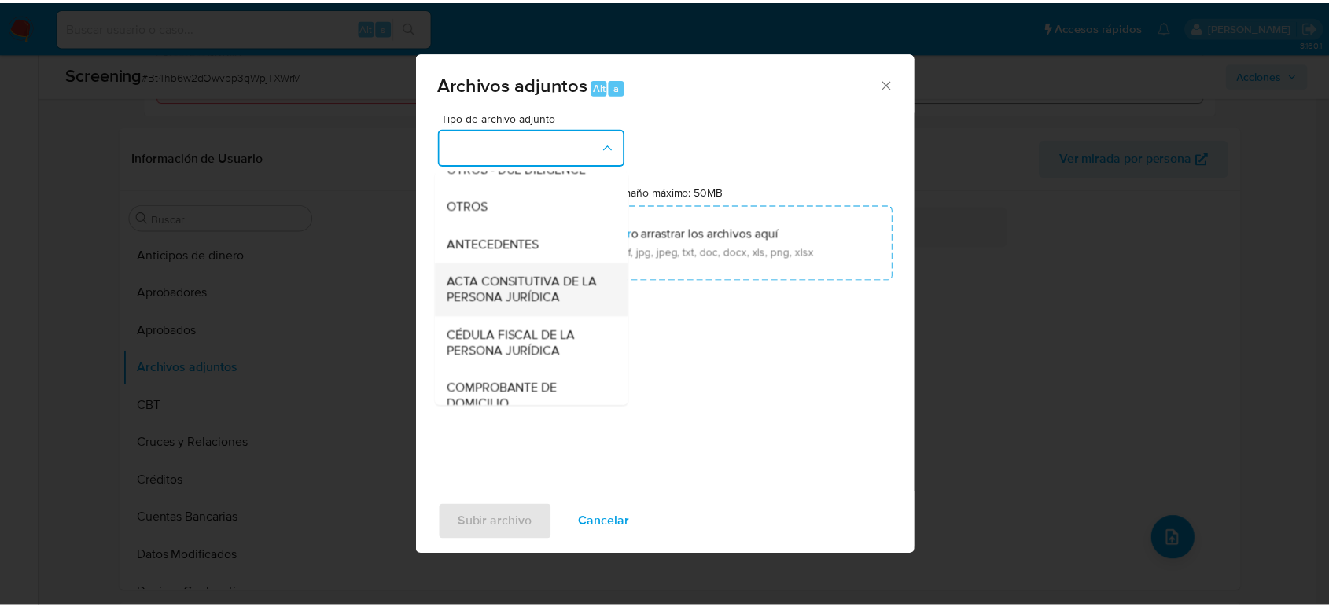
scroll to position [262, 0]
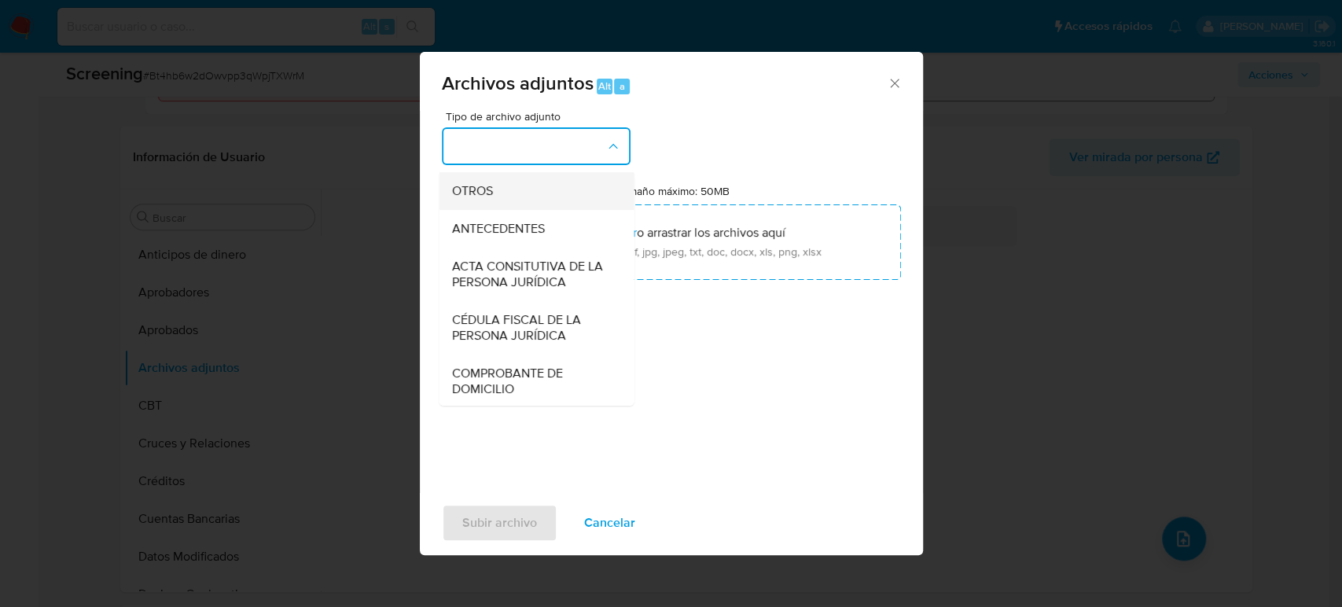
click at [484, 197] on span "OTROS" at bounding box center [471, 191] width 41 height 16
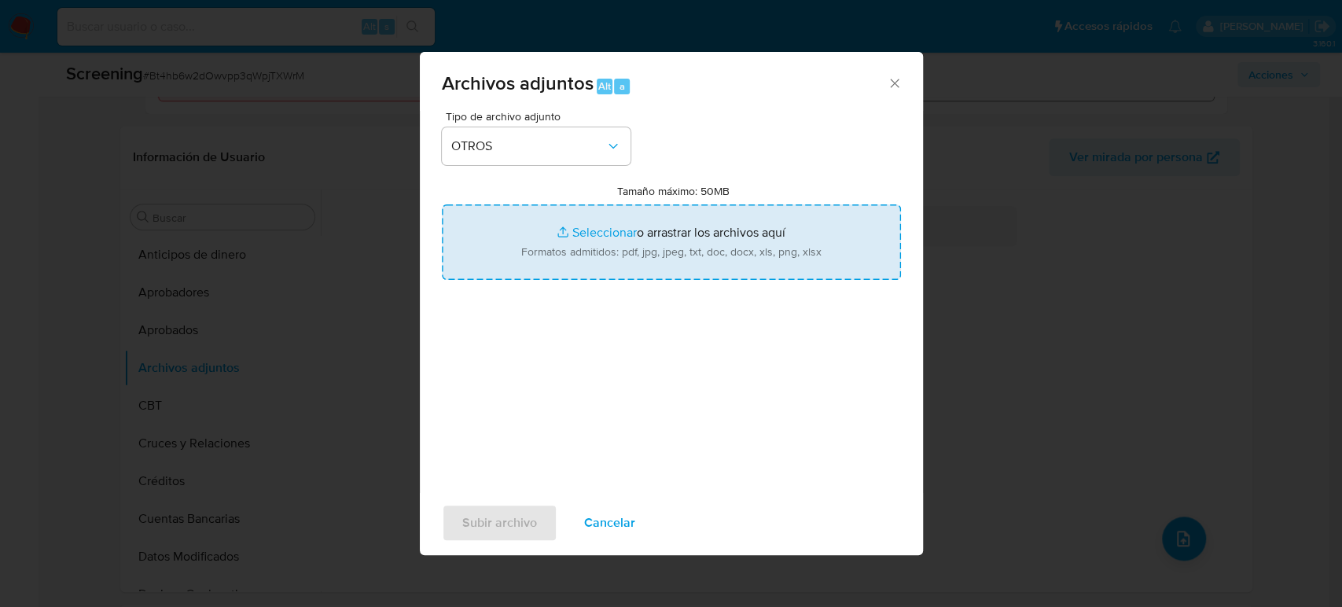
type input "C:\fakepath\ANGEL JORGE LOPEZ URIAS.pdf"
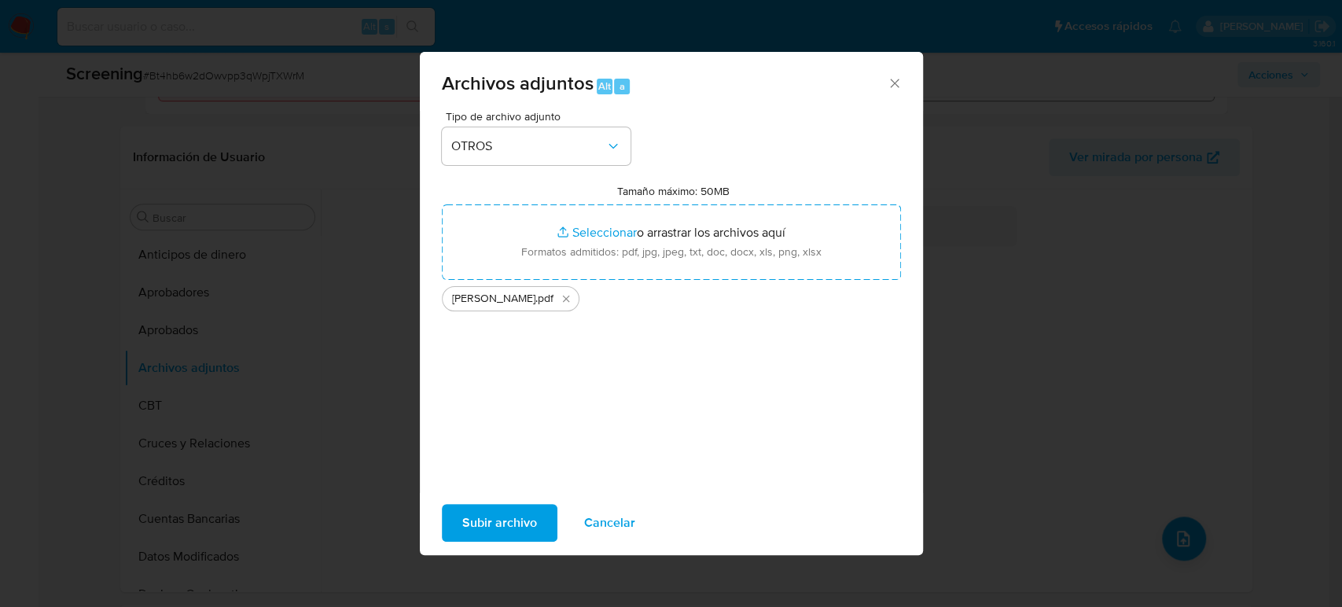
click at [483, 524] on span "Subir archivo" at bounding box center [499, 523] width 75 height 35
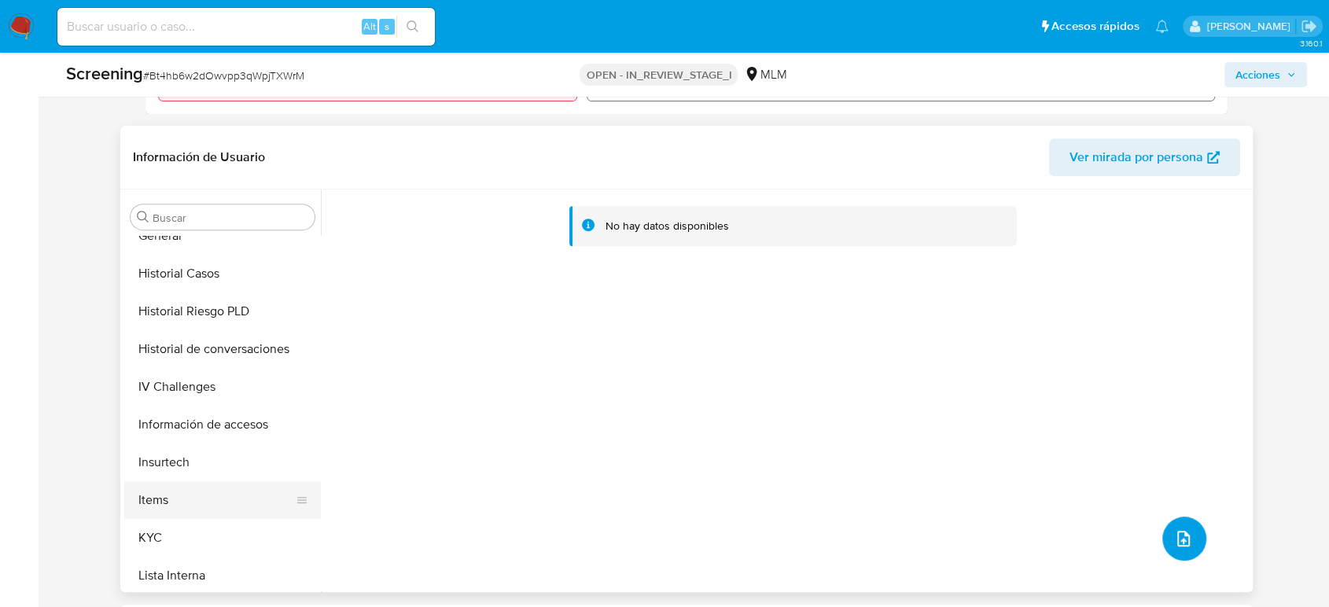
scroll to position [611, 0]
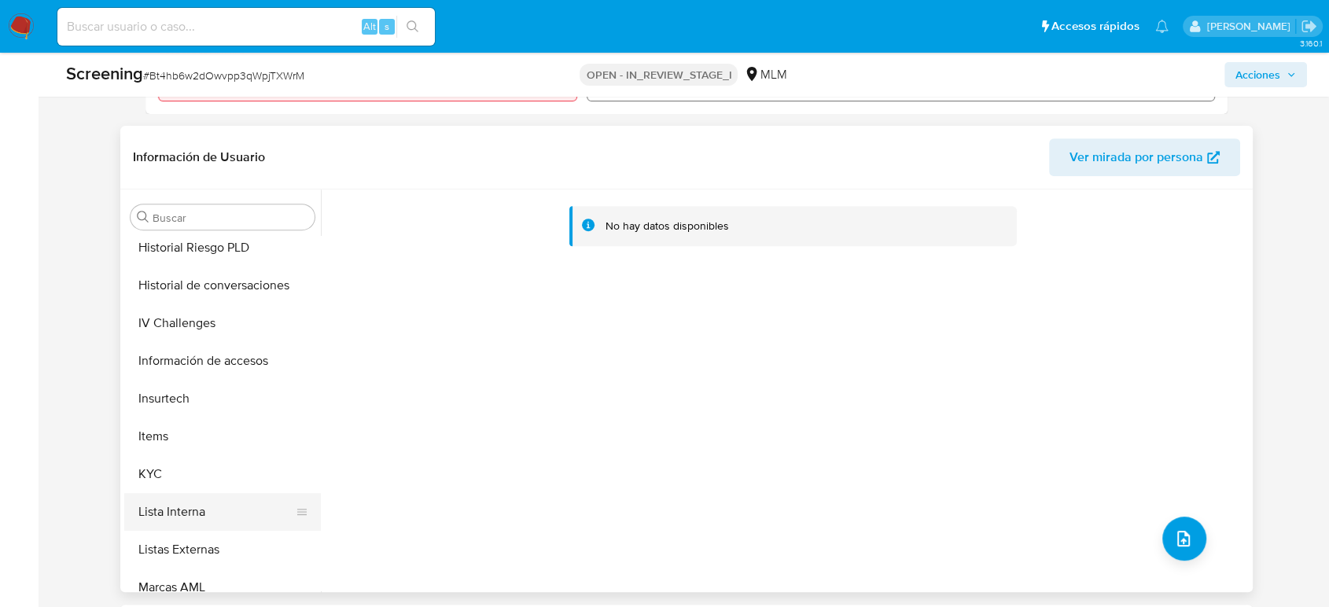
click at [209, 506] on button "Lista Interna" at bounding box center [216, 512] width 184 height 38
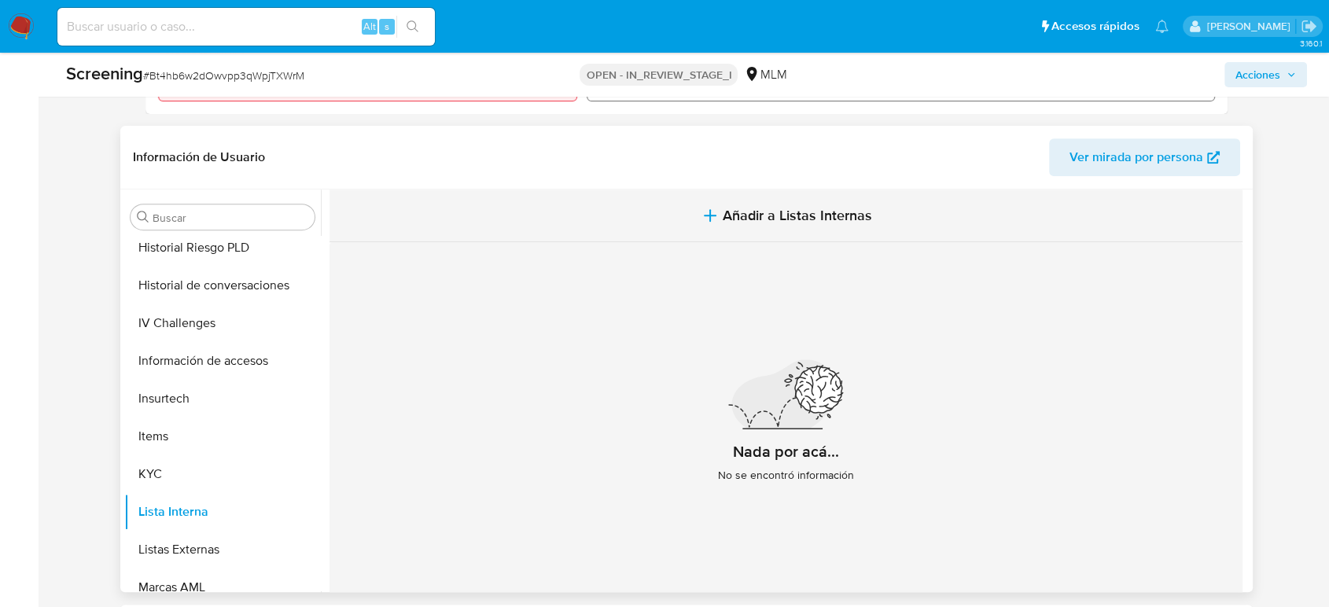
click at [805, 219] on span "Añadir a Listas Internas" at bounding box center [797, 215] width 149 height 17
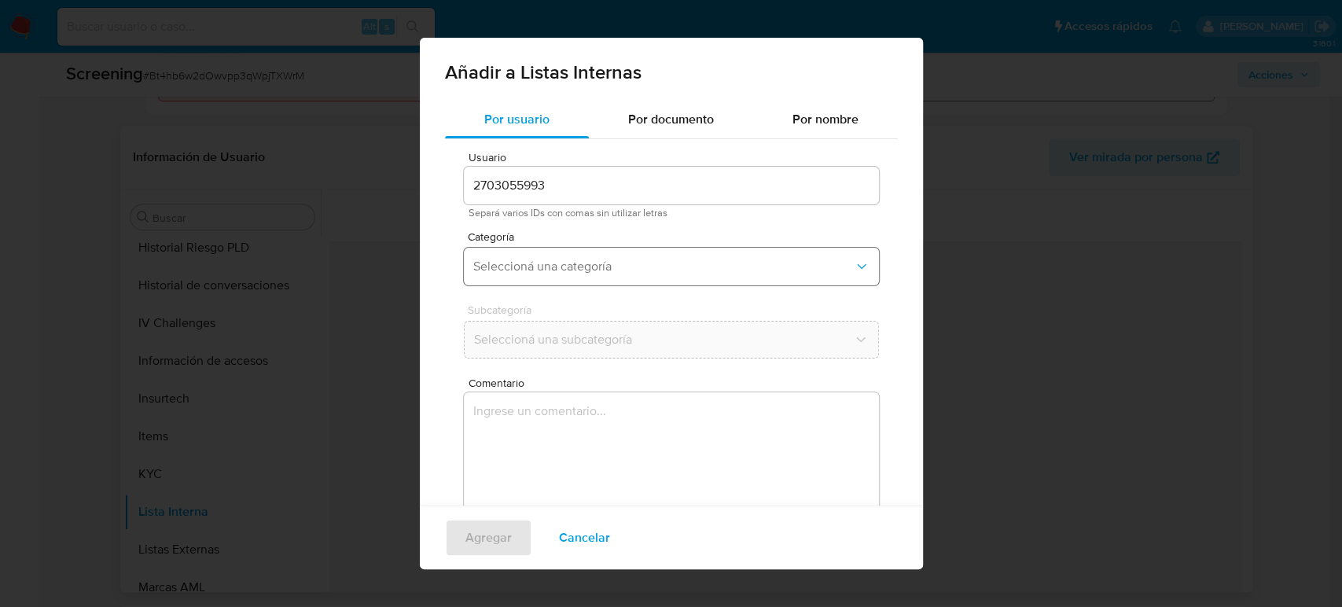
click at [611, 264] on span "Seleccioná una categoría" at bounding box center [663, 267] width 381 height 16
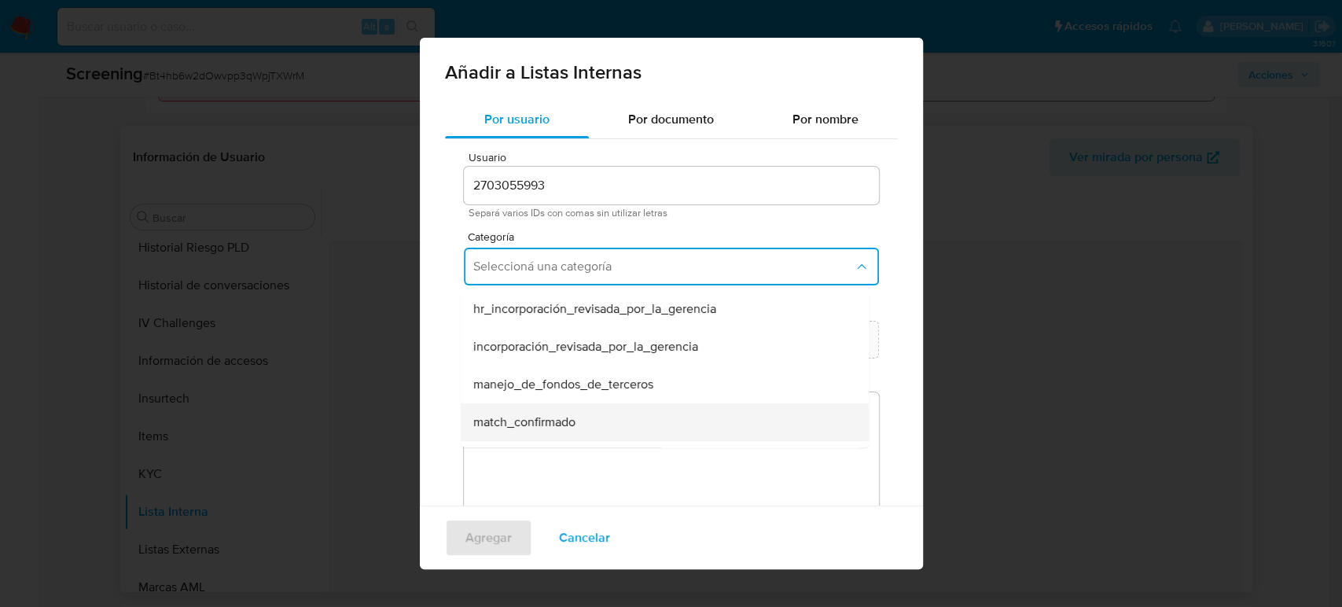
click at [594, 420] on div "match_confirmado" at bounding box center [660, 422] width 374 height 38
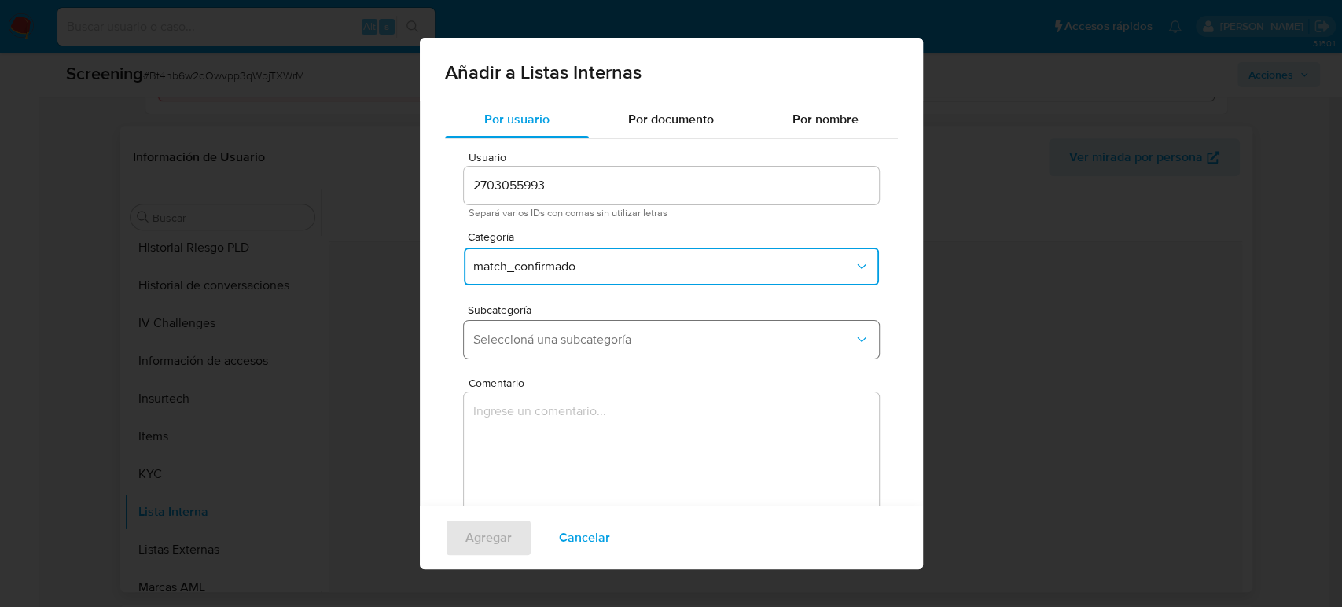
click at [783, 351] on button "Seleccioná una subcategoría" at bounding box center [671, 340] width 415 height 38
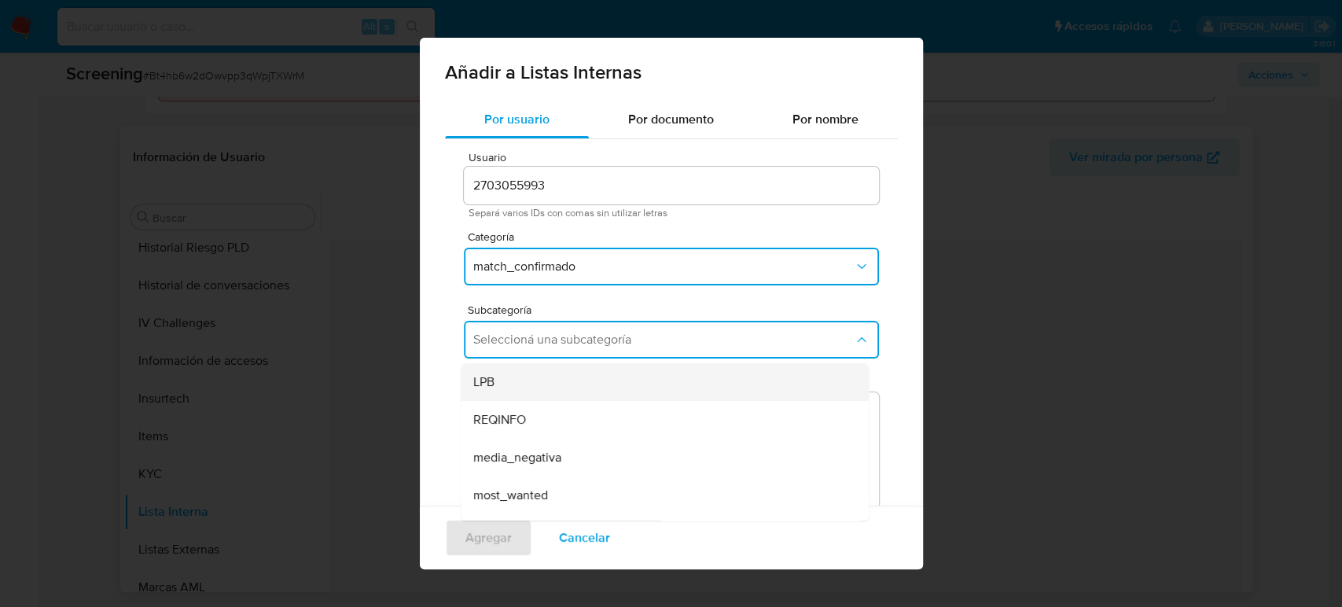
click at [591, 388] on div "LPB" at bounding box center [660, 382] width 374 height 38
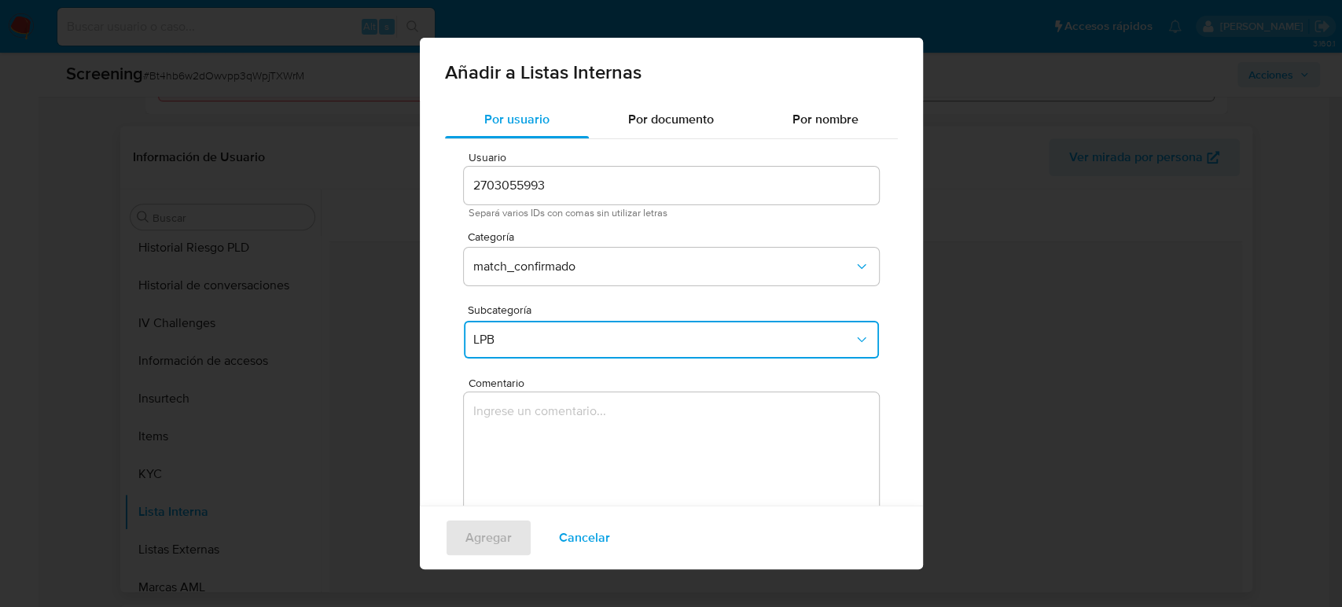
click at [580, 455] on textarea "Comentario" at bounding box center [671, 467] width 415 height 151
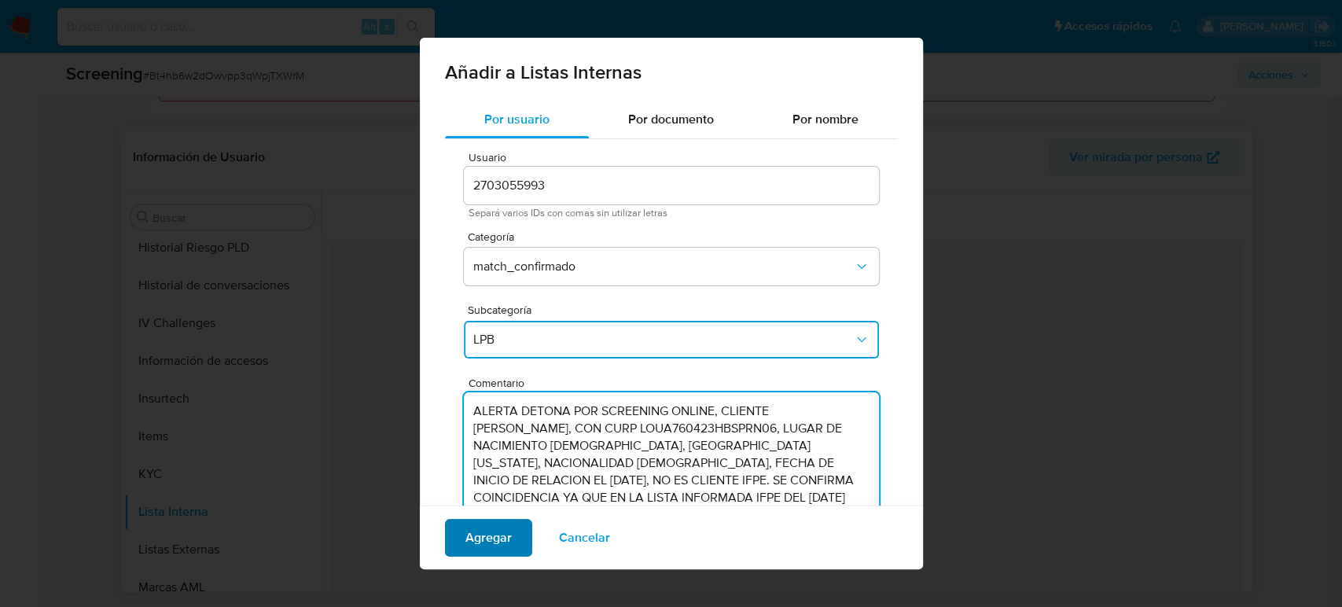
type textarea "ALERTA DETONA POR SCREENING ONLINE, CLIENTE [PERSON_NAME], CON CURP LOUA760423H…"
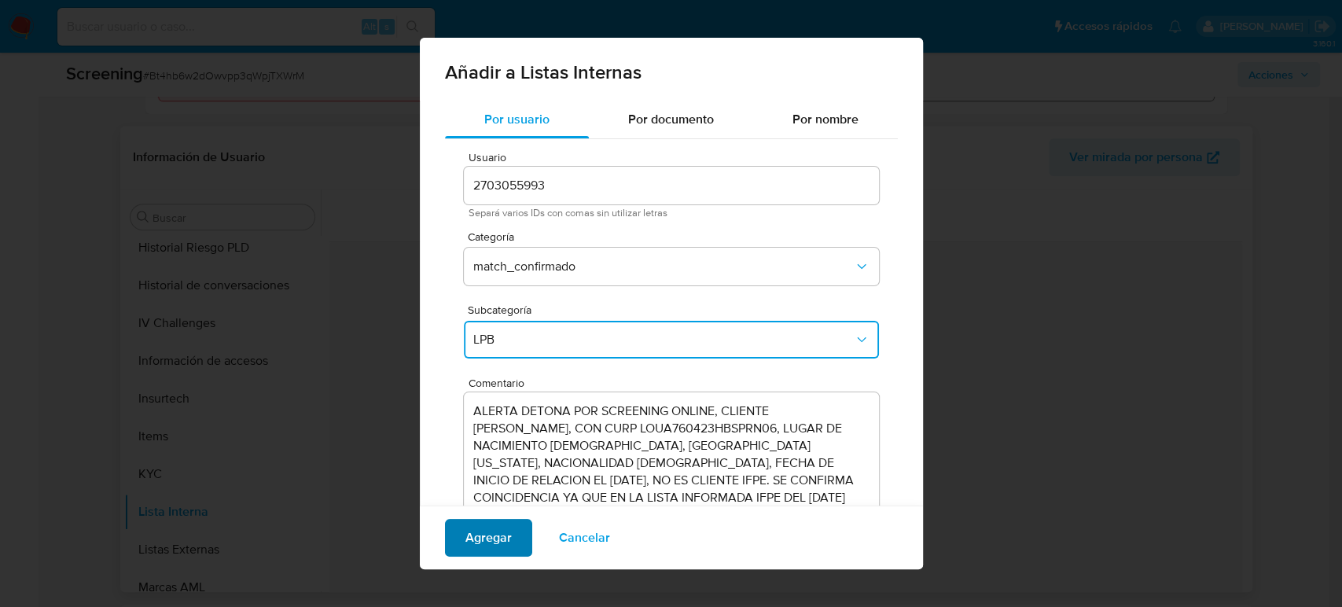
click at [493, 539] on span "Agregar" at bounding box center [489, 538] width 46 height 35
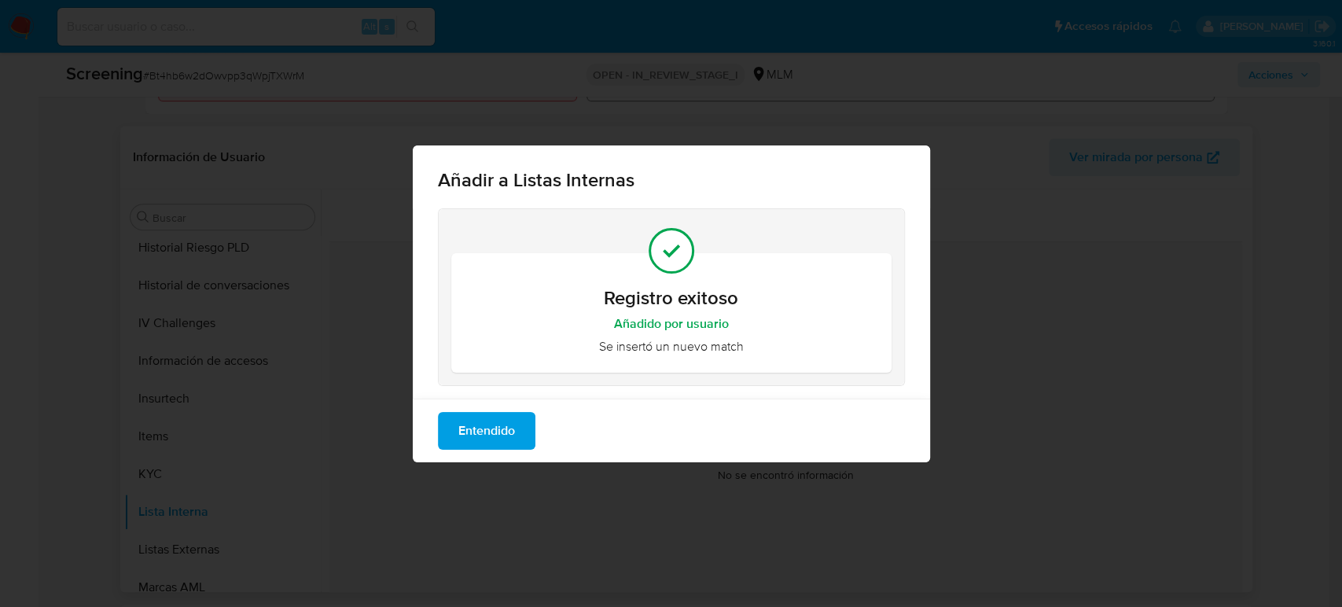
click at [497, 441] on span "Entendido" at bounding box center [486, 431] width 57 height 35
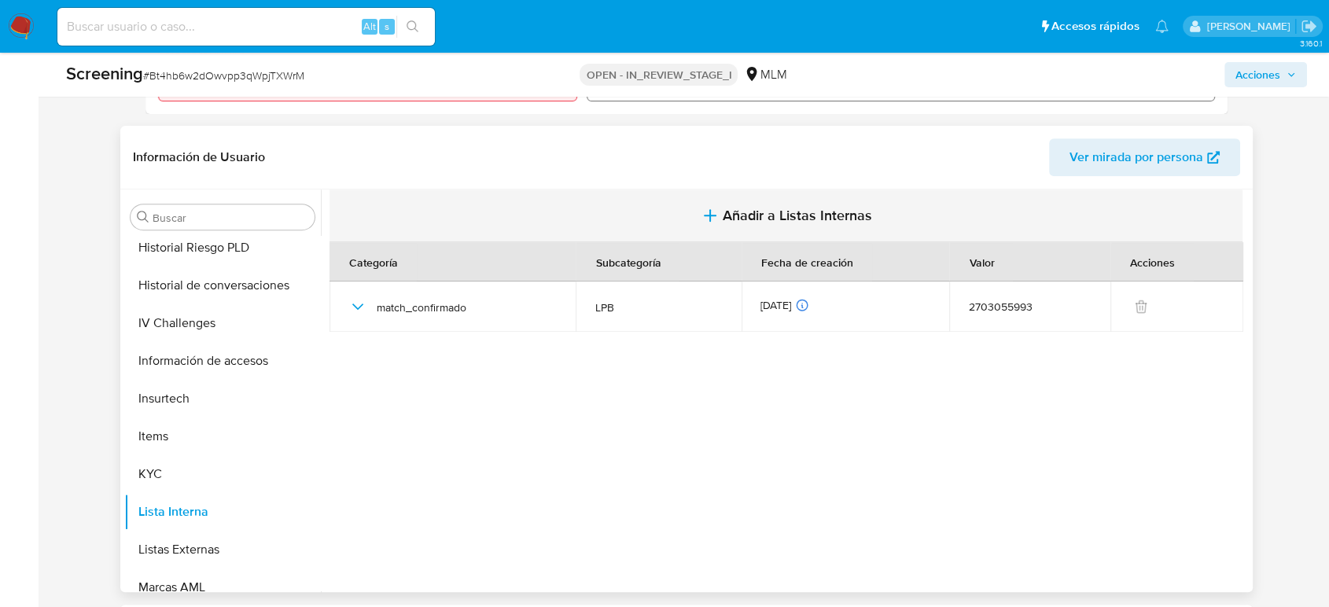
click at [708, 215] on icon "button" at bounding box center [710, 215] width 11 height 0
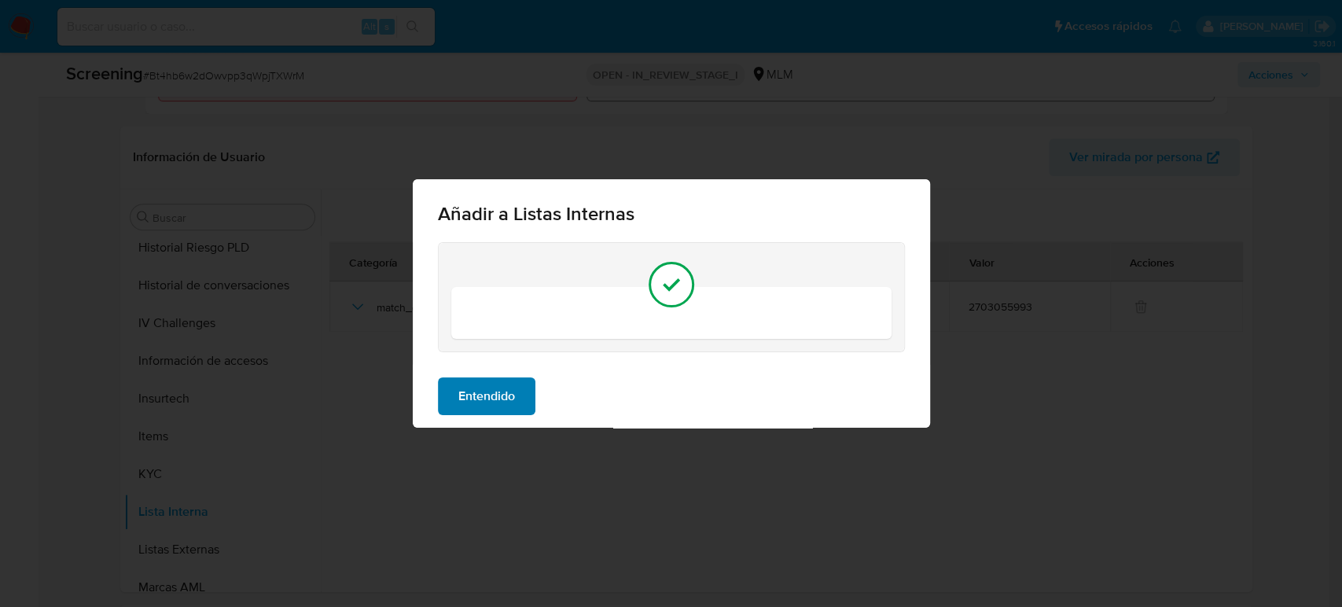
click at [489, 402] on span "Entendido" at bounding box center [486, 396] width 57 height 35
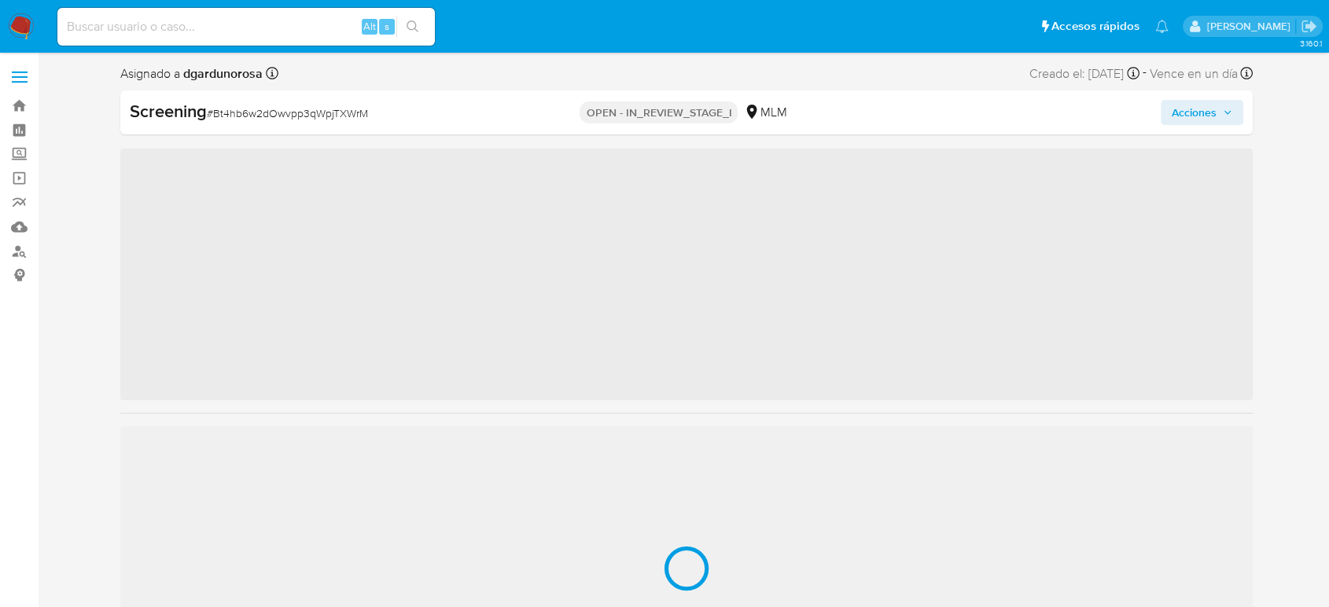
scroll to position [740, 0]
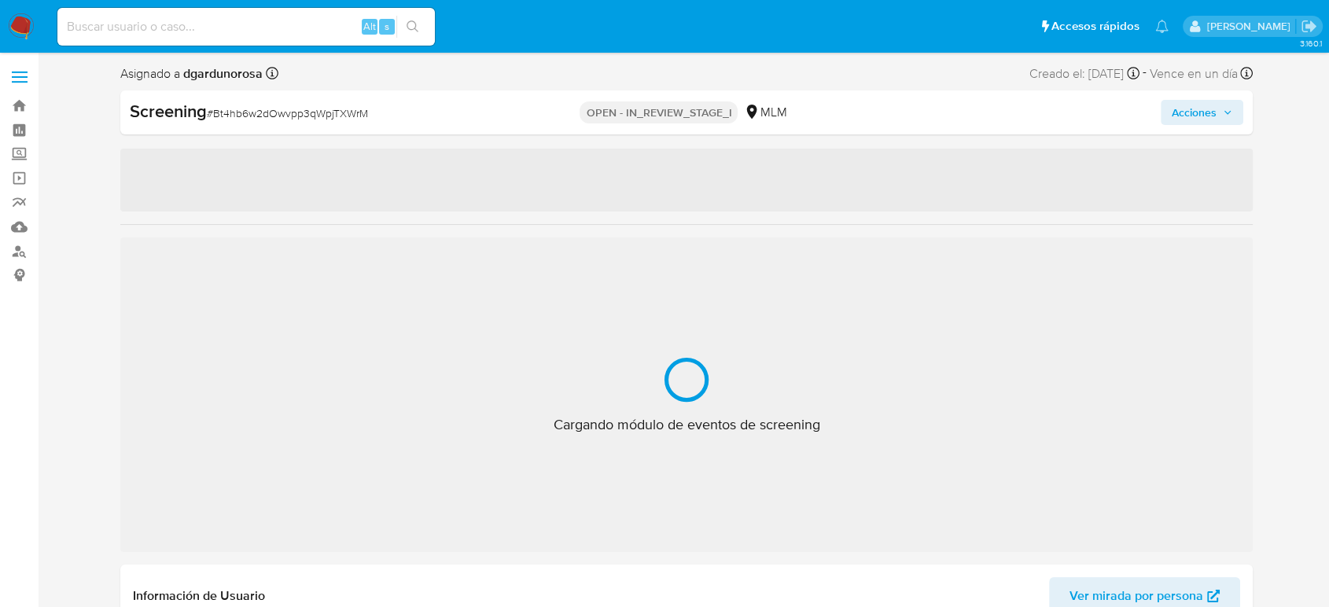
select select "10"
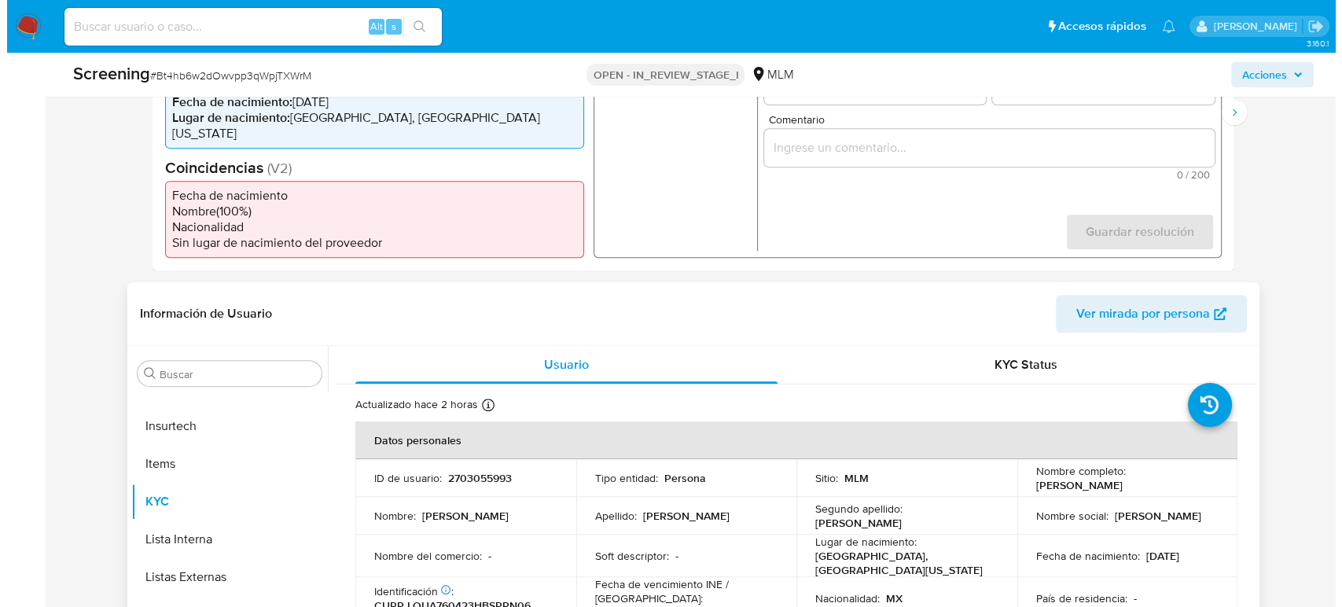
scroll to position [524, 0]
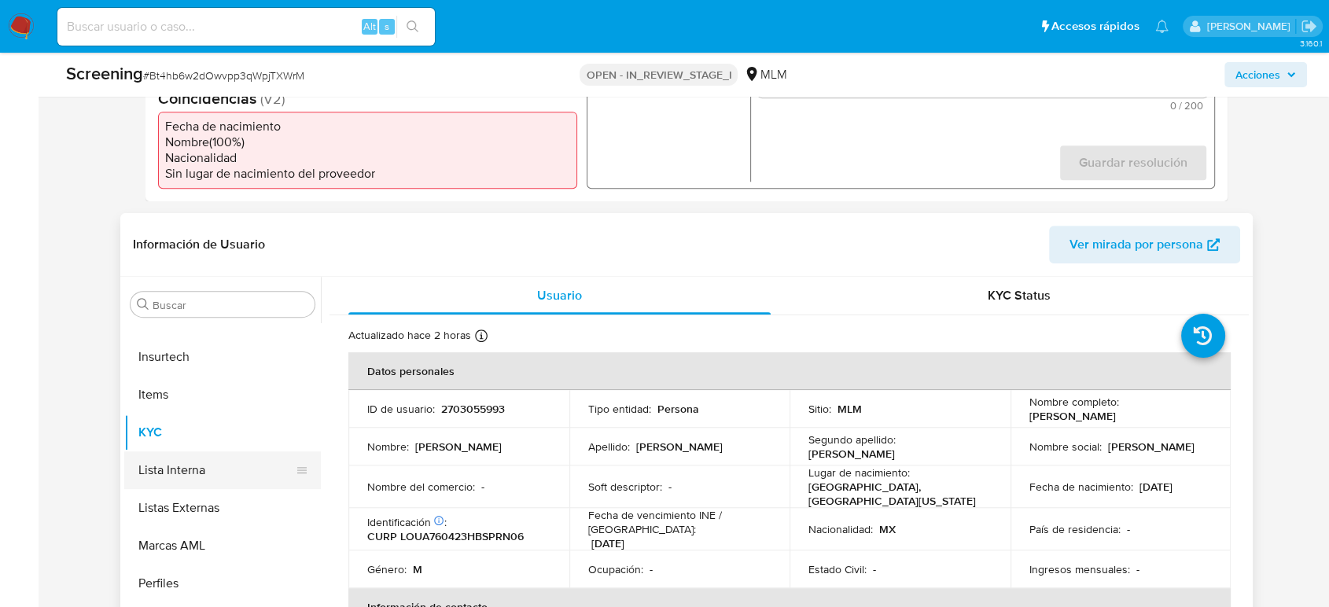
click at [196, 460] on button "Lista Interna" at bounding box center [216, 470] width 184 height 38
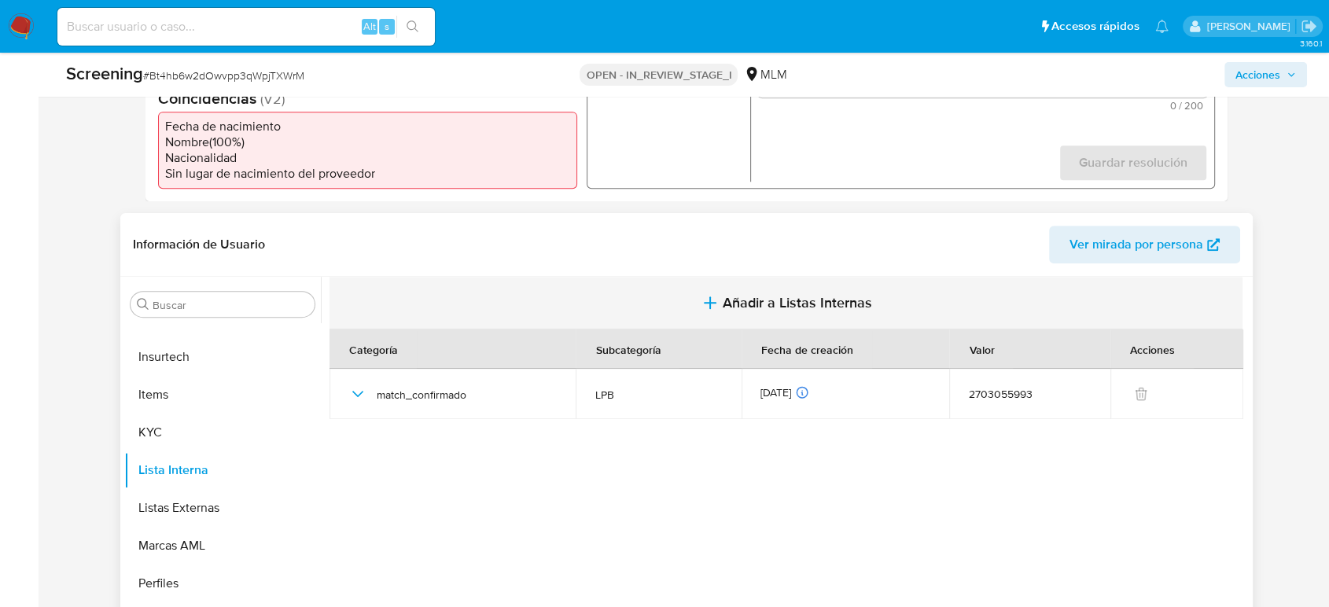
click at [761, 282] on button "Añadir a Listas Internas" at bounding box center [786, 303] width 913 height 53
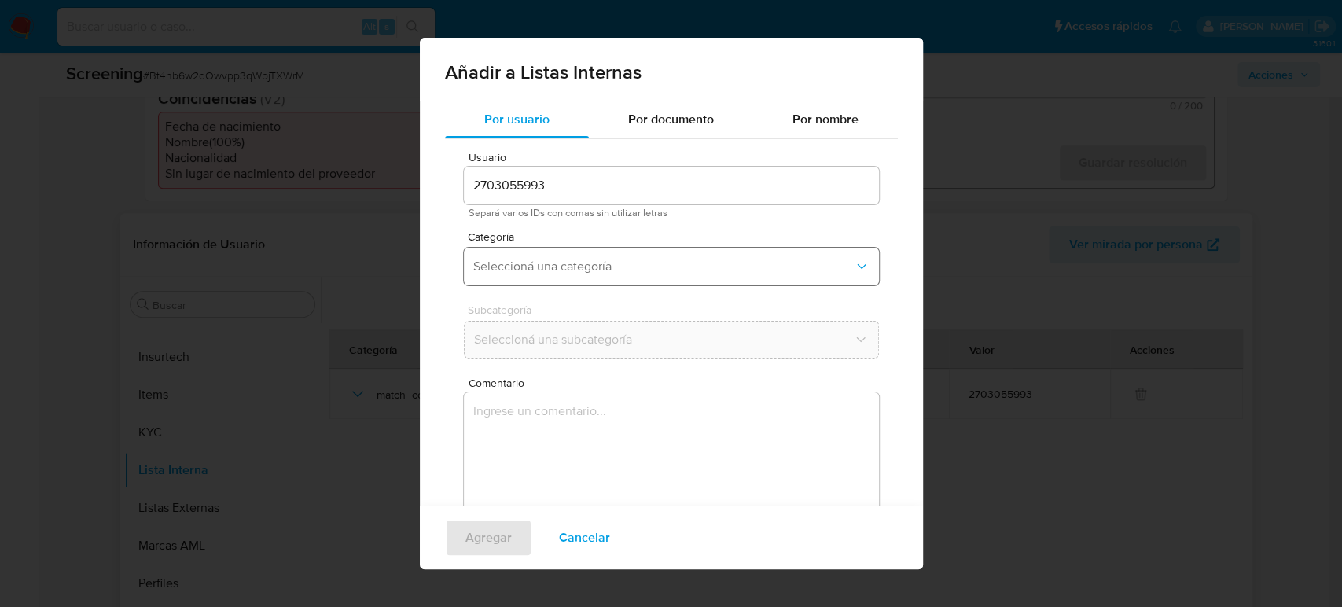
click at [591, 261] on span "Seleccioná una categoría" at bounding box center [663, 267] width 381 height 16
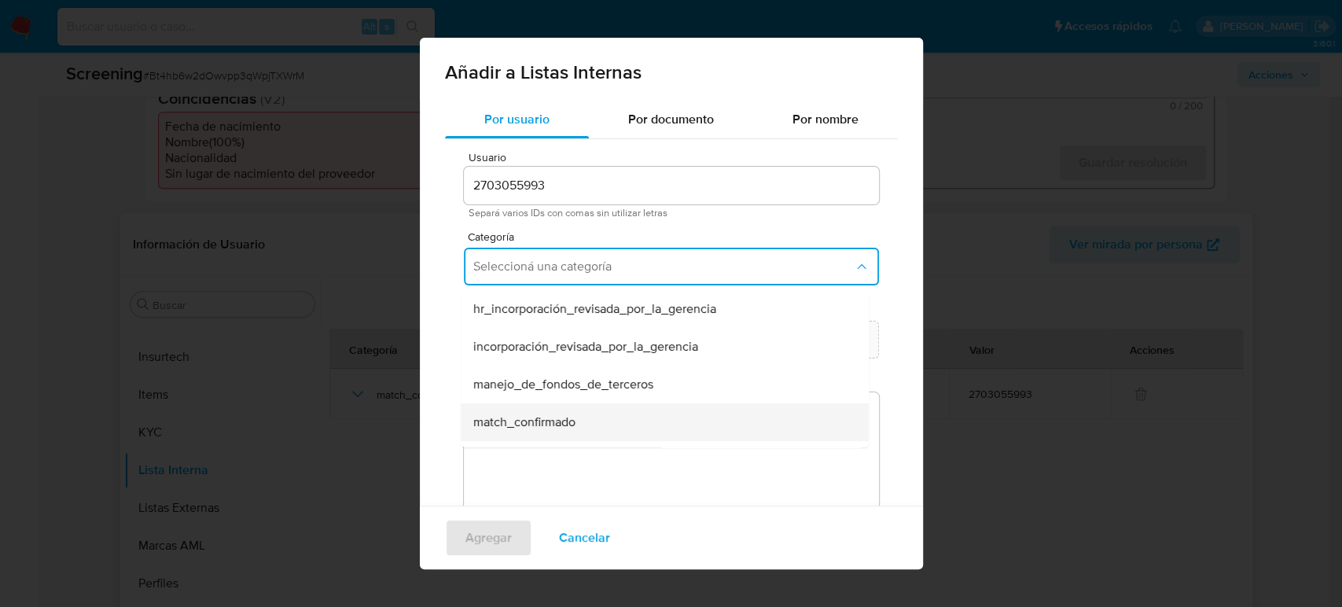
click at [600, 415] on div "match_confirmado" at bounding box center [660, 422] width 374 height 38
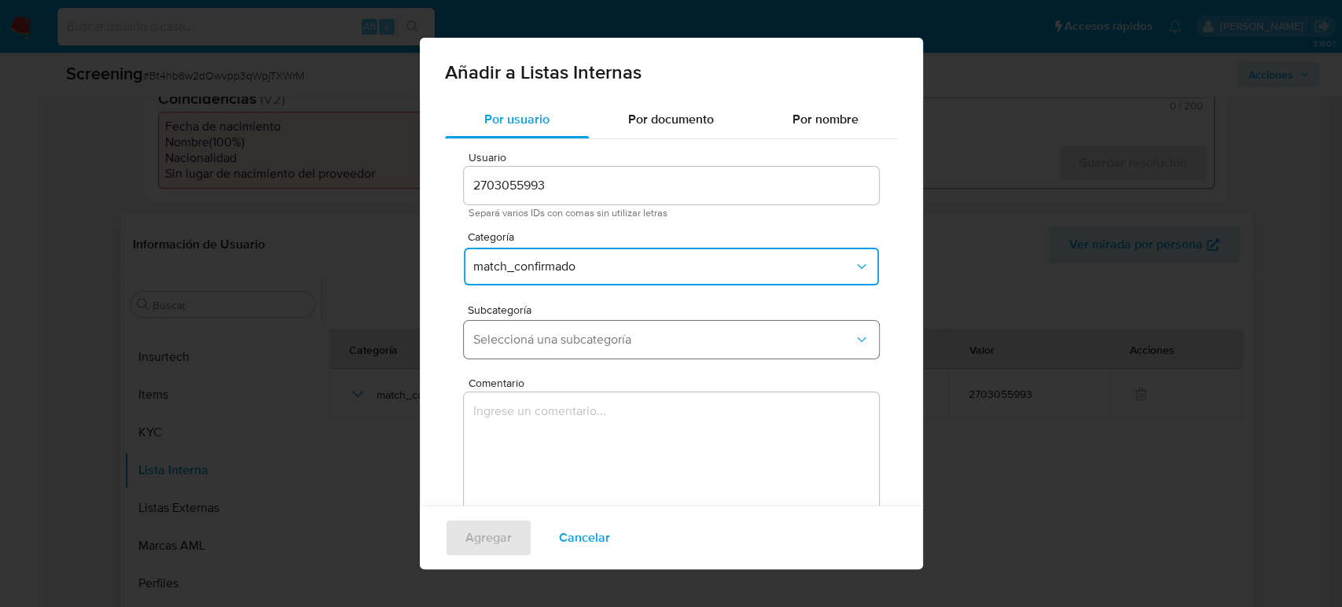
click at [576, 348] on button "Seleccioná una subcategoría" at bounding box center [671, 340] width 415 height 38
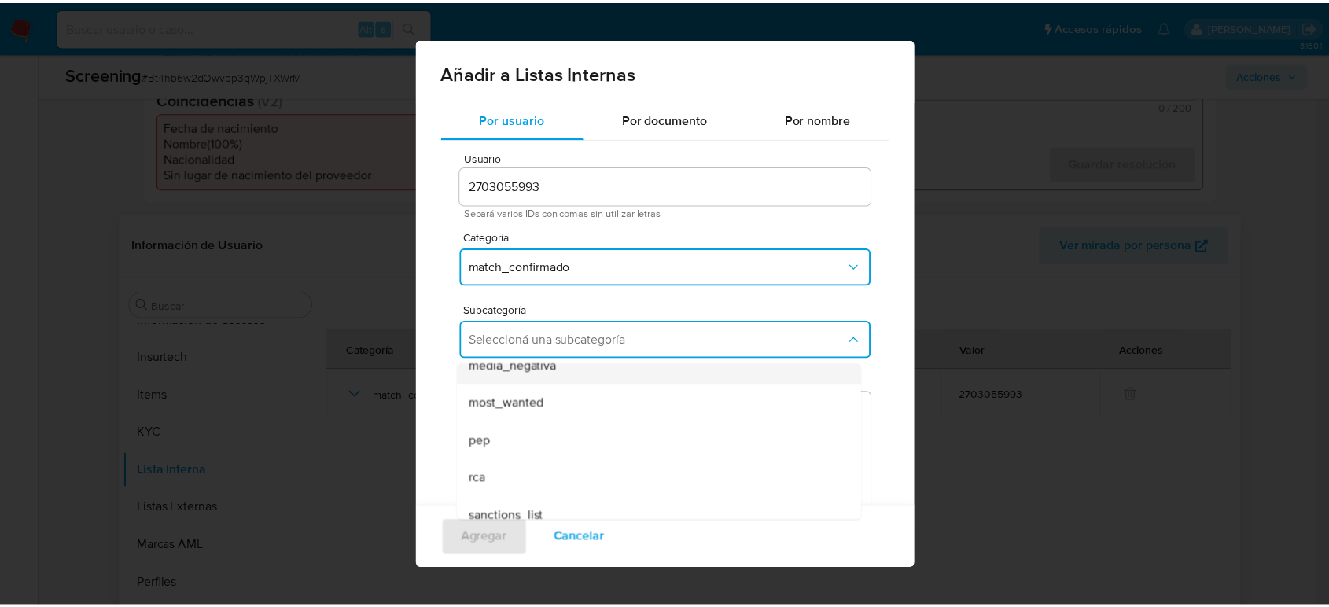
scroll to position [107, 0]
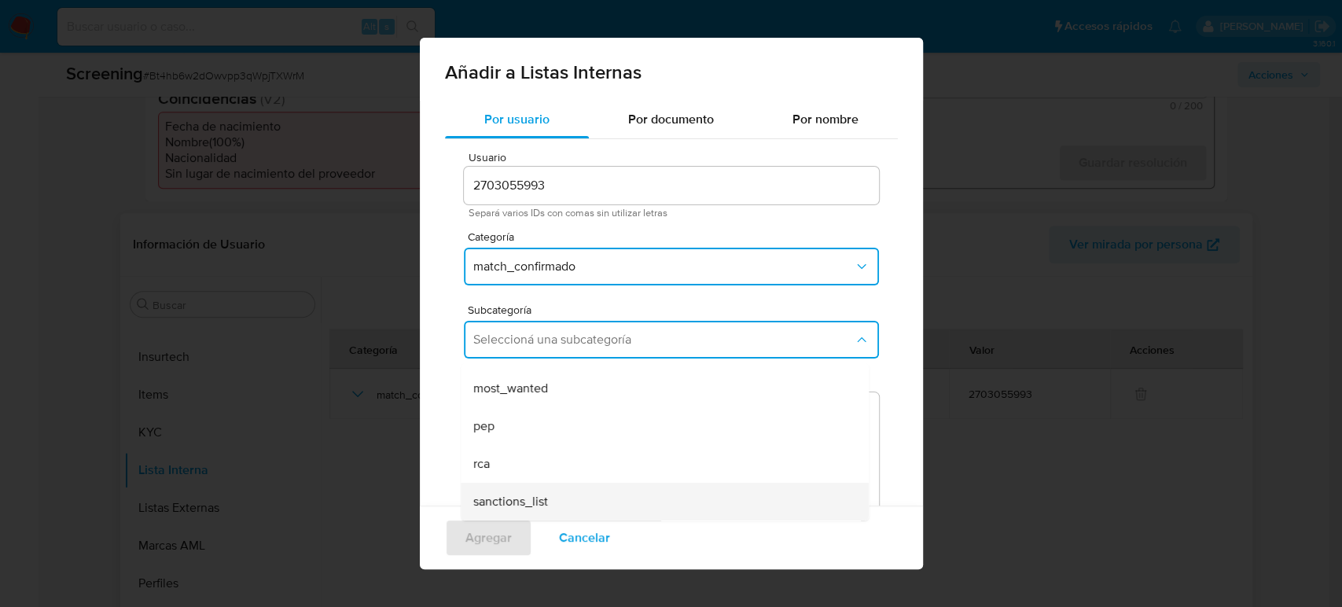
click at [589, 498] on div "sanctions_list" at bounding box center [660, 502] width 374 height 38
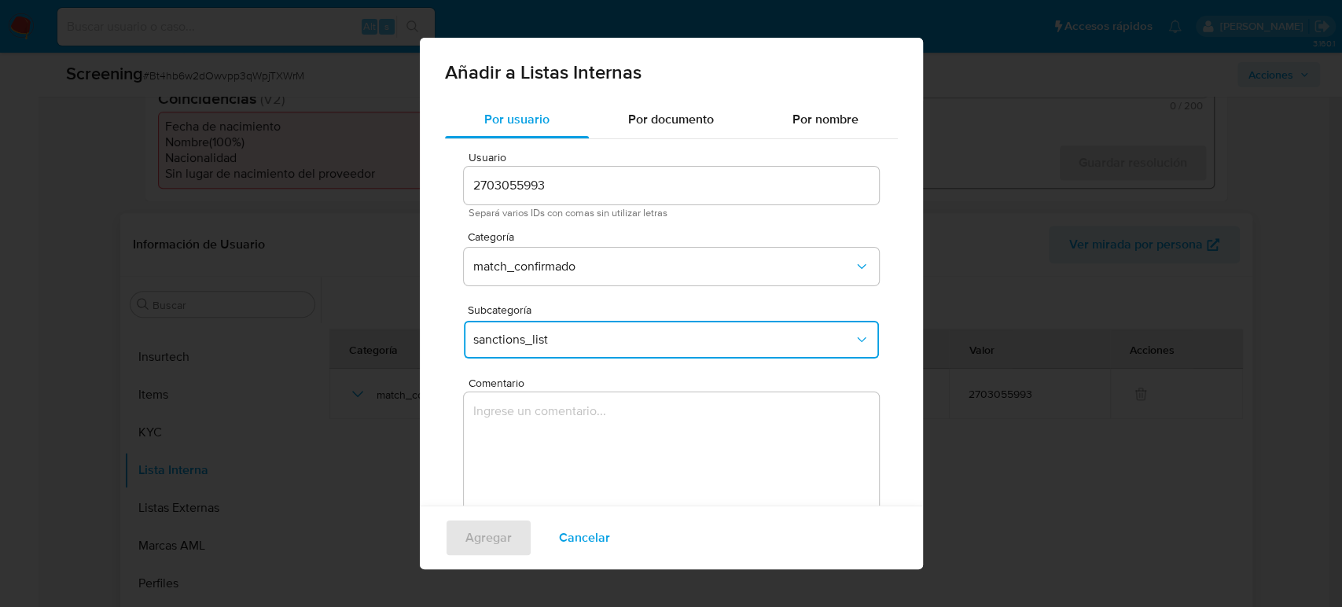
click at [589, 475] on textarea "Comentario" at bounding box center [671, 467] width 415 height 151
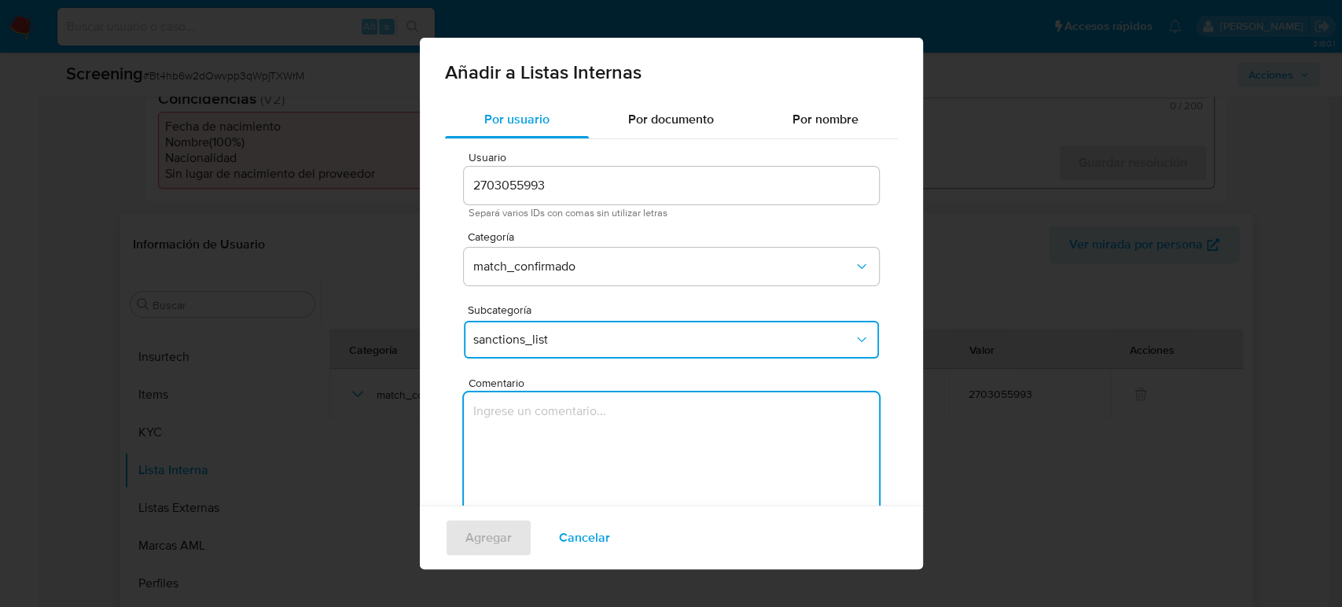
type textarea "ALERTA DETONA POR SCREENING ONLINE, CLIENTE [PERSON_NAME], CON CURP LOUA760423H…"
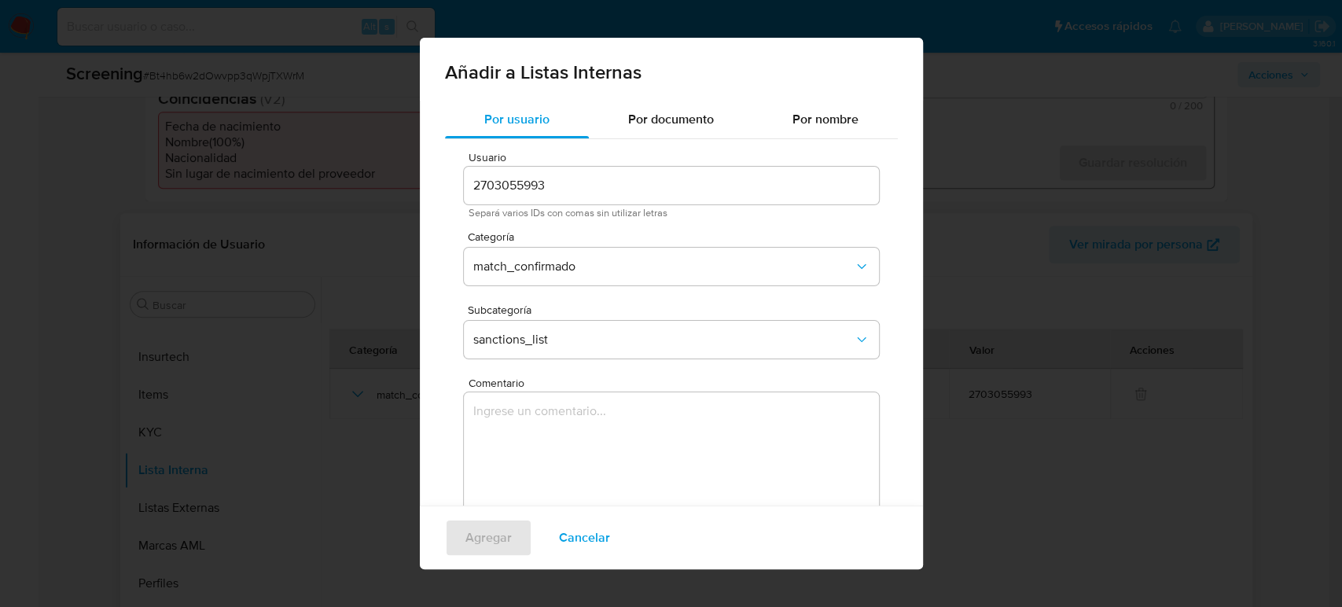
click at [623, 470] on textarea "Comentario" at bounding box center [671, 467] width 415 height 151
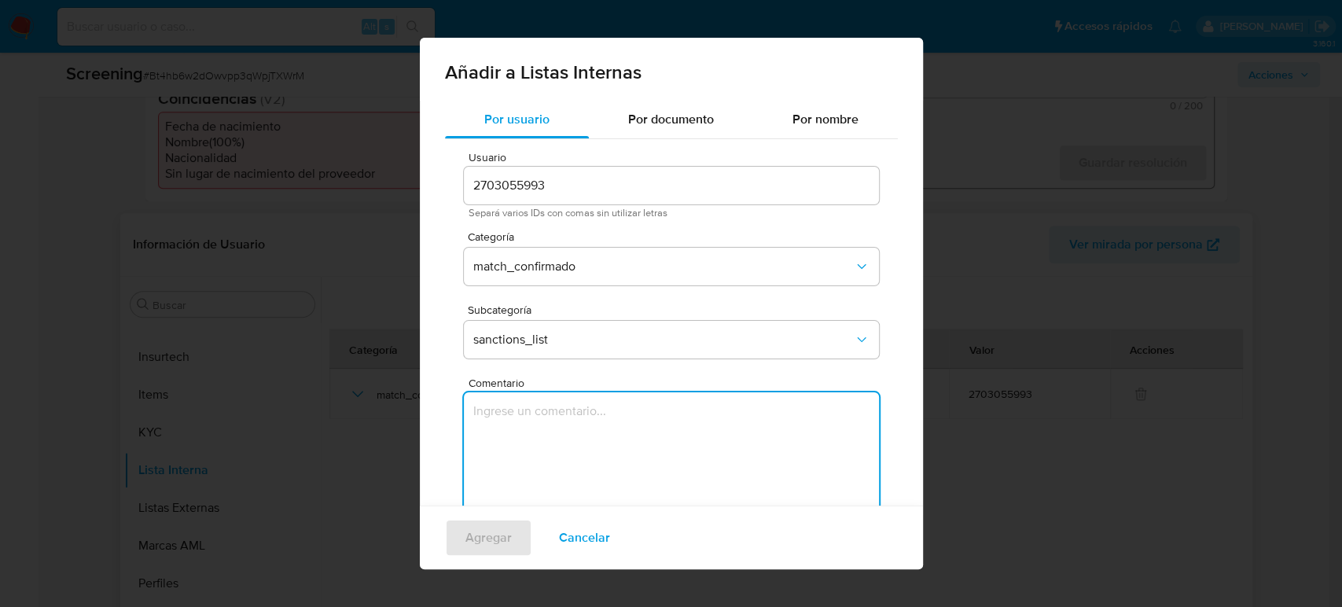
paste textarea "SE CONFIRMA COINCIDENCIA EN LISTA DE SANCIONES DENOMINADA IFPE POR NOMBRE COMPL…"
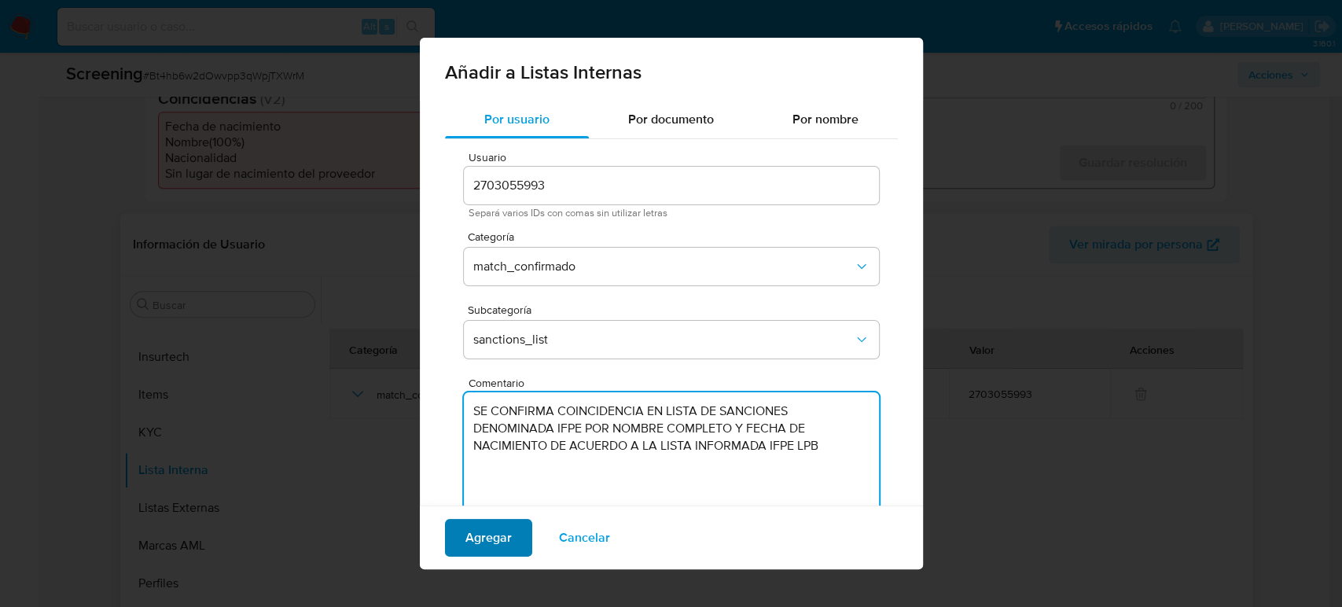
type textarea "SE CONFIRMA COINCIDENCIA EN LISTA DE SANCIONES DENOMINADA IFPE POR NOMBRE COMPL…"
click at [502, 531] on span "Agregar" at bounding box center [489, 538] width 46 height 35
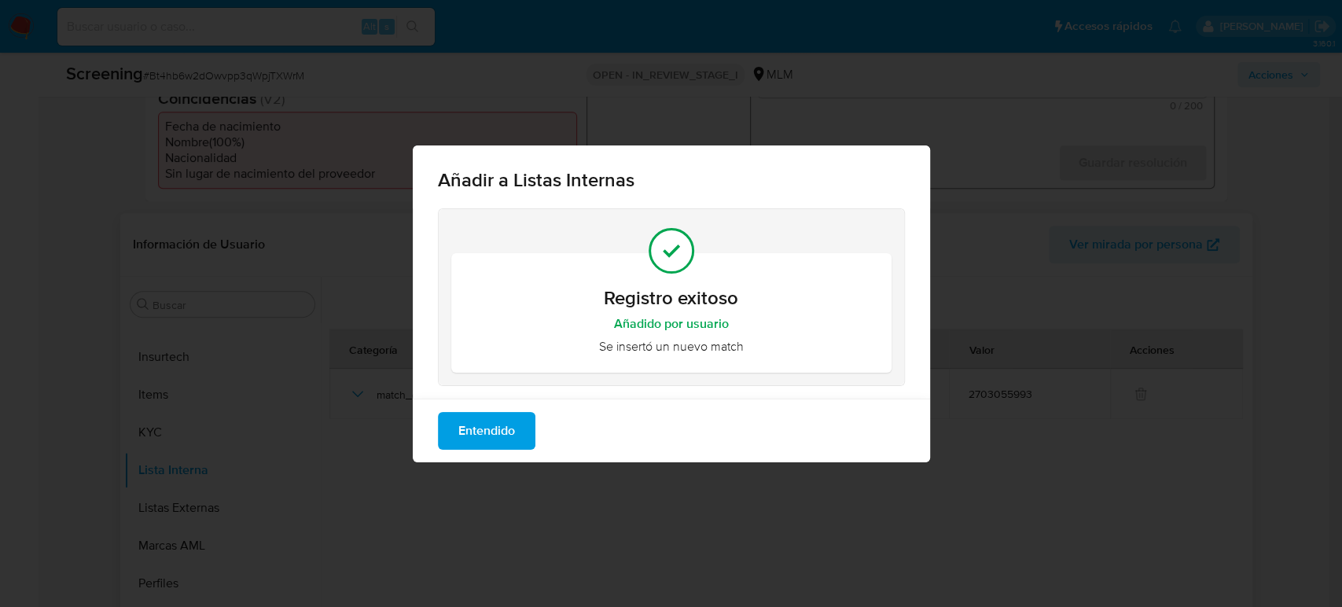
click at [514, 435] on span "Entendido" at bounding box center [486, 431] width 57 height 35
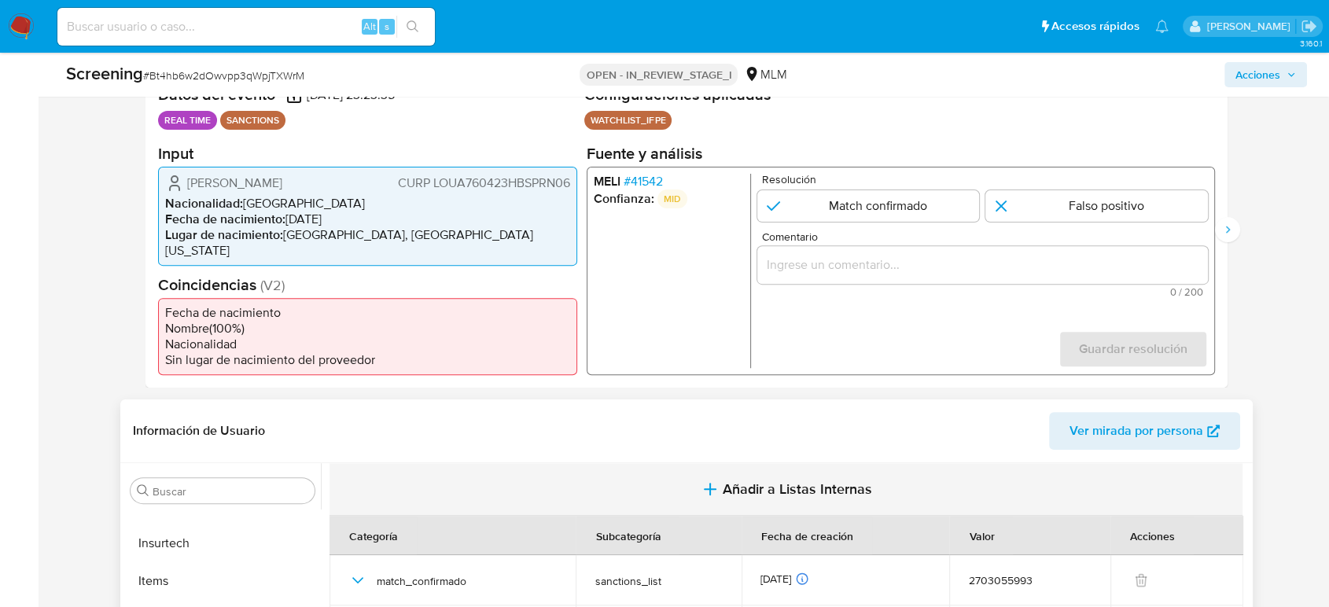
scroll to position [175, 0]
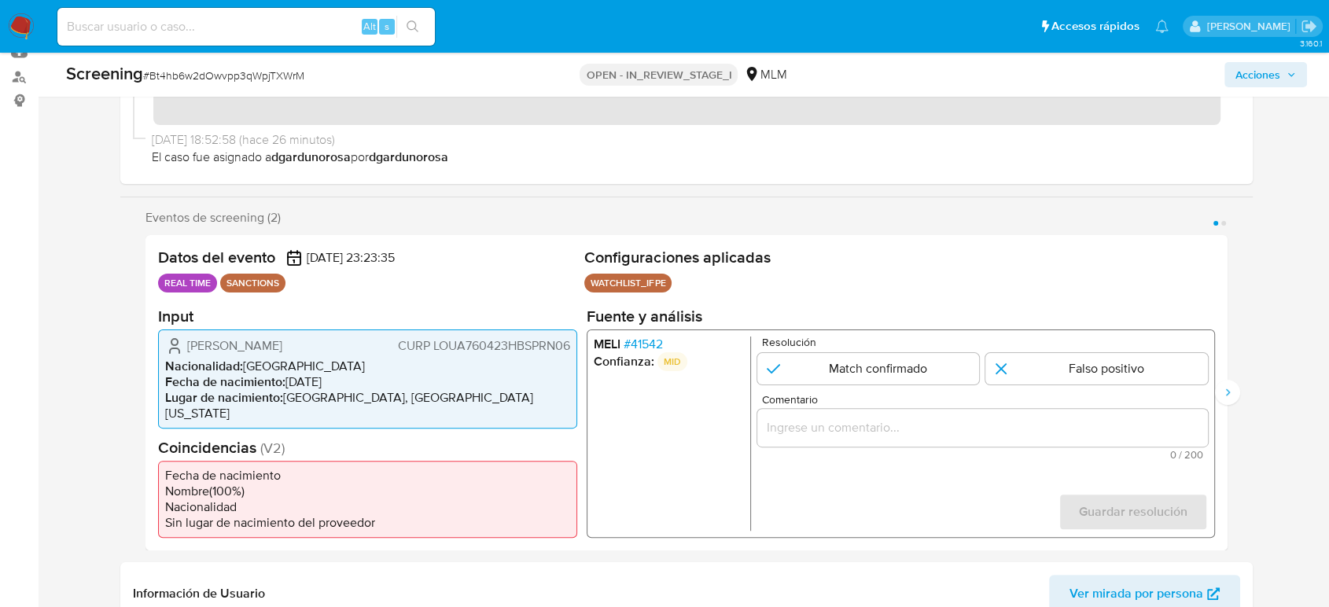
click at [955, 429] on input "Comentario" at bounding box center [982, 427] width 451 height 20
paste input "SE CONFIRMA COINCIDENCIA EN LISTA DE SANCIONES DENOMINADA IFPE POR NOMBRE COMPL…"
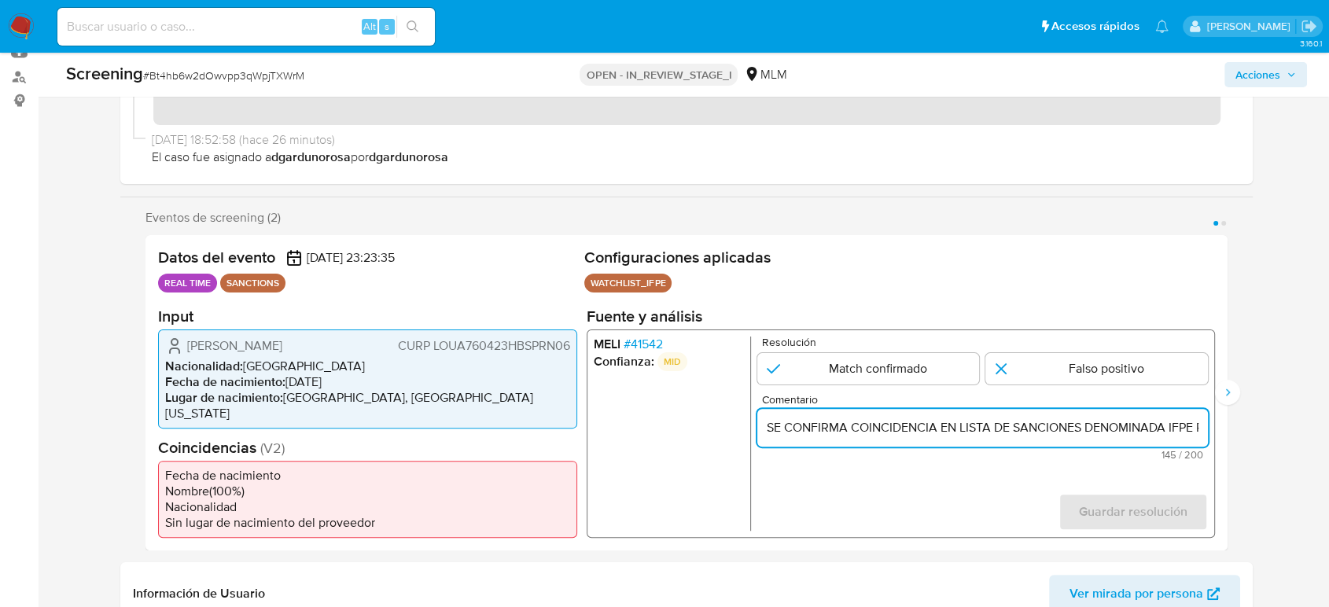
scroll to position [0, 570]
type input "SE CONFIRMA COINCIDENCIA EN LISTA DE SANCIONES DENOMINADA IFPE POR NOMBRE COMPL…"
click at [856, 370] on input "1 de 2" at bounding box center [868, 367] width 223 height 31
radio input "true"
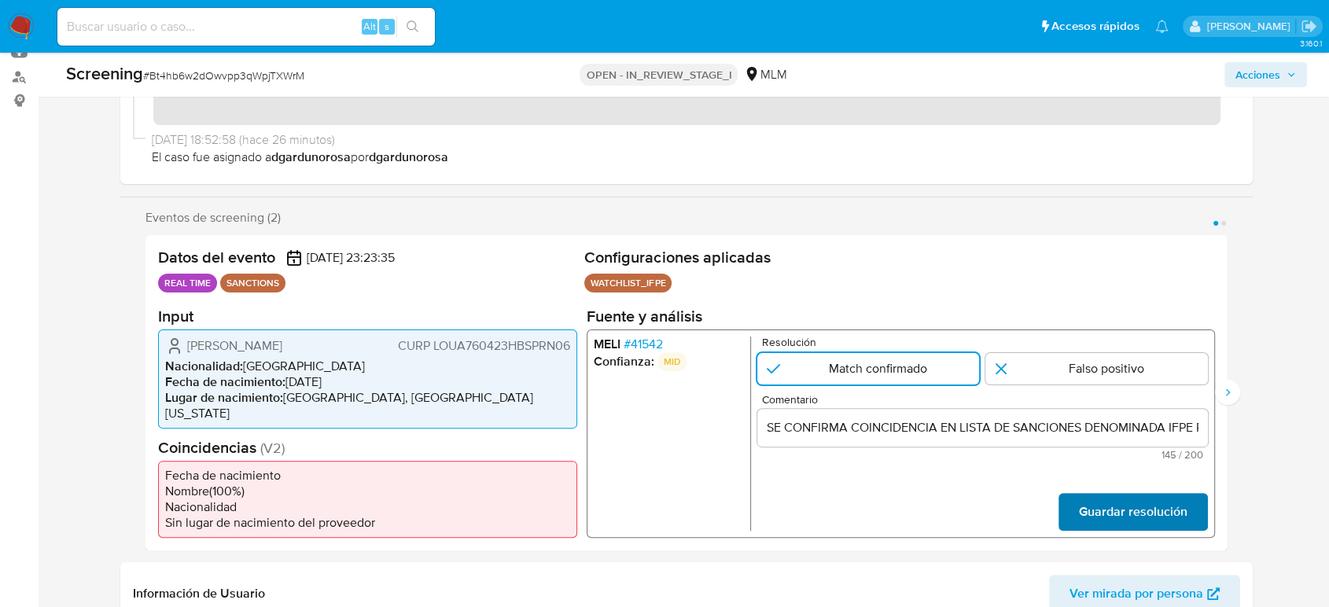
click at [1116, 516] on span "Guardar resolución" at bounding box center [1133, 511] width 109 height 35
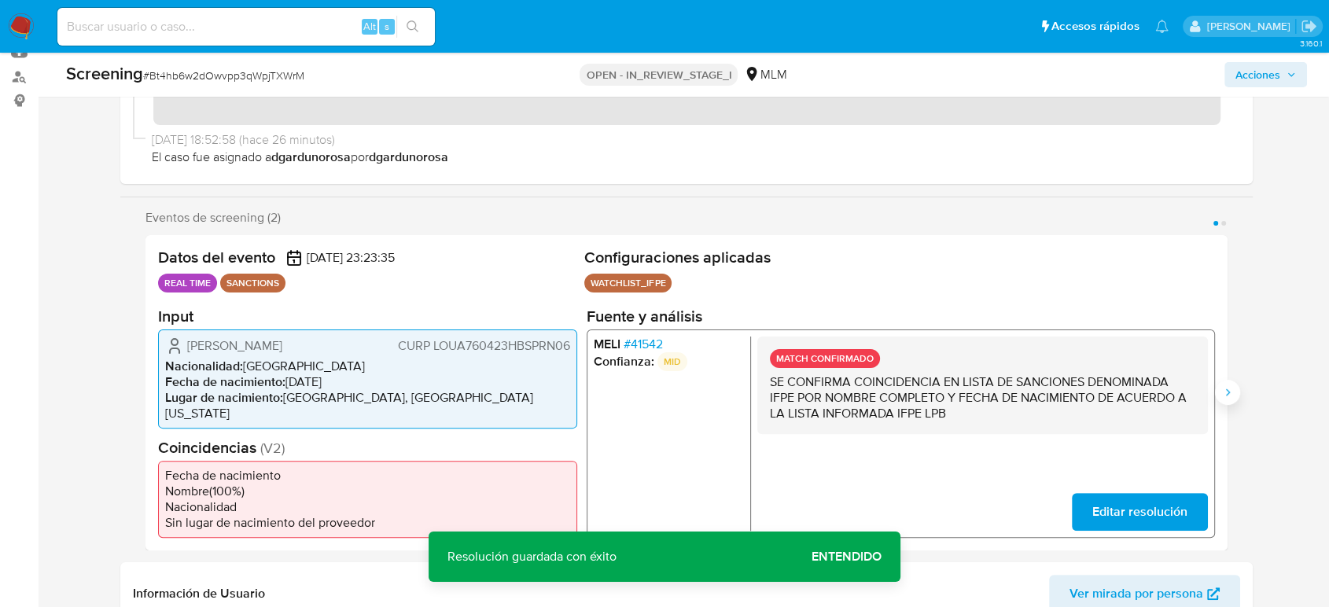
click at [1232, 394] on icon "Siguiente" at bounding box center [1227, 392] width 13 height 13
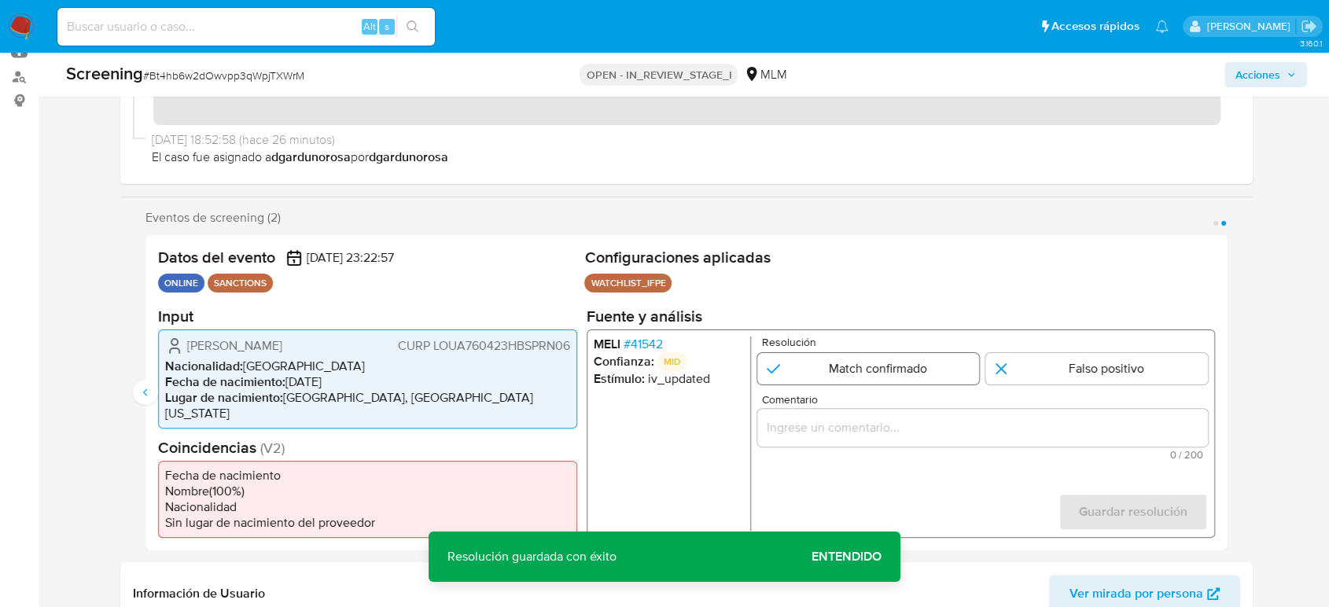
click at [911, 384] on input "2 de 2" at bounding box center [868, 367] width 223 height 31
radio input "true"
click at [894, 429] on input "Comentario" at bounding box center [982, 427] width 451 height 20
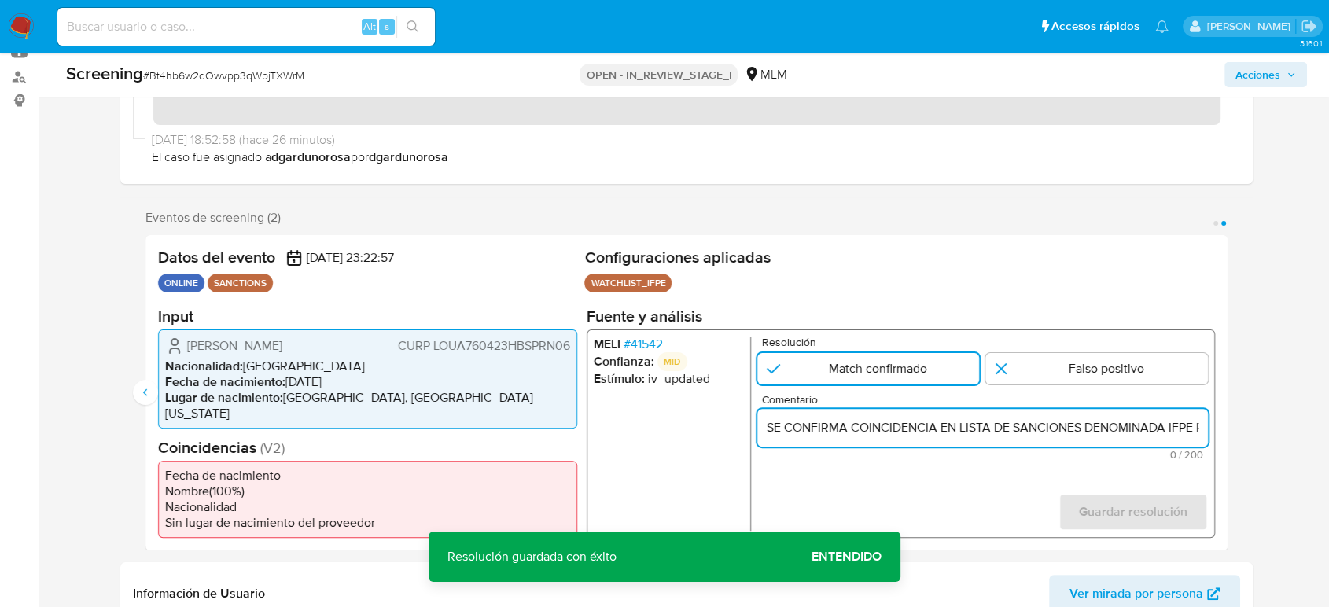
scroll to position [0, 570]
type input "SE CONFIRMA COINCIDENCIA EN LISTA DE SANCIONES DENOMINADA IFPE POR NOMBRE COMPL…"
click at [1105, 502] on span "Guardar resolución" at bounding box center [1133, 511] width 109 height 35
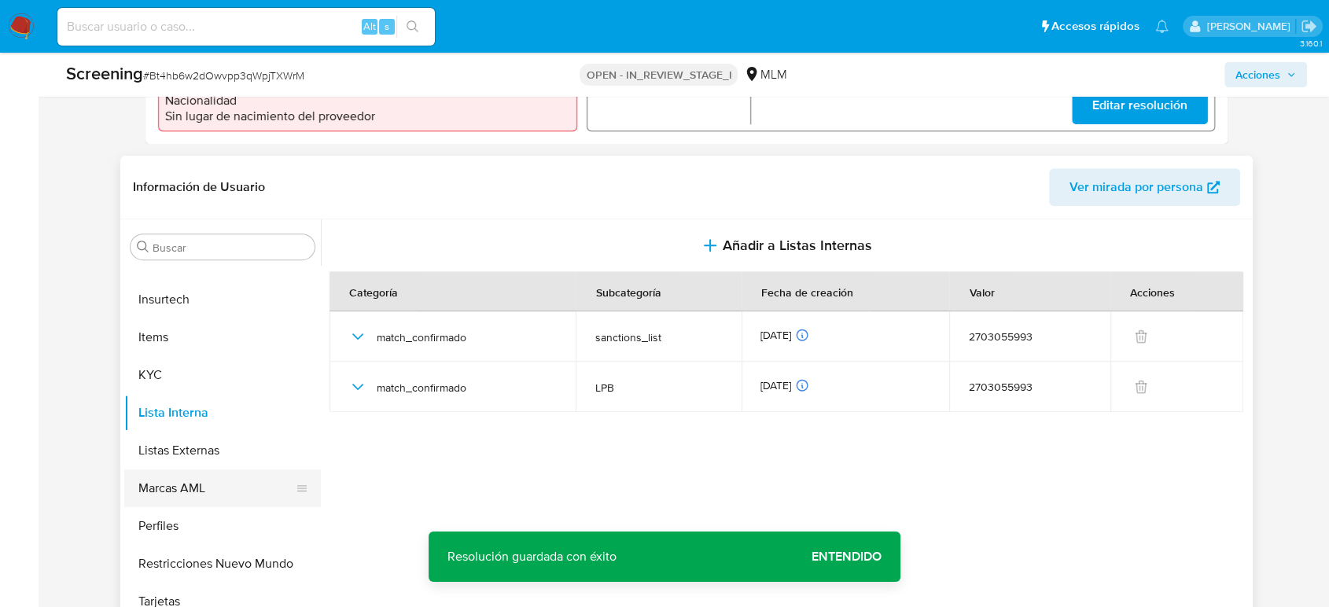
scroll to position [611, 0]
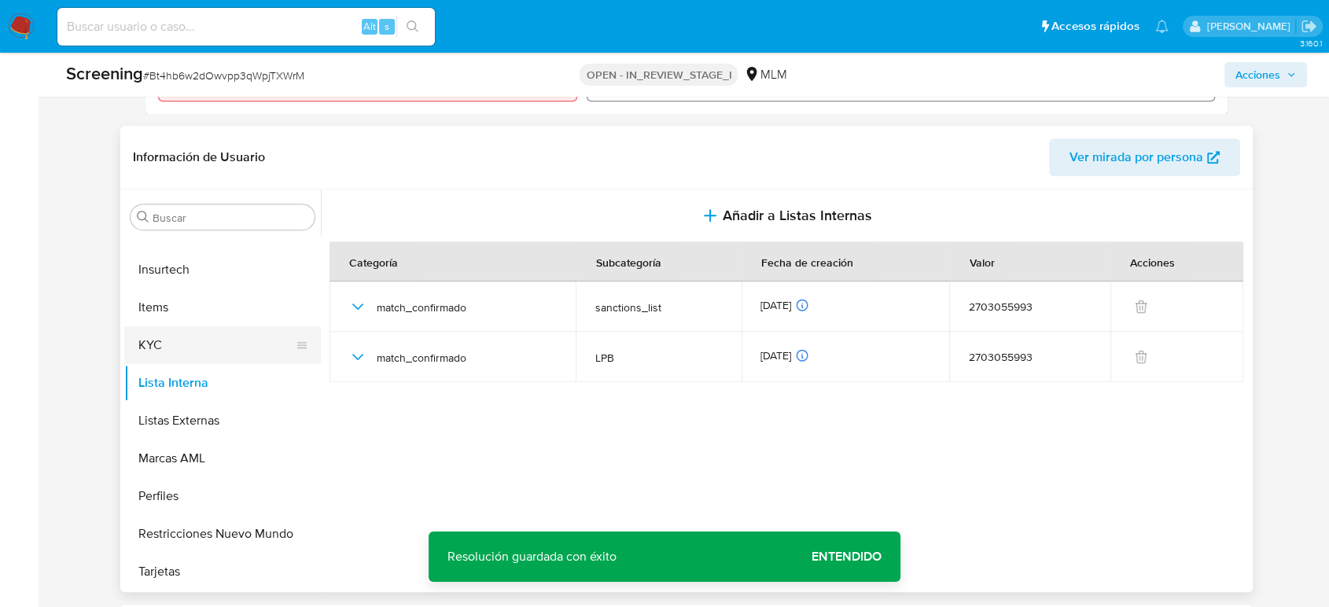
click at [175, 353] on button "KYC" at bounding box center [216, 345] width 184 height 38
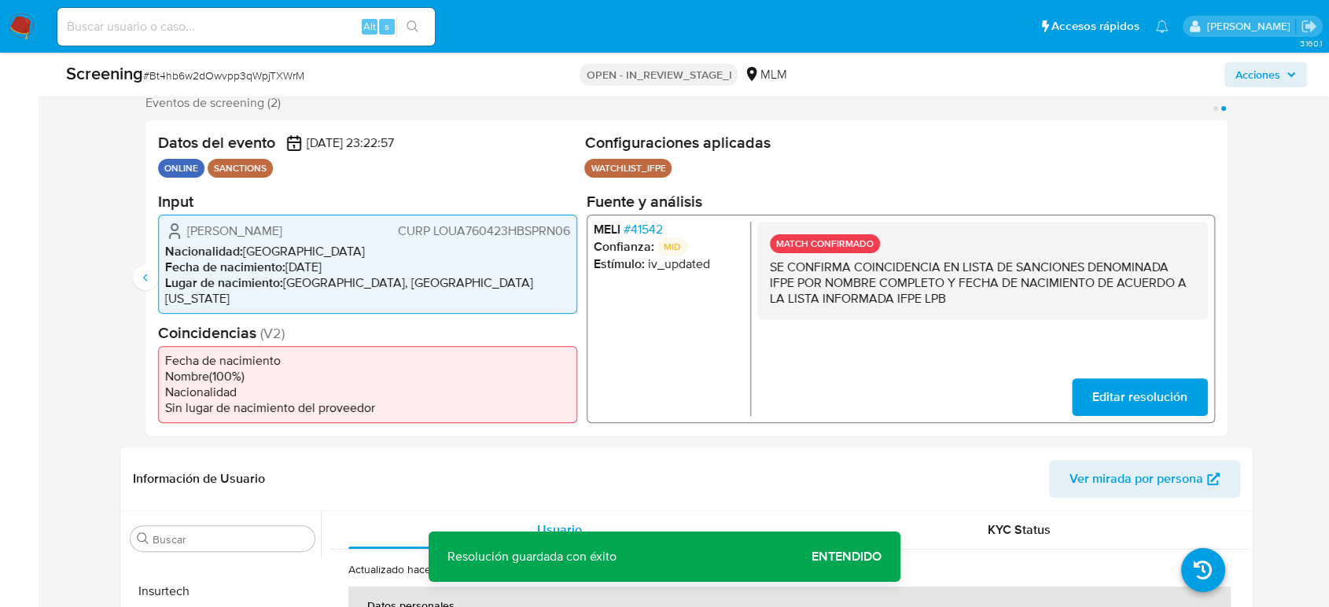
scroll to position [262, 0]
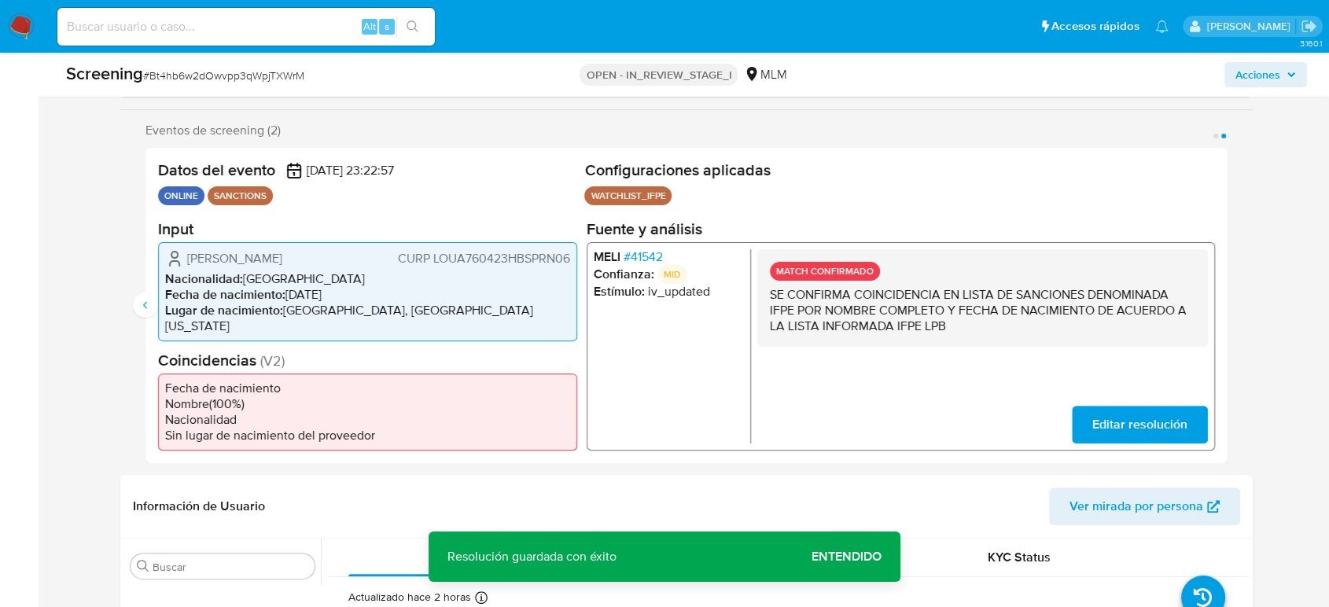
click at [643, 264] on span "# 41542" at bounding box center [643, 257] width 39 height 16
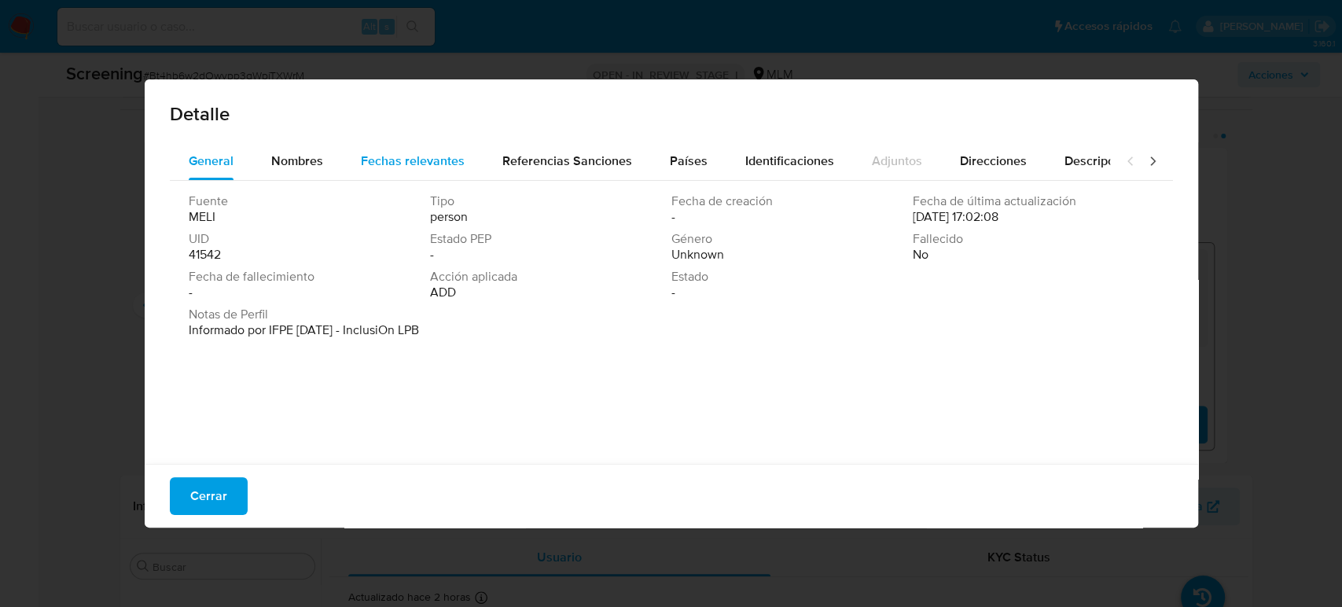
click at [421, 162] on span "Fechas relevantes" at bounding box center [413, 161] width 104 height 18
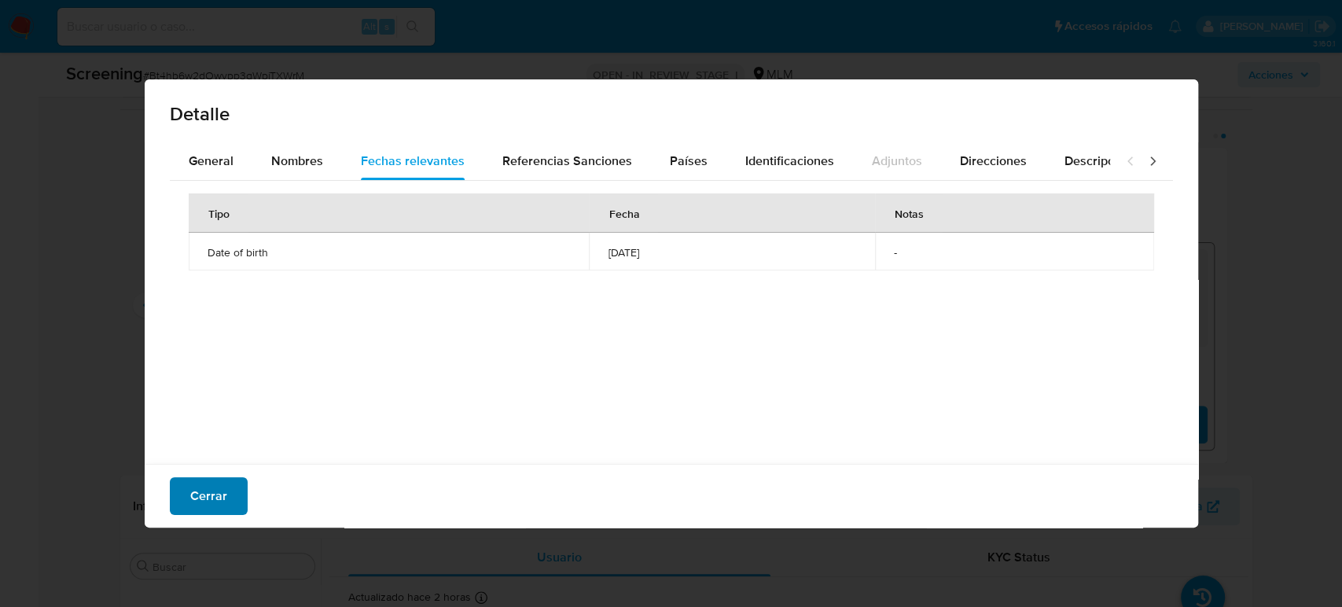
click at [228, 489] on button "Cerrar" at bounding box center [209, 496] width 78 height 38
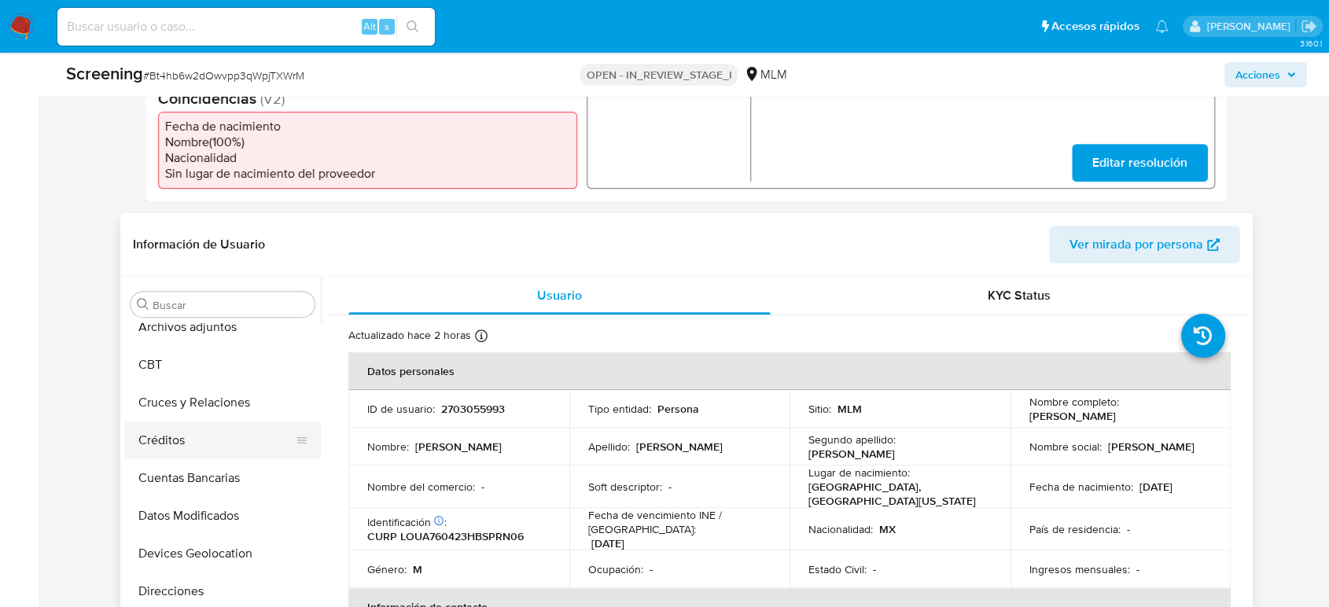
scroll to position [41, 0]
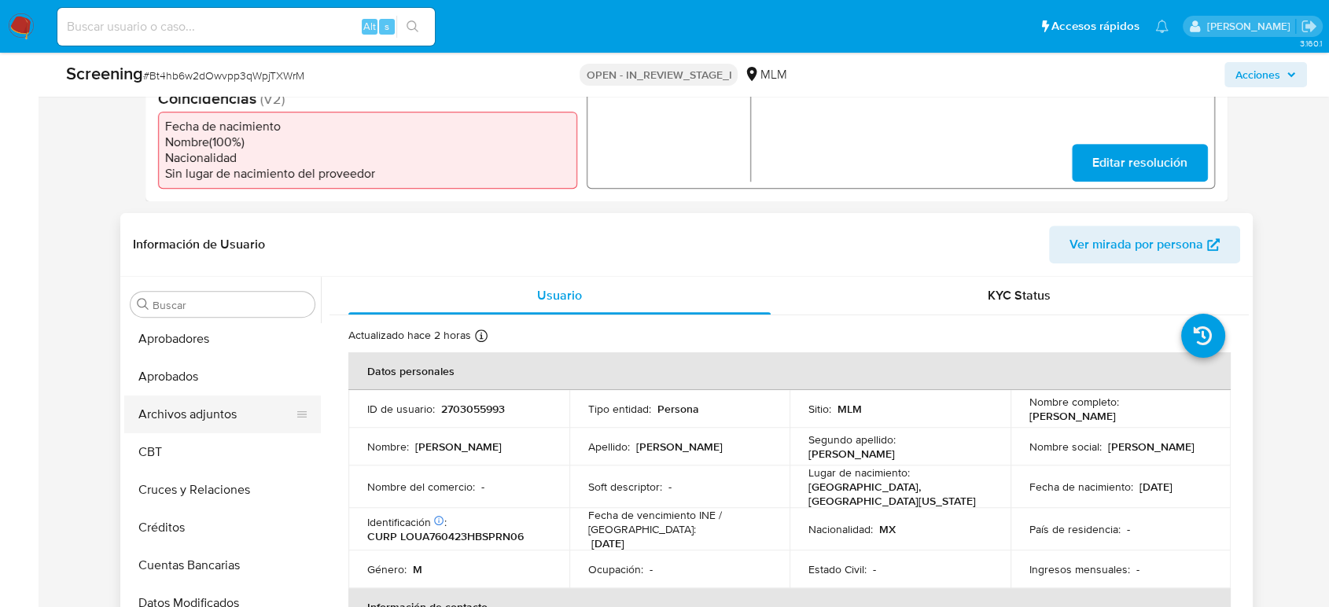
click at [206, 425] on button "Archivos adjuntos" at bounding box center [216, 415] width 184 height 38
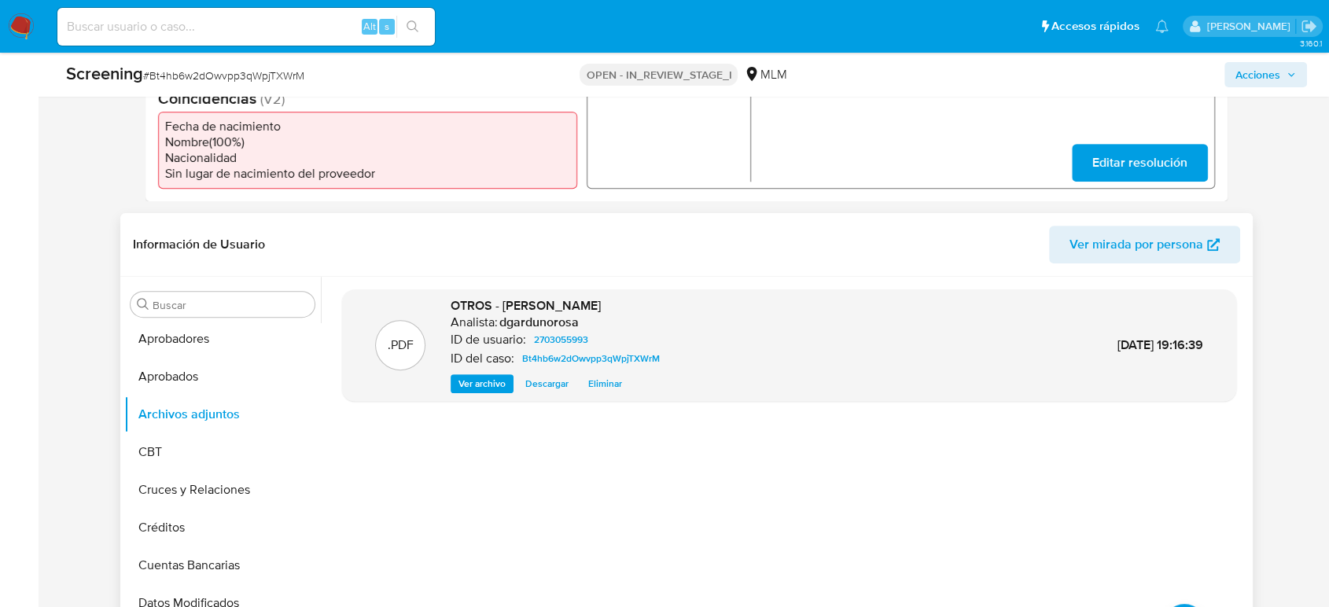
click at [463, 382] on span "Ver archivo" at bounding box center [481, 384] width 47 height 16
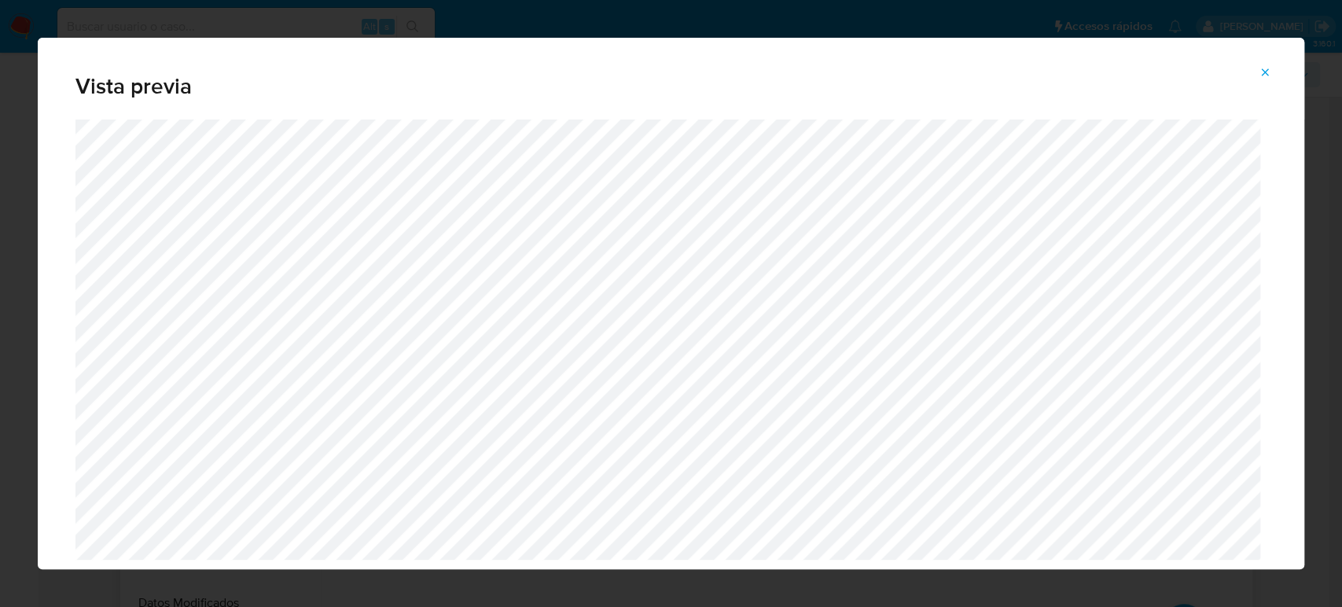
click at [1261, 67] on icon "Attachment preview" at bounding box center [1265, 72] width 13 height 13
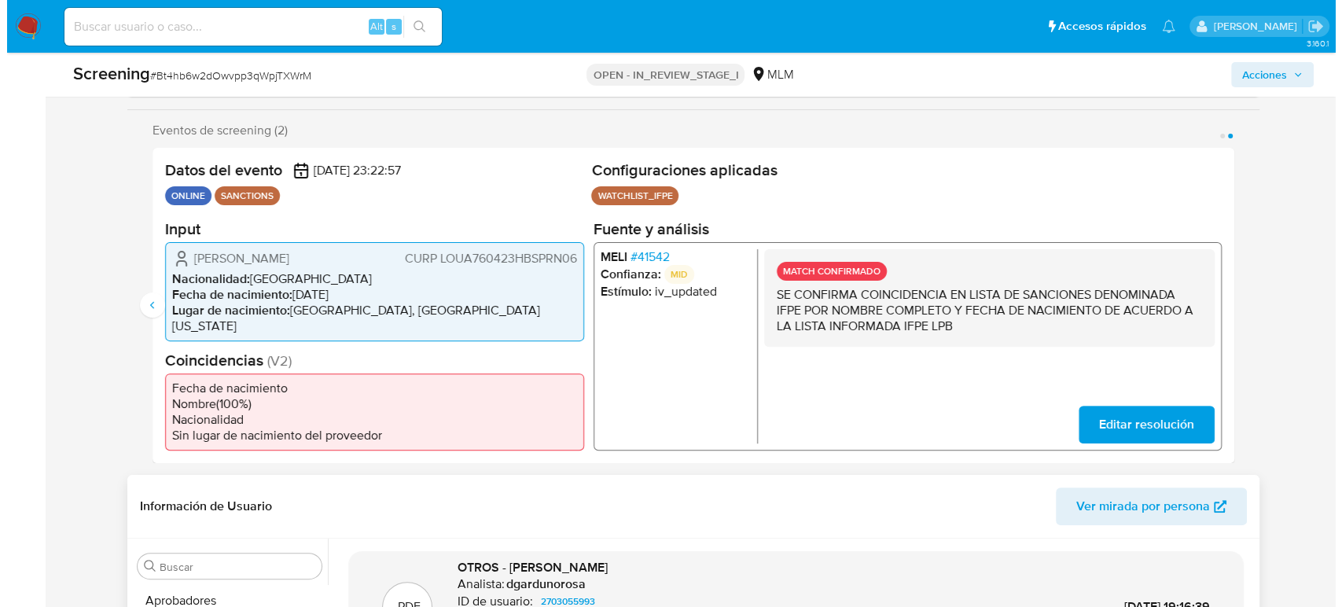
scroll to position [87, 0]
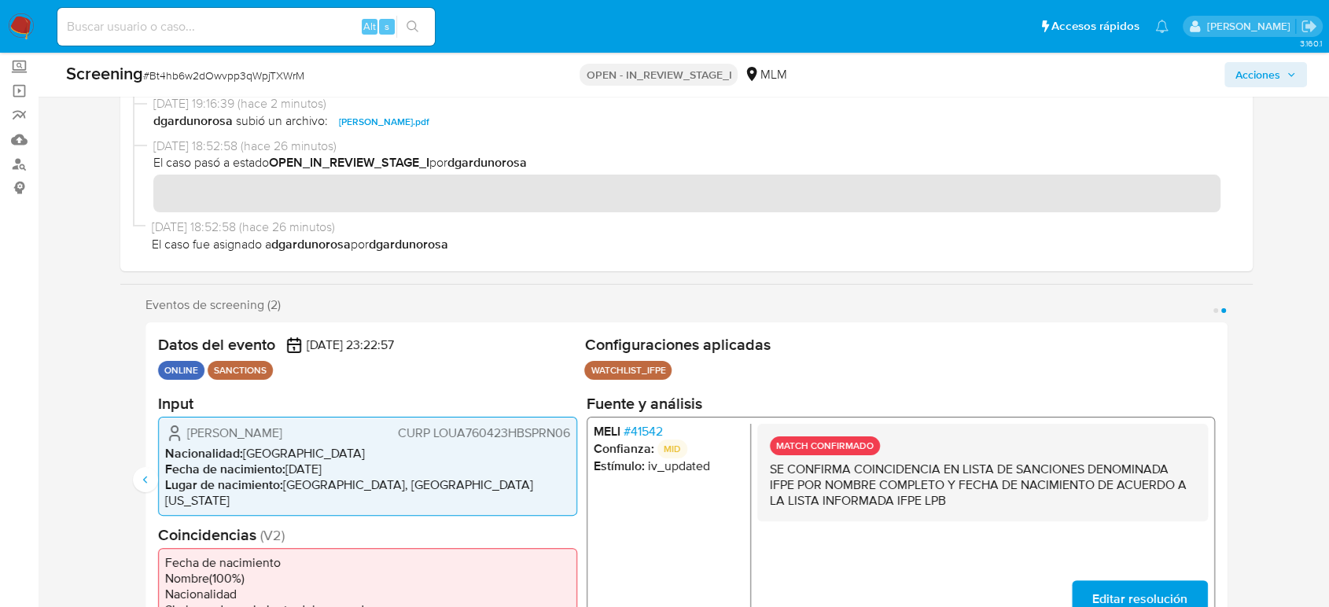
click at [1296, 75] on button "Acciones" at bounding box center [1265, 74] width 83 height 25
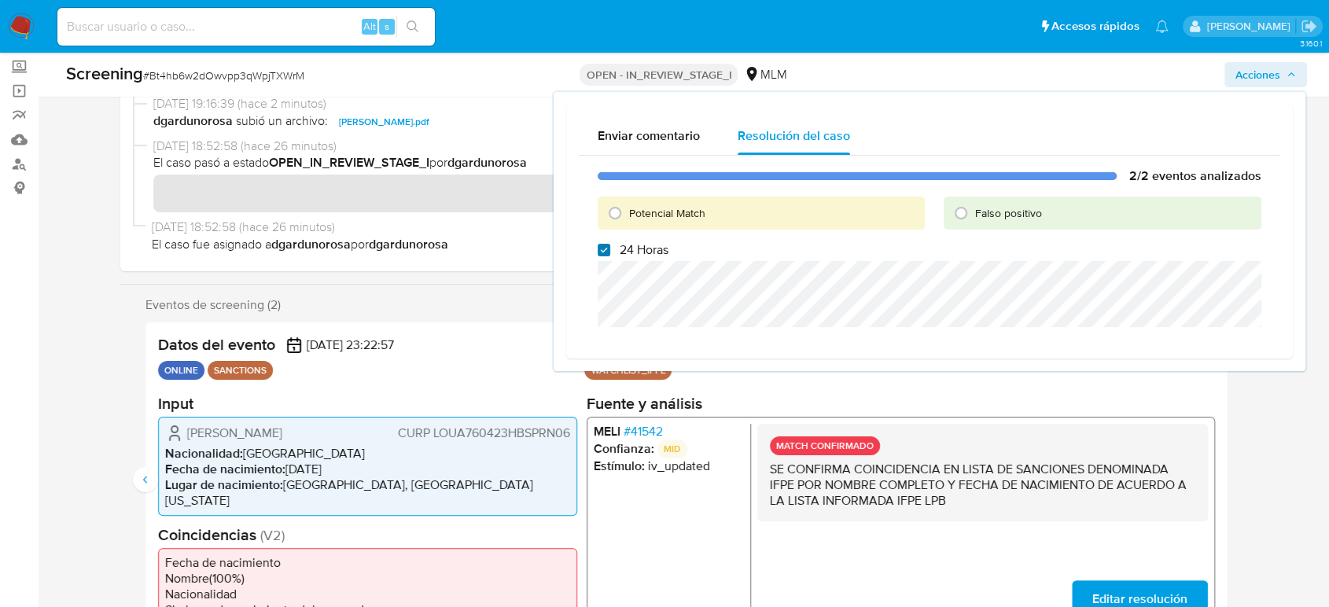
click at [603, 253] on input "24 Horas" at bounding box center [604, 250] width 13 height 13
checkbox input "false"
click at [621, 216] on input "Potencial Match" at bounding box center [614, 213] width 25 height 25
radio input "true"
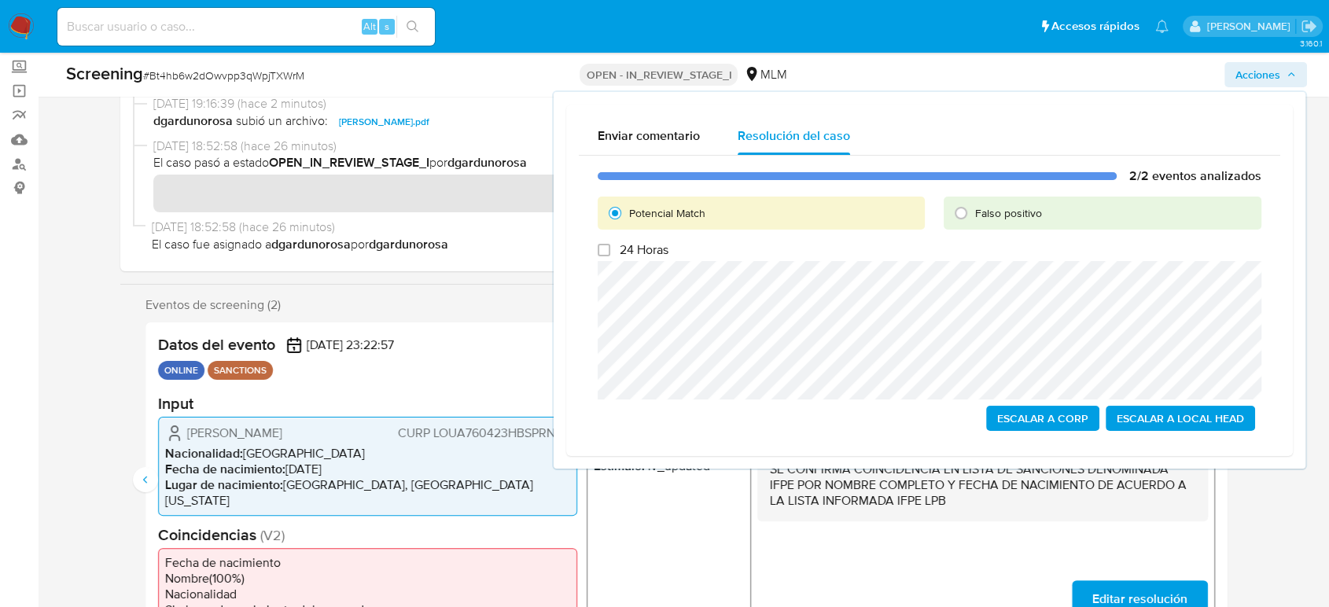
click at [1173, 414] on span "Escalar a Local Head" at bounding box center [1180, 418] width 127 height 22
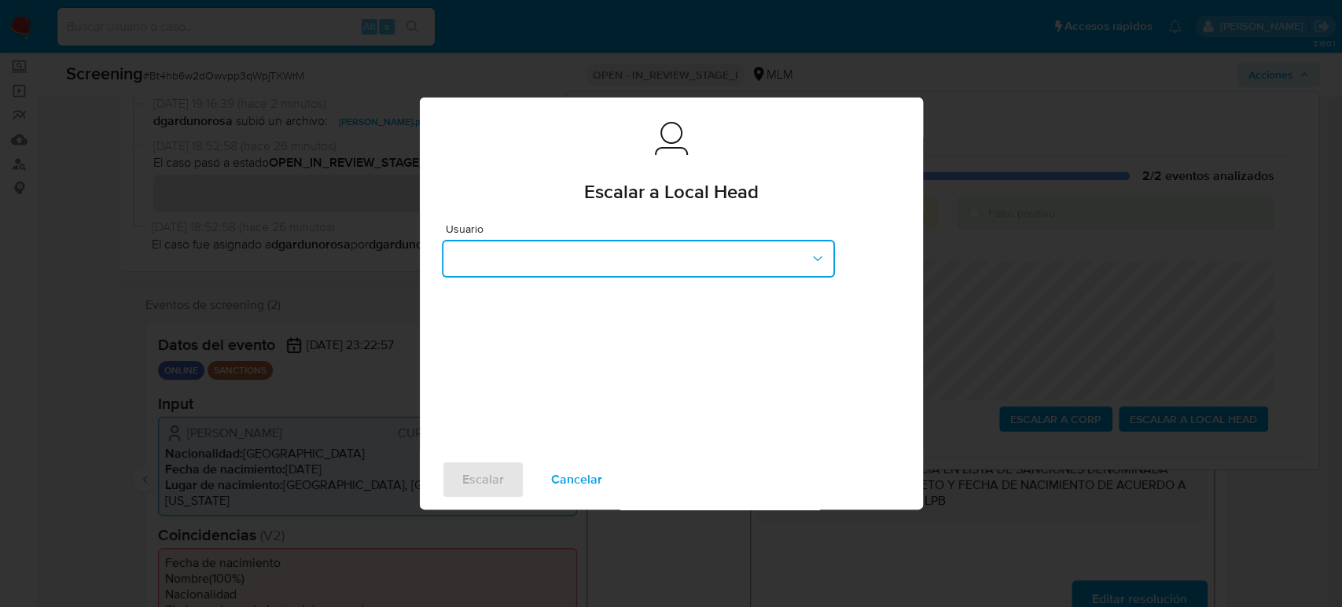
click at [642, 242] on button "button" at bounding box center [638, 259] width 393 height 38
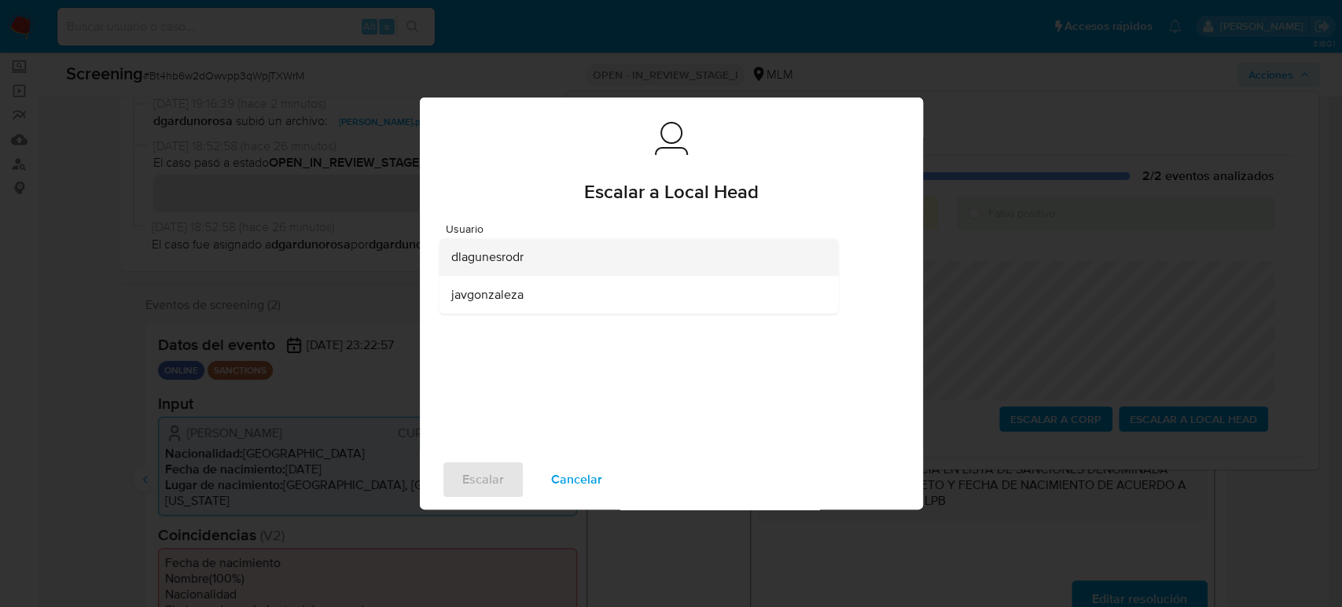
click at [582, 264] on div "dlagunesrodr" at bounding box center [633, 257] width 365 height 38
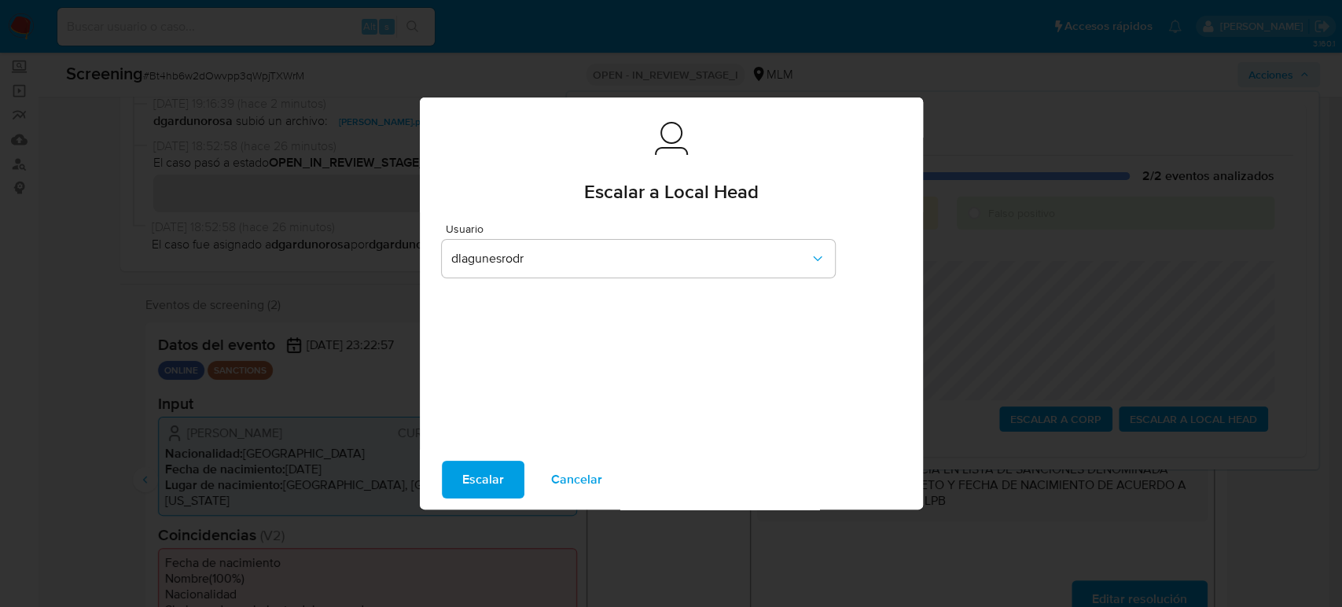
click at [477, 483] on span "Escalar" at bounding box center [483, 479] width 42 height 35
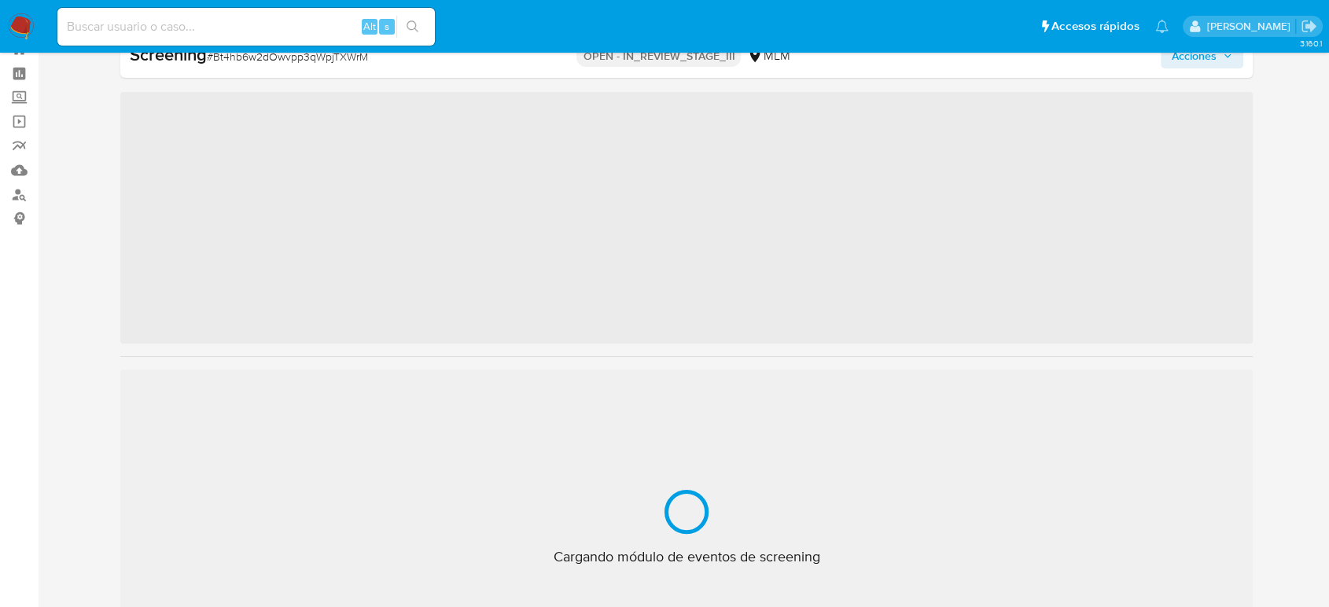
scroll to position [740, 0]
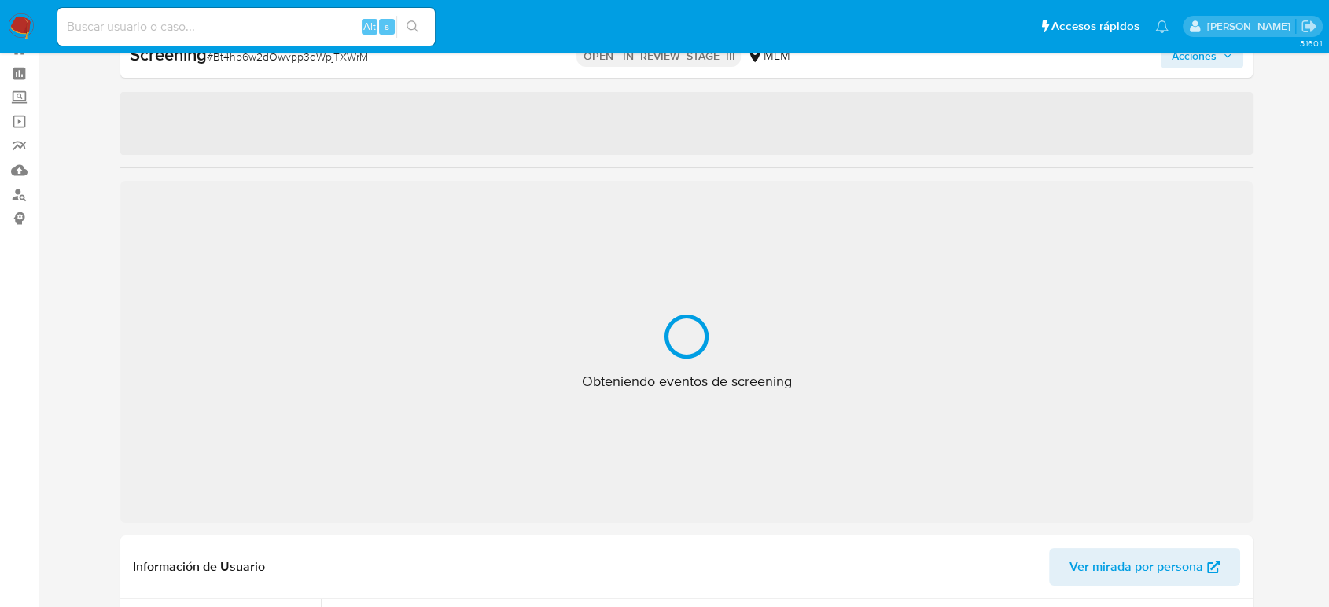
select select "10"
